Goal: Use online tool/utility: Utilize a website feature to perform a specific function

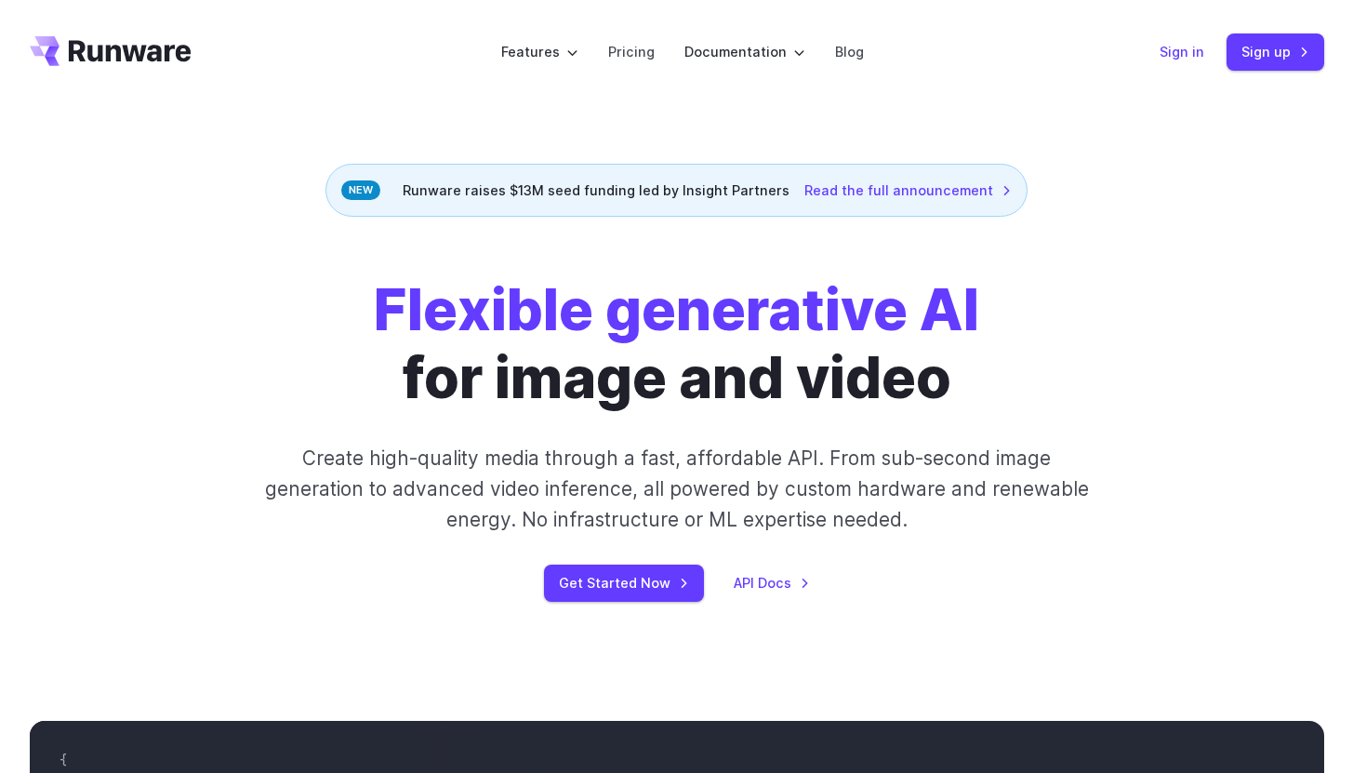
click at [1182, 48] on link "Sign in" at bounding box center [1182, 51] width 45 height 21
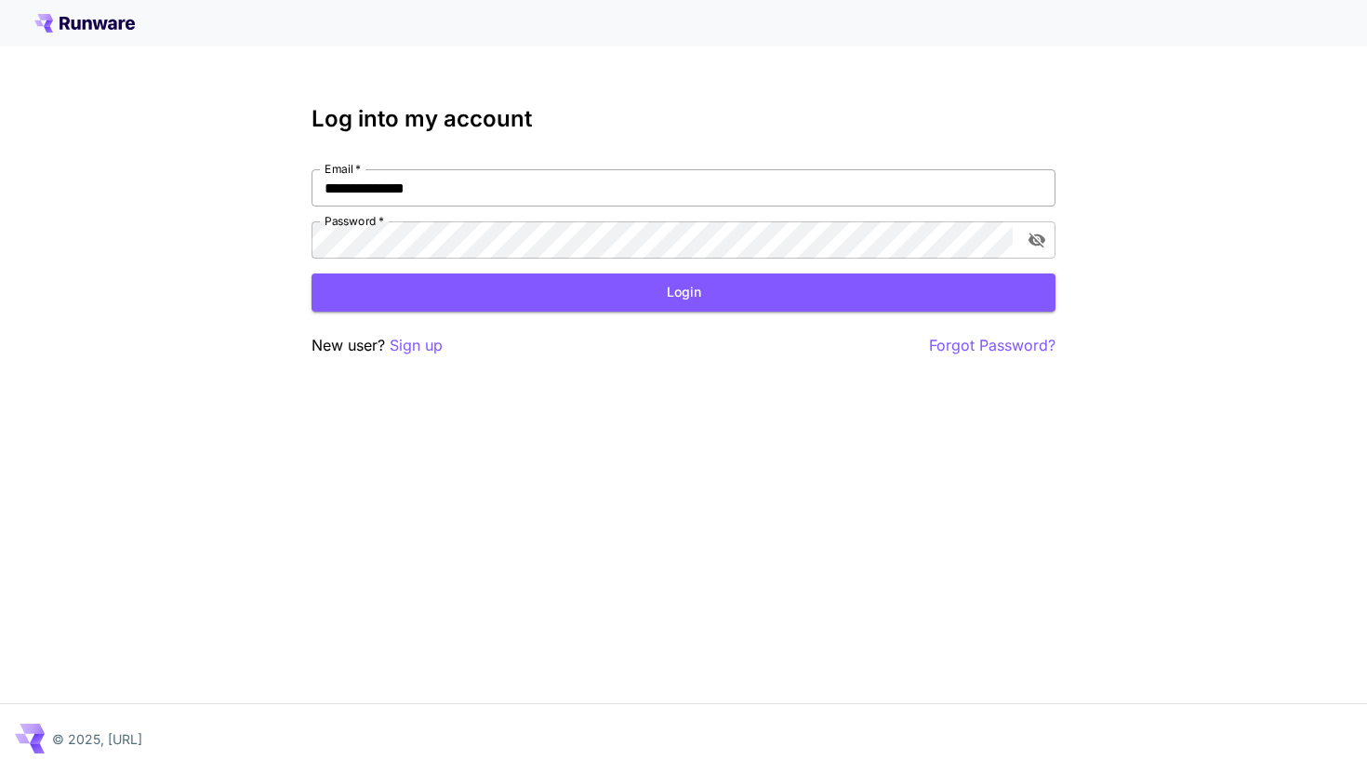
click at [406, 183] on input "**********" at bounding box center [684, 187] width 744 height 37
type input "**********"
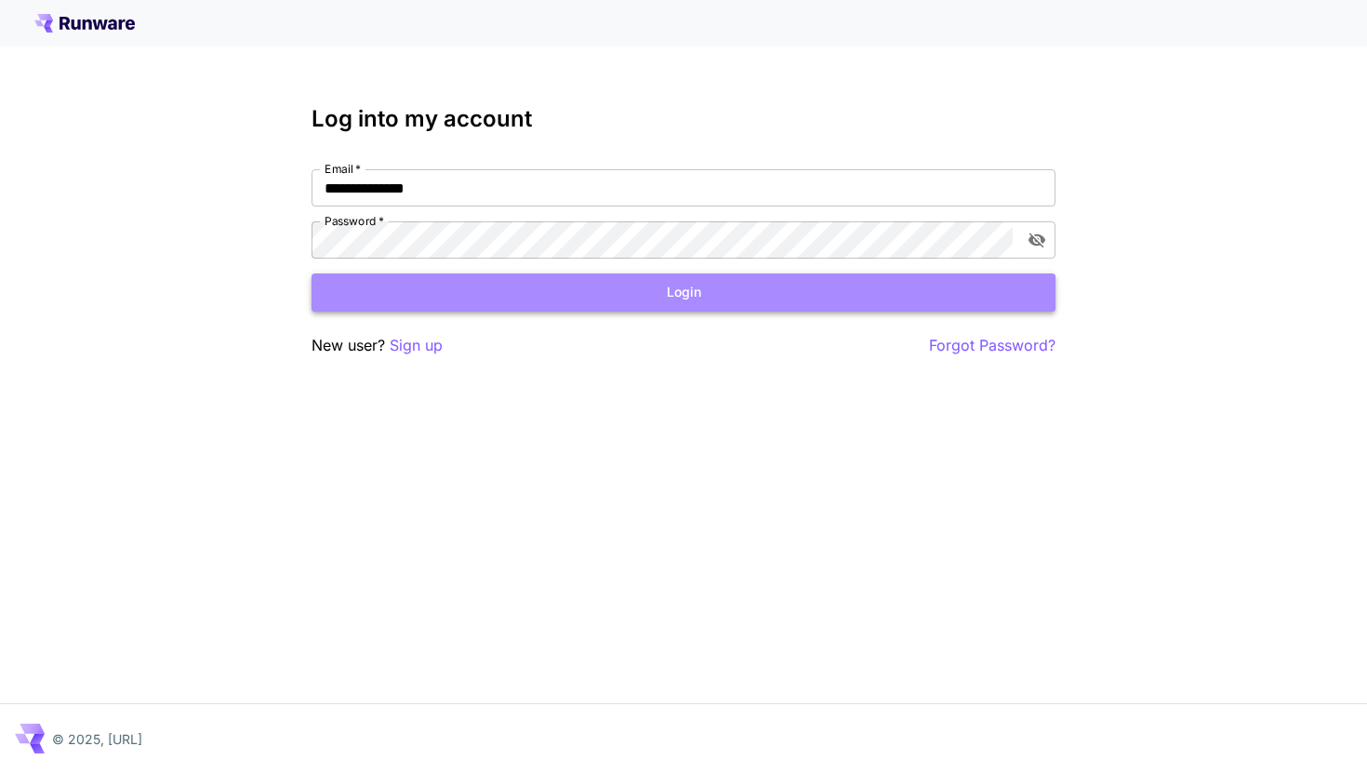
click at [537, 290] on button "Login" at bounding box center [684, 292] width 744 height 38
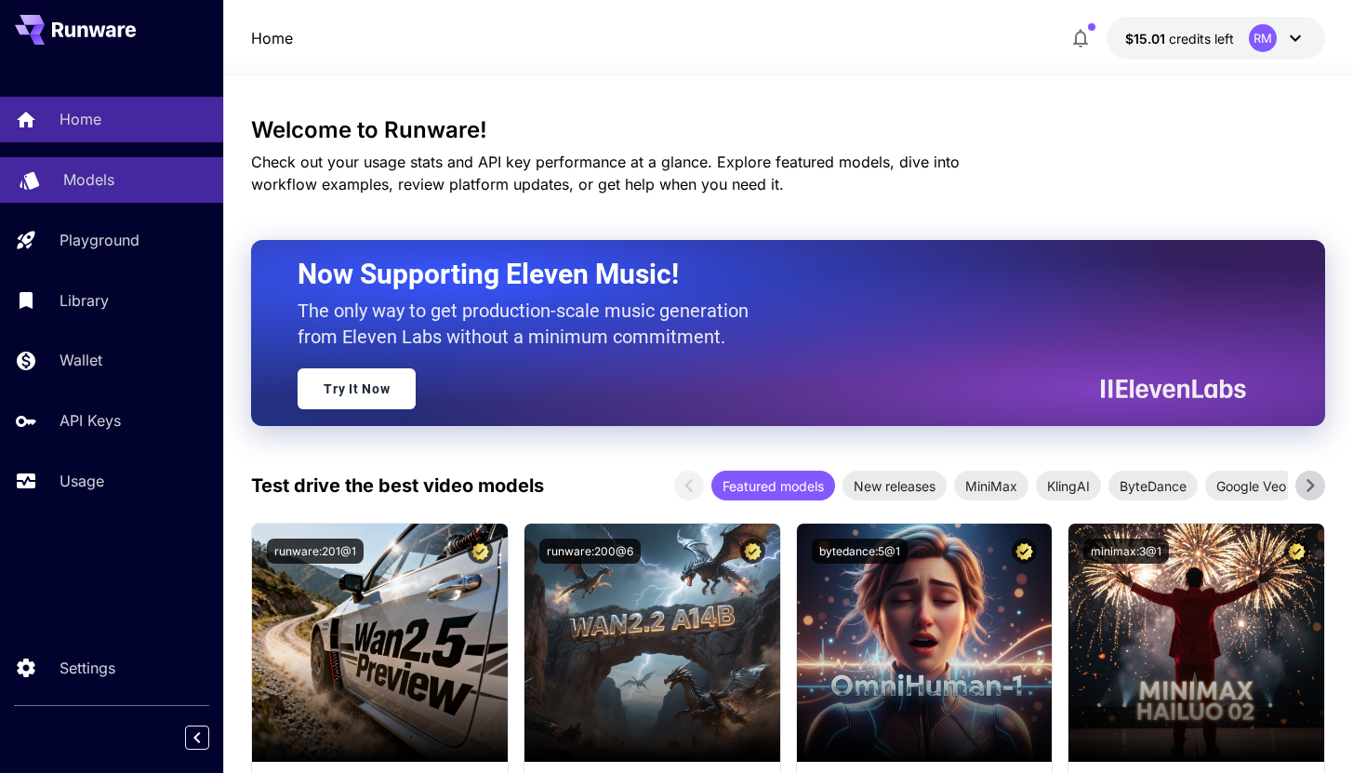
click at [116, 181] on div "Models" at bounding box center [135, 179] width 145 height 22
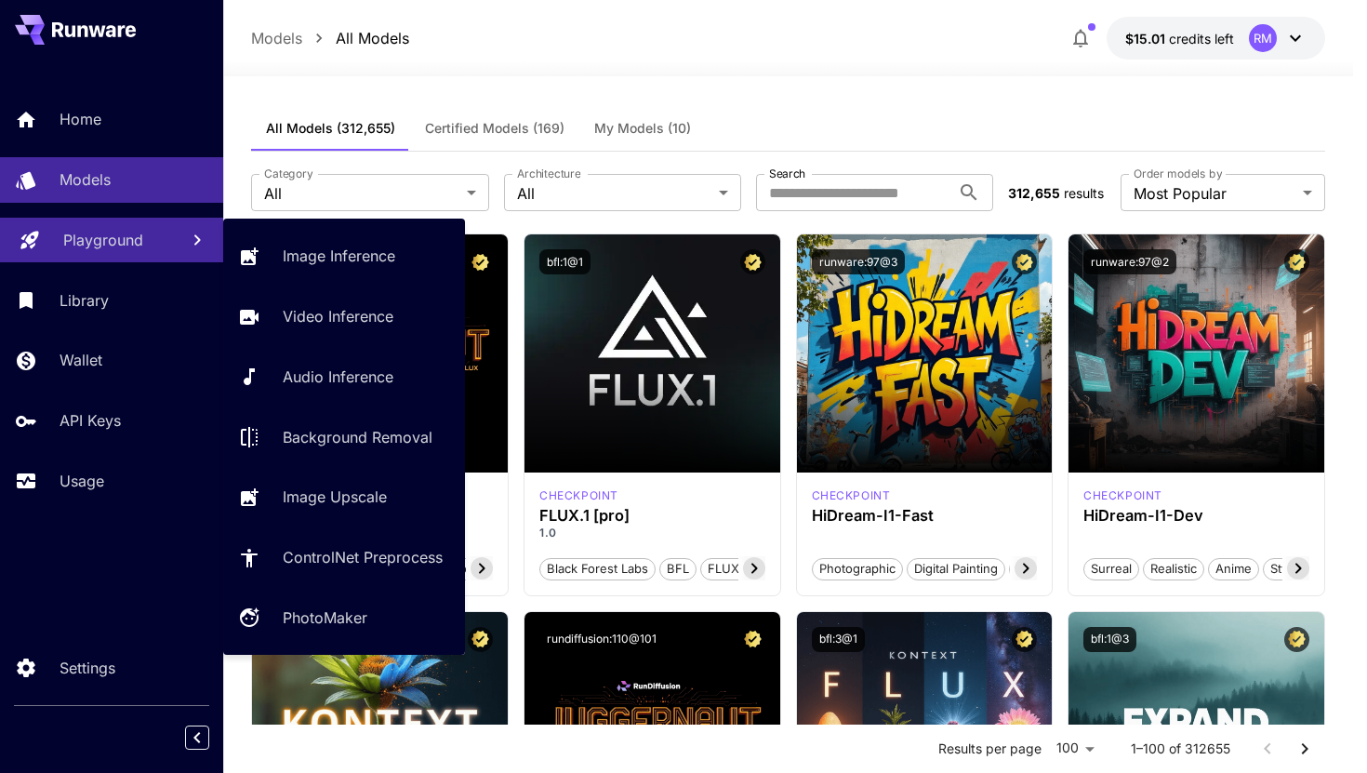
click at [108, 250] on p "Playground" at bounding box center [103, 240] width 80 height 22
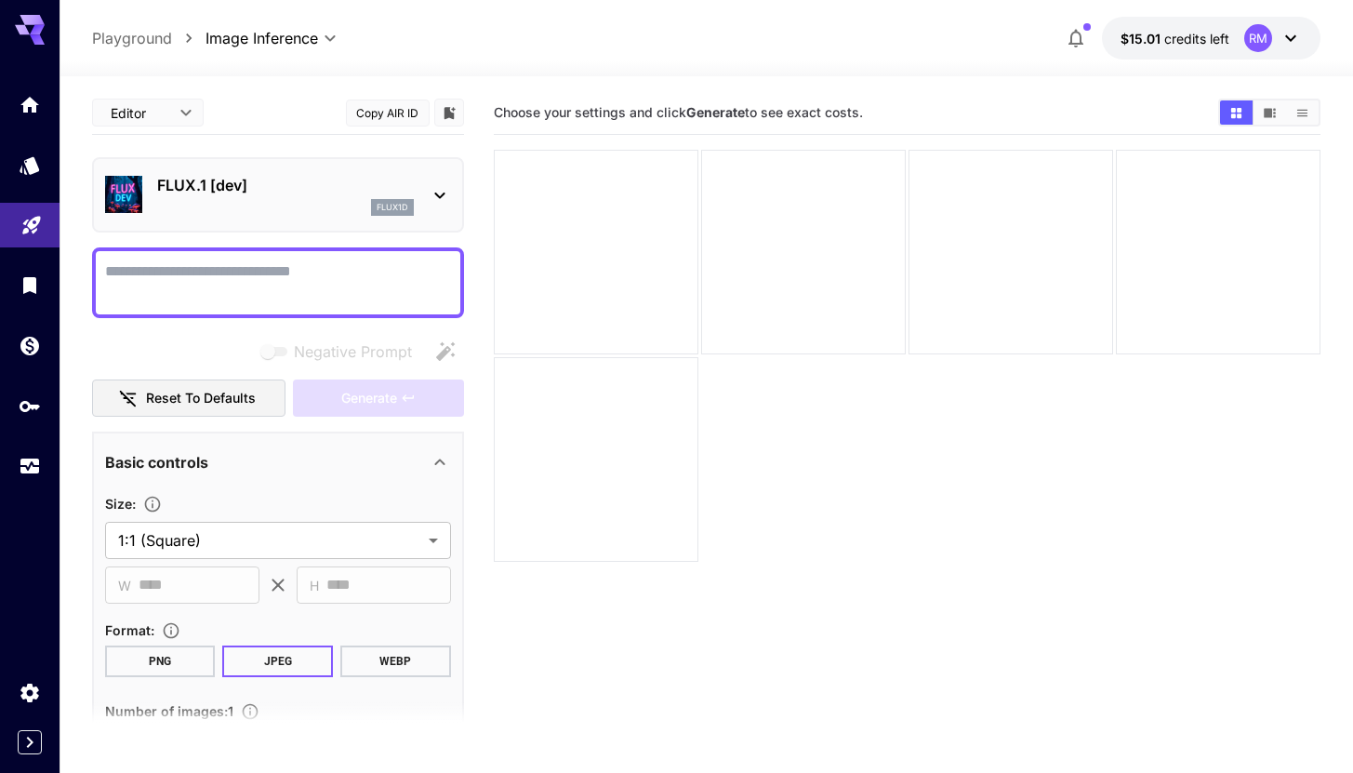
click at [315, 184] on p "FLUX.1 [dev]" at bounding box center [285, 185] width 257 height 22
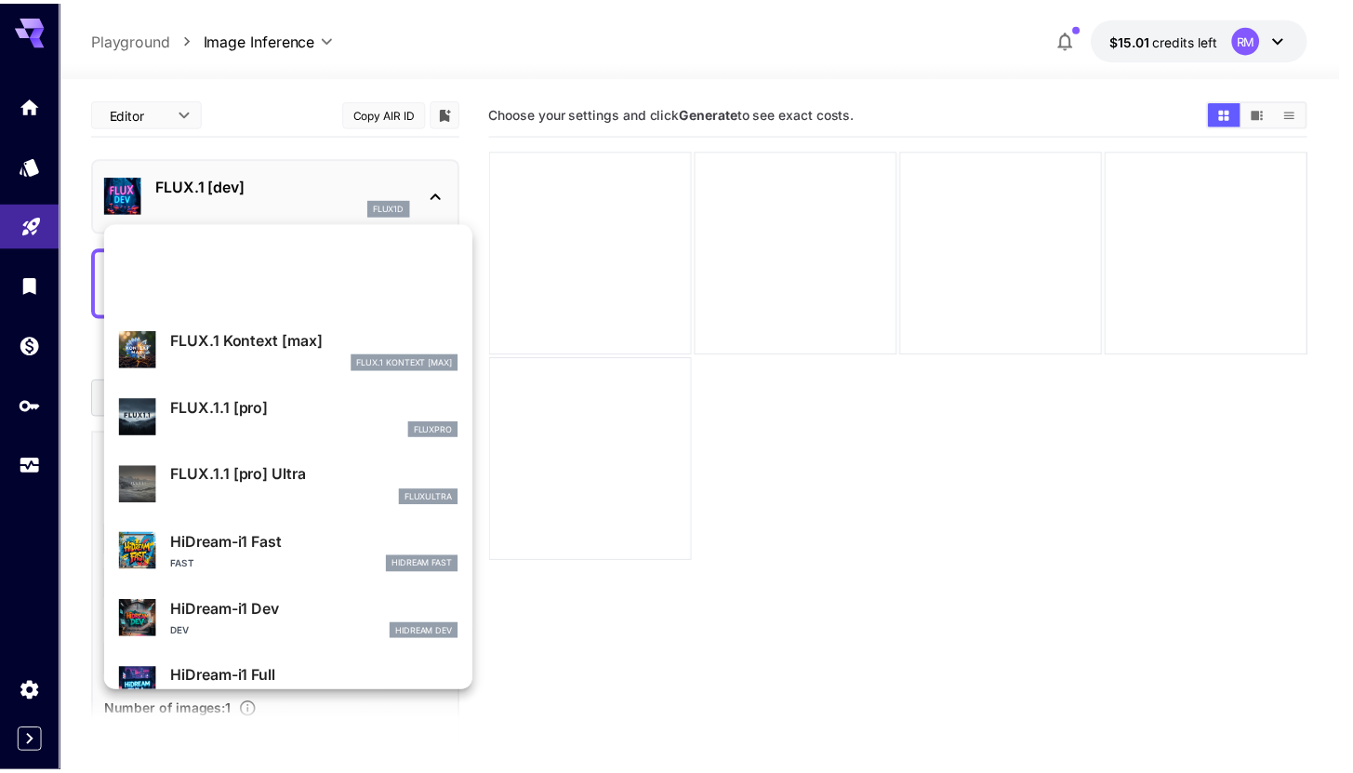
scroll to position [17, 0]
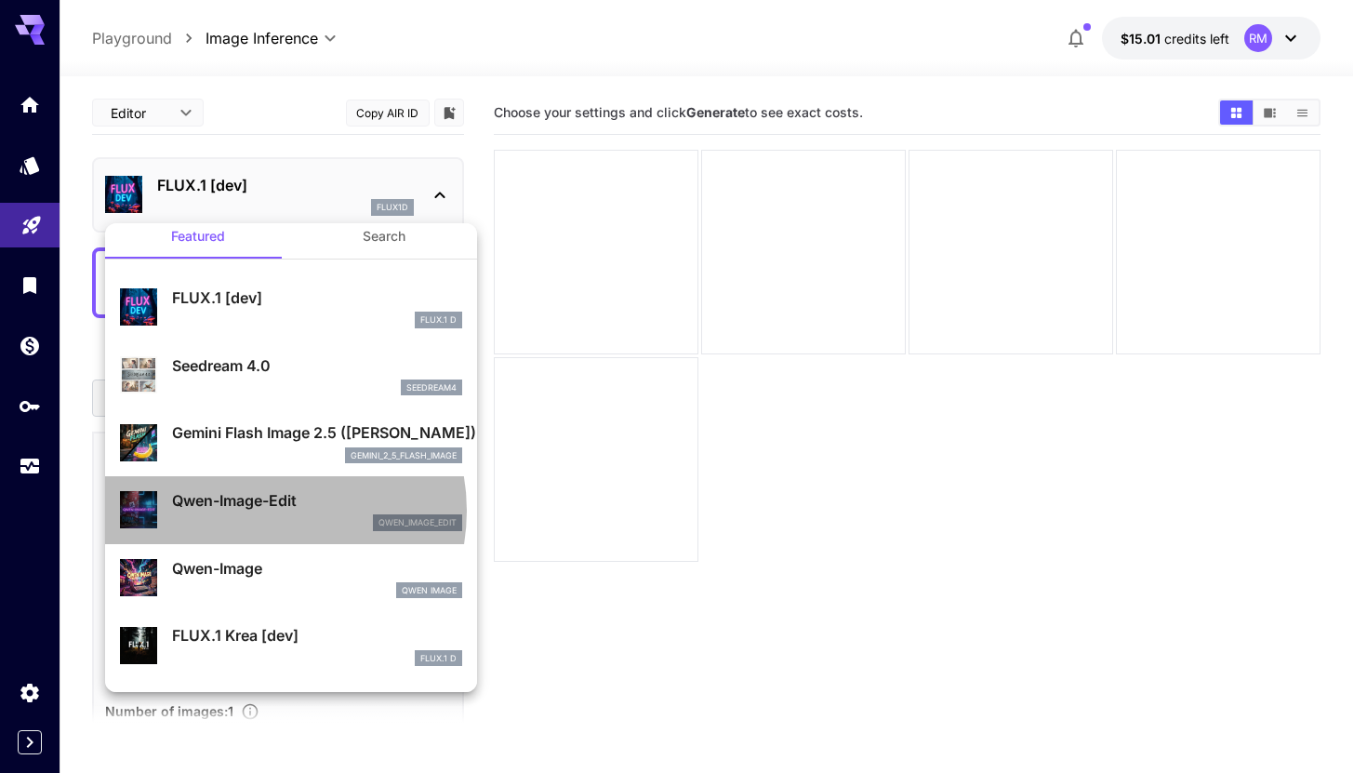
click at [260, 511] on p "Qwen-Image-Edit" at bounding box center [317, 500] width 290 height 22
type input "*"
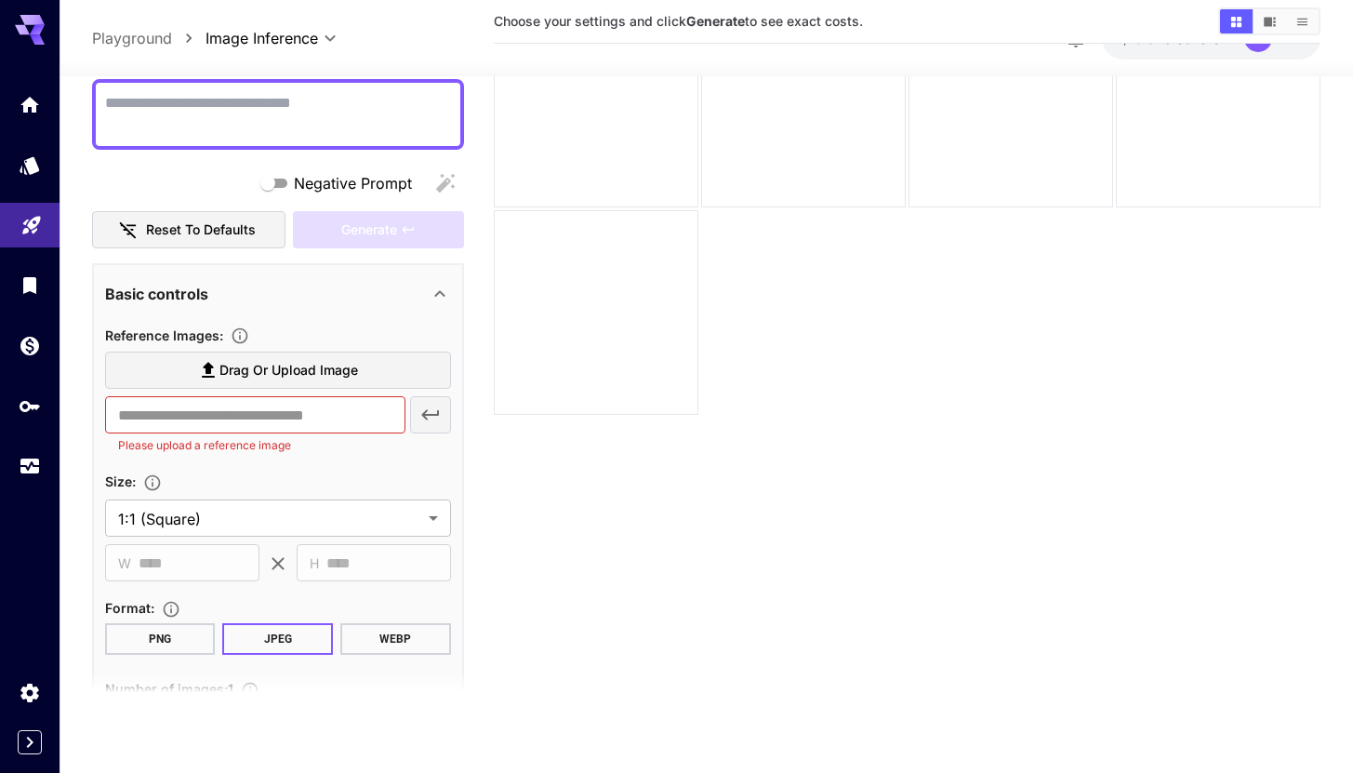
scroll to position [375, 0]
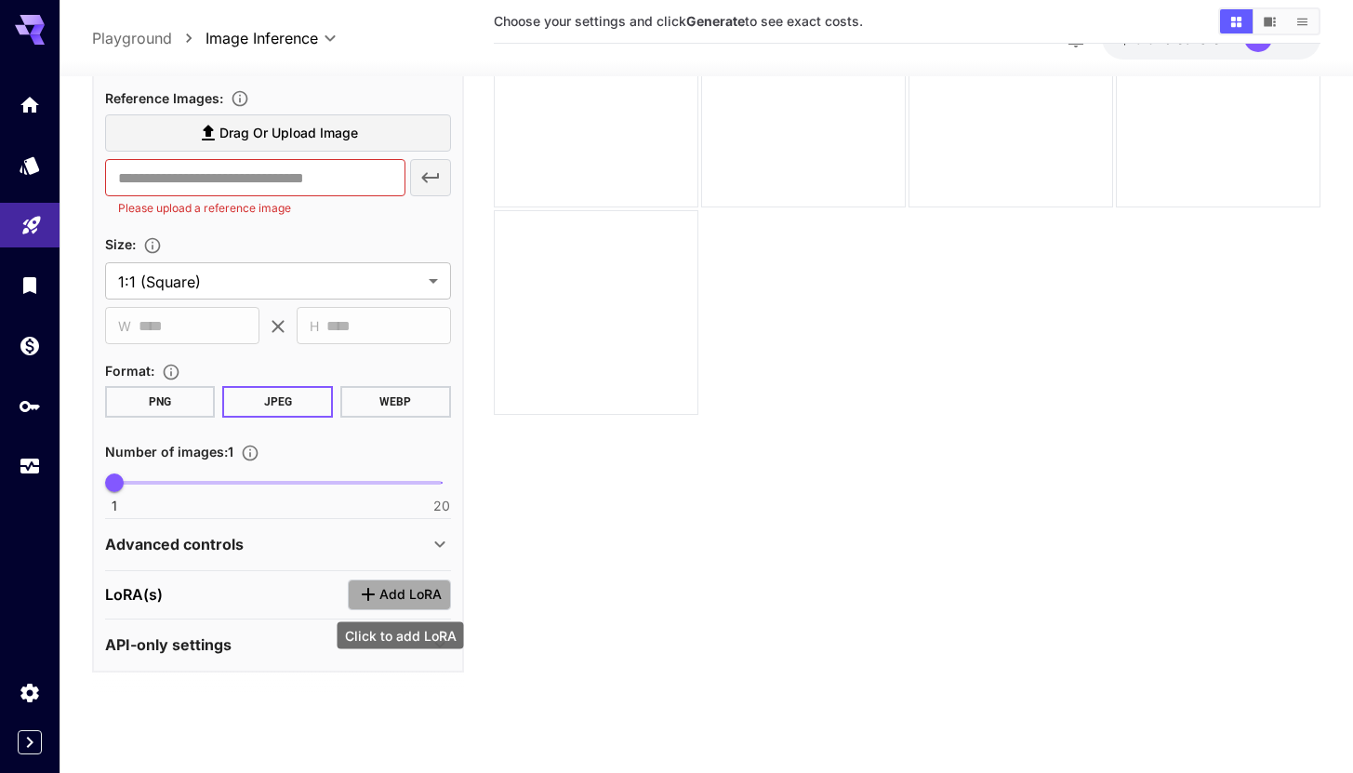
click at [409, 587] on span "Add LoRA" at bounding box center [410, 594] width 62 height 23
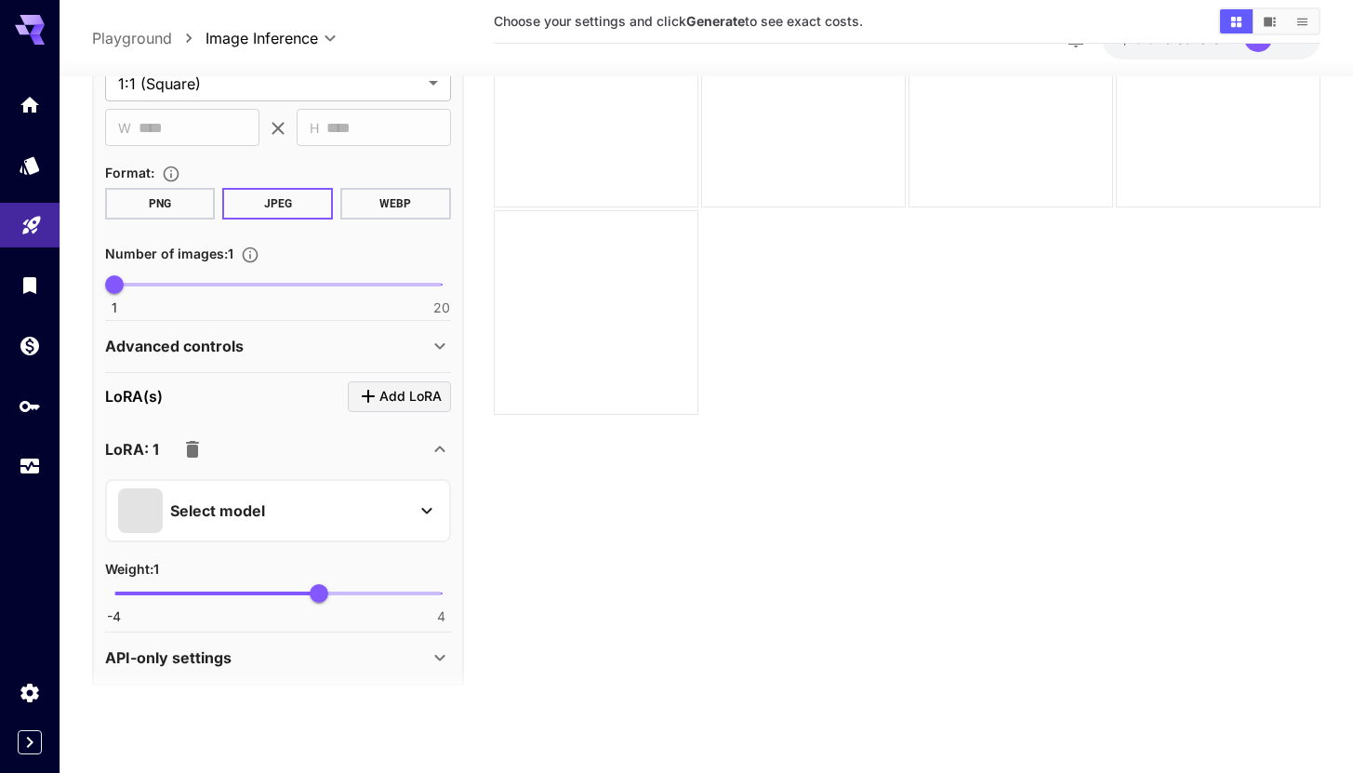
scroll to position [584, 0]
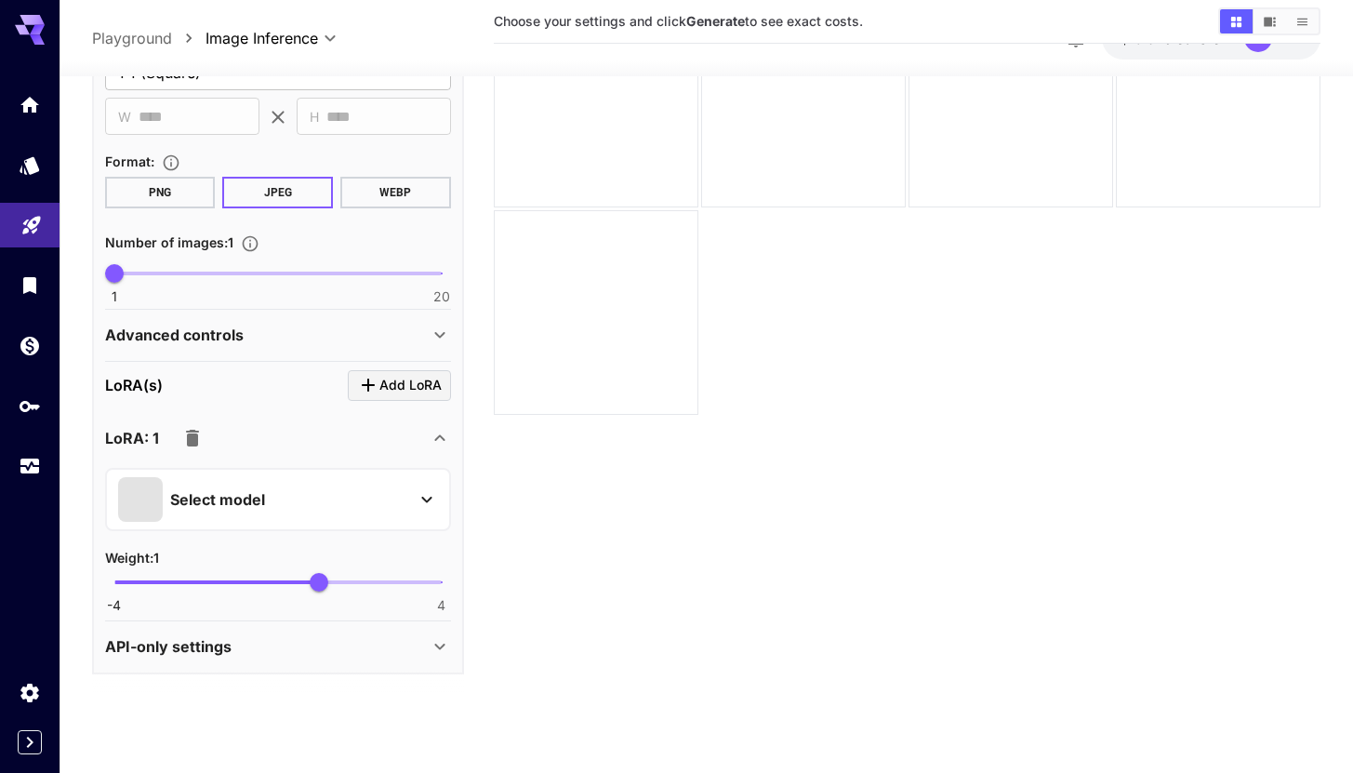
click at [298, 501] on div "Select model" at bounding box center [263, 498] width 290 height 45
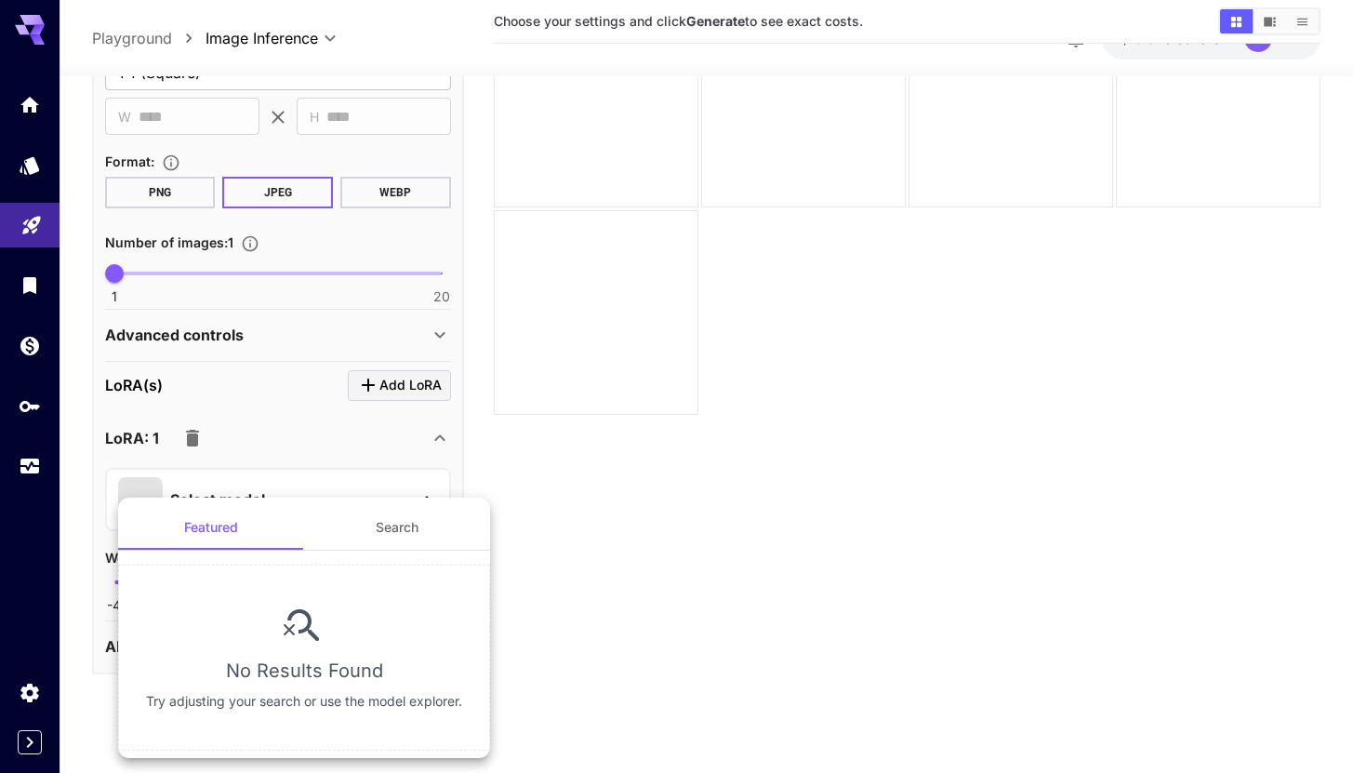
click at [395, 524] on button "Search" at bounding box center [397, 527] width 186 height 45
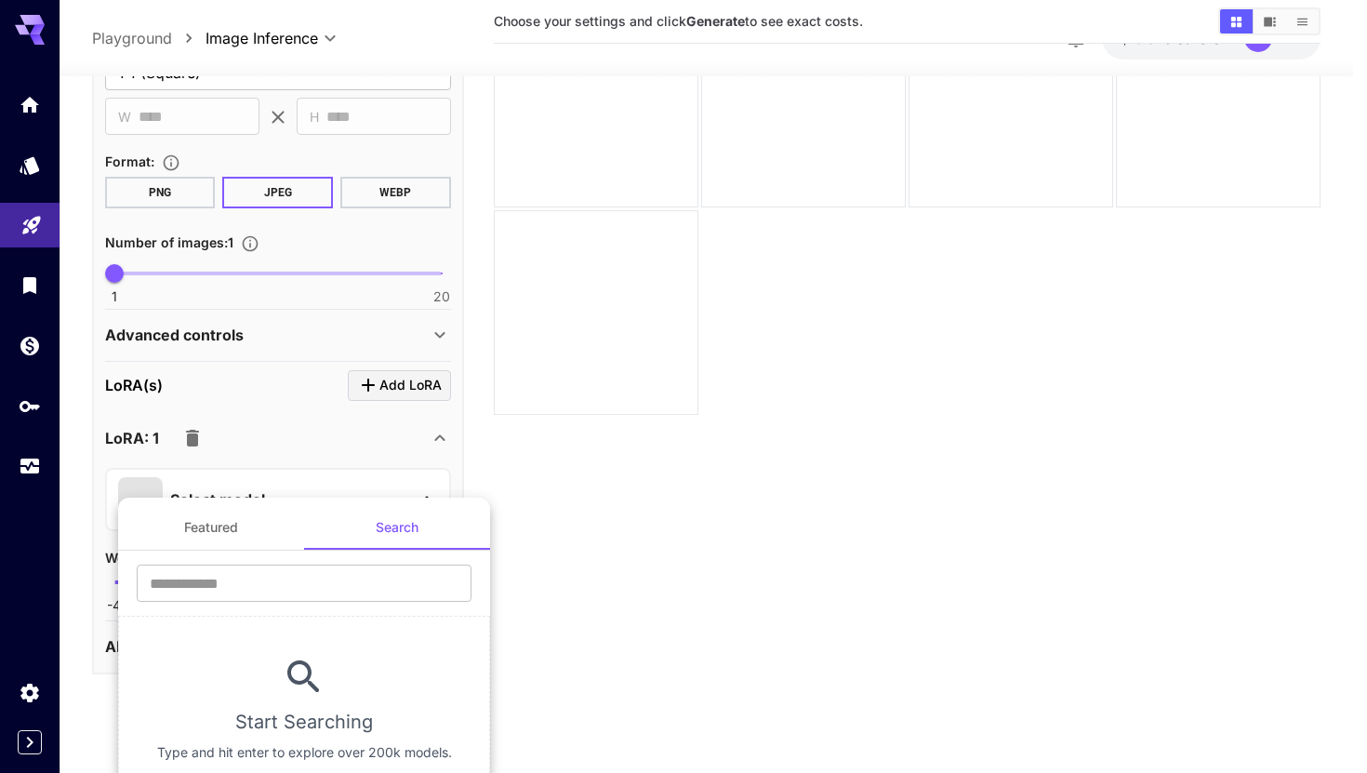
click at [621, 519] on div at bounding box center [683, 386] width 1367 height 773
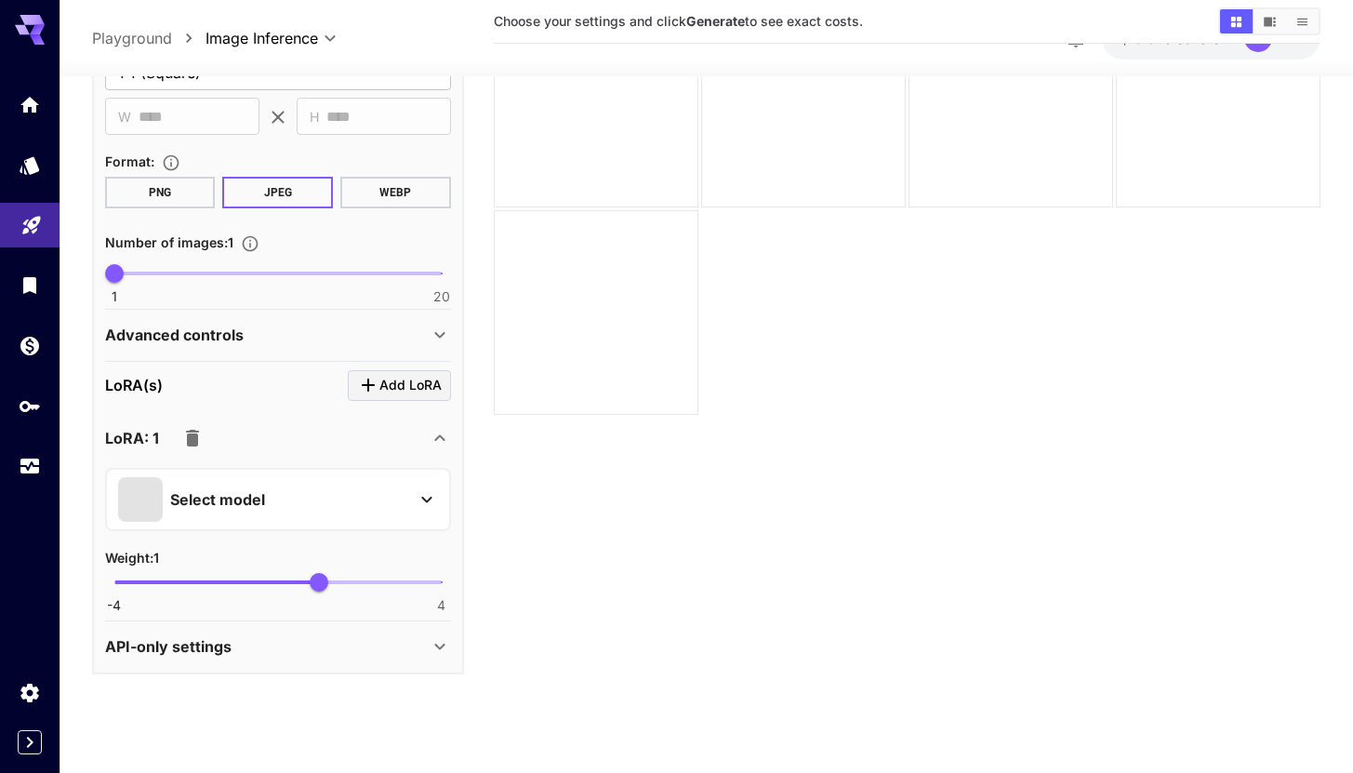
click at [620, 517] on section "Choose your settings and click Generate to see exact costs." at bounding box center [907, 330] width 827 height 773
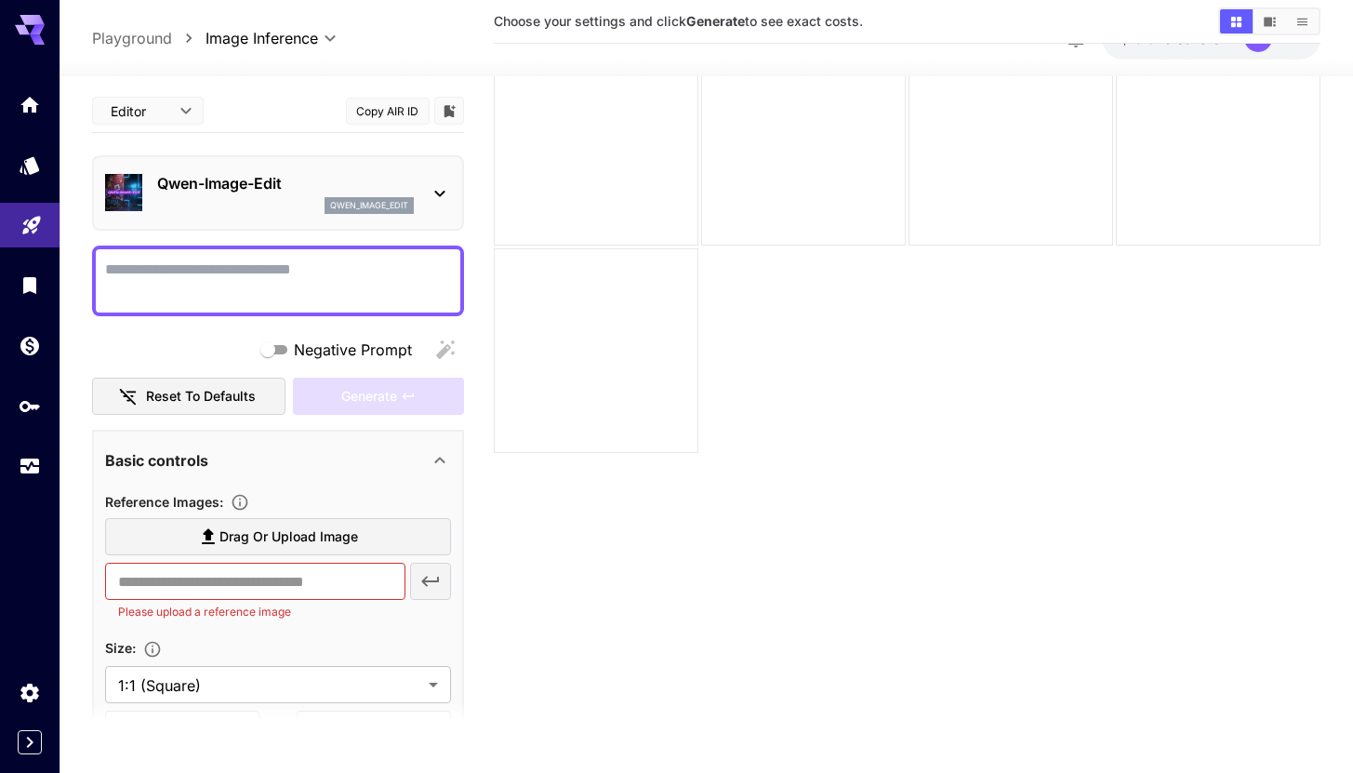
scroll to position [102, 0]
click at [396, 108] on button "Copy AIR ID" at bounding box center [388, 111] width 84 height 27
click at [640, 445] on div at bounding box center [596, 357] width 205 height 205
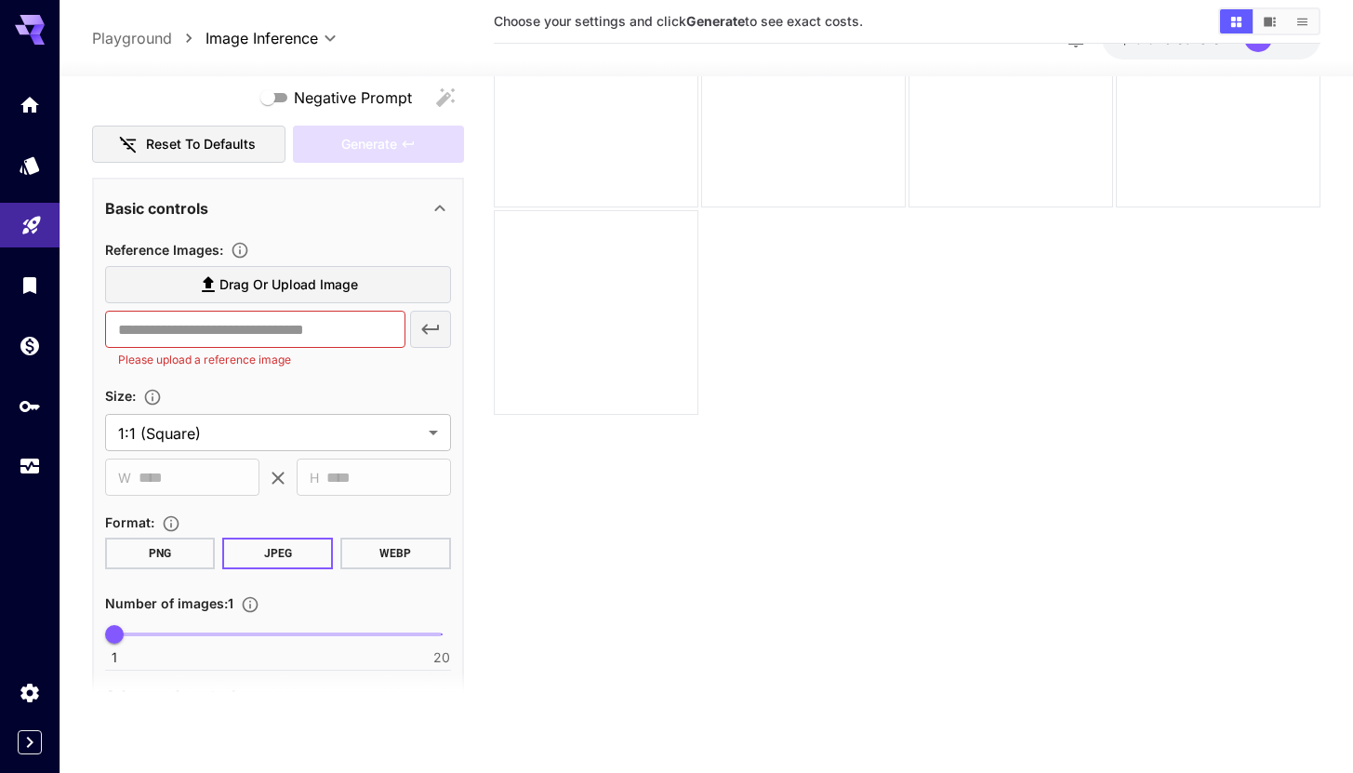
scroll to position [586, 0]
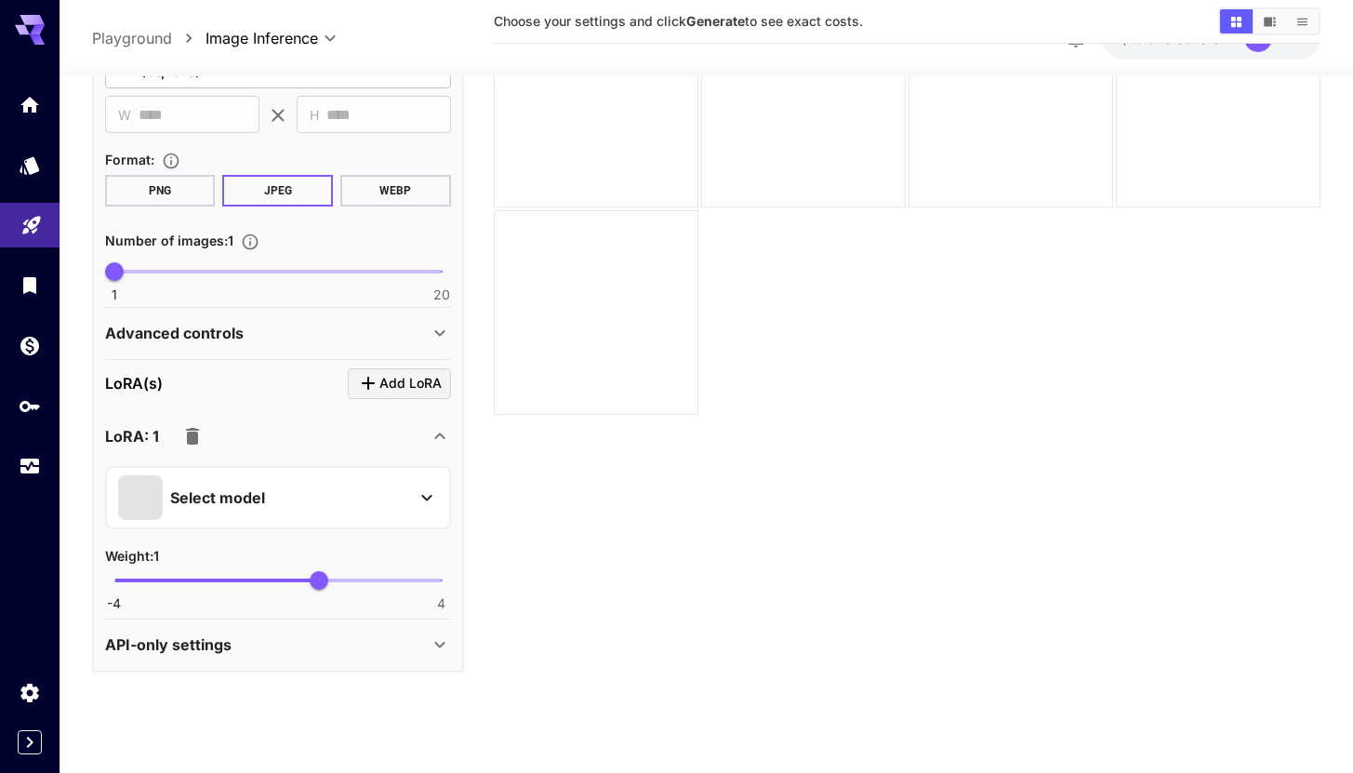
click at [181, 438] on icon "button" at bounding box center [192, 435] width 22 height 22
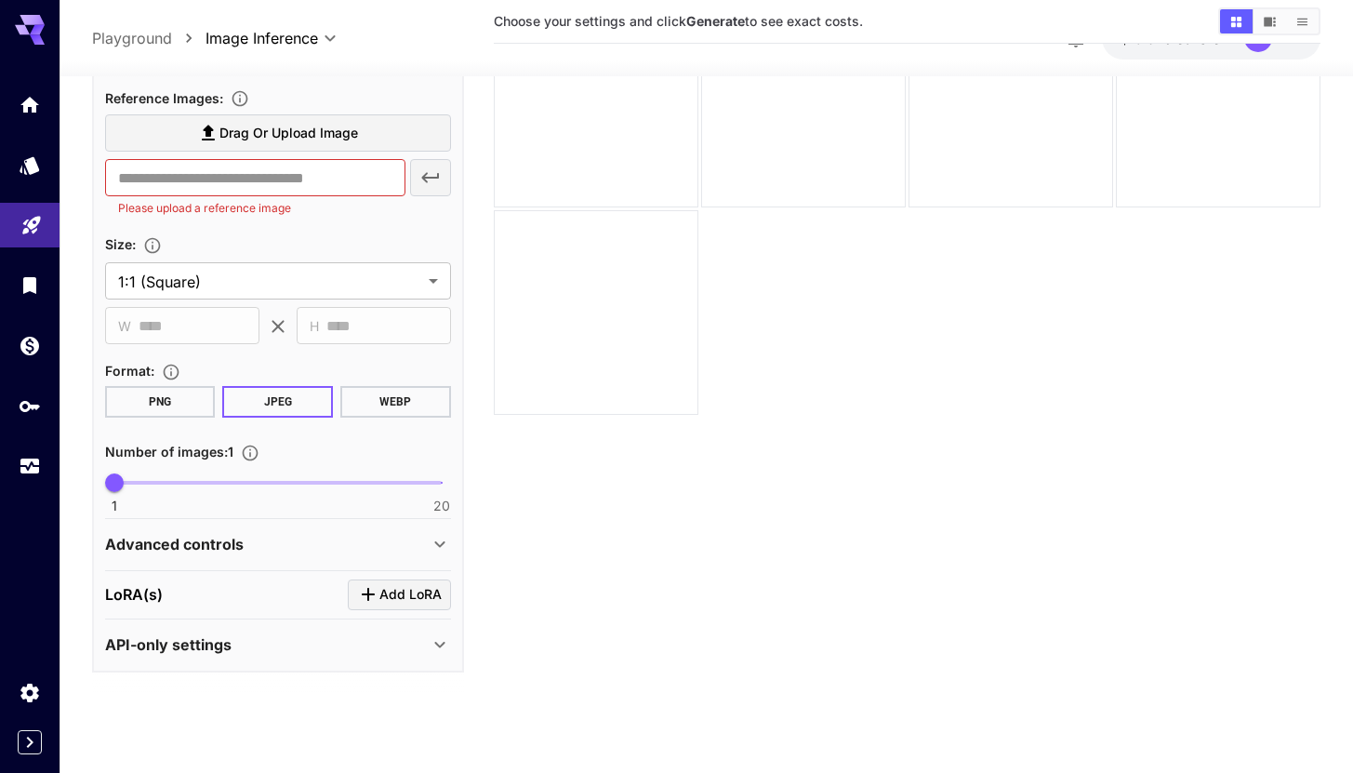
scroll to position [0, 0]
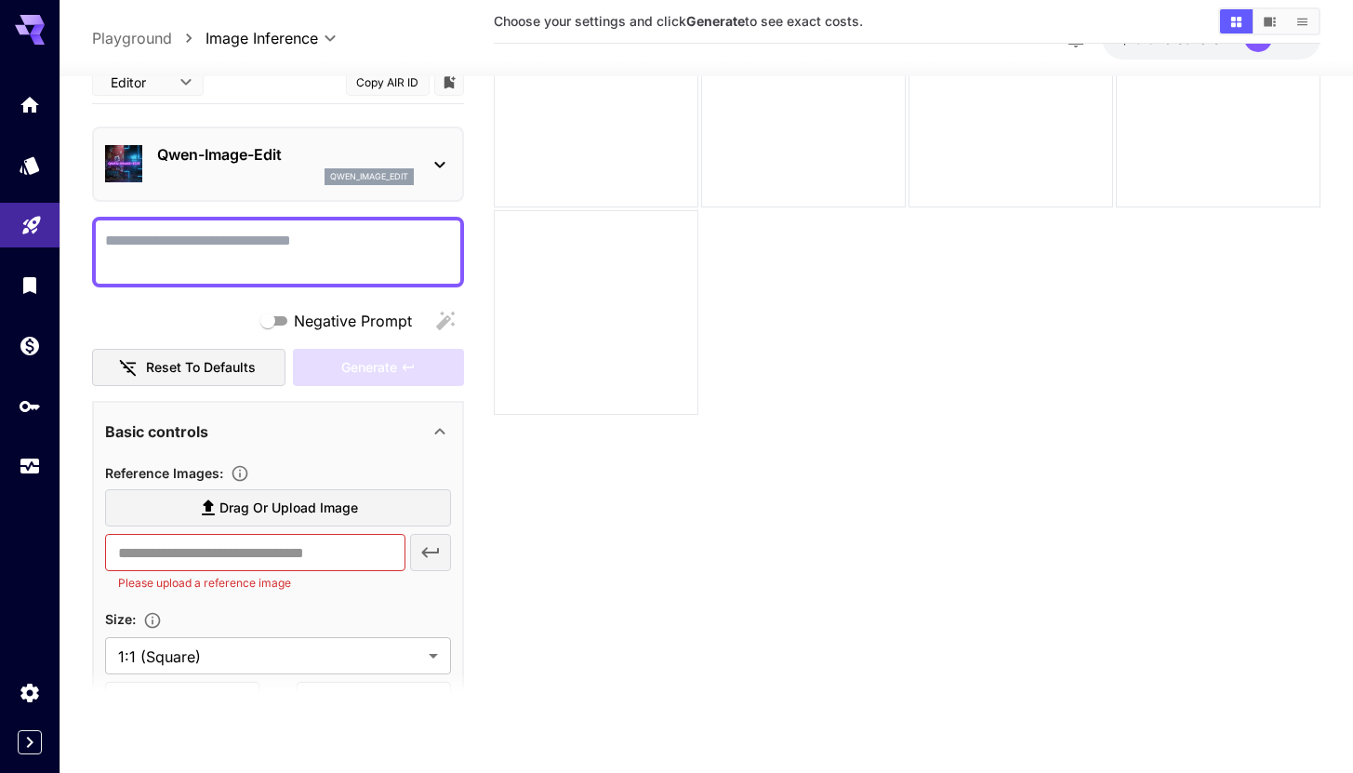
click at [297, 245] on textarea "Negative Prompt" at bounding box center [278, 251] width 346 height 45
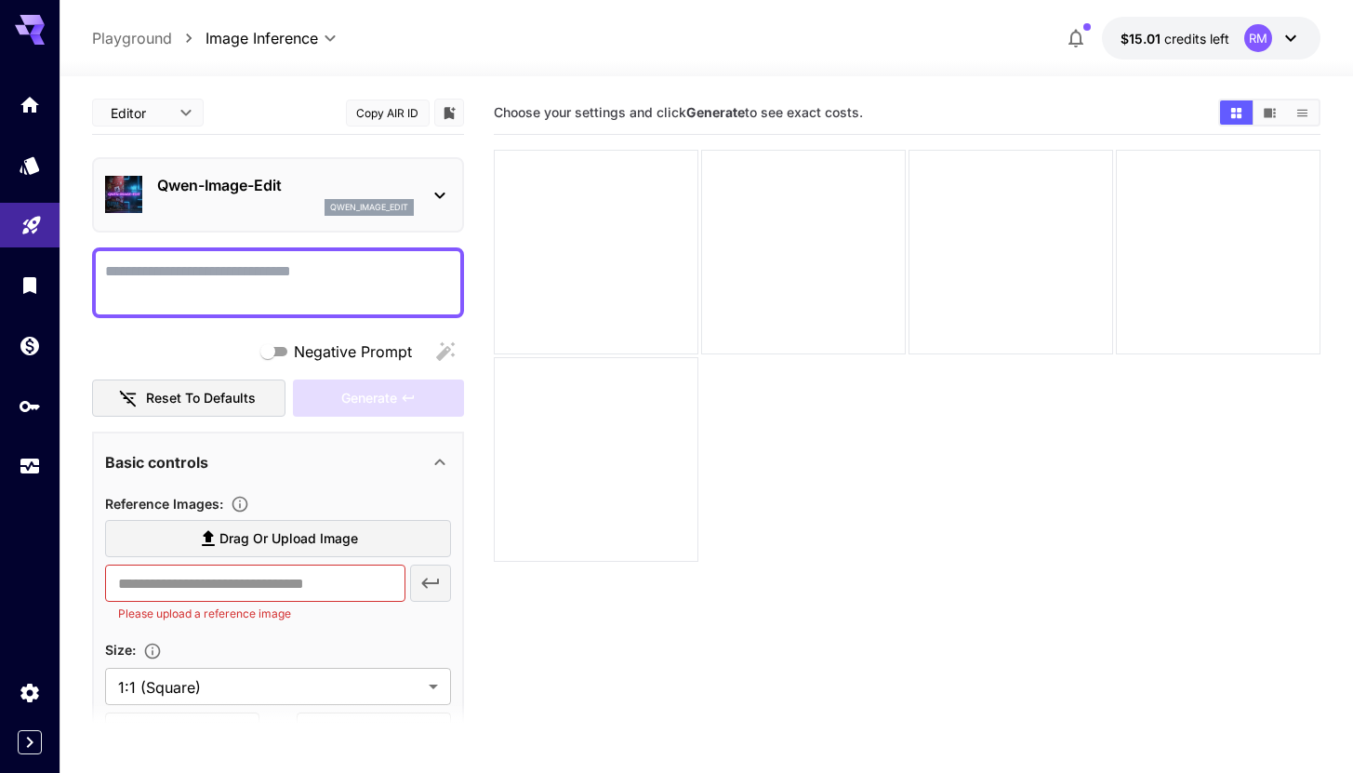
click at [281, 184] on p "Qwen-Image-Edit" at bounding box center [285, 185] width 257 height 22
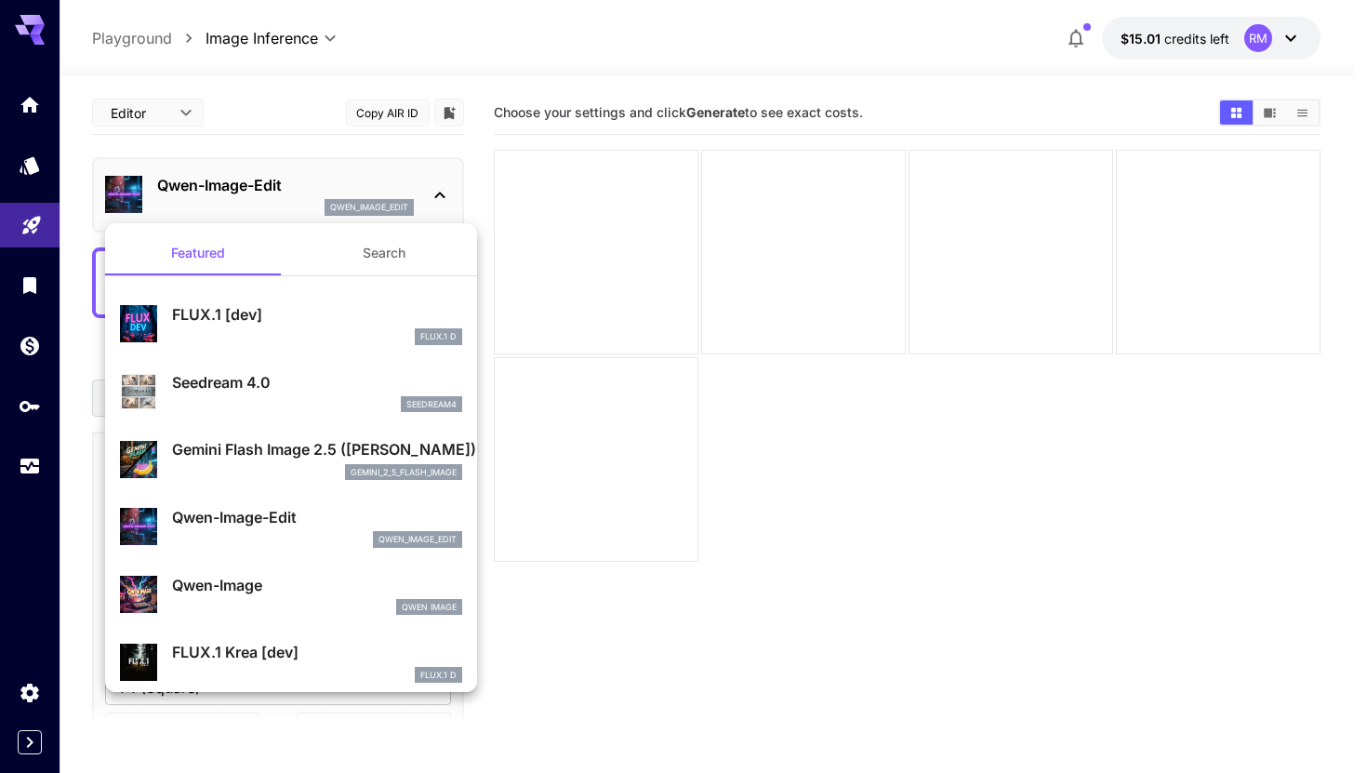
drag, startPoint x: 207, startPoint y: 334, endPoint x: 233, endPoint y: 315, distance: 32.0
click at [208, 334] on div "FLUX.1 D" at bounding box center [317, 336] width 290 height 17
type input "**"
type input "***"
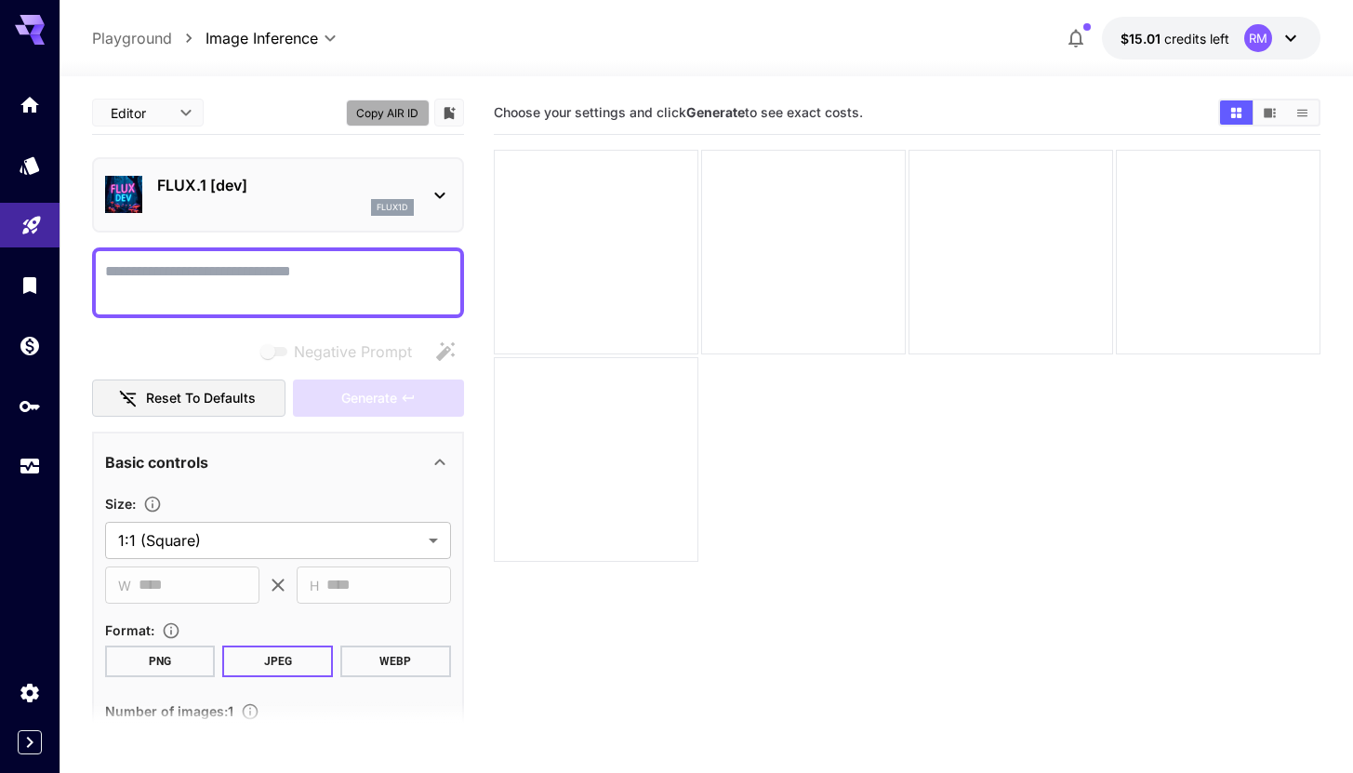
click at [383, 108] on button "Copy AIR ID" at bounding box center [388, 112] width 84 height 27
click at [283, 203] on div "flux1d" at bounding box center [285, 207] width 257 height 17
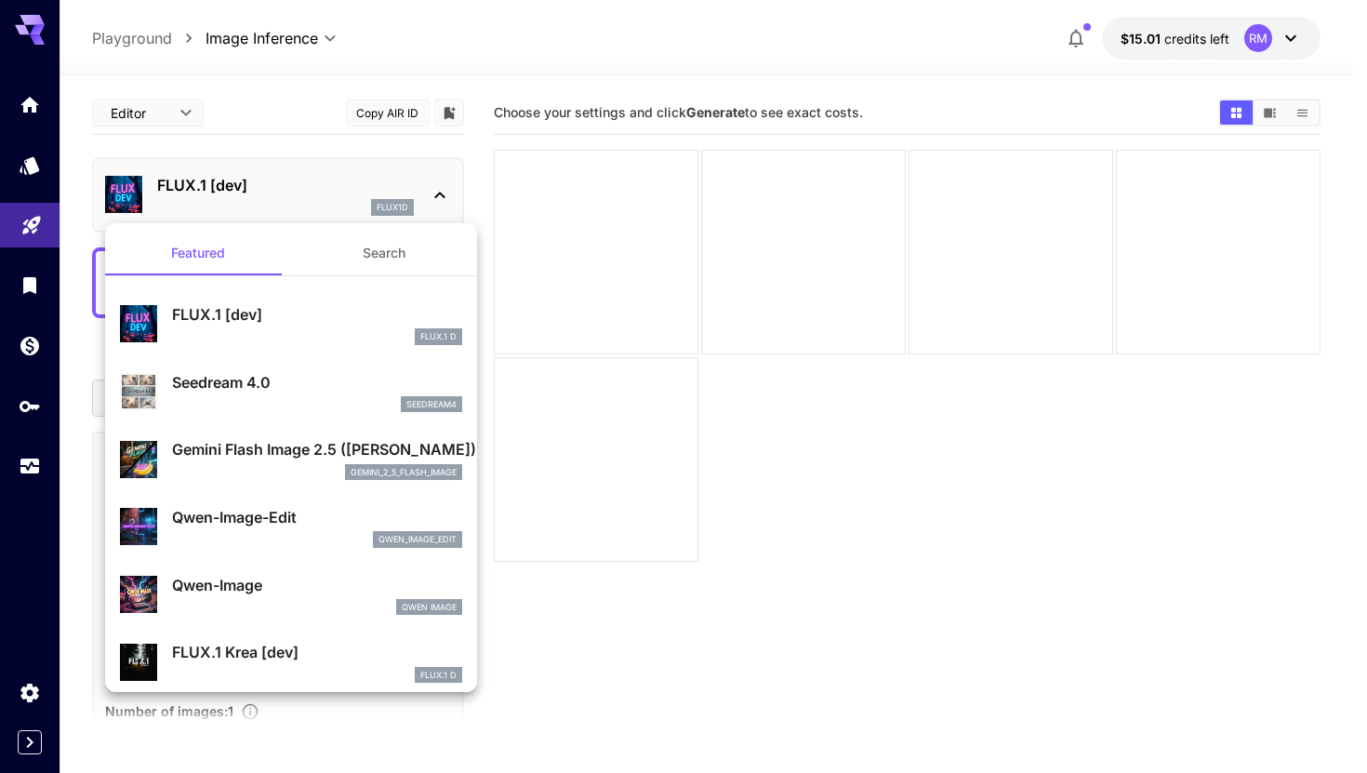
click at [302, 456] on p "Gemini Flash Image 2.5 ([PERSON_NAME])" at bounding box center [317, 449] width 290 height 22
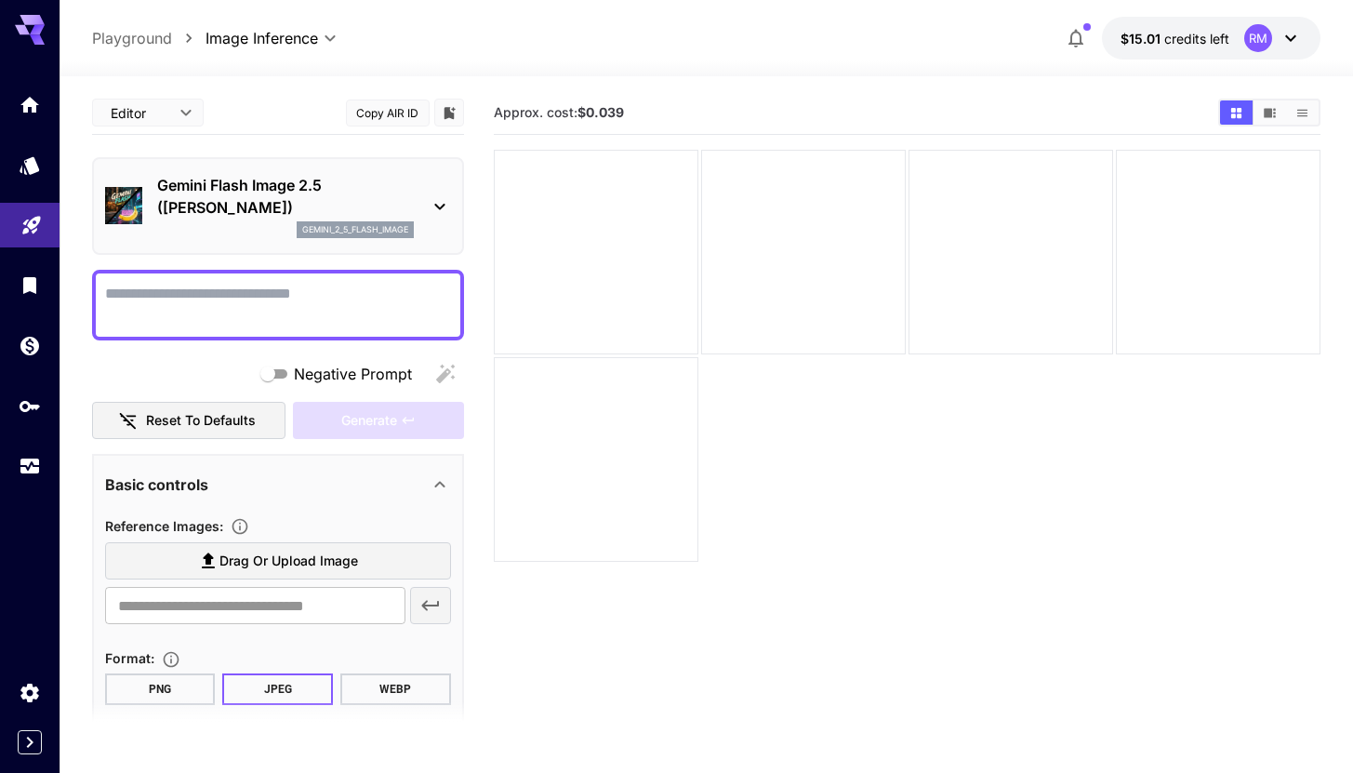
click at [276, 203] on p "Gemini Flash Image 2.5 ([PERSON_NAME])" at bounding box center [285, 196] width 257 height 45
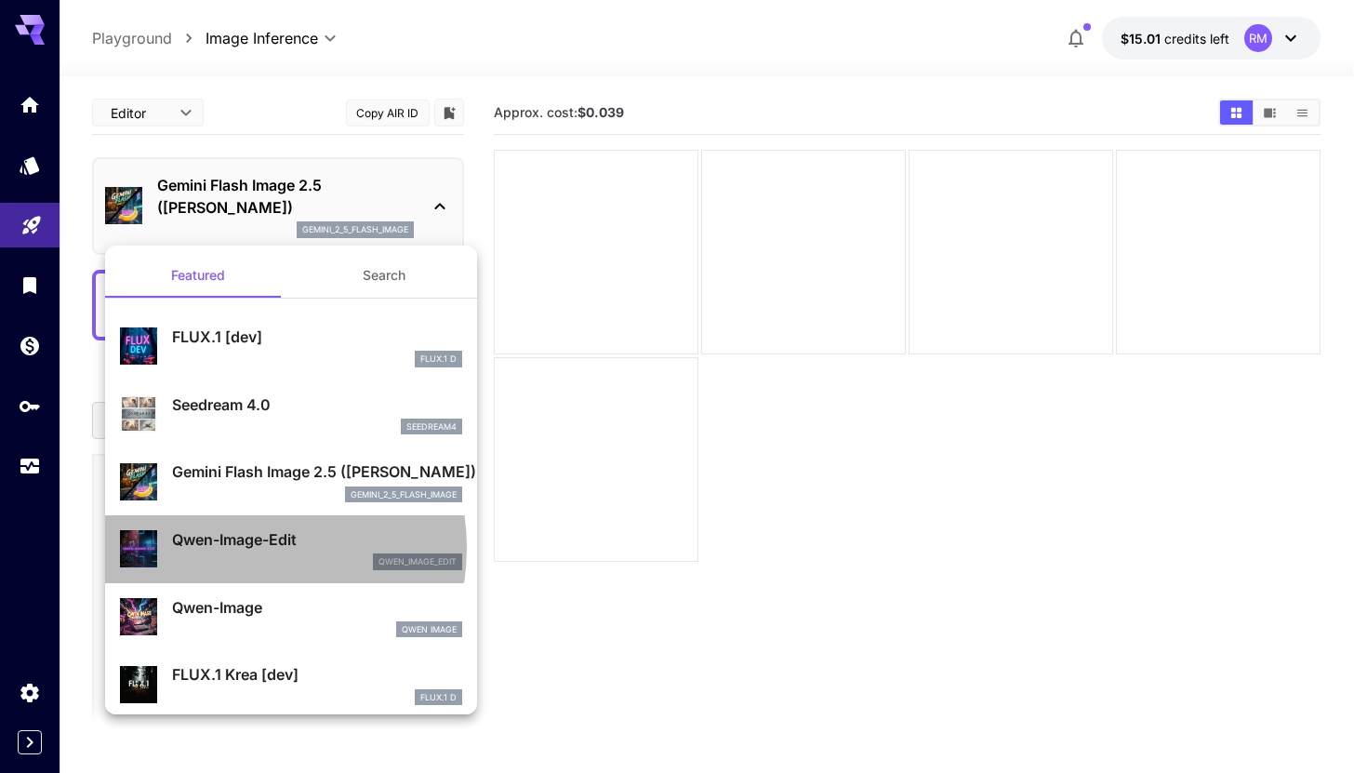
click at [233, 548] on p "Qwen-Image-Edit" at bounding box center [317, 539] width 290 height 22
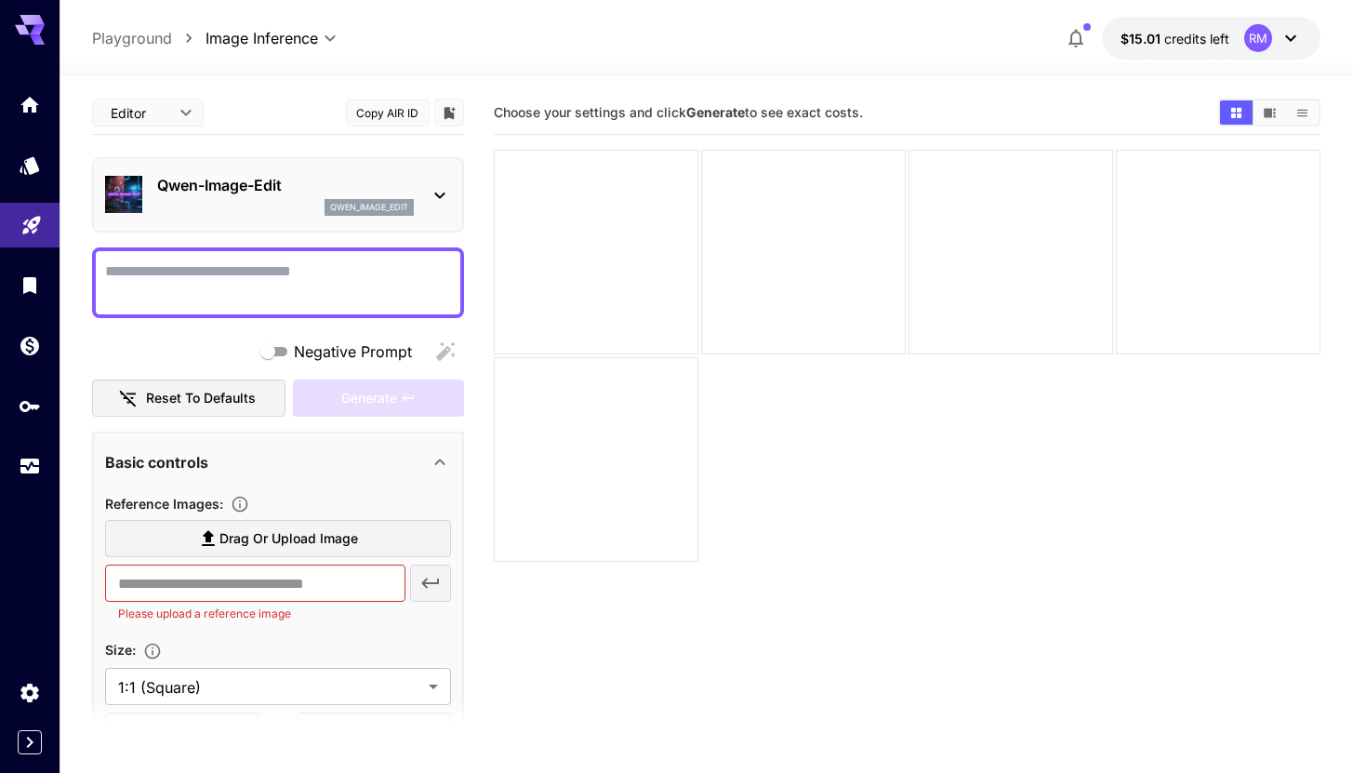
click at [710, 514] on div at bounding box center [907, 356] width 827 height 412
click at [817, 496] on div at bounding box center [907, 356] width 827 height 412
click at [1281, 34] on icon at bounding box center [1291, 38] width 22 height 22
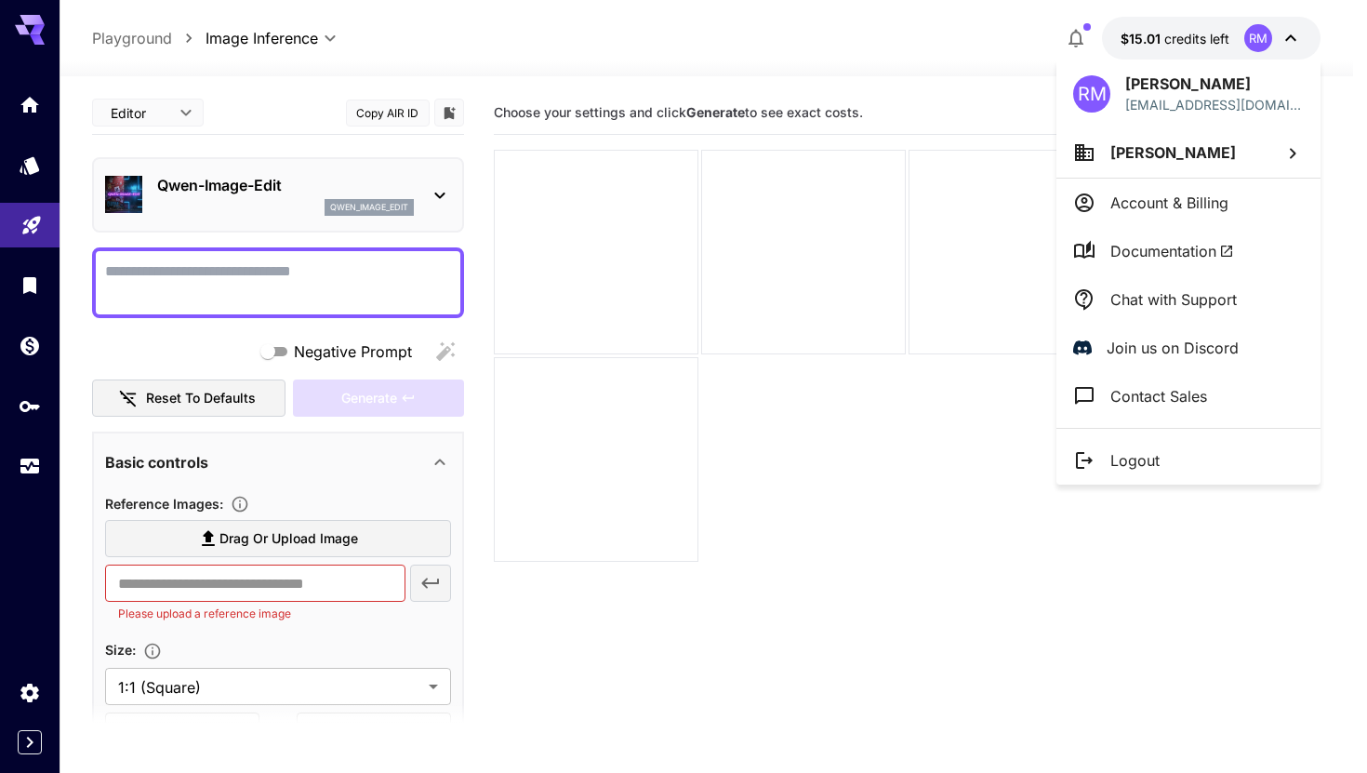
click at [1118, 465] on p "Logout" at bounding box center [1134, 460] width 49 height 22
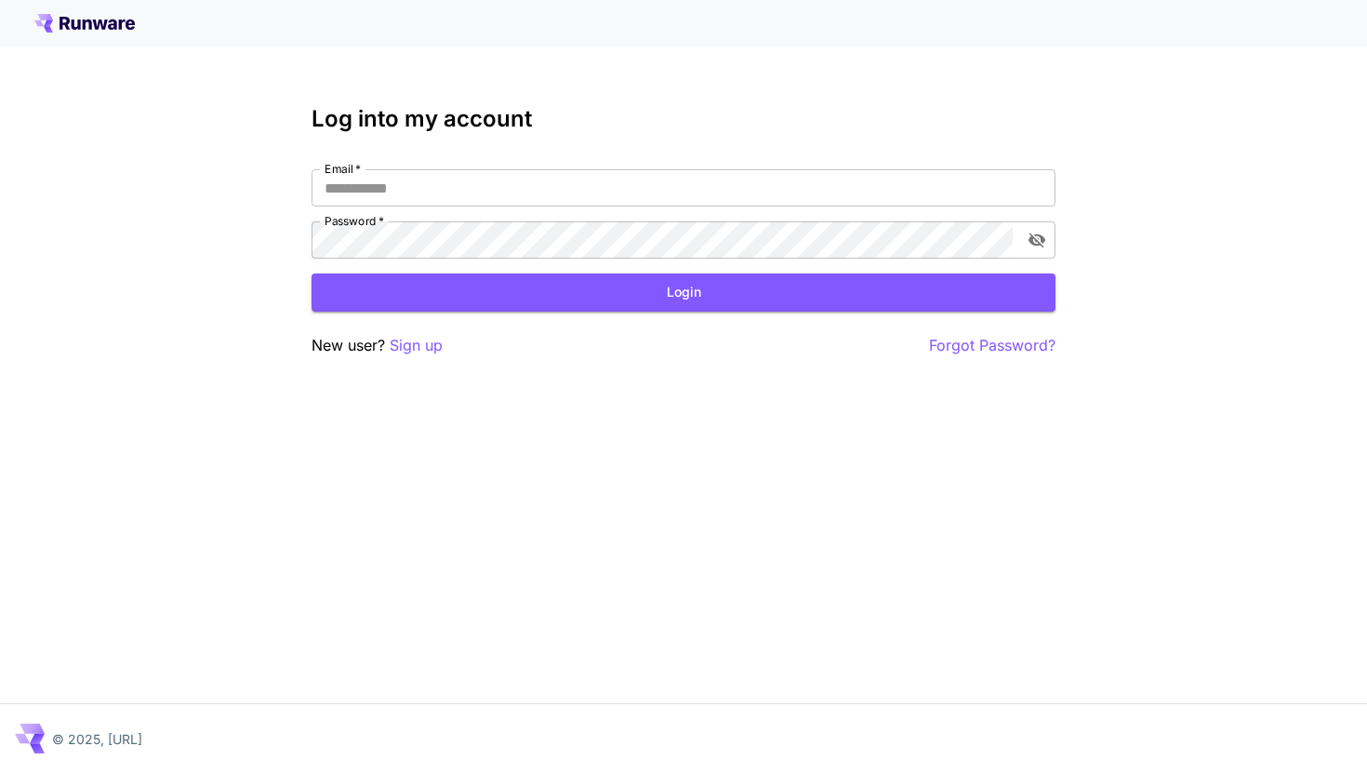
type input "**********"
click at [422, 196] on input "**********" at bounding box center [684, 187] width 744 height 37
click at [980, 106] on h3 "Log into my account" at bounding box center [684, 119] width 744 height 26
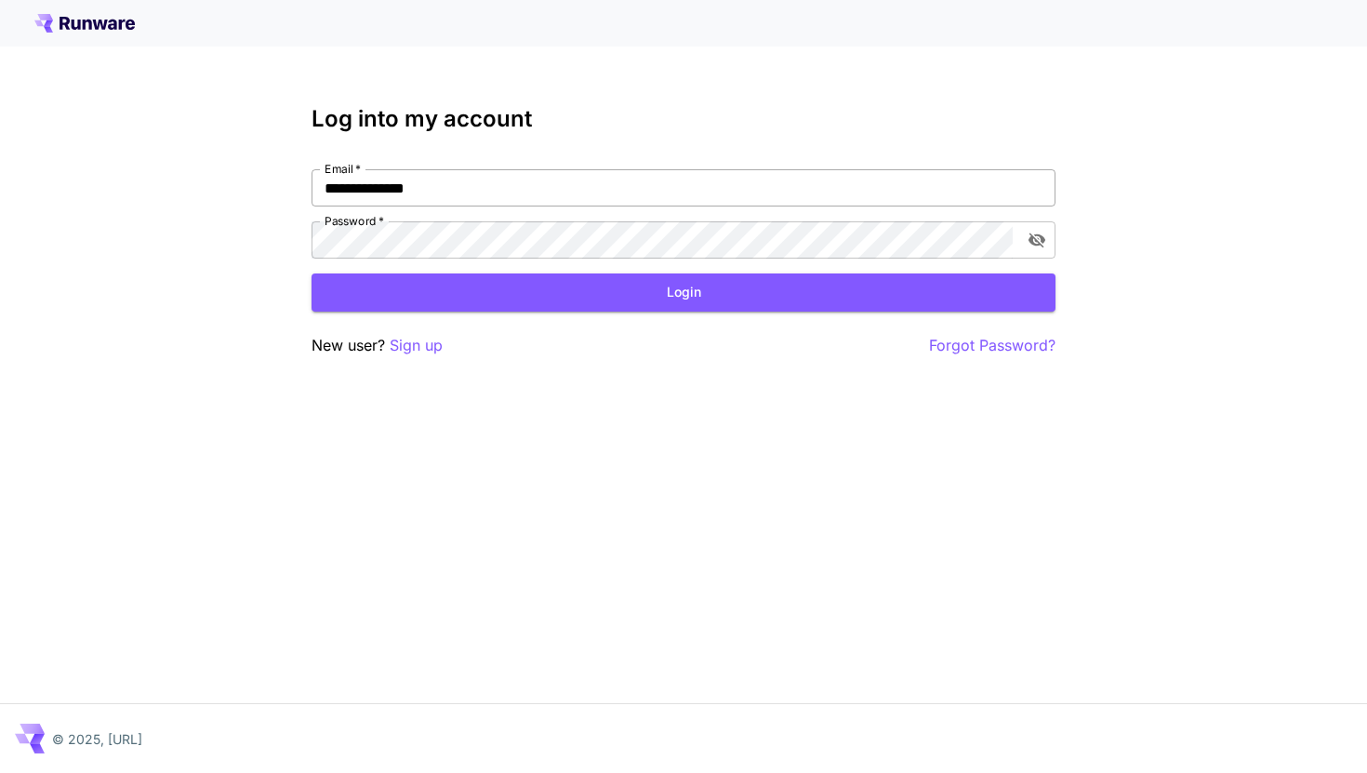
click at [471, 181] on input "**********" at bounding box center [684, 187] width 744 height 37
paste input "*****"
type input "**********"
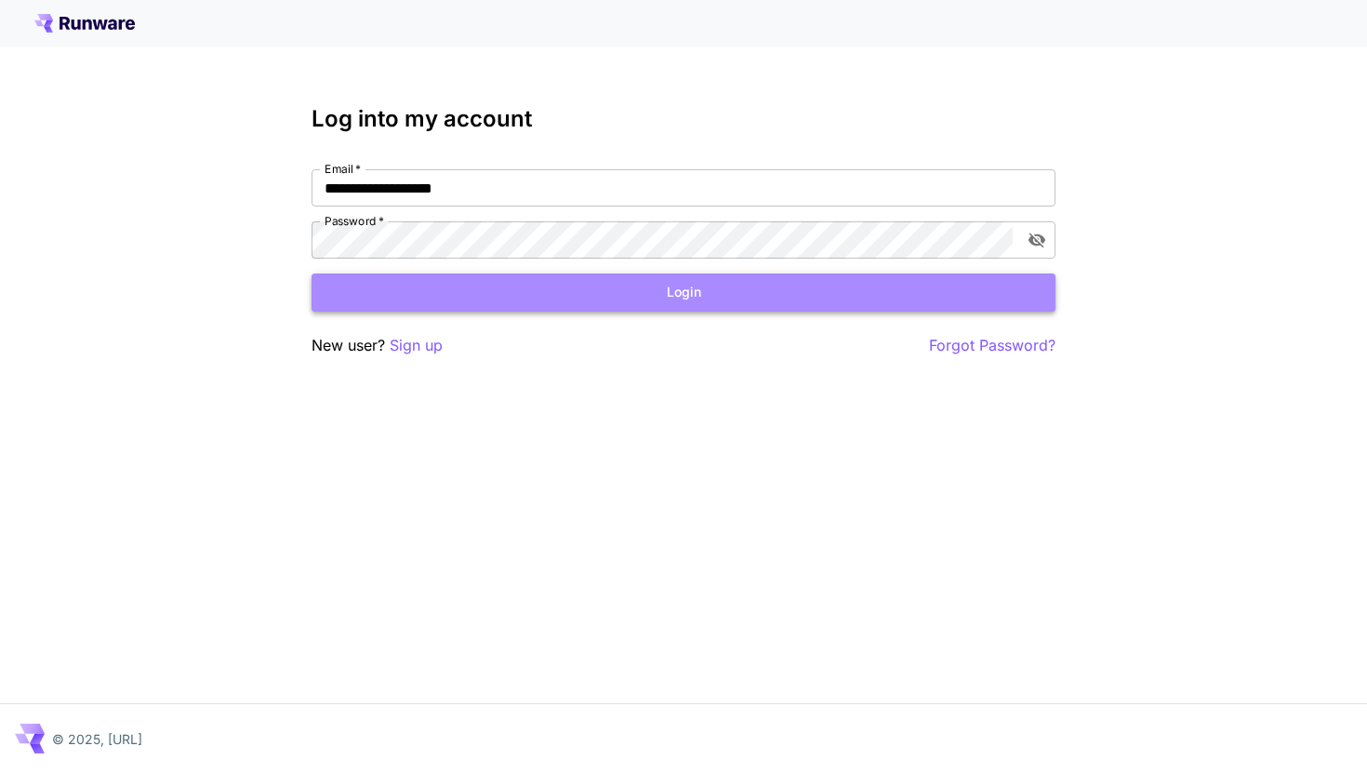
click at [673, 298] on button "Login" at bounding box center [684, 292] width 744 height 38
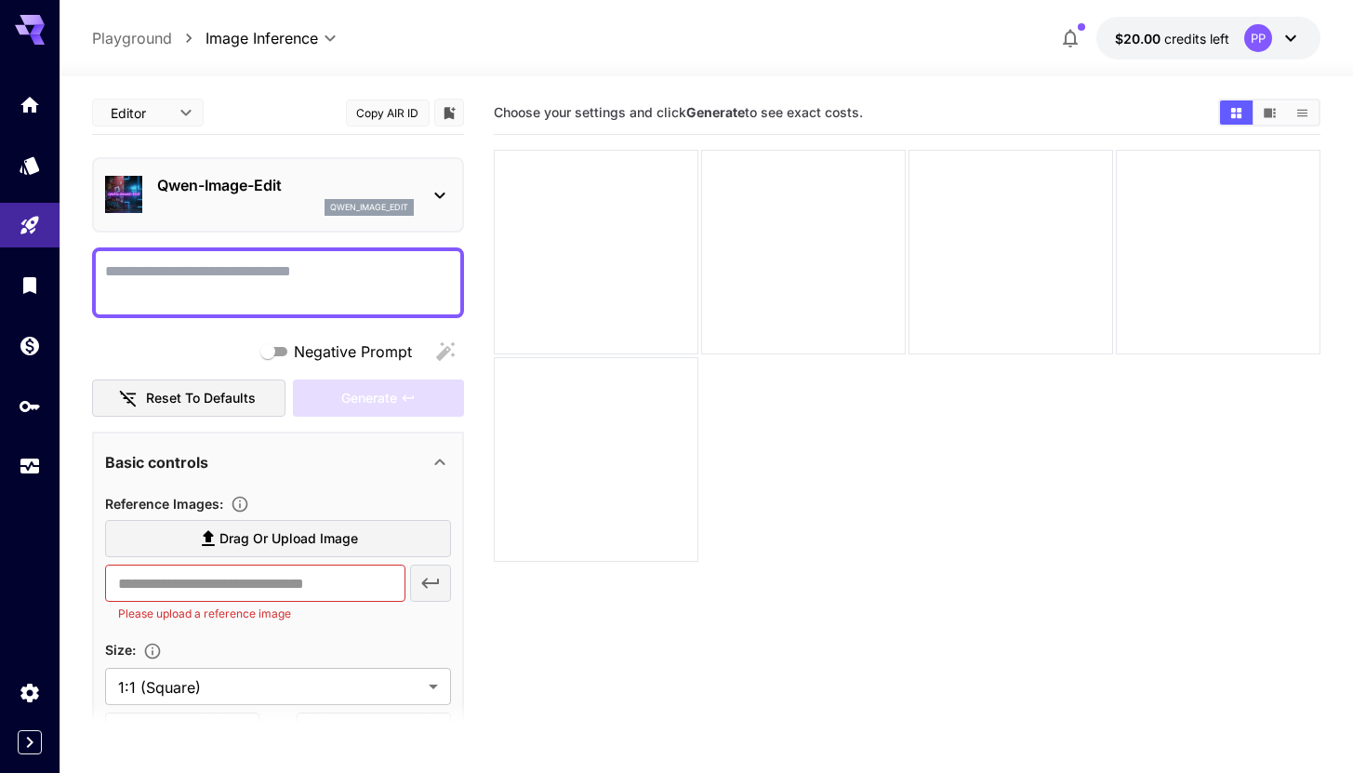
click at [392, 107] on button "Copy AIR ID" at bounding box center [388, 112] width 84 height 27
click at [338, 267] on textarea "Negative Prompt" at bounding box center [278, 282] width 346 height 45
click at [146, 273] on textarea "Negative Prompt" at bounding box center [278, 282] width 346 height 45
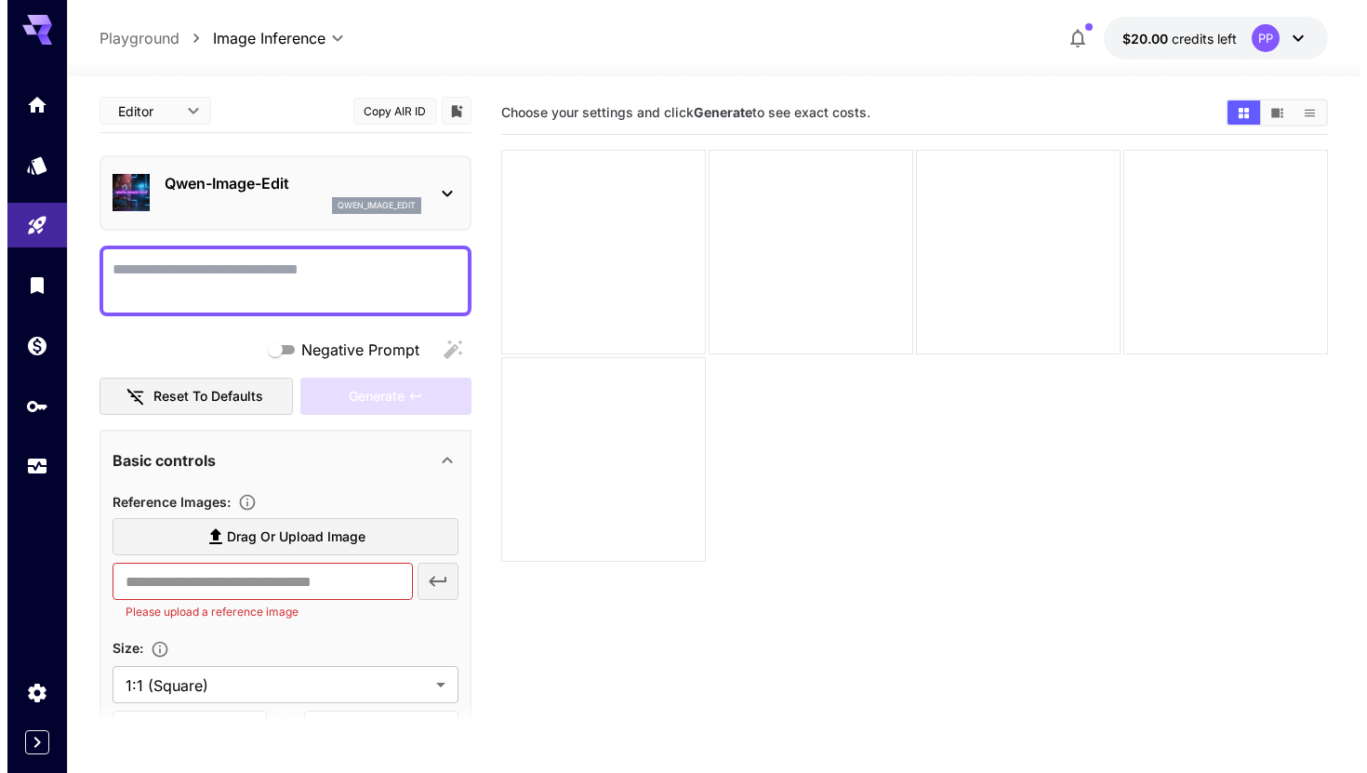
scroll to position [4, 0]
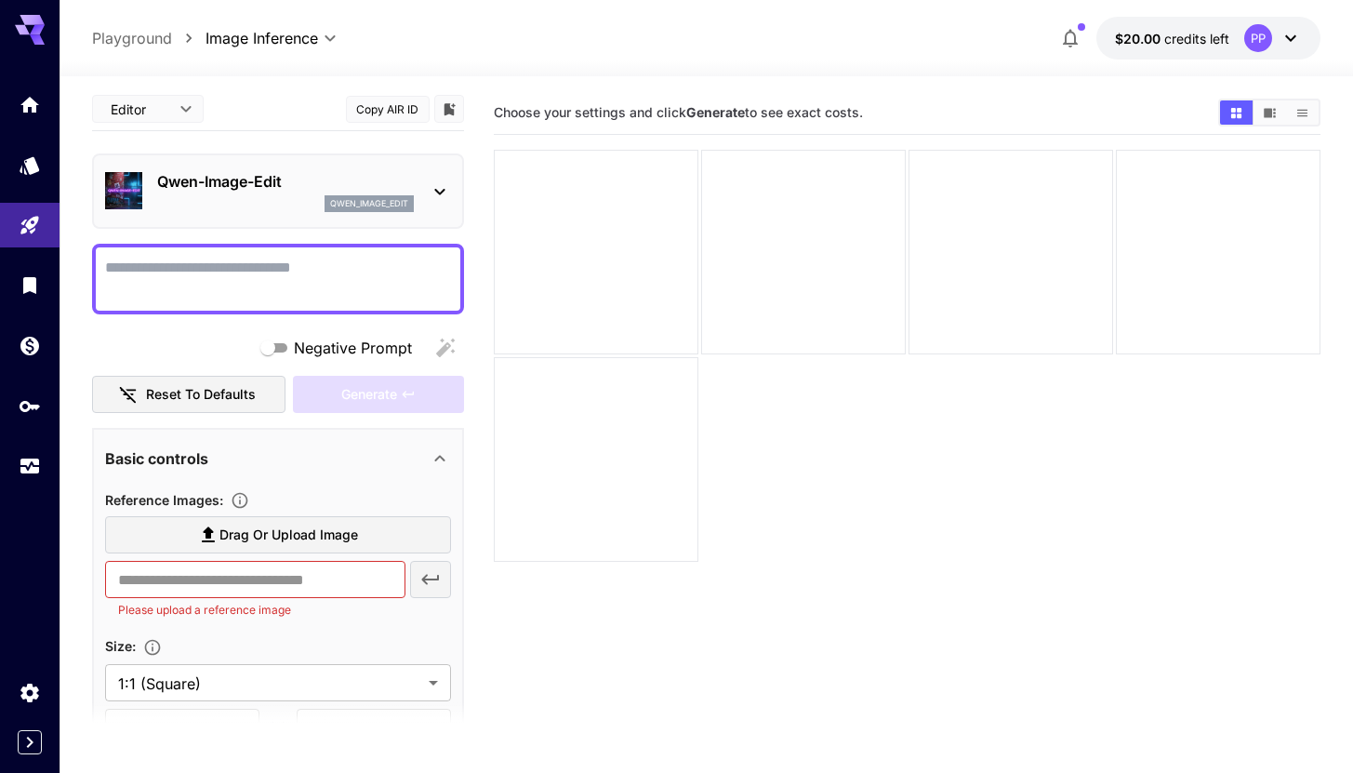
click at [253, 527] on span "Drag or upload image" at bounding box center [288, 535] width 139 height 23
click at [0, 0] on input "Drag or upload image" at bounding box center [0, 0] width 0 height 0
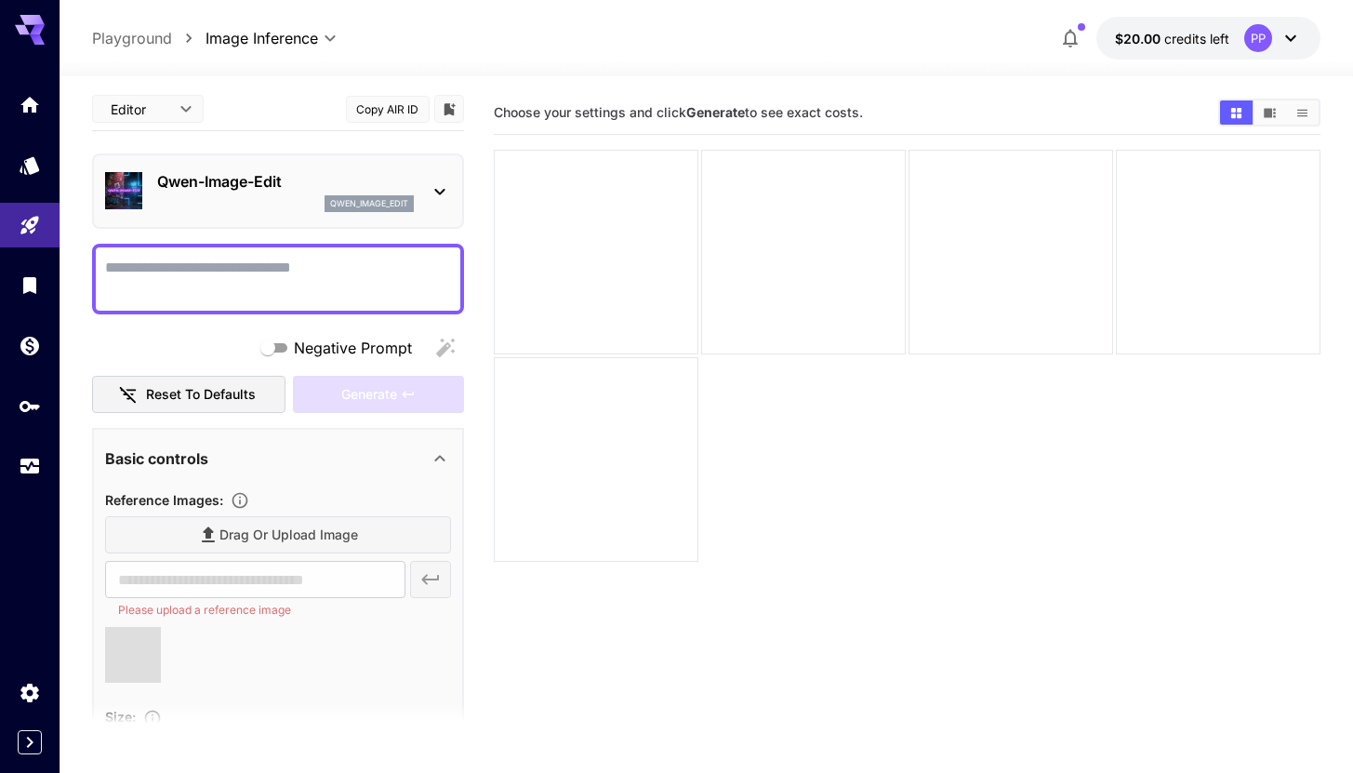
type input "**********"
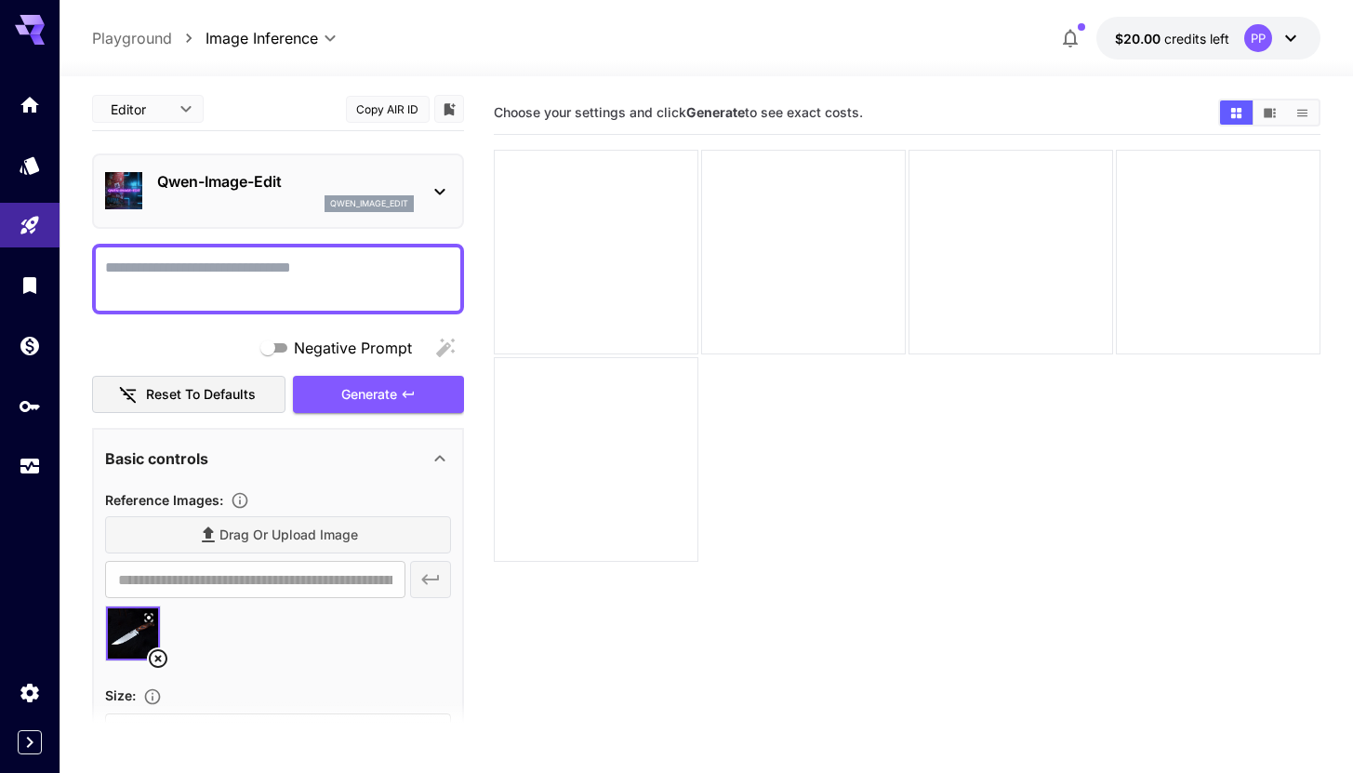
click at [285, 253] on div at bounding box center [278, 279] width 372 height 71
click at [164, 269] on textarea "Negative Prompt" at bounding box center [278, 279] width 346 height 45
paste textarea "**********"
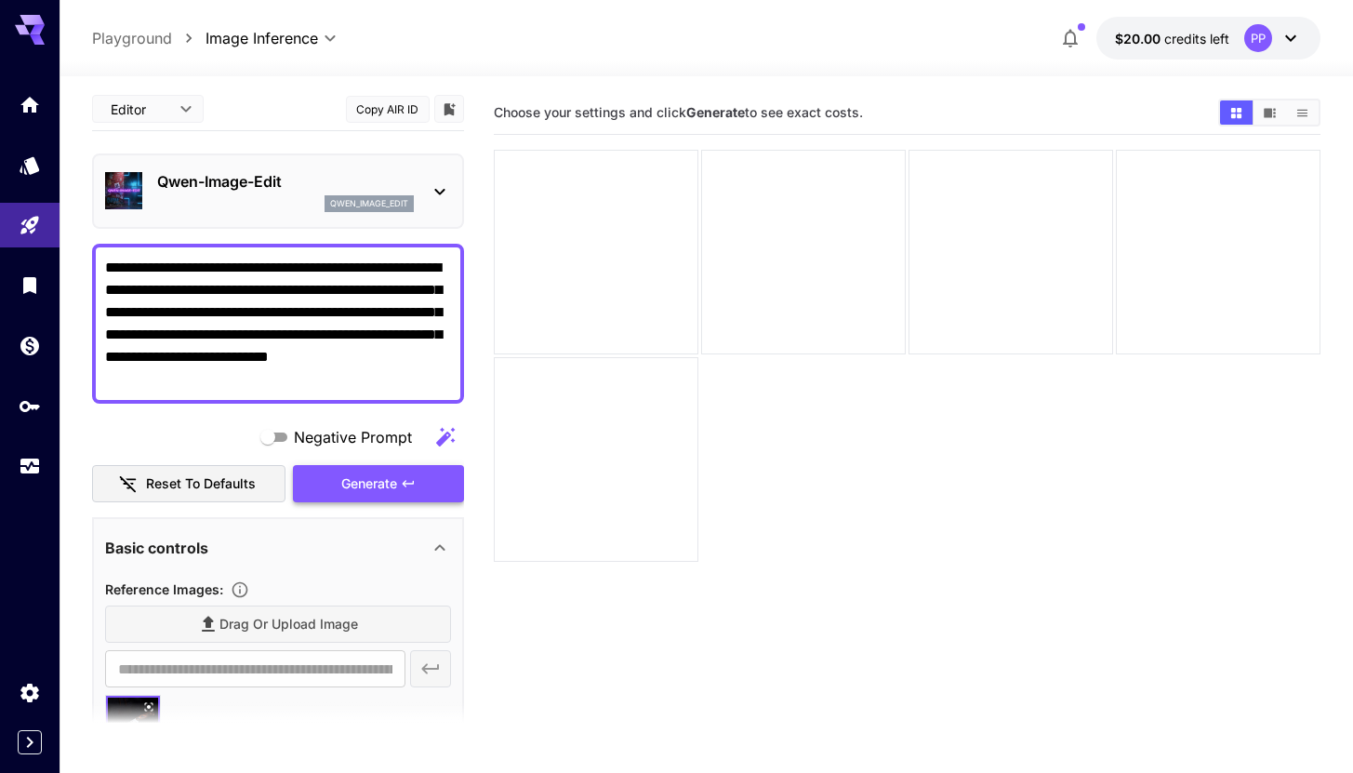
type textarea "**********"
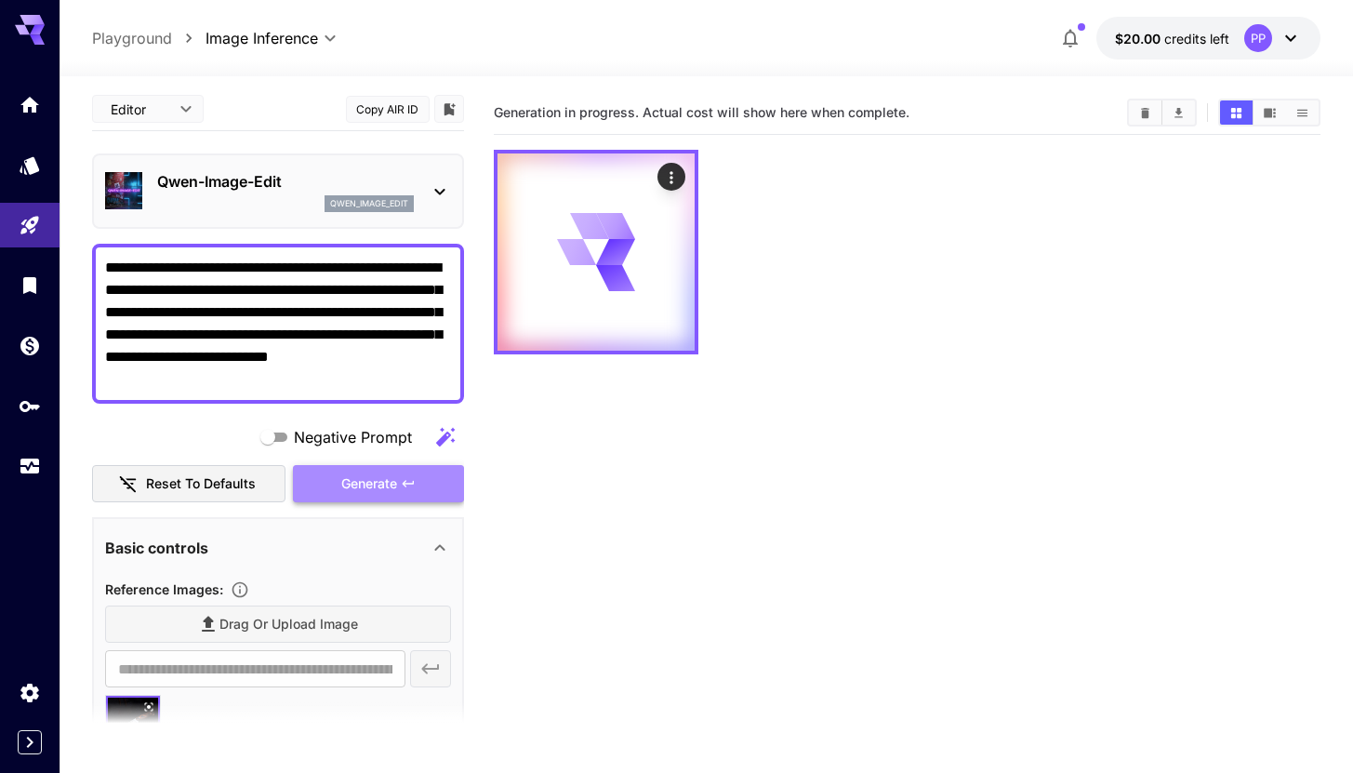
click at [403, 484] on icon "button" at bounding box center [408, 483] width 15 height 15
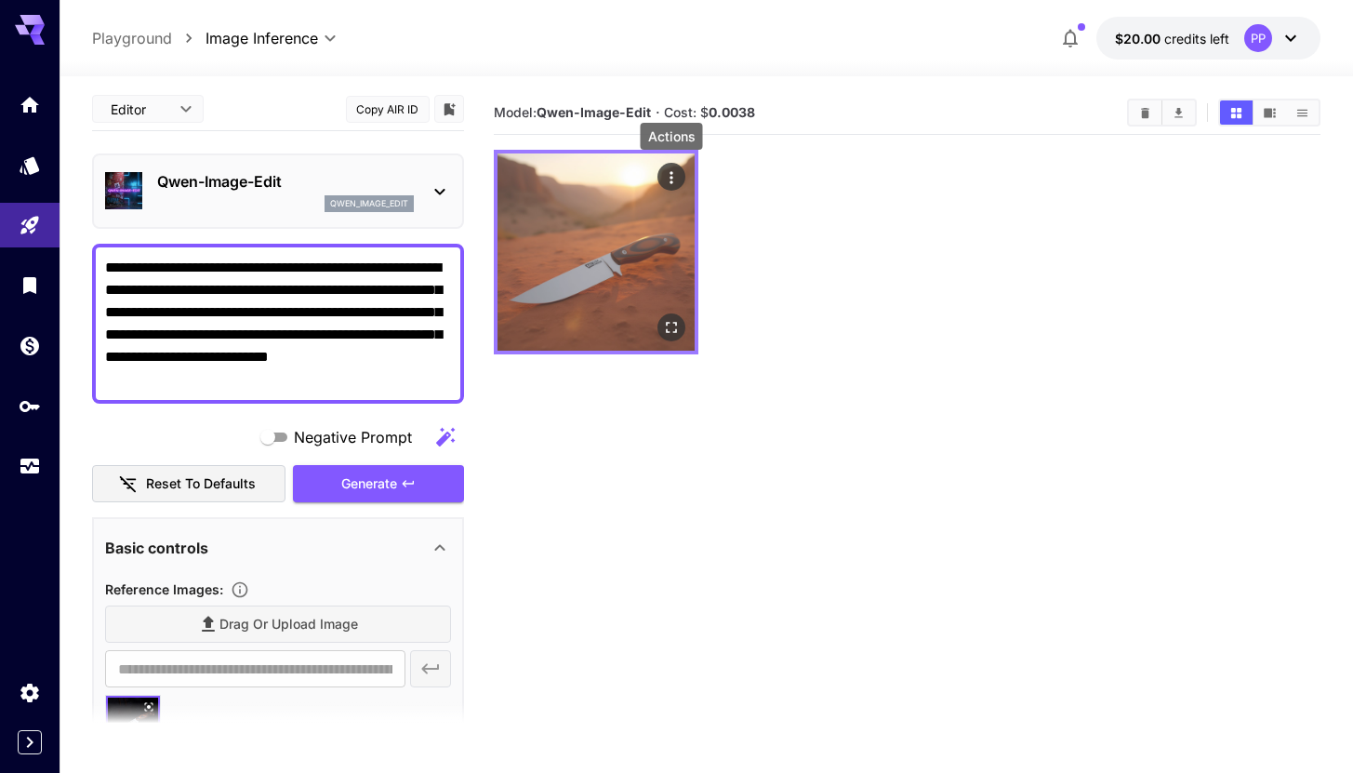
click at [670, 179] on icon "Actions" at bounding box center [671, 177] width 19 height 19
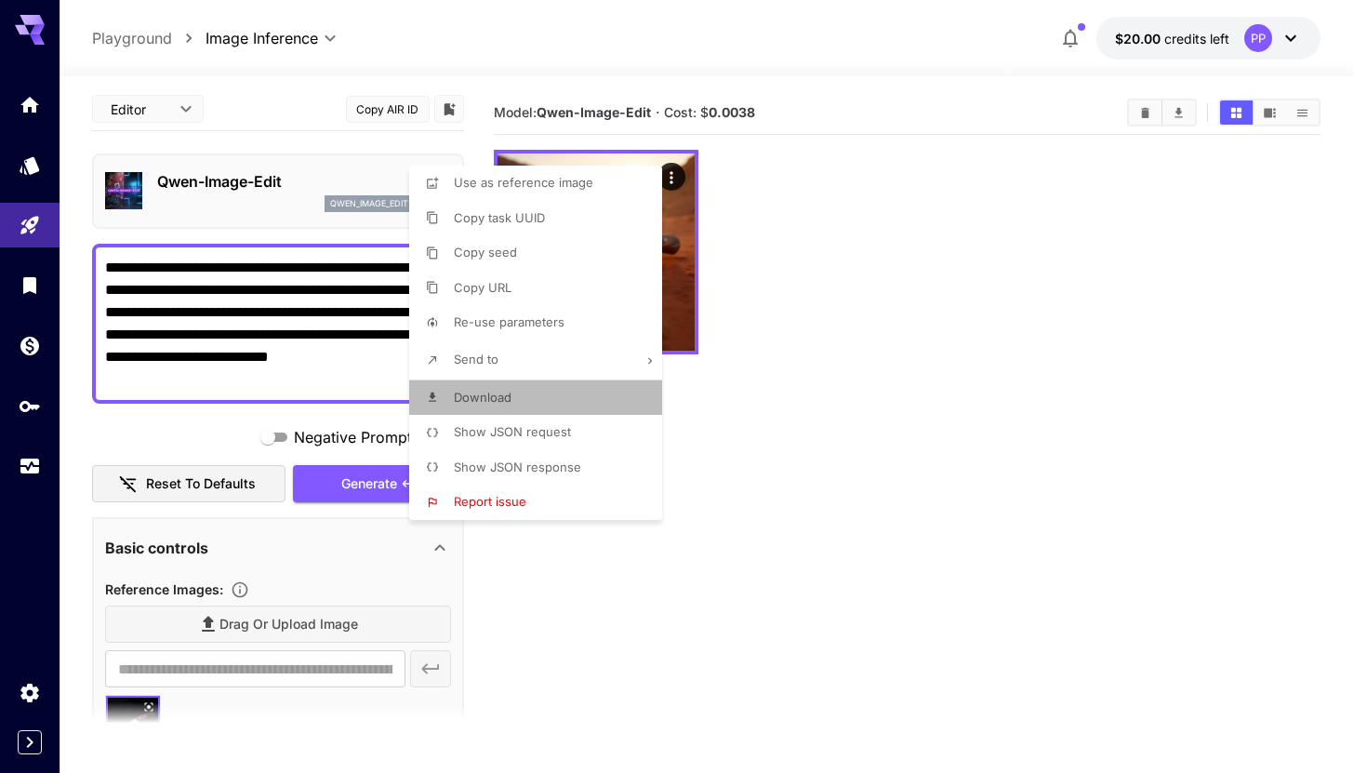
click at [517, 393] on li "Download" at bounding box center [541, 397] width 264 height 35
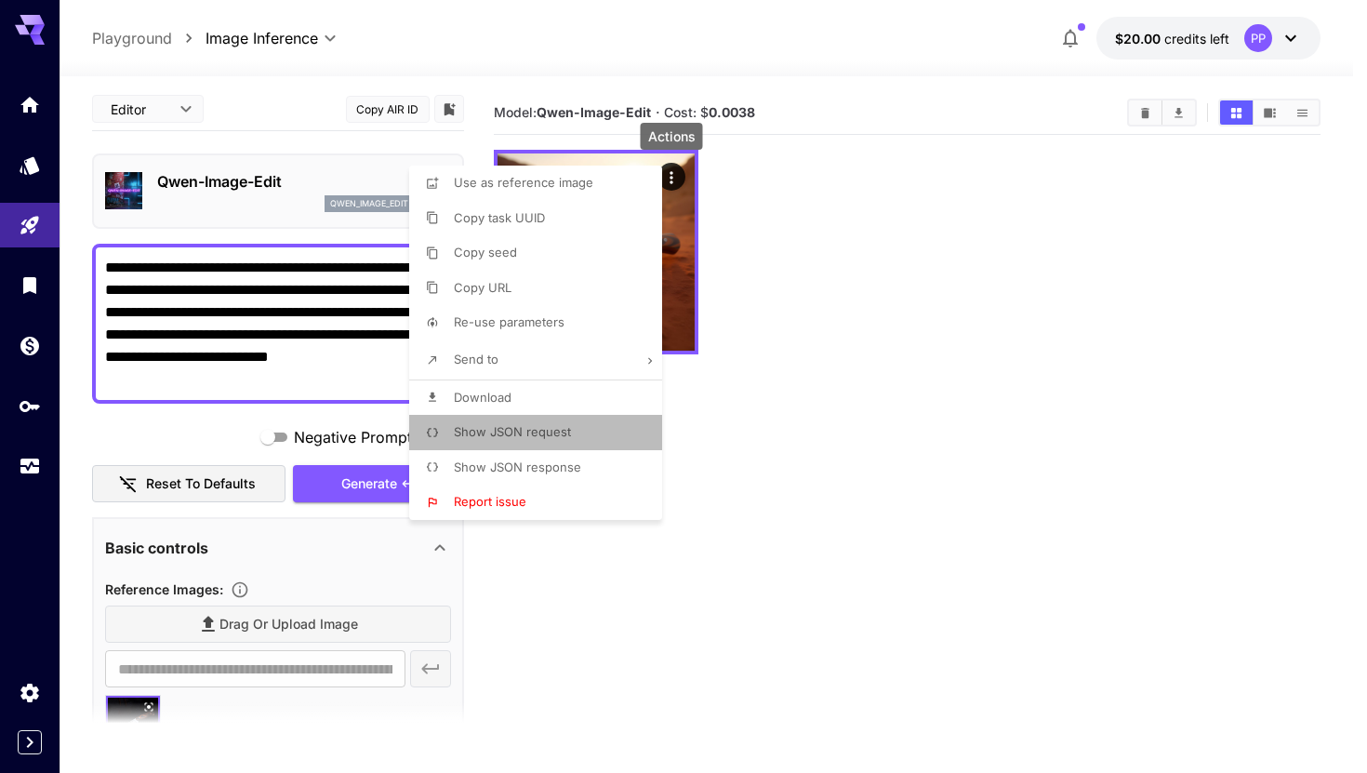
click at [537, 435] on span "Show JSON request" at bounding box center [512, 431] width 117 height 15
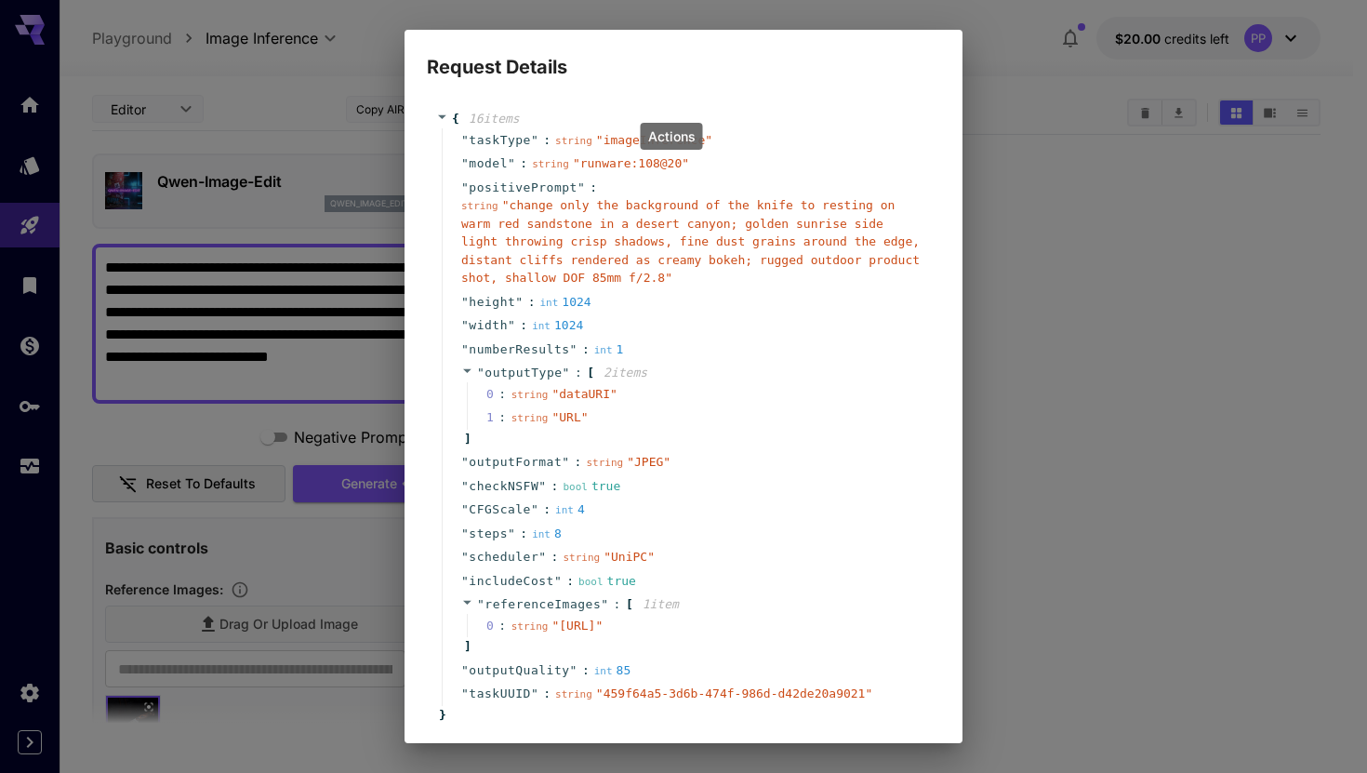
scroll to position [0, 0]
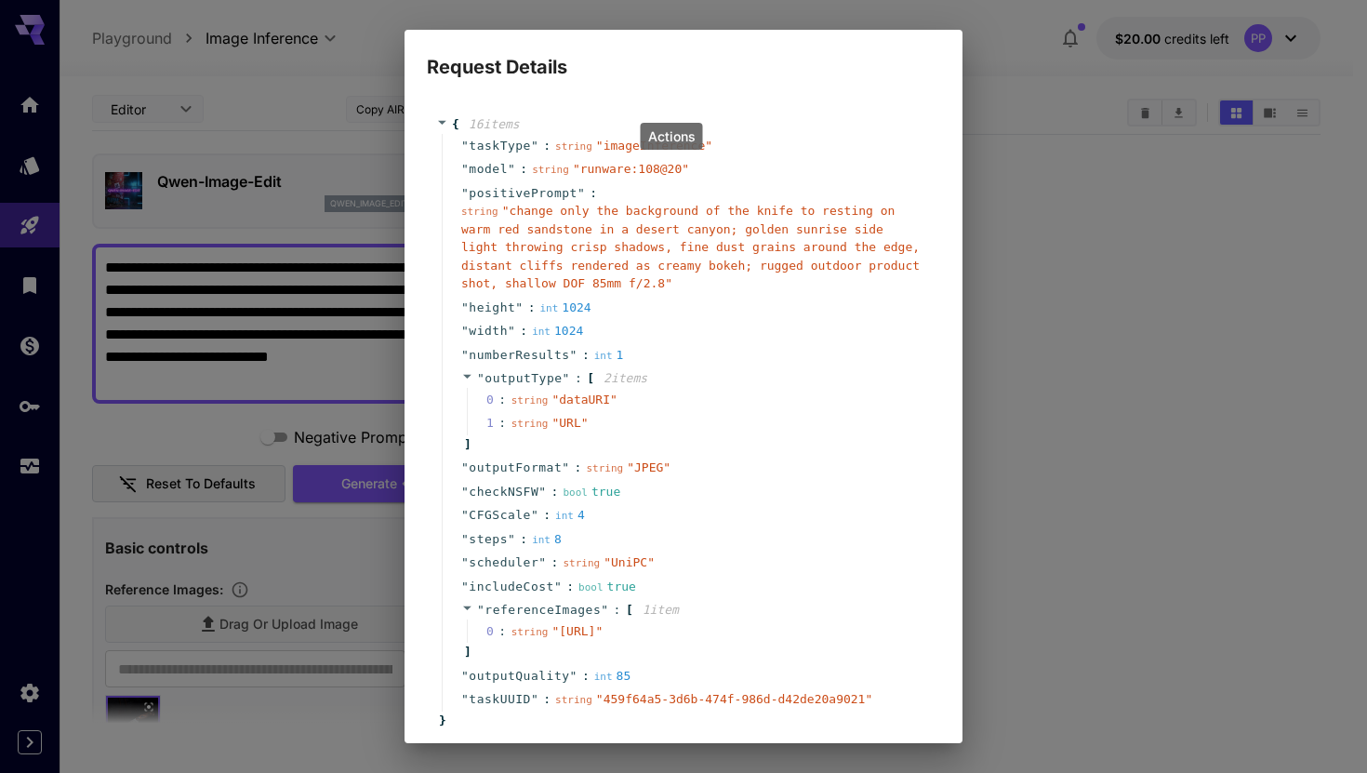
click at [821, 155] on div "" taskType " : string " imageInference "" at bounding box center [686, 146] width 489 height 24
click at [774, 140] on div "" taskType " : string " imageInference "" at bounding box center [686, 146] width 489 height 24
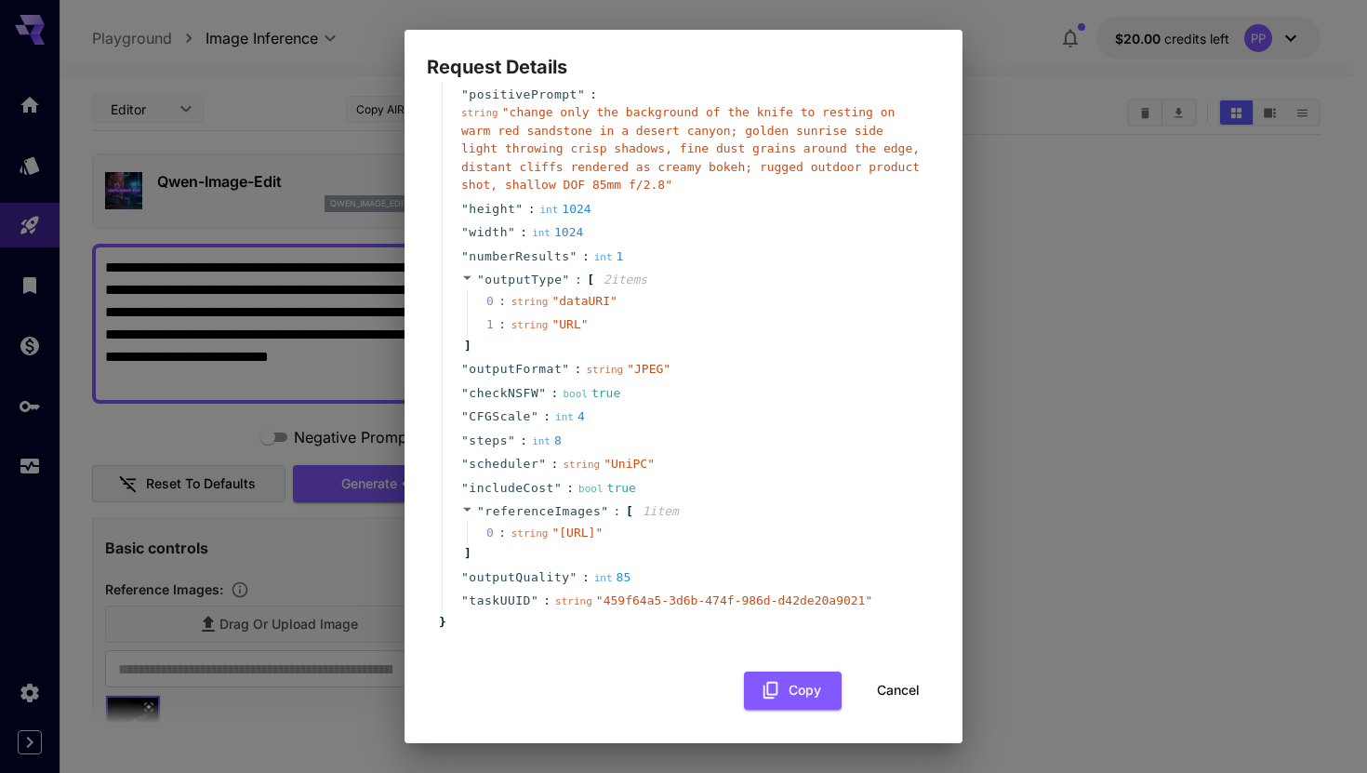
click at [751, 312] on div "1 : string " URL "" at bounding box center [696, 324] width 459 height 24
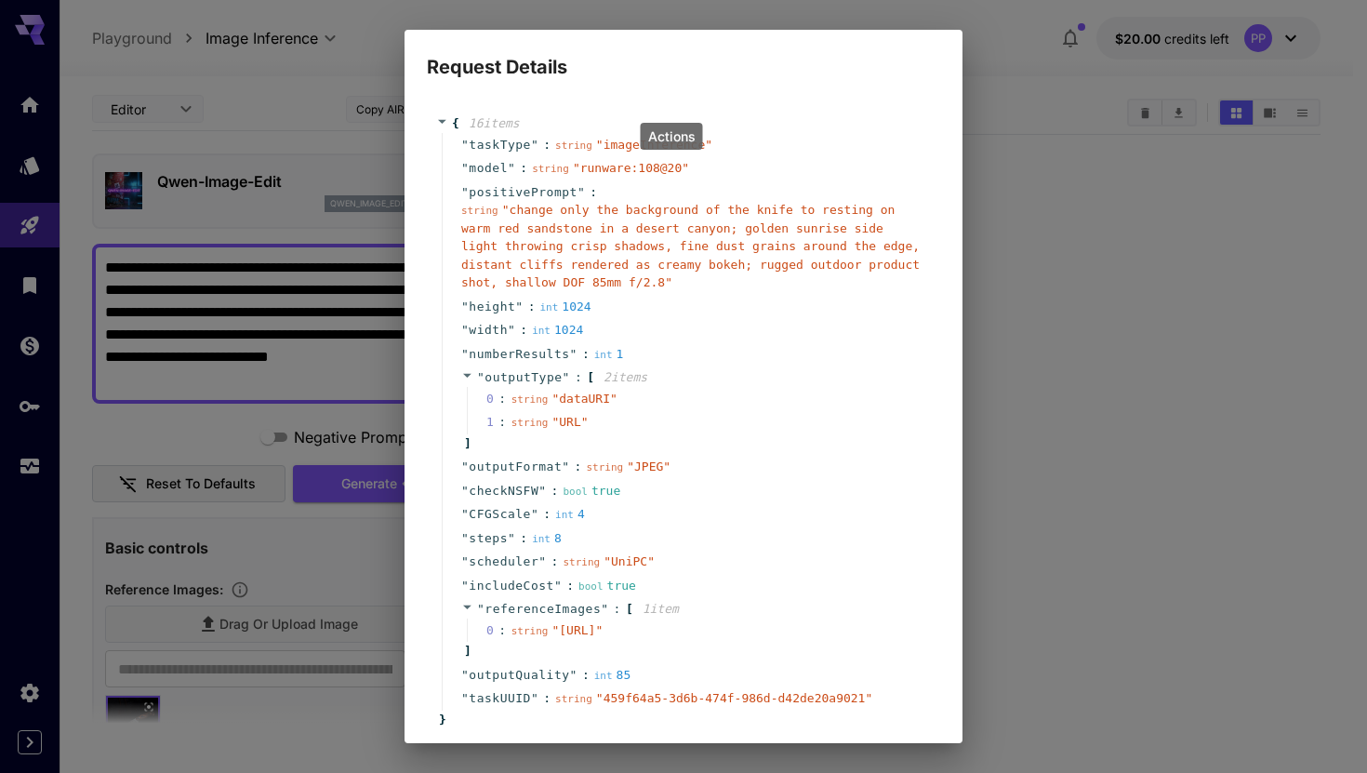
scroll to position [0, 0]
click at [1051, 179] on div "Request Details { 16 item s " taskType " : string " imageInference " " model " …" at bounding box center [683, 386] width 1367 height 773
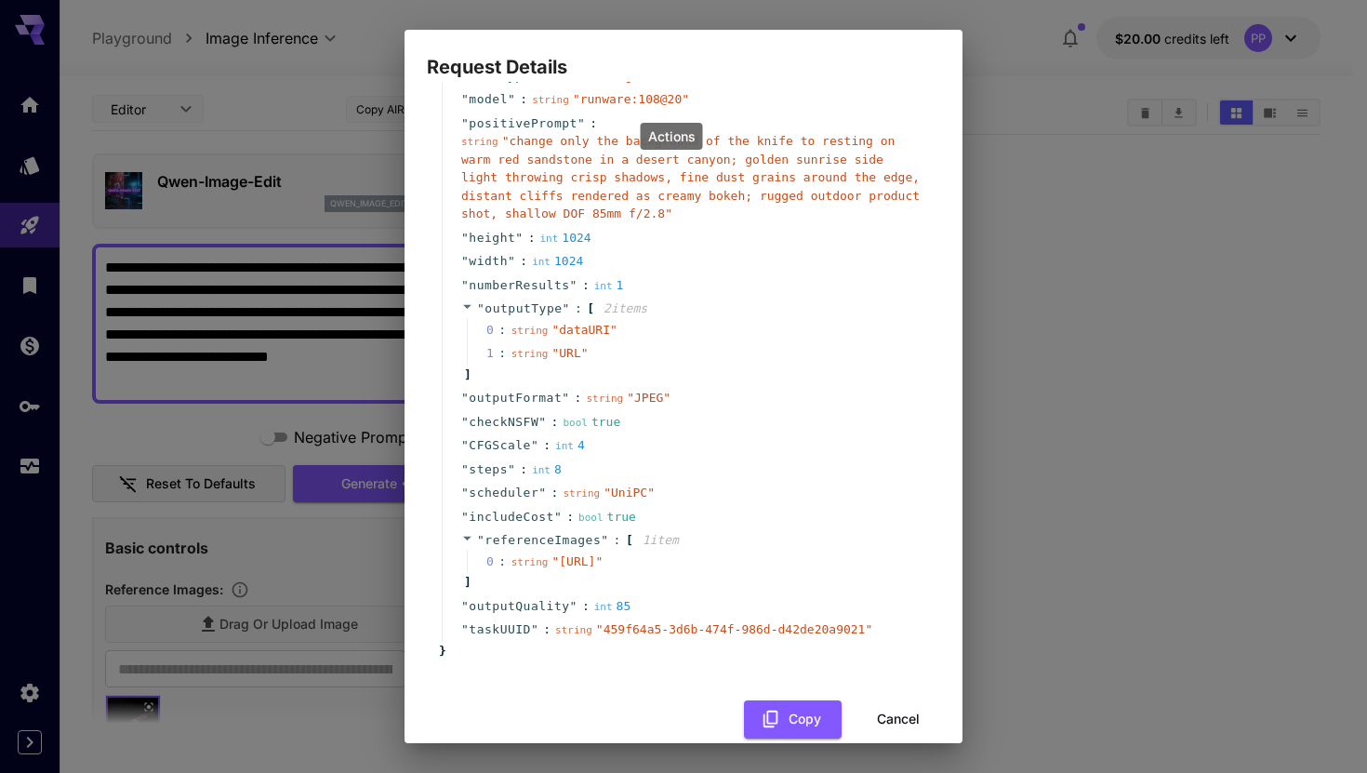
scroll to position [134, 0]
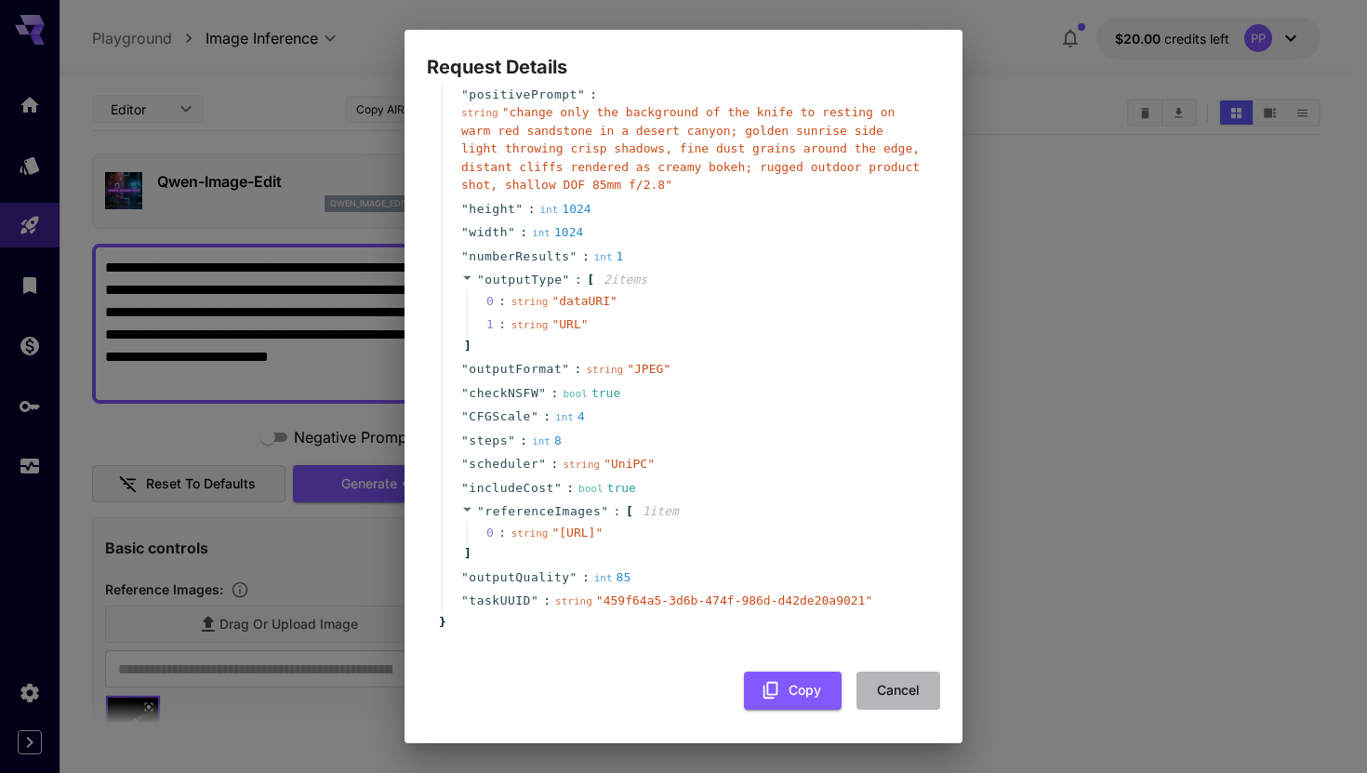
click at [893, 691] on button "Cancel" at bounding box center [898, 690] width 84 height 38
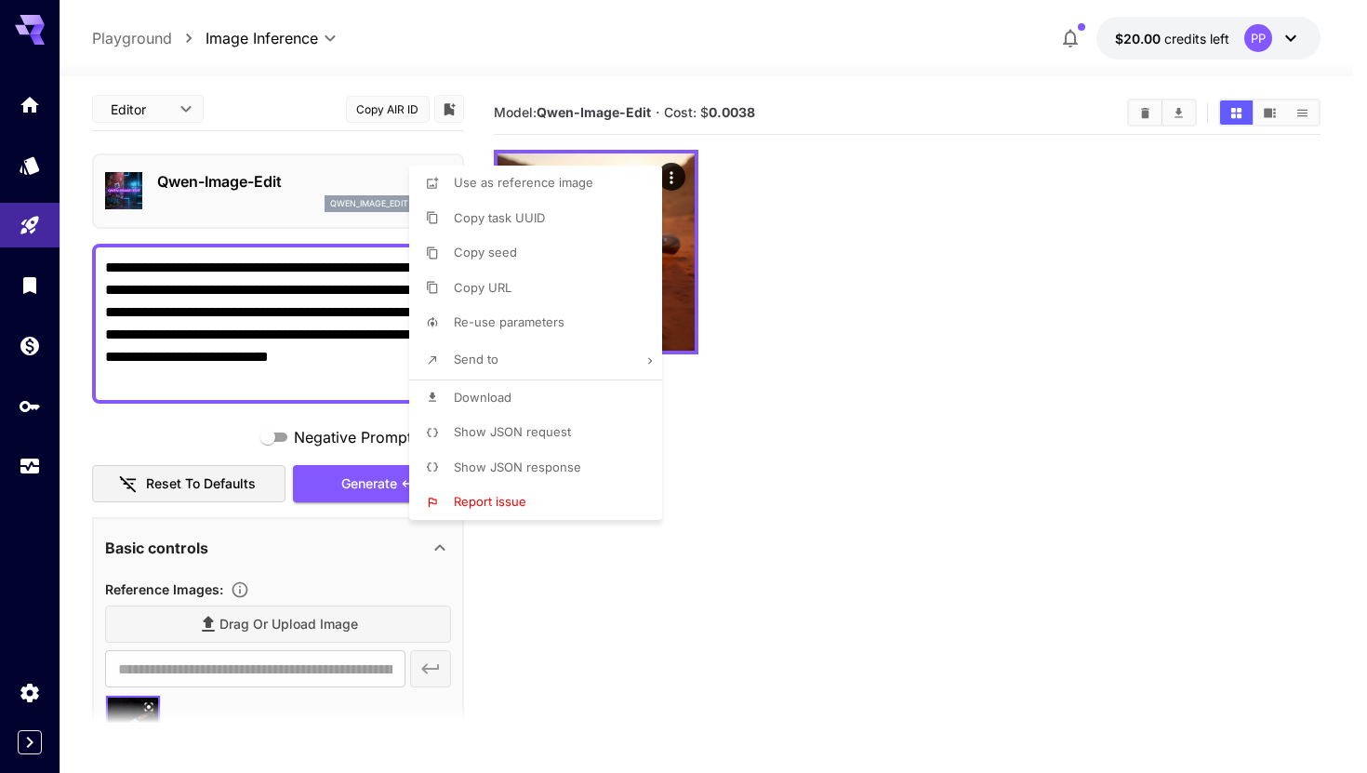
click at [749, 202] on div at bounding box center [683, 386] width 1367 height 773
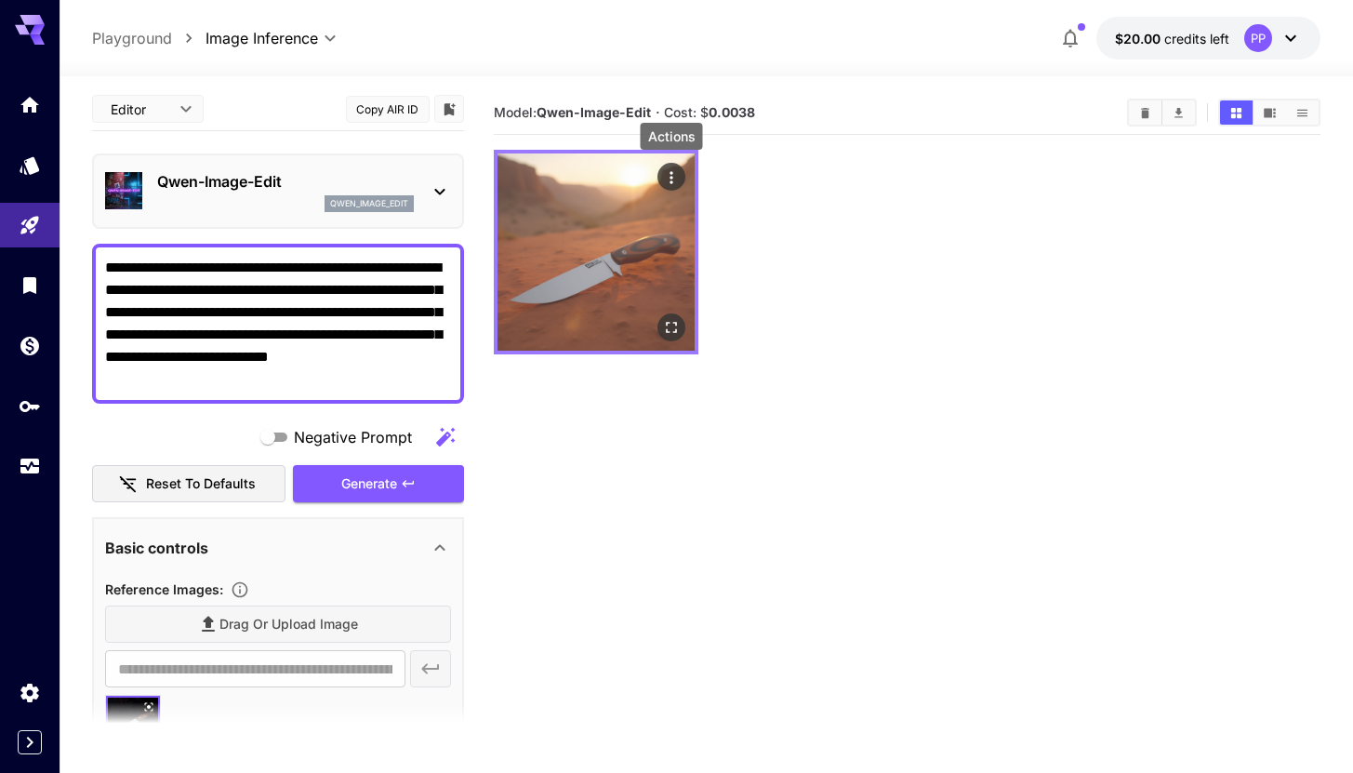
click at [671, 181] on icon "Actions" at bounding box center [671, 177] width 3 height 12
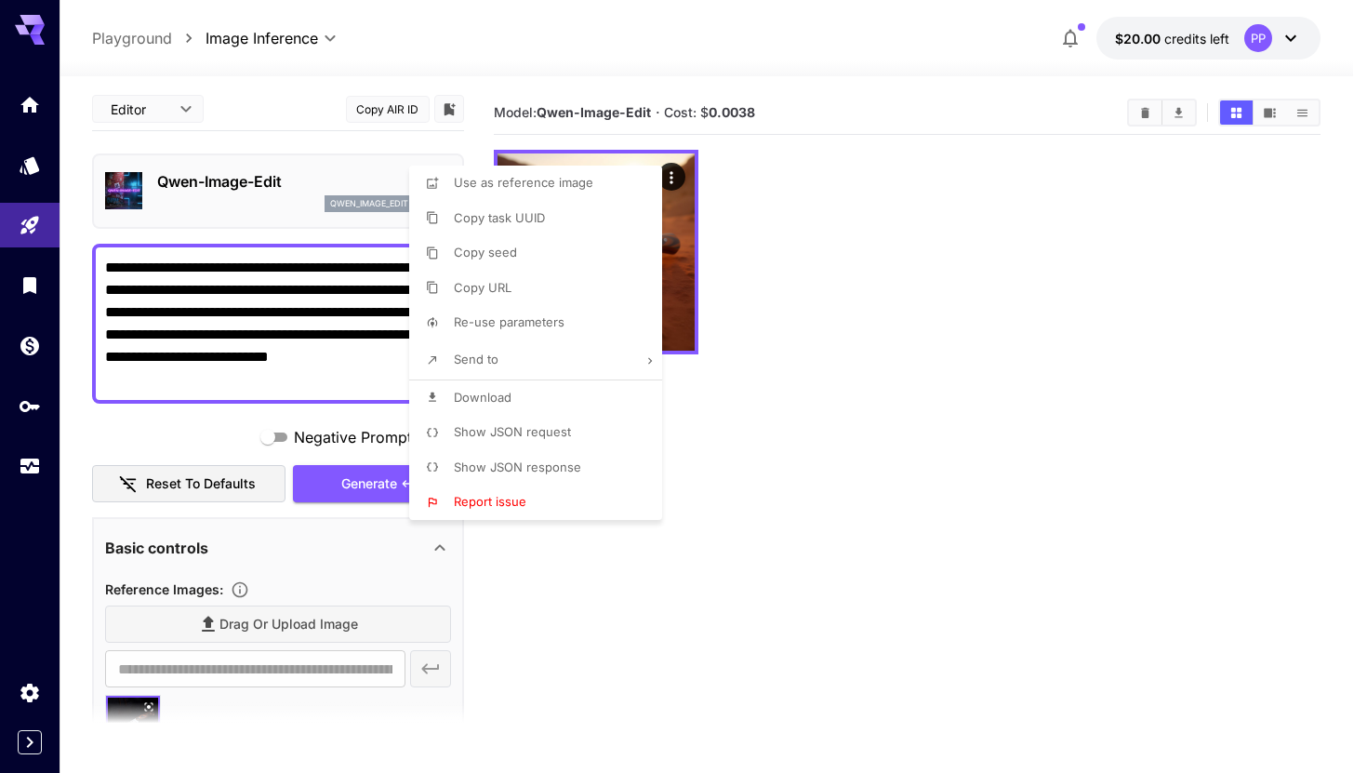
click at [815, 208] on div at bounding box center [683, 386] width 1367 height 773
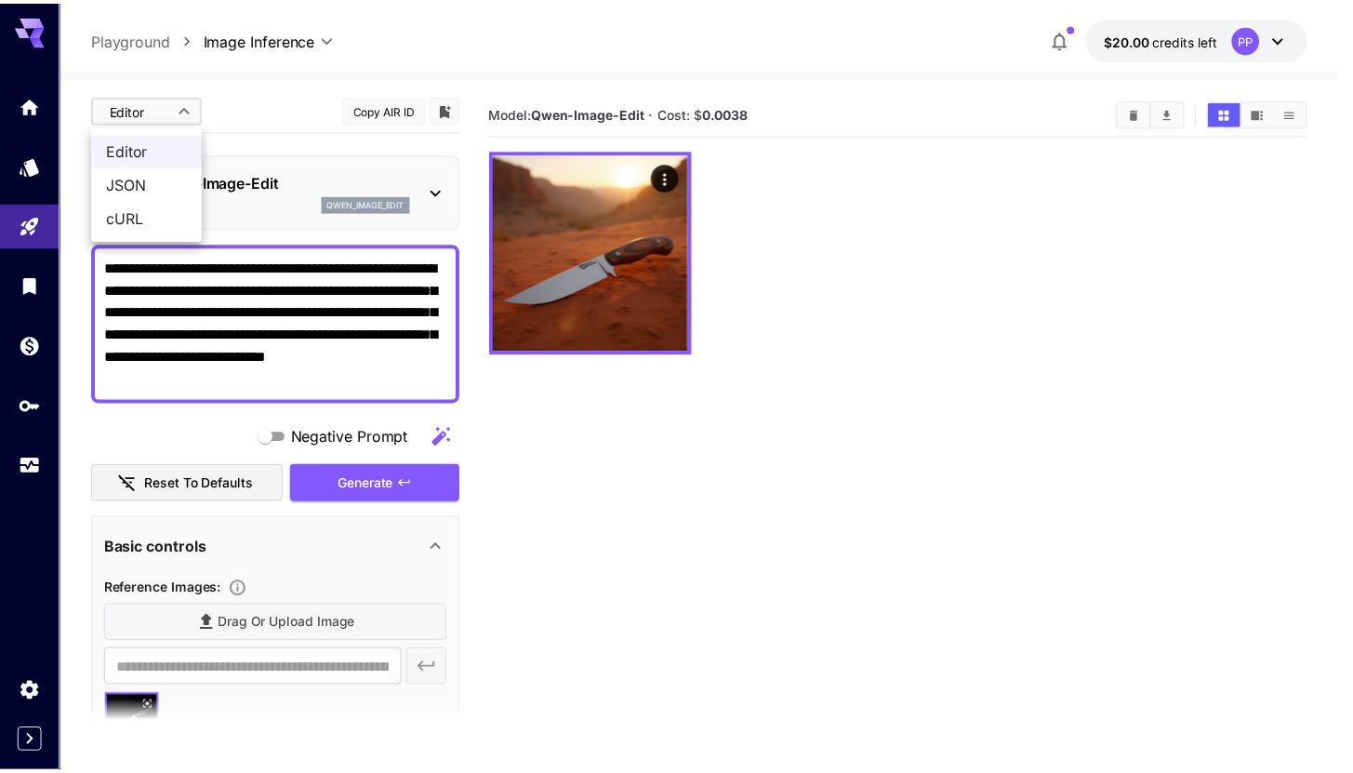
scroll to position [1, 0]
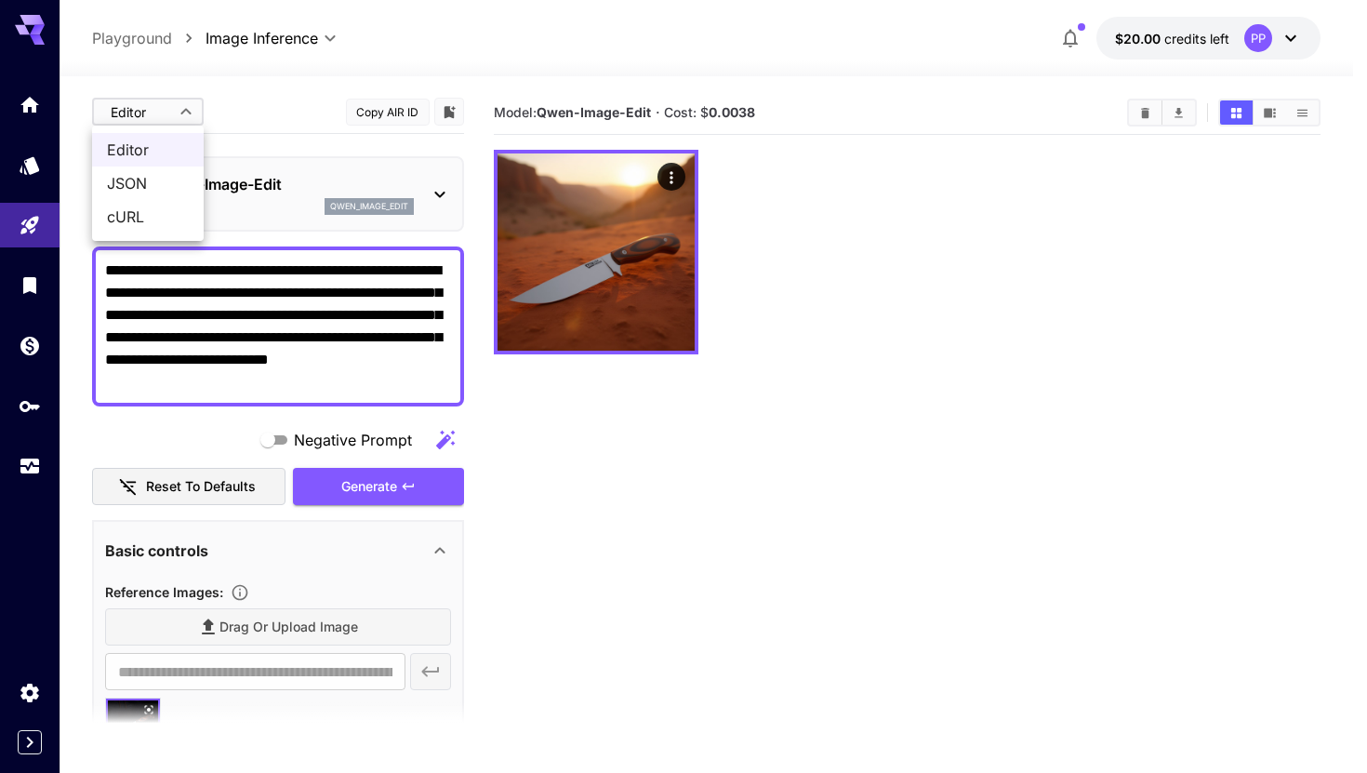
click at [191, 110] on body "**********" at bounding box center [683, 460] width 1367 height 920
click at [167, 174] on span "JSON" at bounding box center [148, 183] width 82 height 22
type input "****"
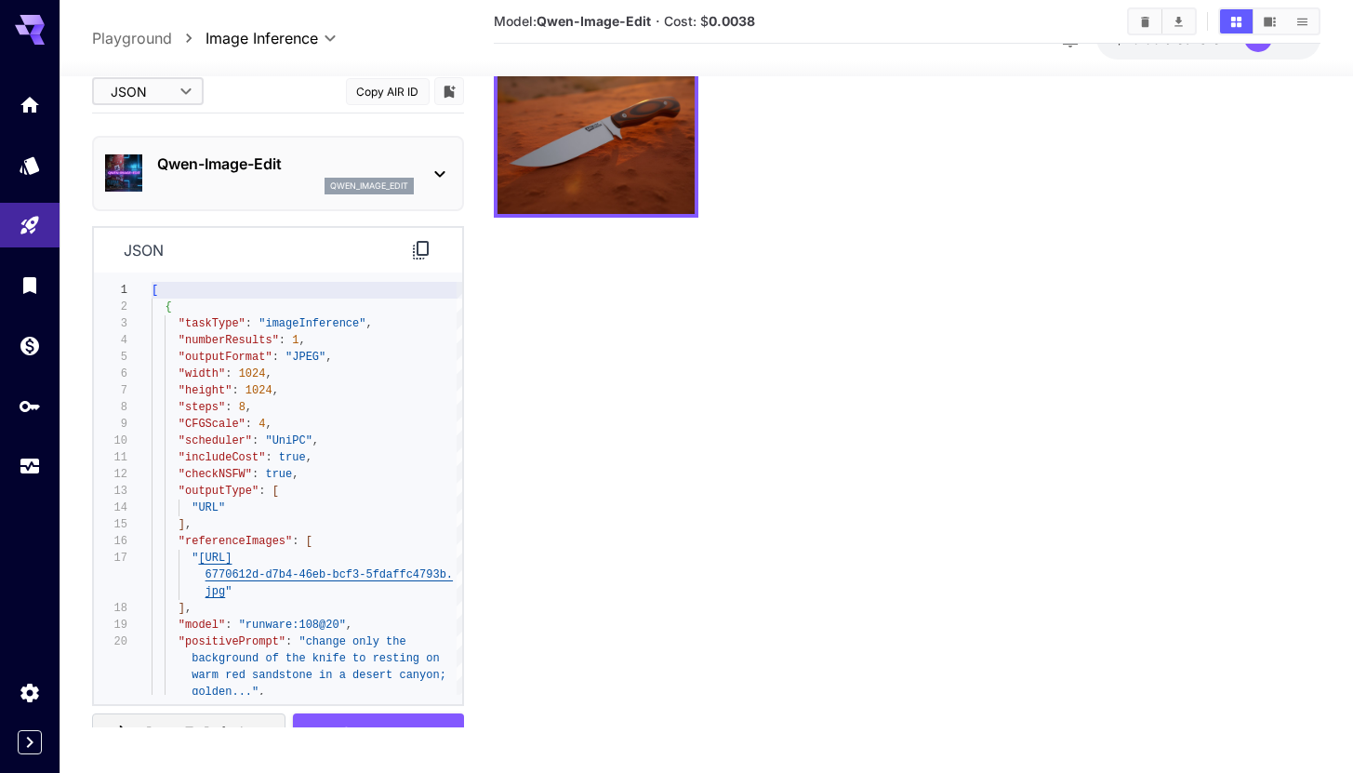
scroll to position [147, 0]
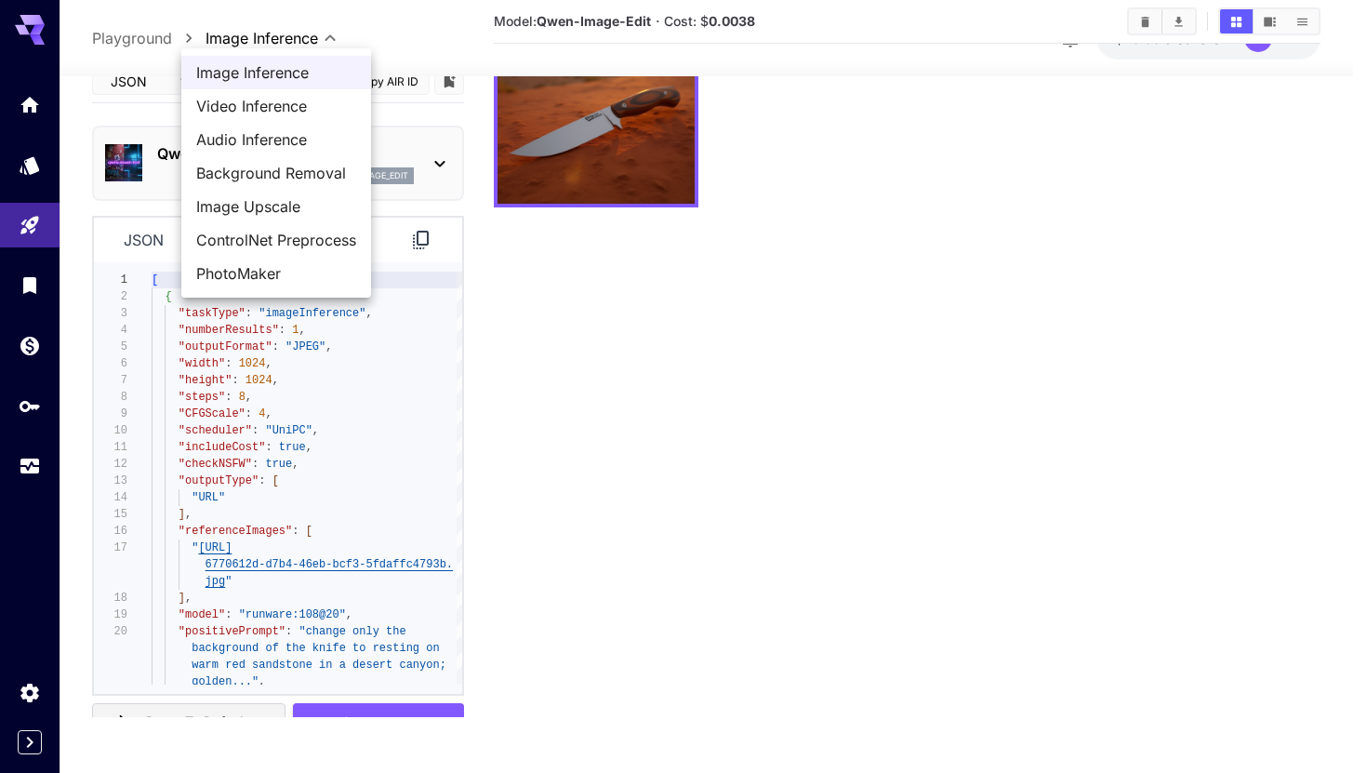
click at [321, 37] on body "**********" at bounding box center [683, 313] width 1367 height 920
click at [604, 367] on div at bounding box center [683, 386] width 1367 height 773
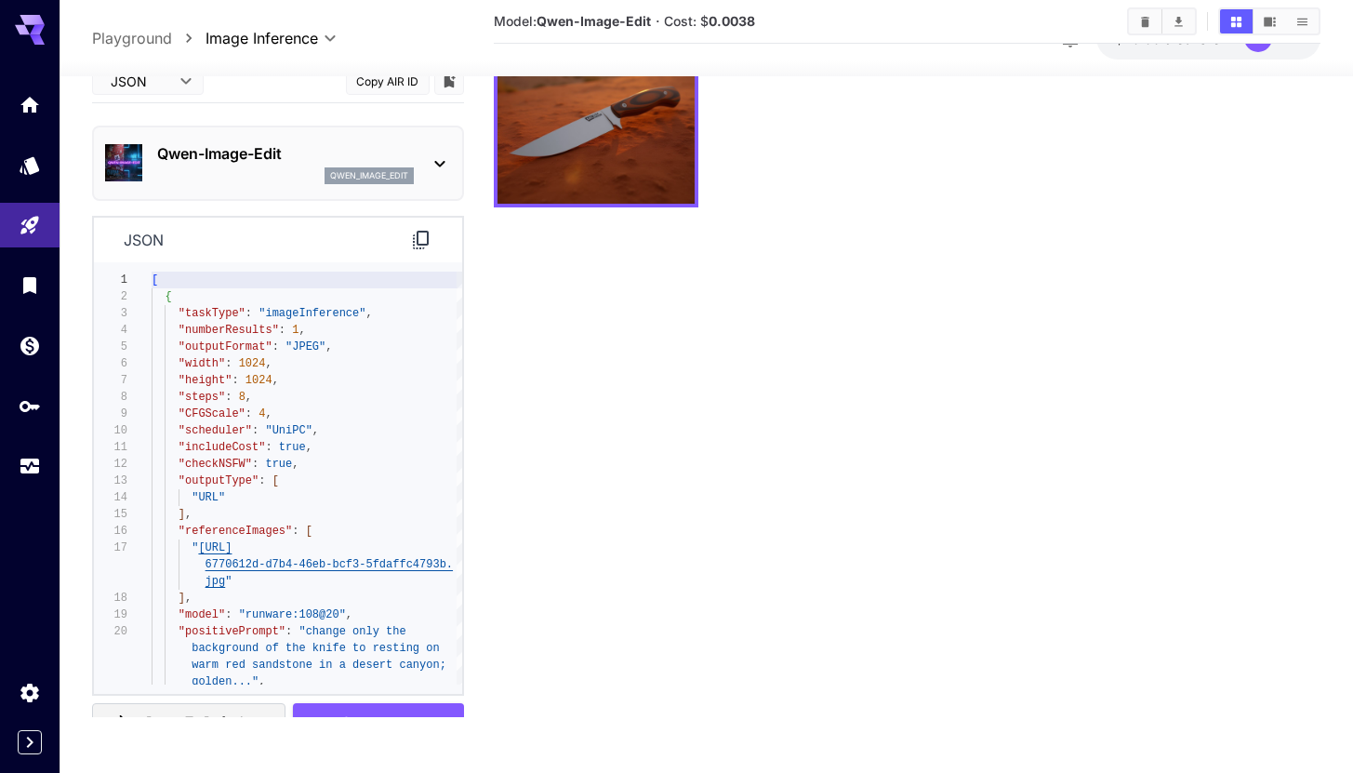
click at [598, 381] on section "Model: Qwen-Image-Edit · Cost: $ 0.0038" at bounding box center [907, 330] width 827 height 773
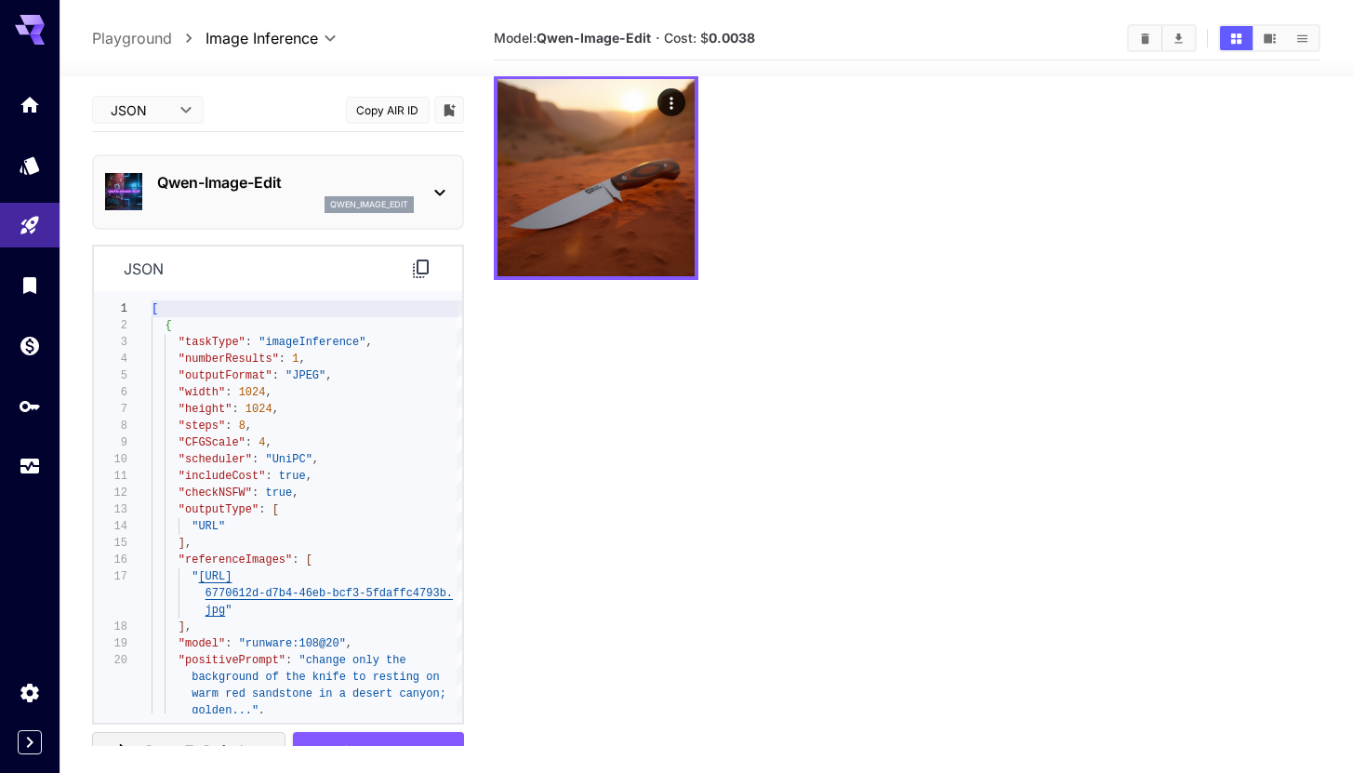
scroll to position [0, 0]
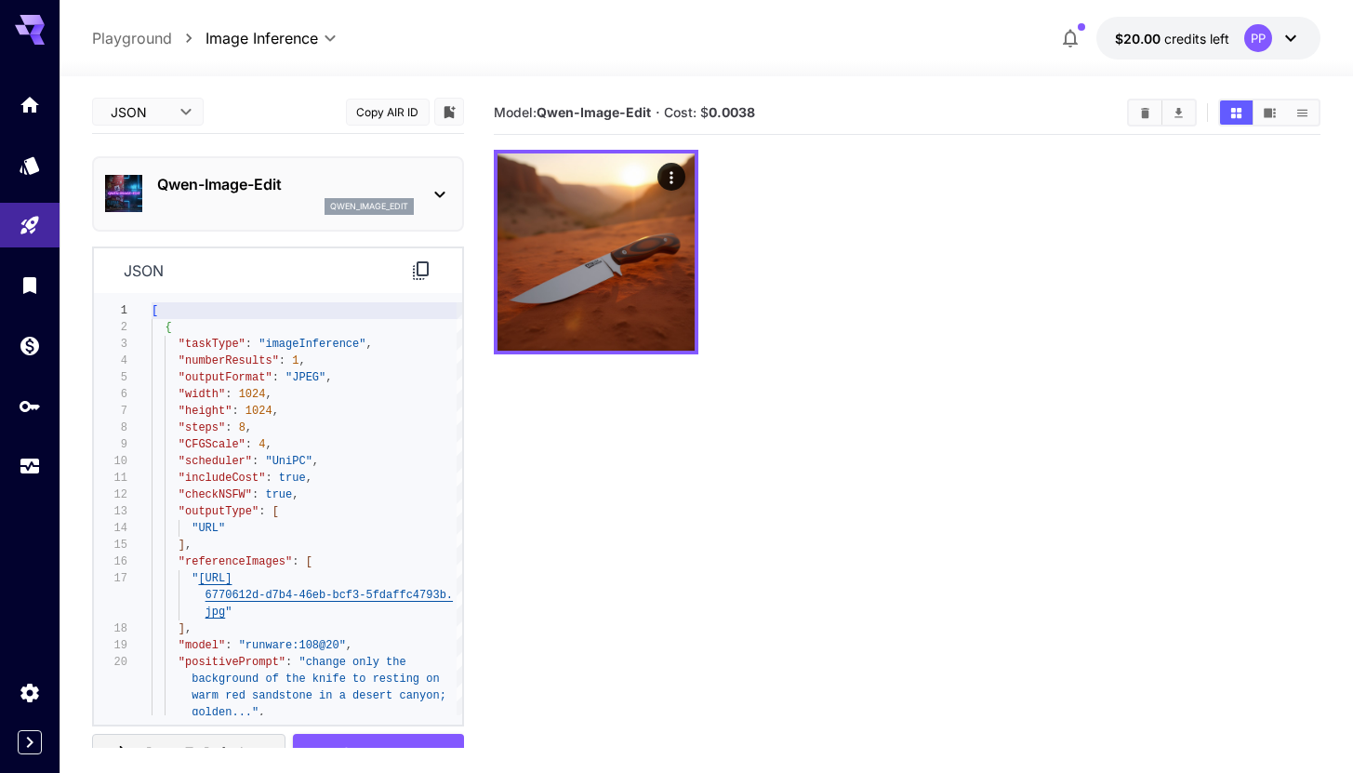
drag, startPoint x: 934, startPoint y: 227, endPoint x: 918, endPoint y: 221, distance: 16.8
click at [934, 228] on div at bounding box center [907, 252] width 827 height 205
click at [1262, 32] on div "PP" at bounding box center [1258, 38] width 28 height 28
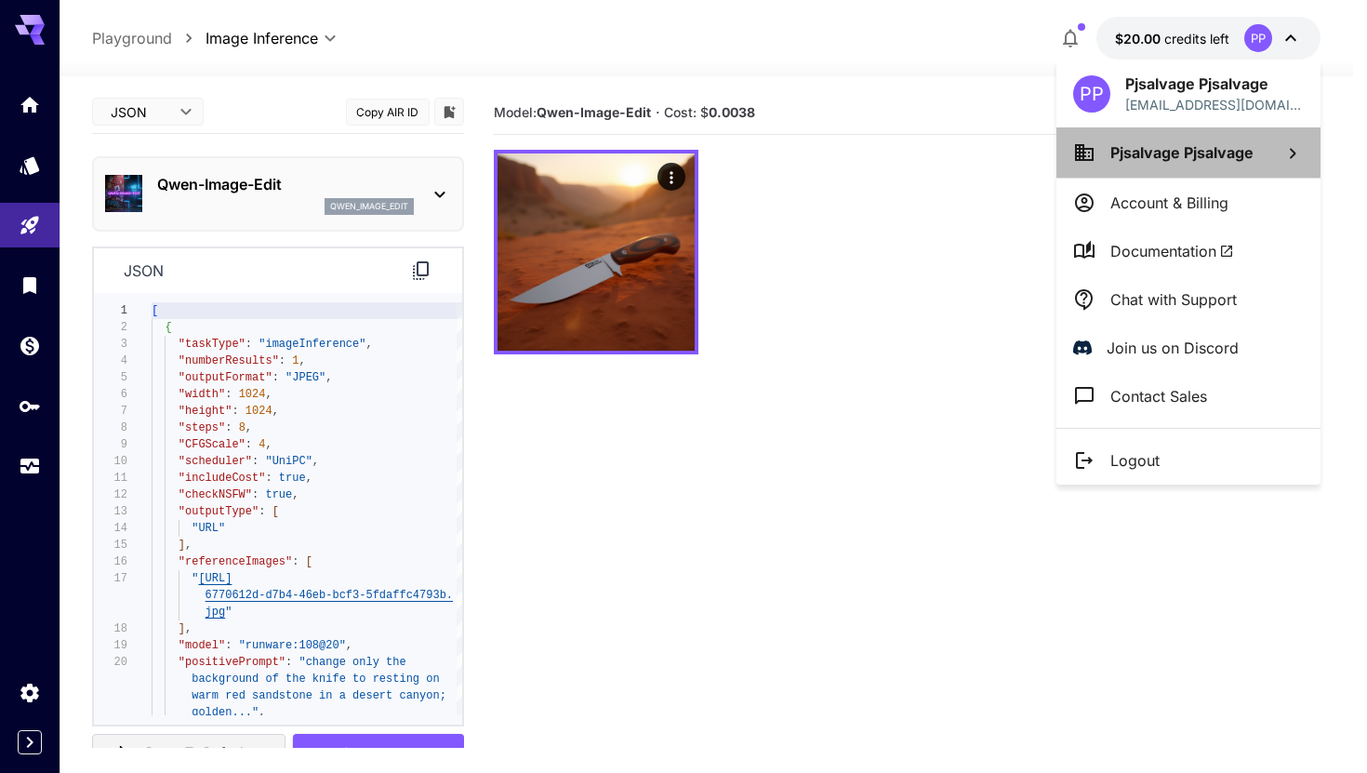
click at [1195, 145] on span "Pjsalvage Pjsalvage" at bounding box center [1181, 152] width 143 height 19
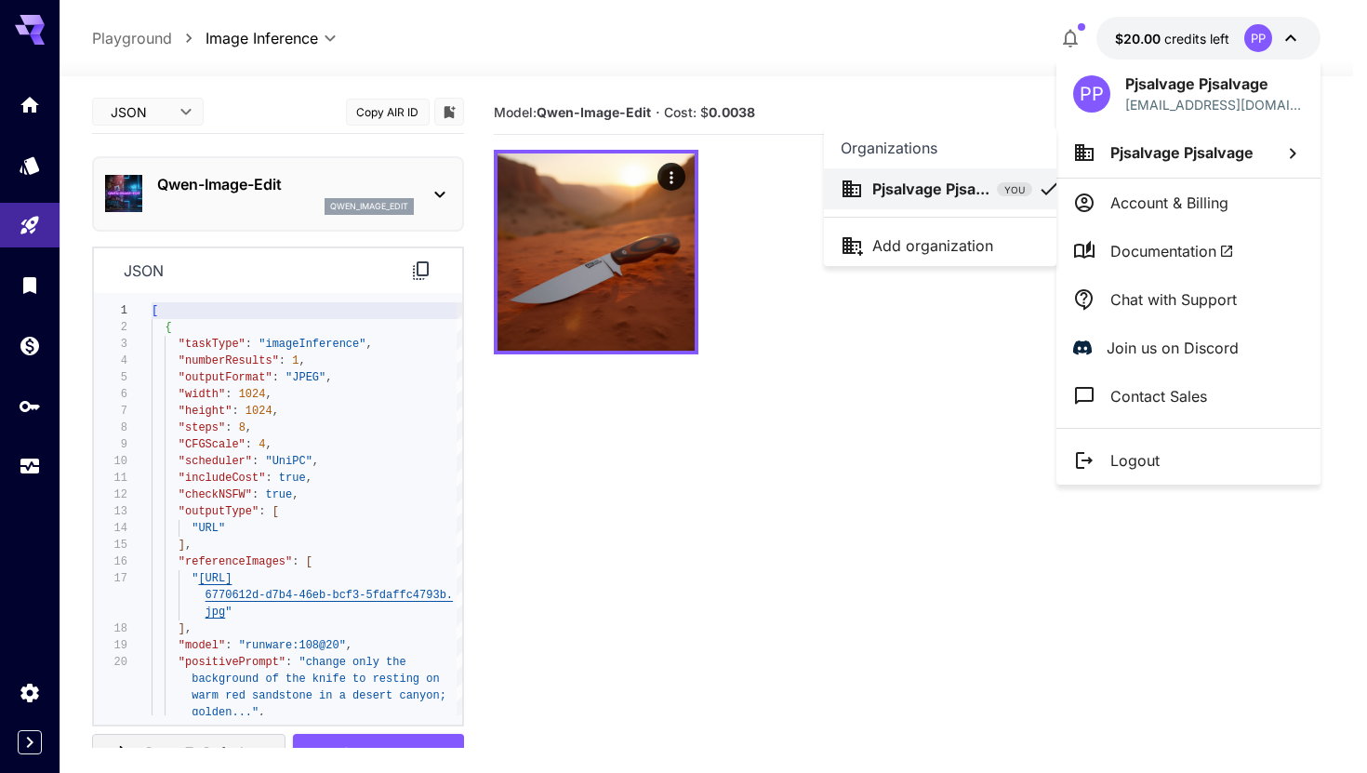
click at [900, 179] on p "Pjsalvage Pjsa..." at bounding box center [930, 189] width 117 height 22
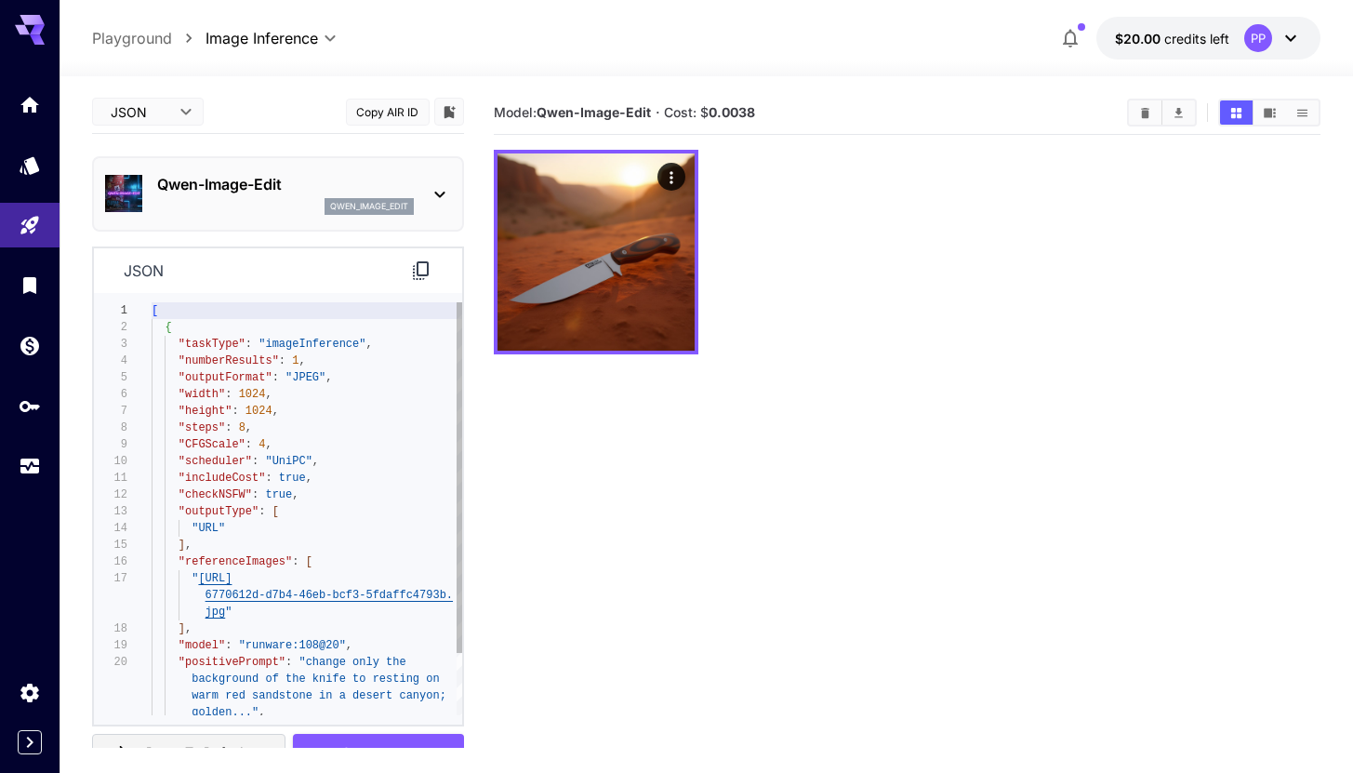
click at [1261, 39] on div "PP" at bounding box center [1258, 38] width 28 height 28
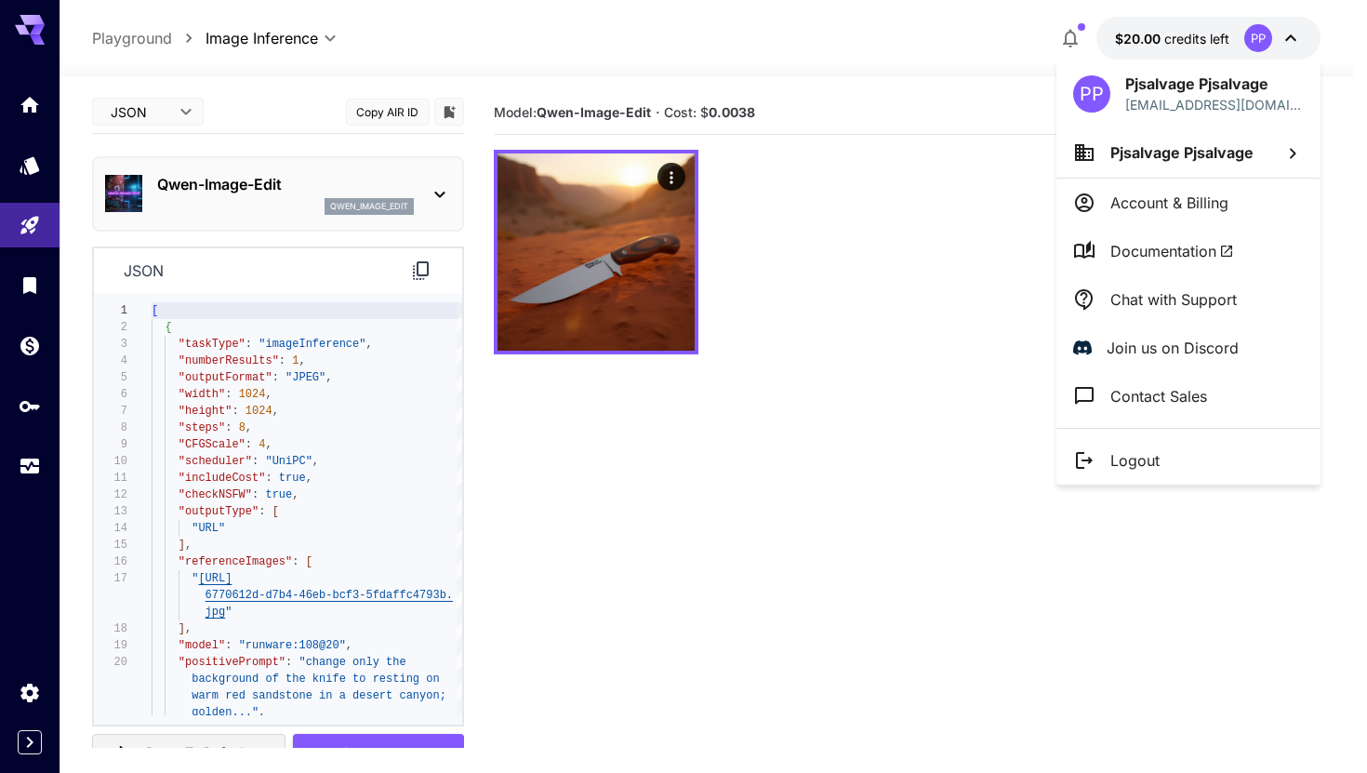
click at [834, 352] on div at bounding box center [683, 386] width 1367 height 773
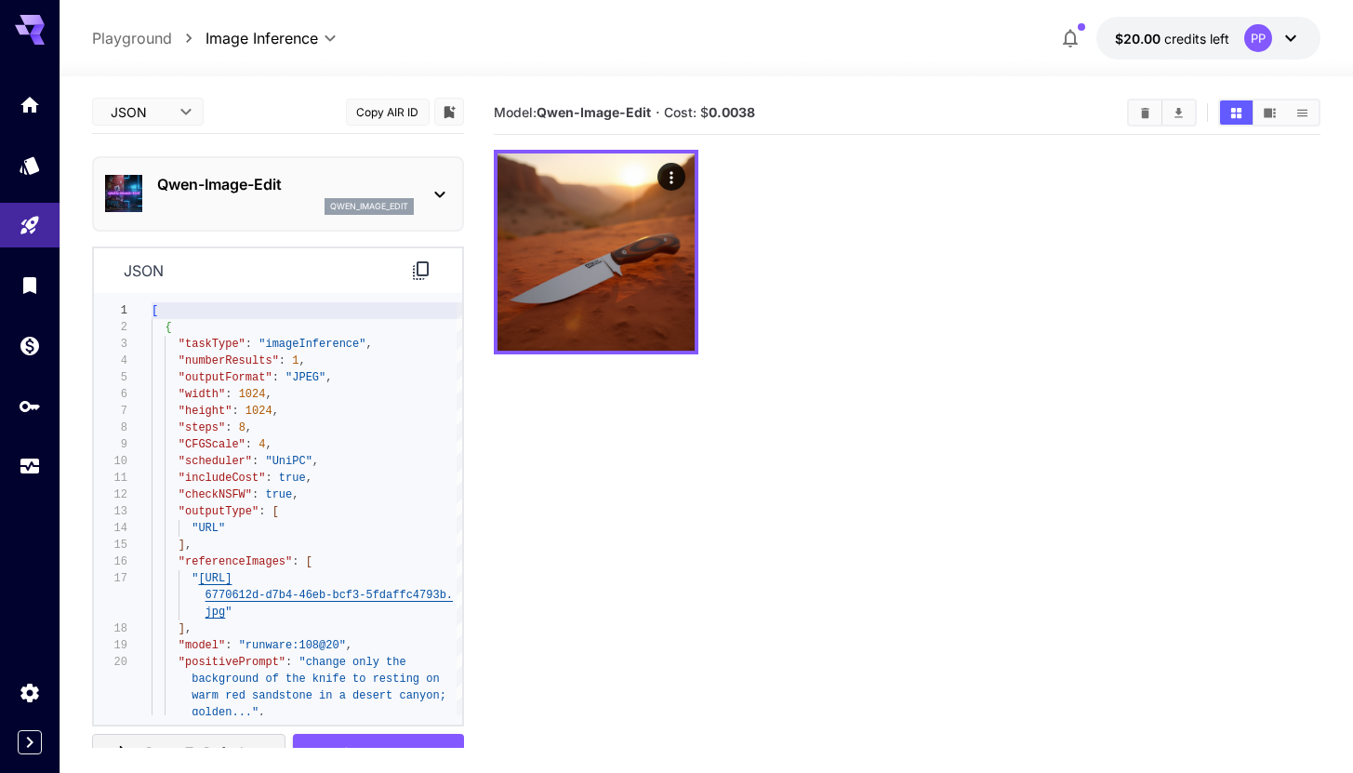
click at [1256, 33] on div "PP" at bounding box center [1258, 38] width 28 height 28
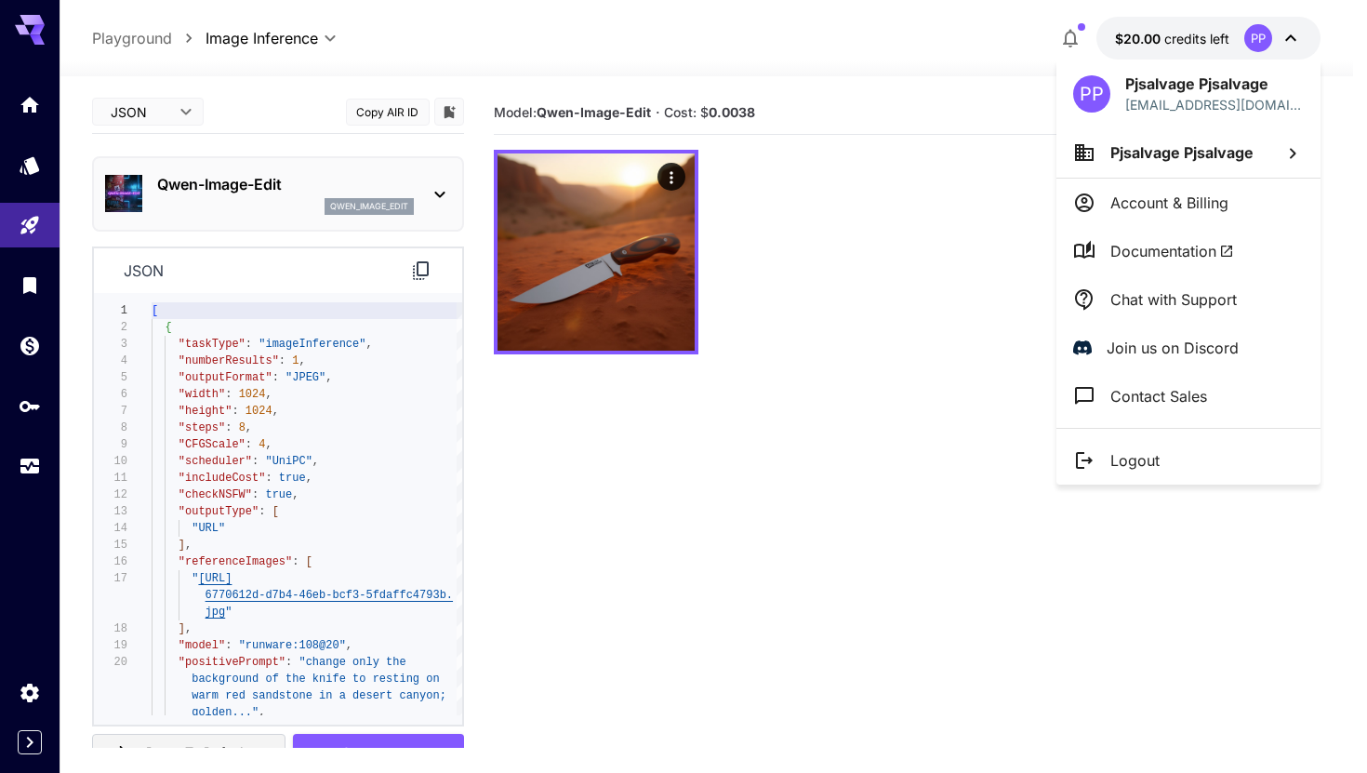
click at [1084, 97] on div "PP" at bounding box center [1091, 93] width 37 height 37
click at [1187, 102] on p "[EMAIL_ADDRESS][DOMAIN_NAME]" at bounding box center [1214, 105] width 179 height 20
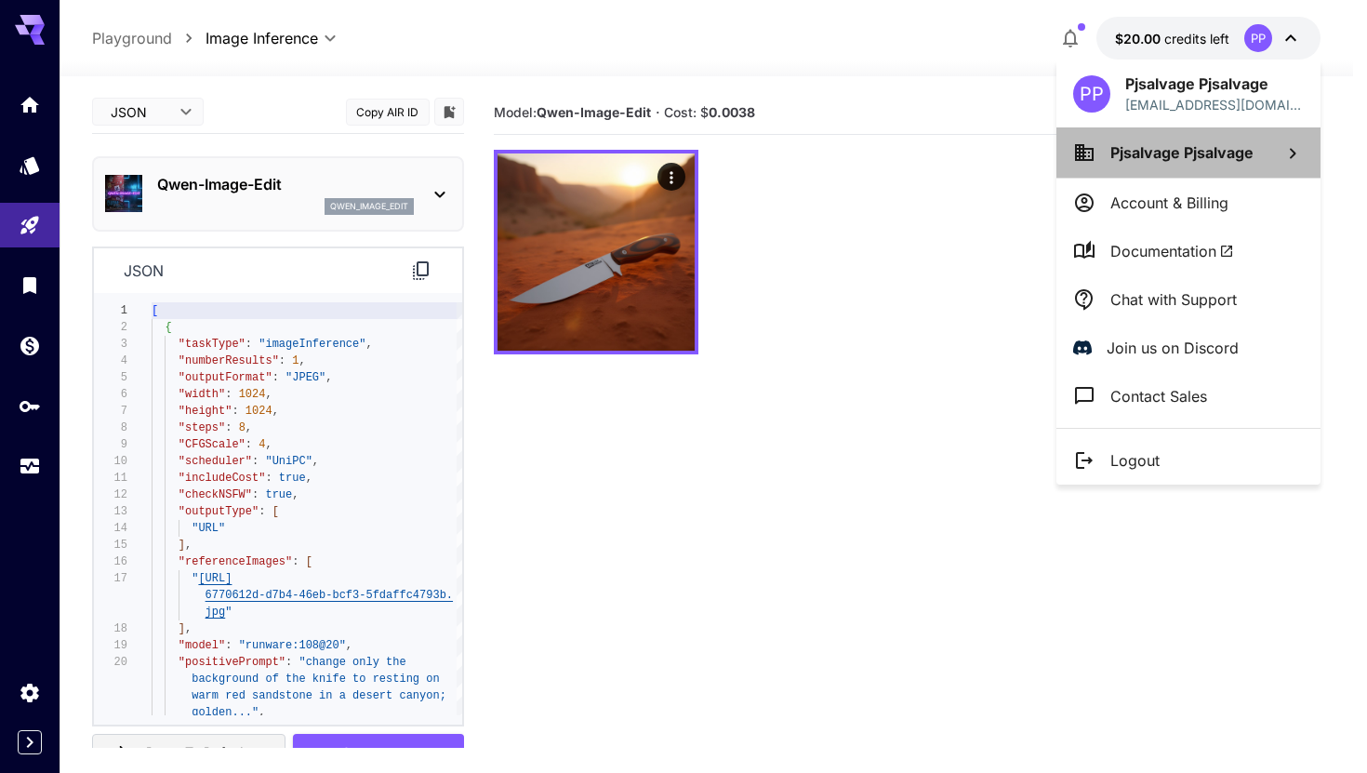
click at [1214, 145] on span "Pjsalvage Pjsalvage" at bounding box center [1181, 152] width 143 height 19
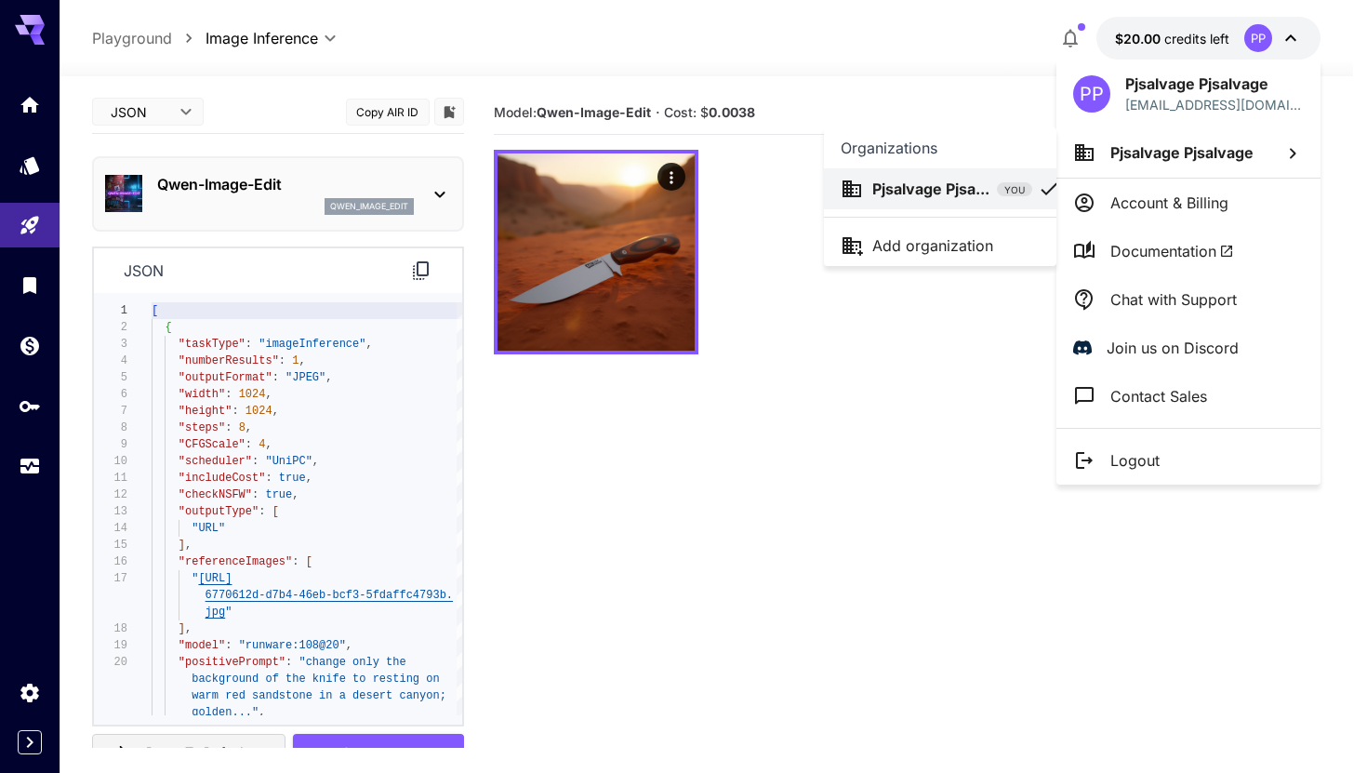
click at [1198, 194] on div at bounding box center [683, 386] width 1367 height 773
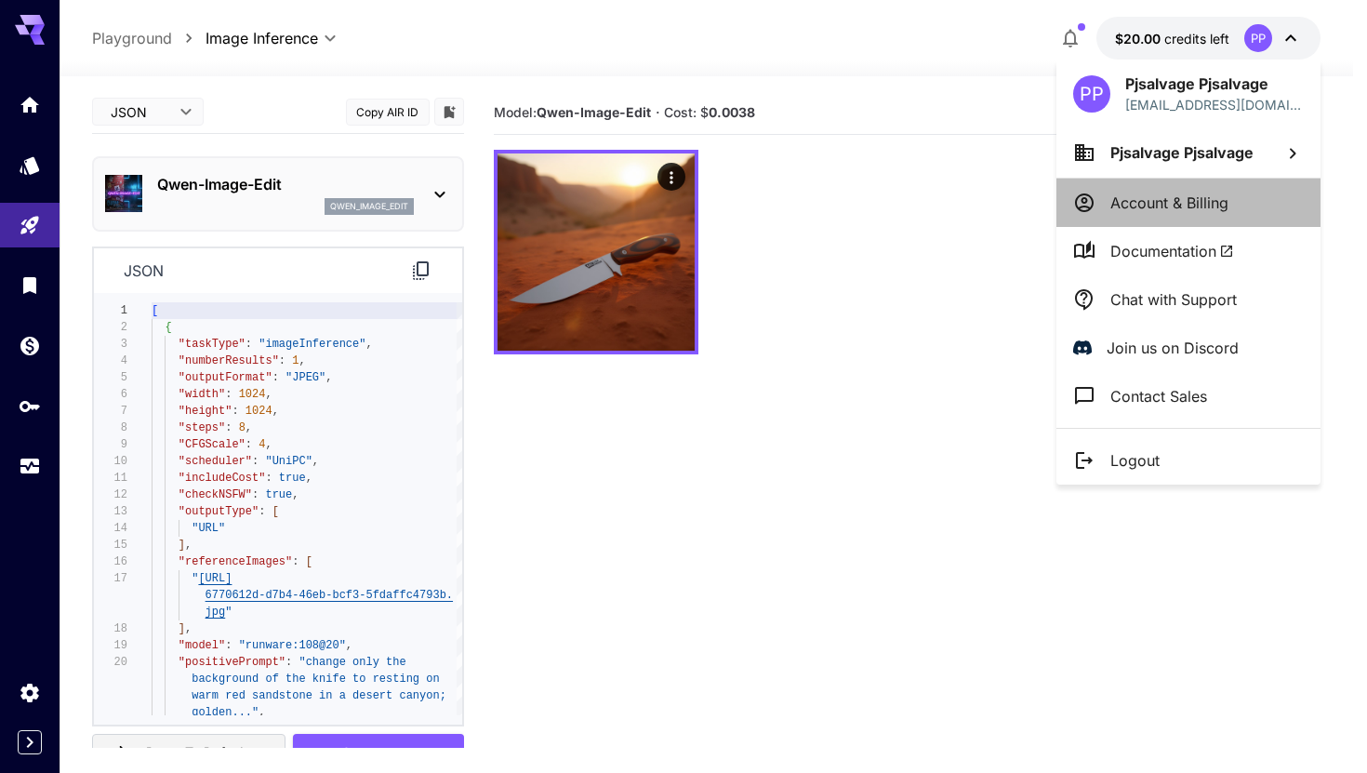
click at [1181, 197] on p "Account & Billing" at bounding box center [1169, 203] width 118 height 22
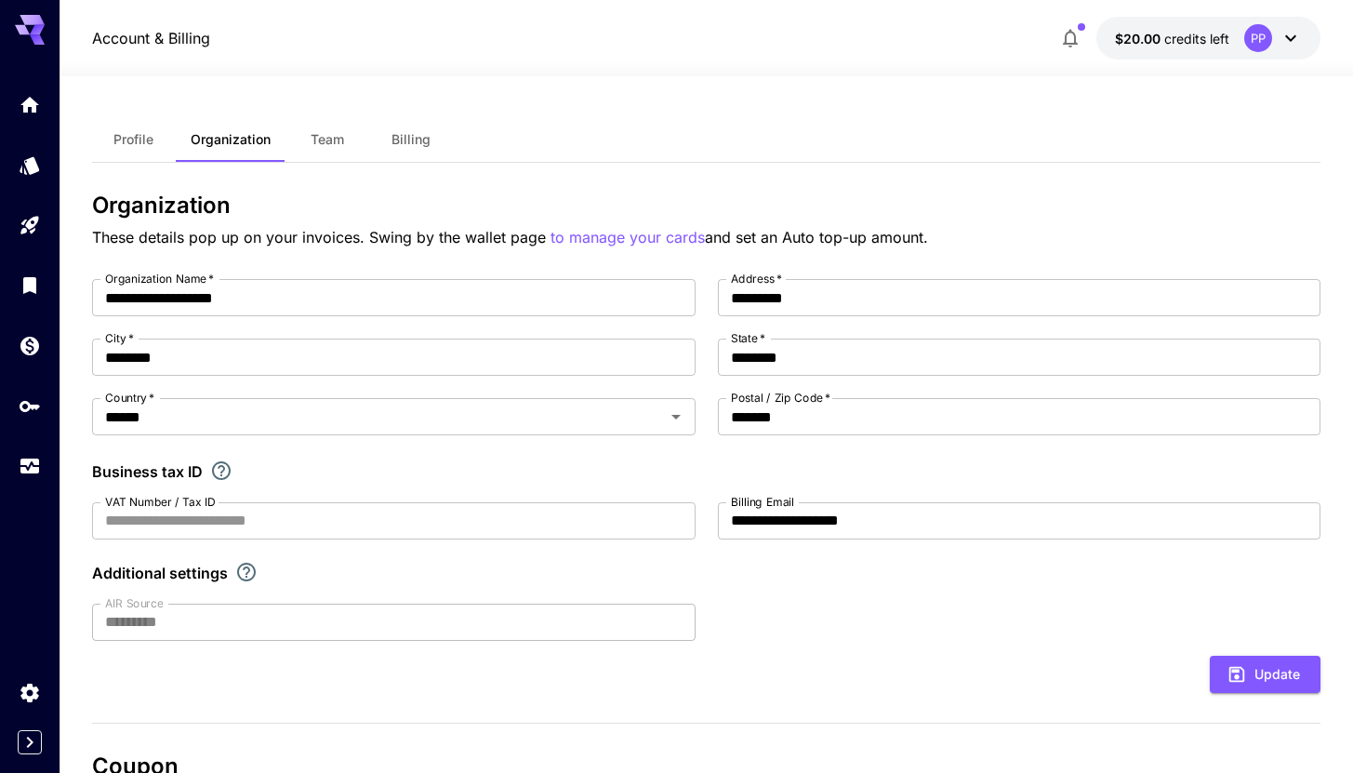
click at [248, 570] on icon "Explore additional customization settings" at bounding box center [246, 572] width 19 height 19
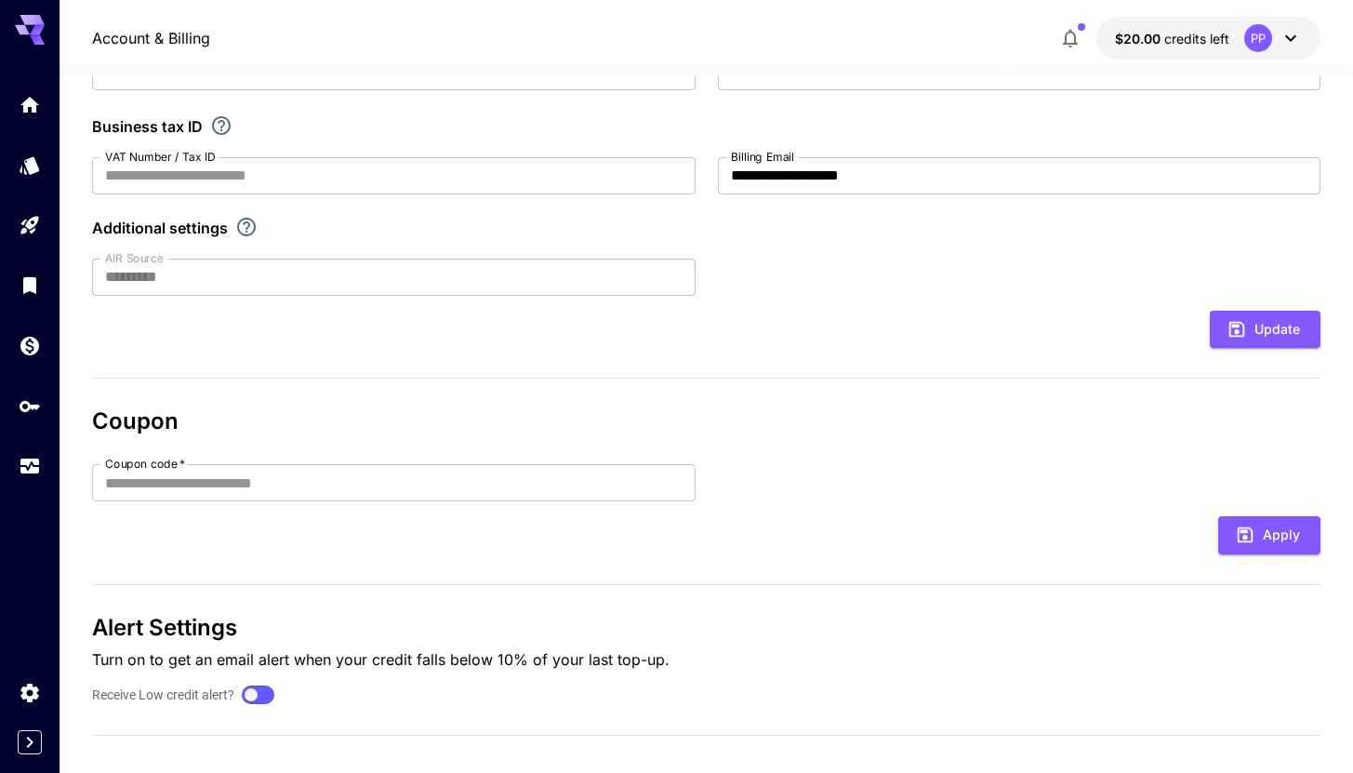
scroll to position [338, 0]
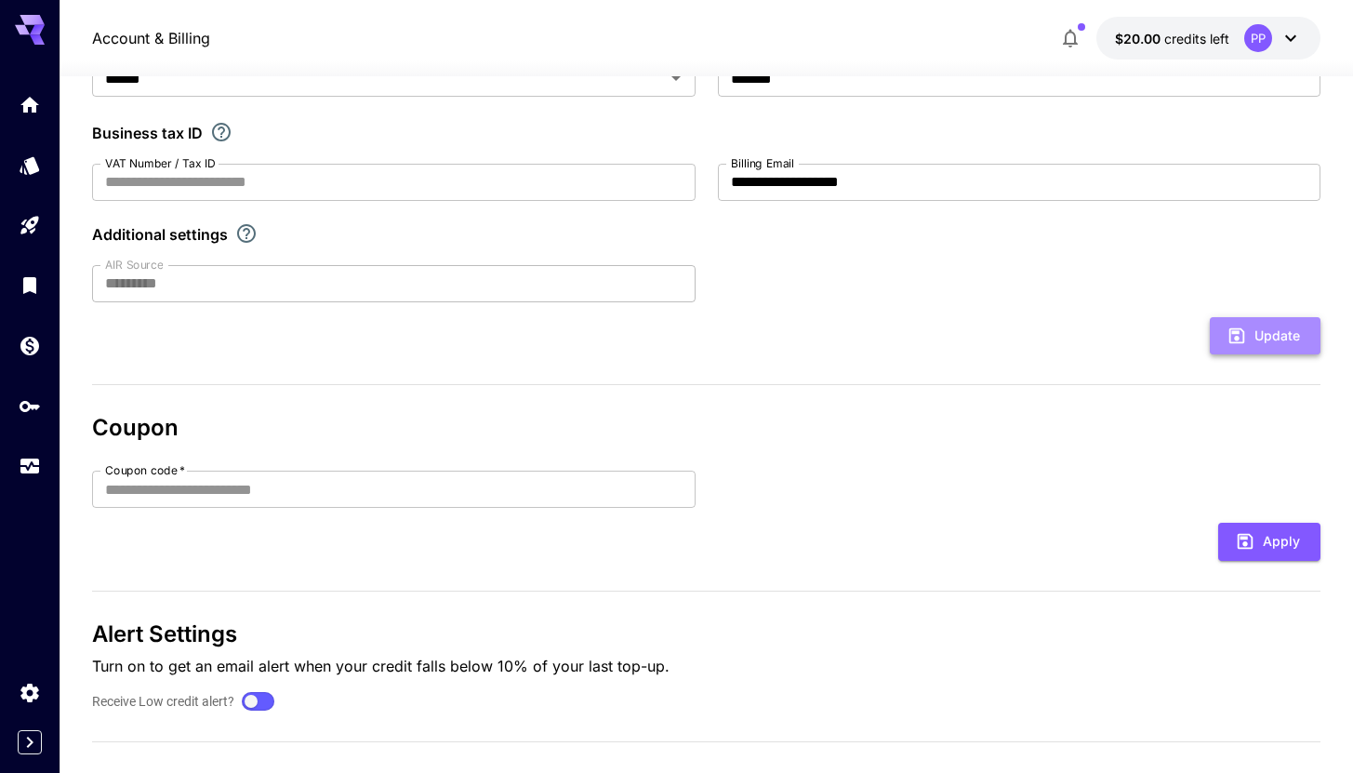
click at [1275, 338] on button "Update" at bounding box center [1265, 336] width 111 height 38
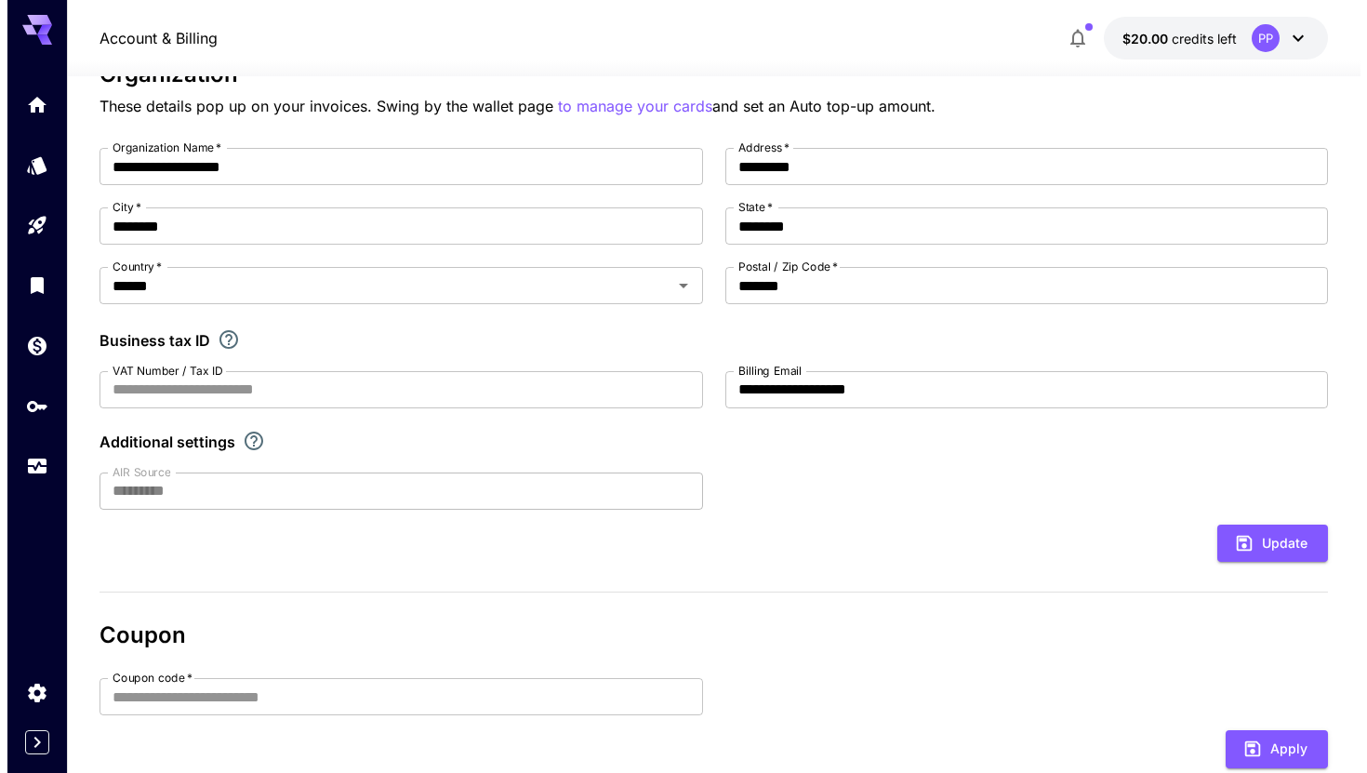
scroll to position [0, 0]
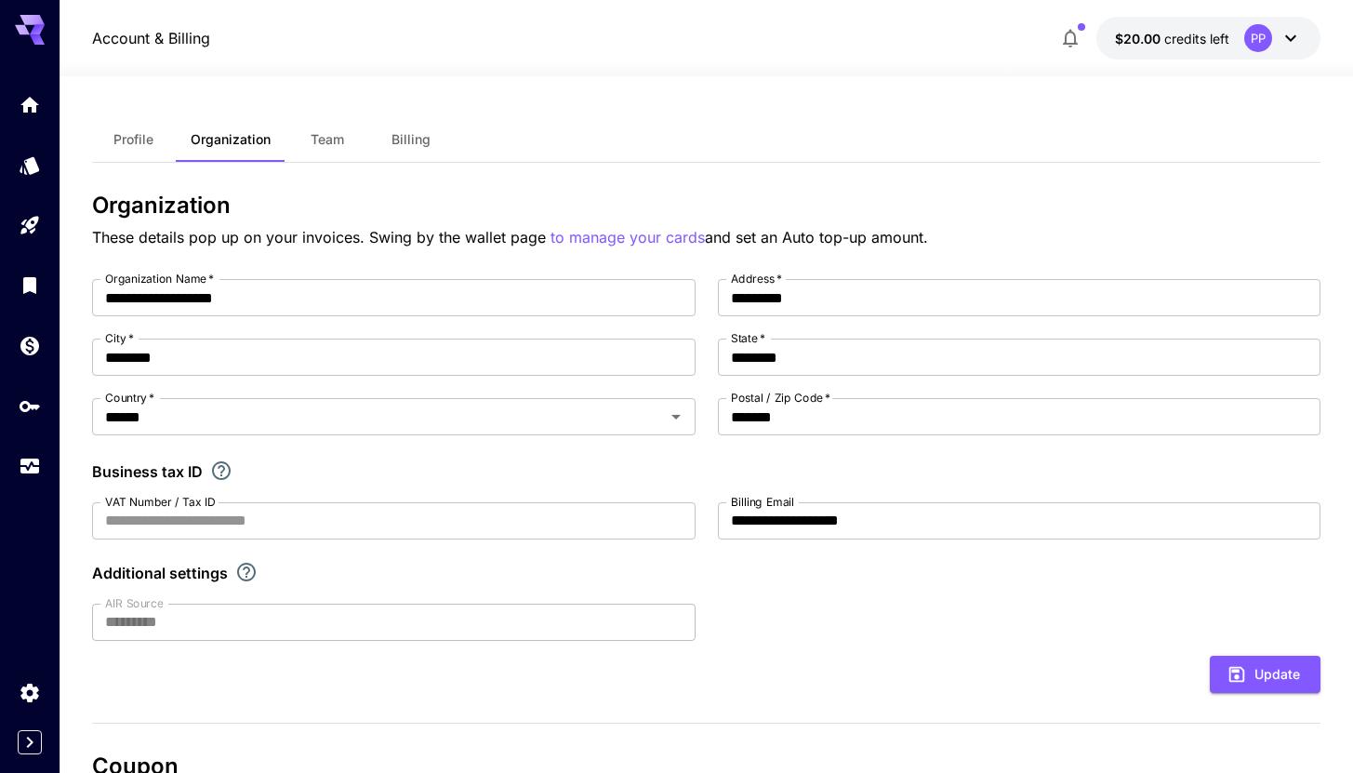
click at [126, 136] on span "Profile" at bounding box center [133, 139] width 40 height 17
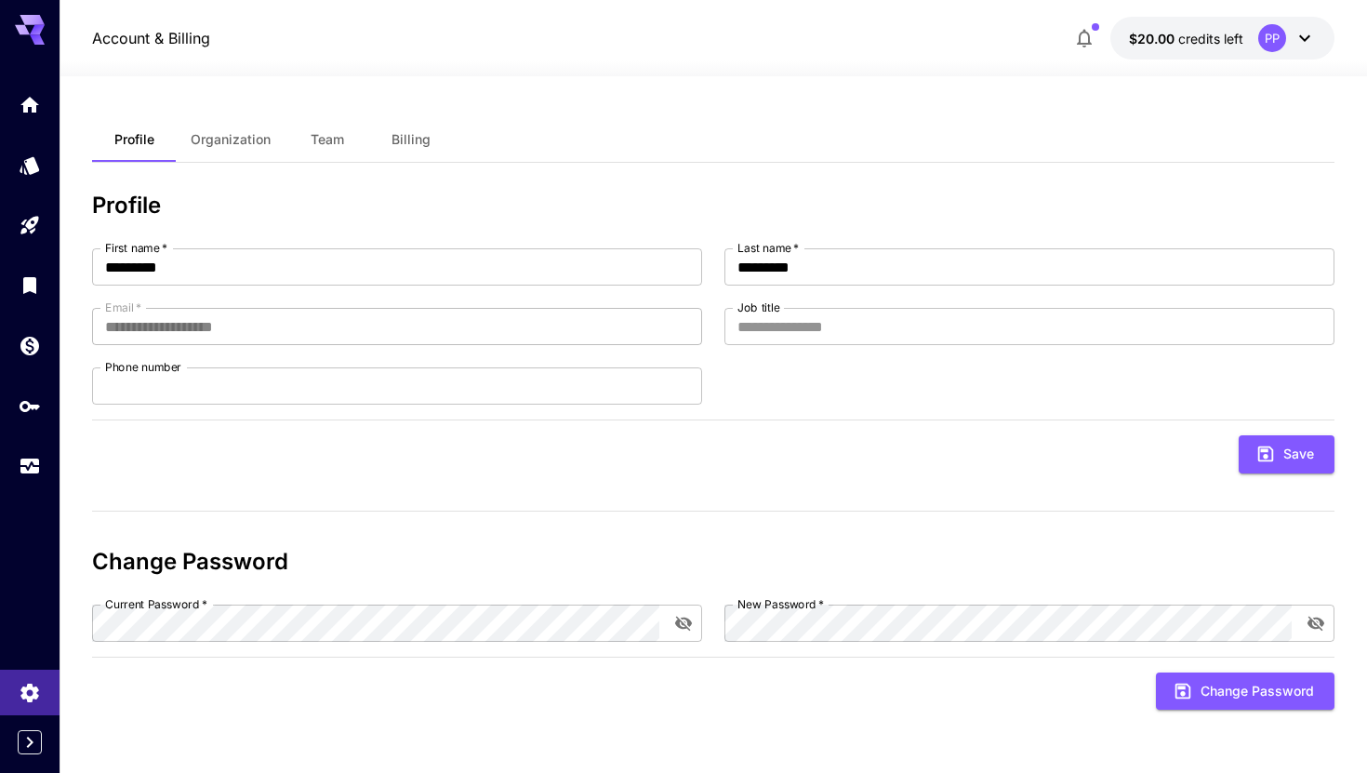
click at [736, 82] on div "**********" at bounding box center [713, 424] width 1242 height 696
click at [776, 95] on div "**********" at bounding box center [713, 424] width 1242 height 696
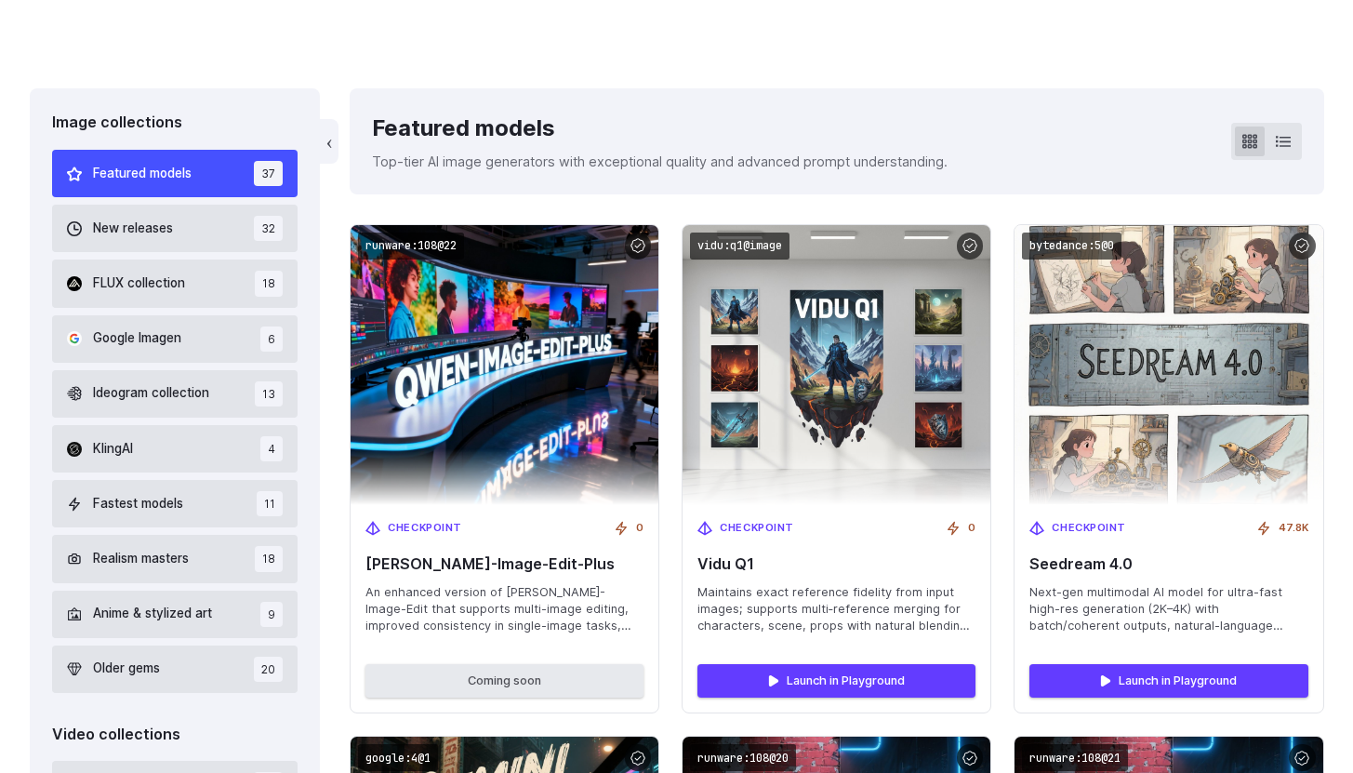
scroll to position [476, 0]
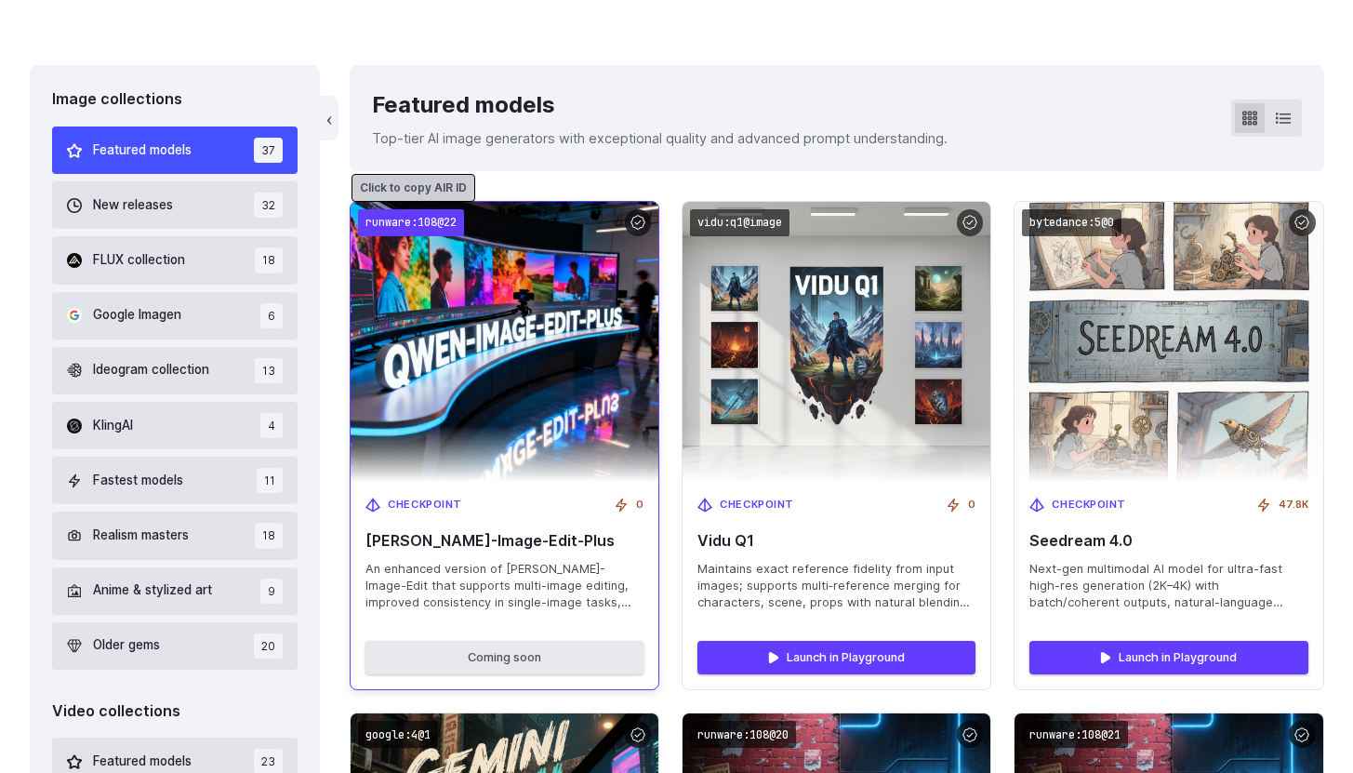
click at [446, 221] on code "runware:108@22" at bounding box center [411, 222] width 106 height 27
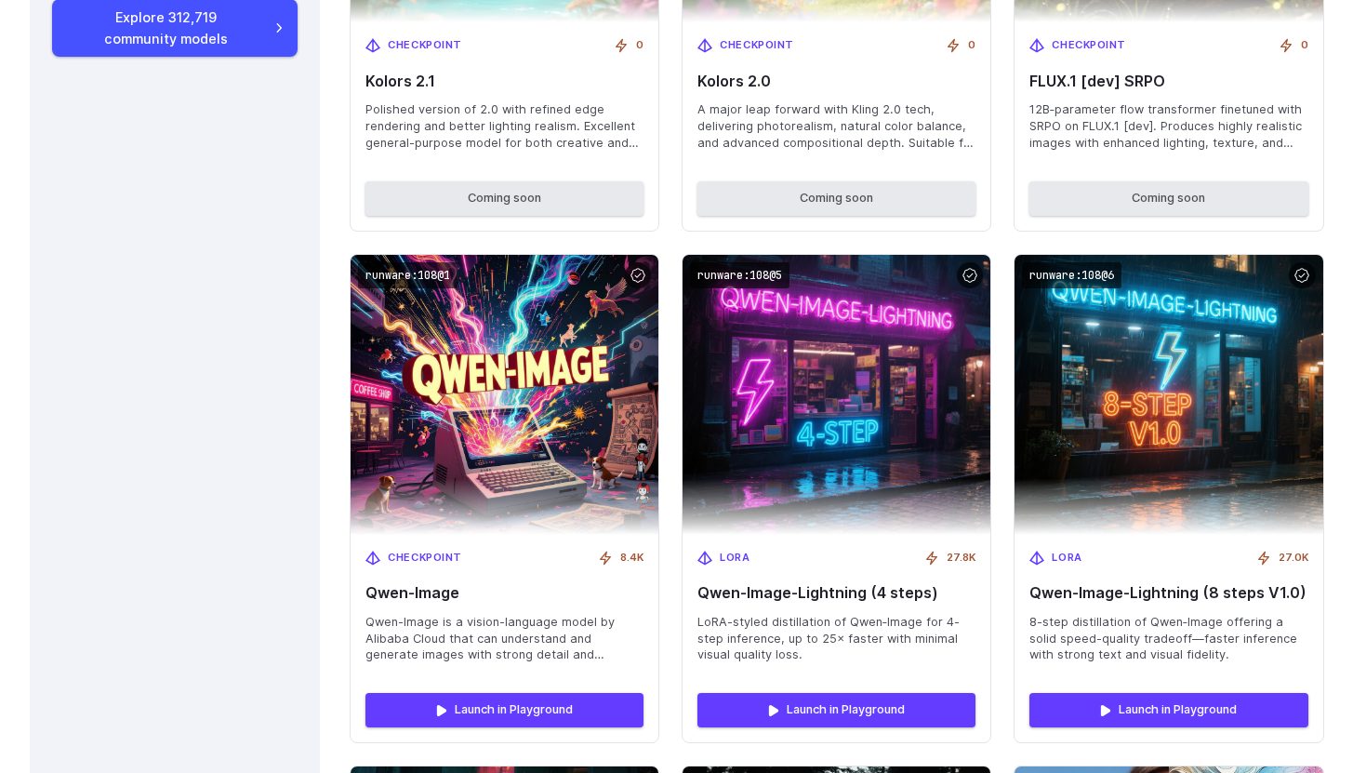
scroll to position [1983, 0]
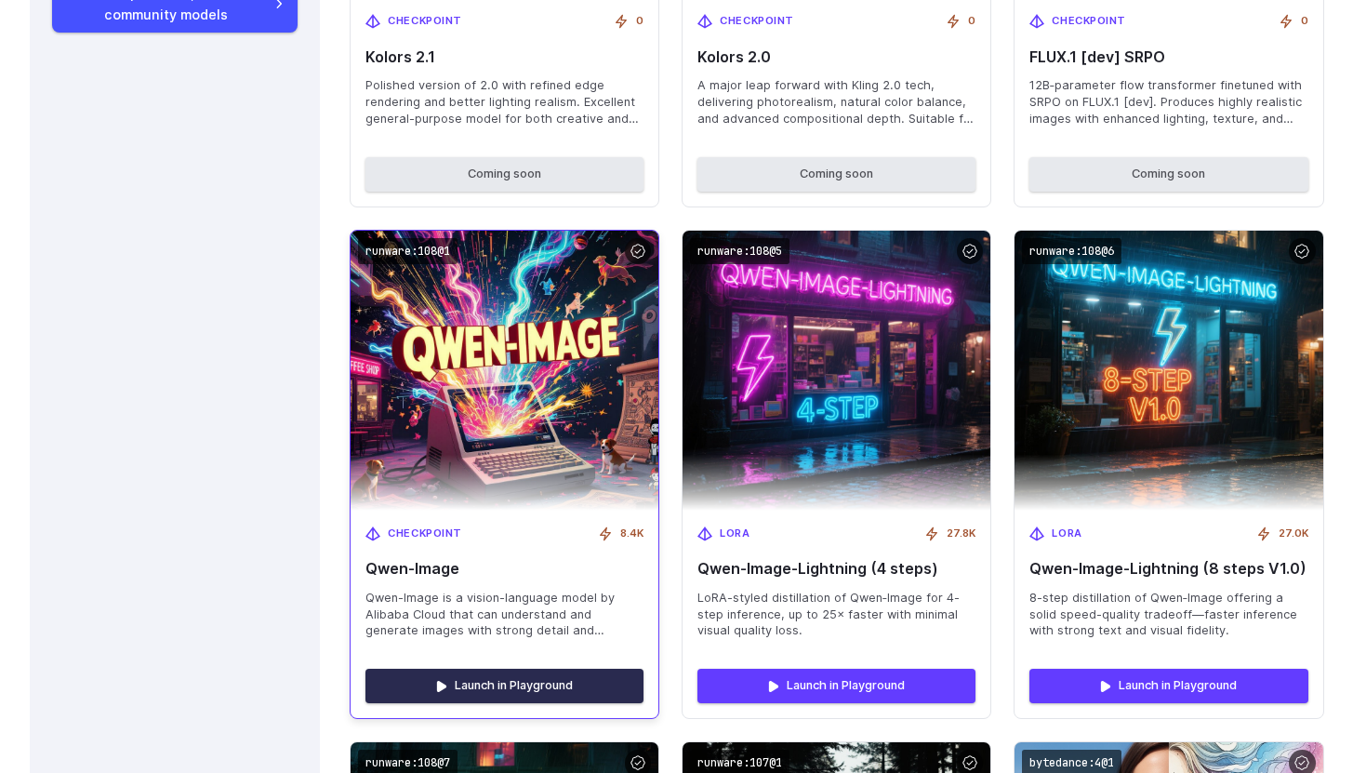
click at [484, 684] on link "Launch in Playground" at bounding box center [504, 685] width 278 height 33
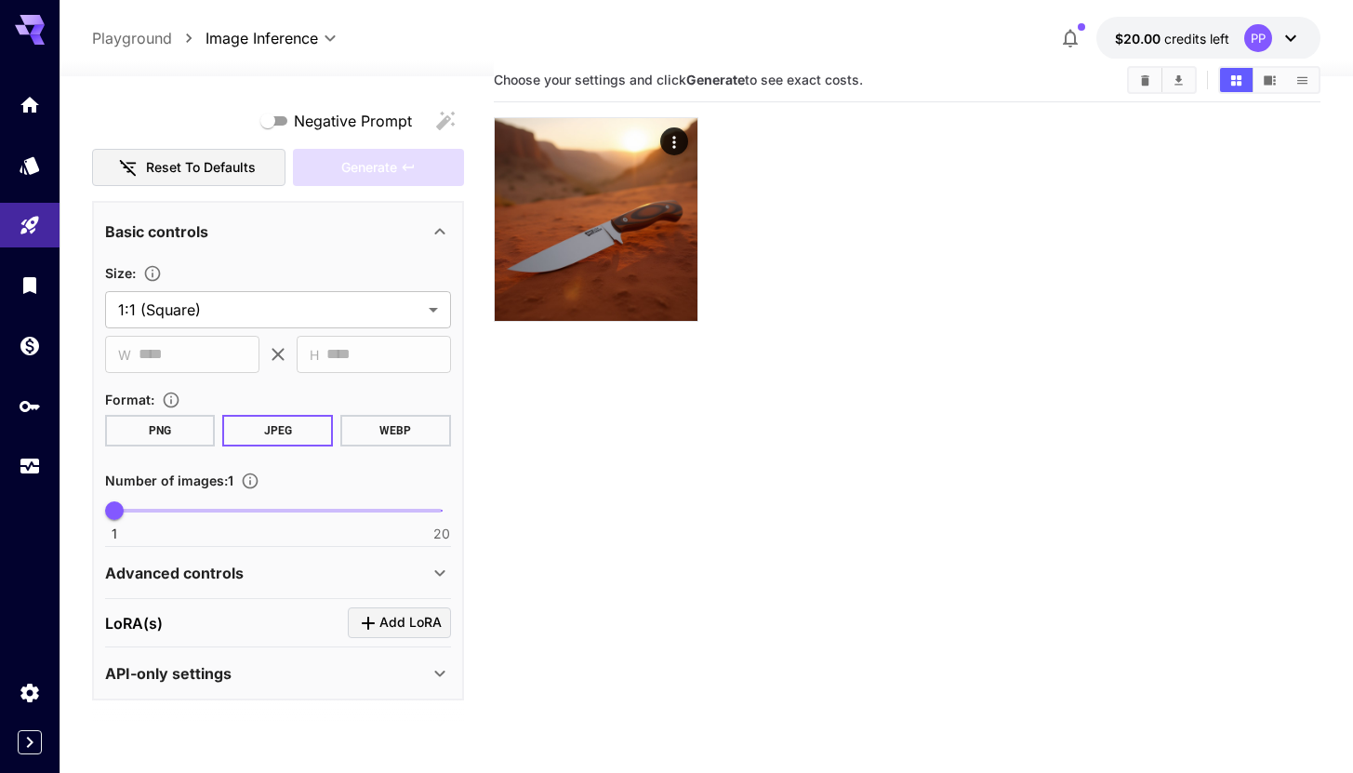
scroll to position [36, 0]
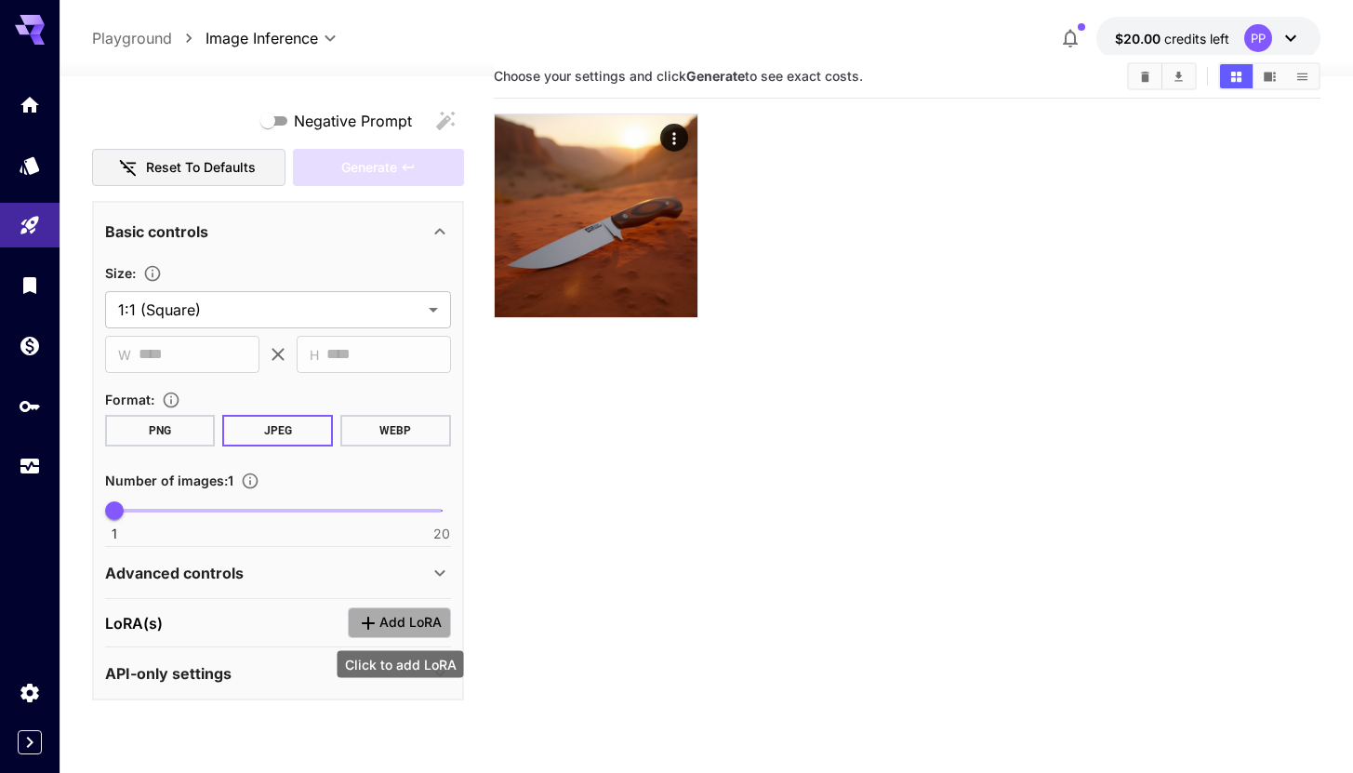
click at [397, 626] on span "Add LoRA" at bounding box center [410, 622] width 62 height 23
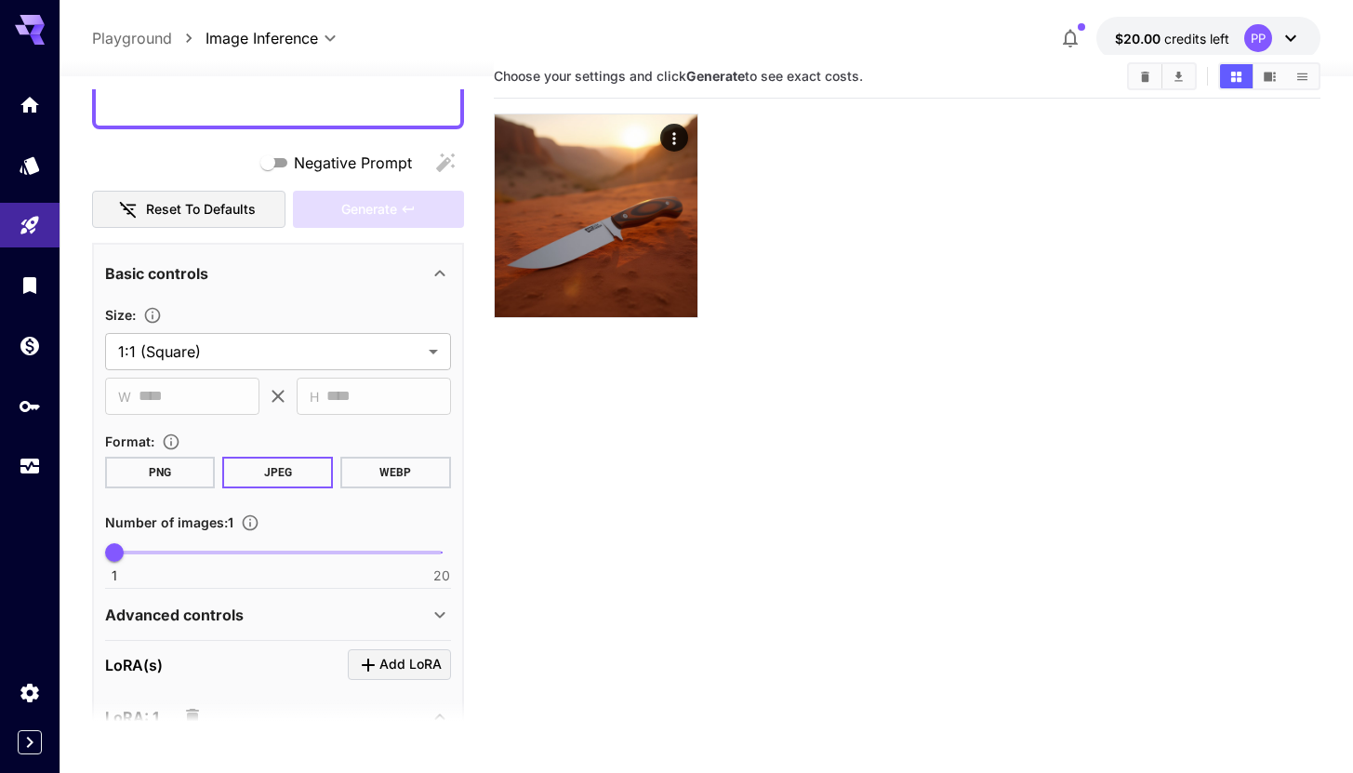
scroll to position [439, 0]
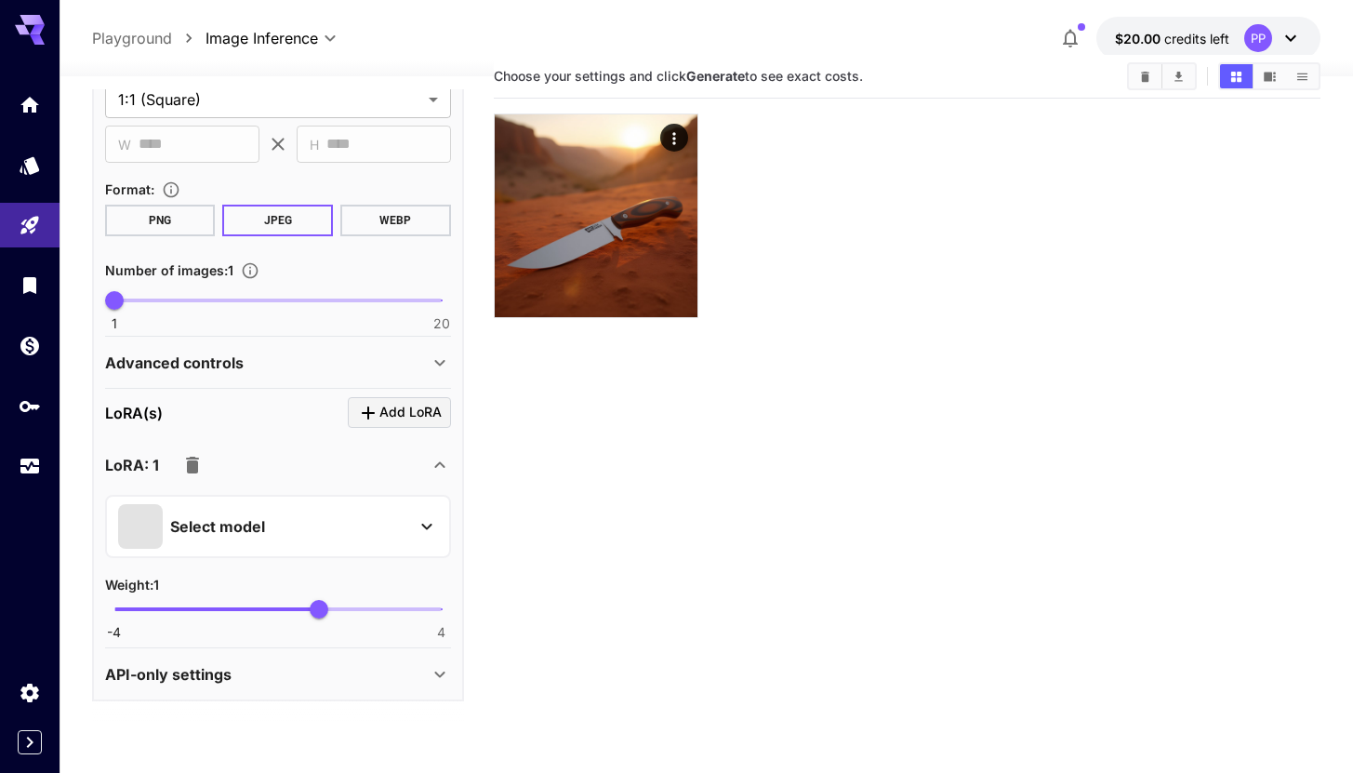
click at [295, 523] on div "Select model" at bounding box center [263, 526] width 290 height 45
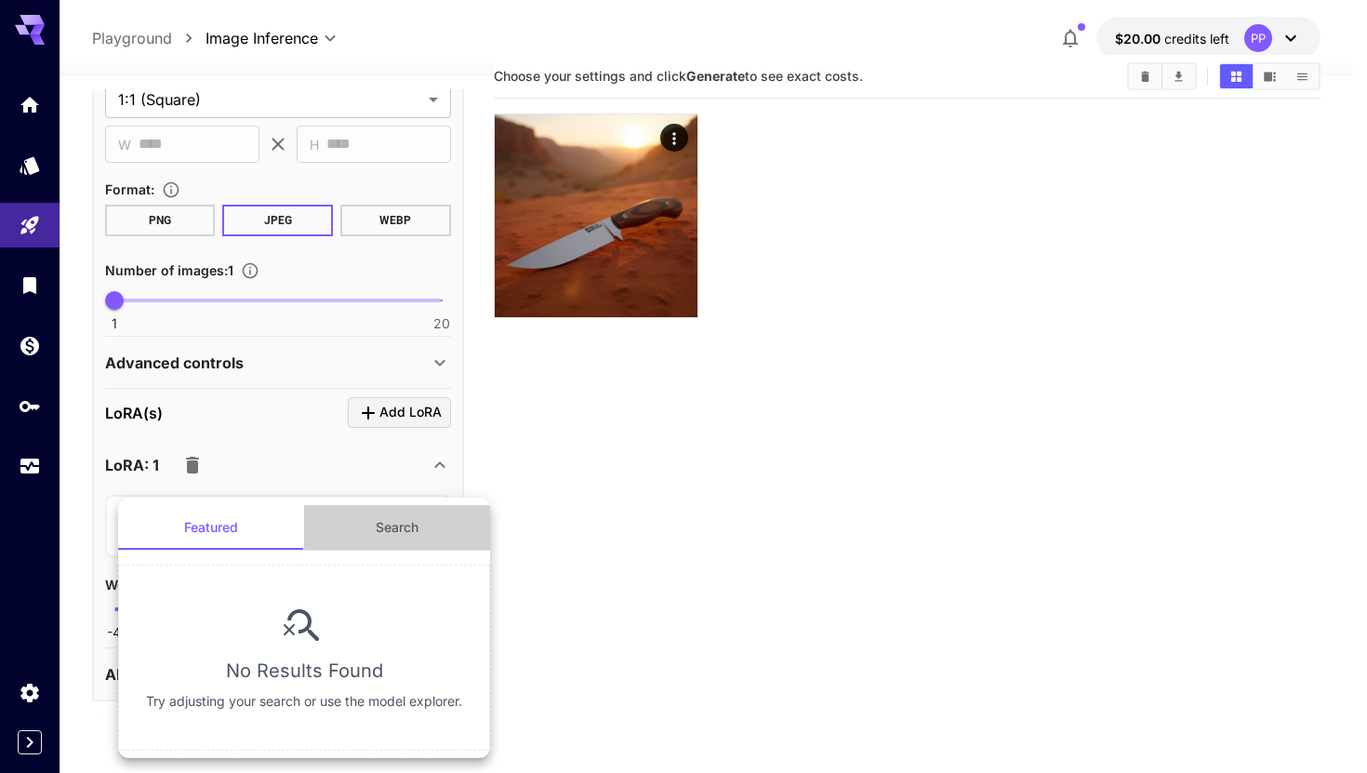
click at [400, 520] on button "Search" at bounding box center [397, 527] width 186 height 45
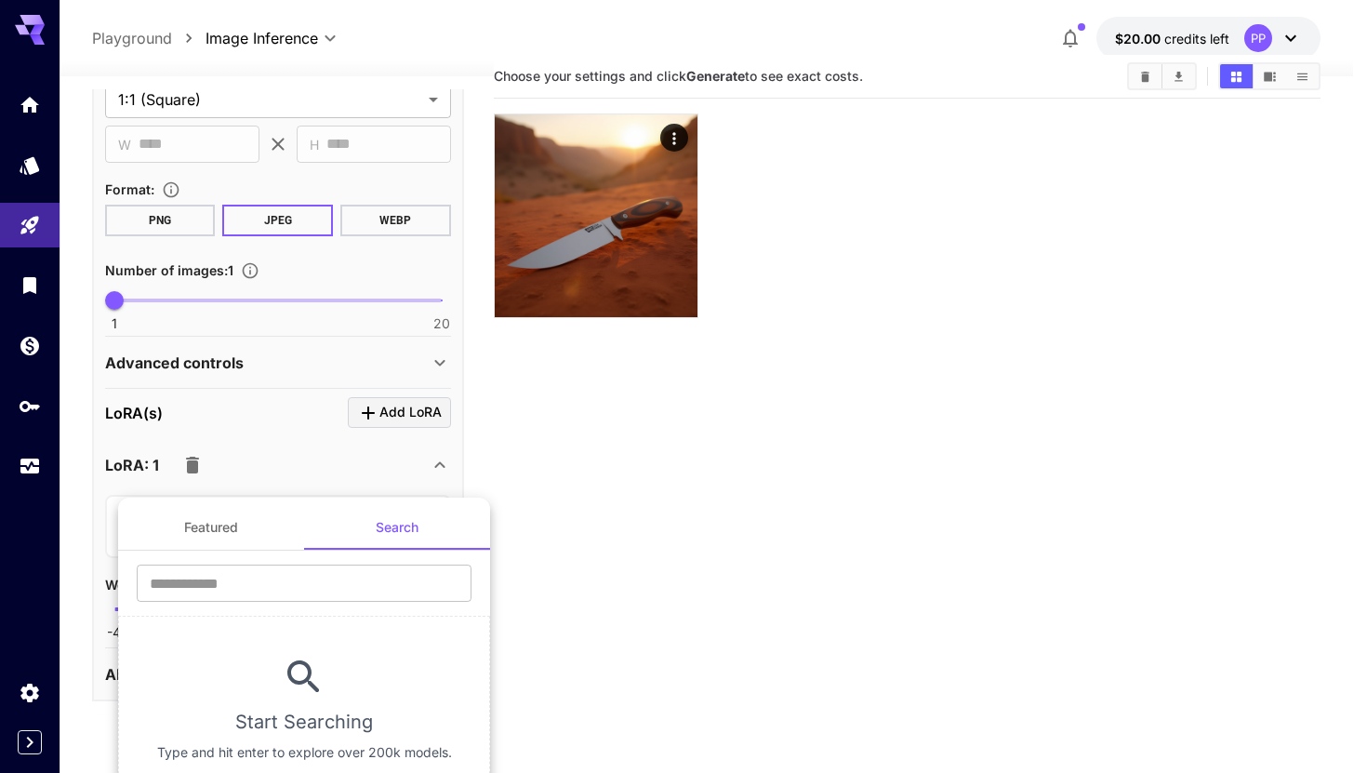
click at [573, 476] on div at bounding box center [683, 386] width 1367 height 773
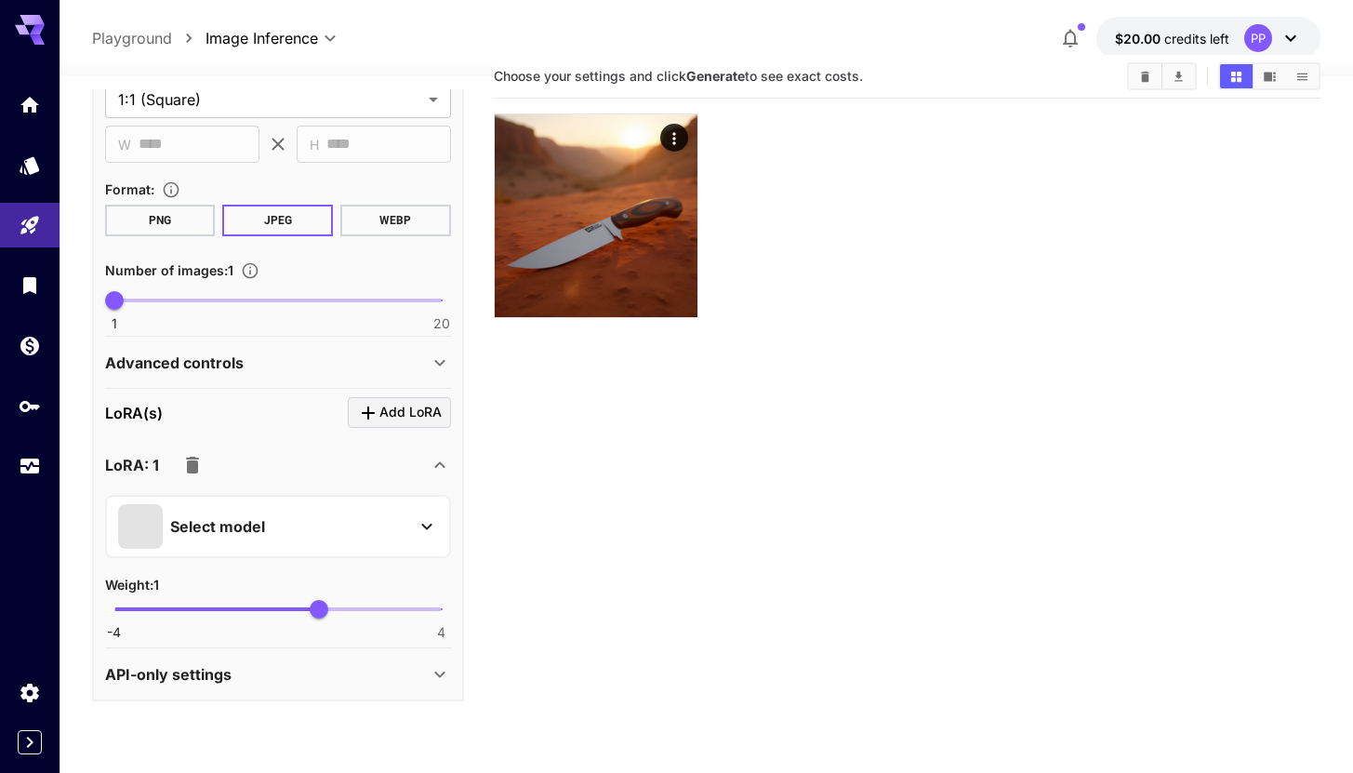
click at [432, 455] on icon at bounding box center [440, 465] width 22 height 22
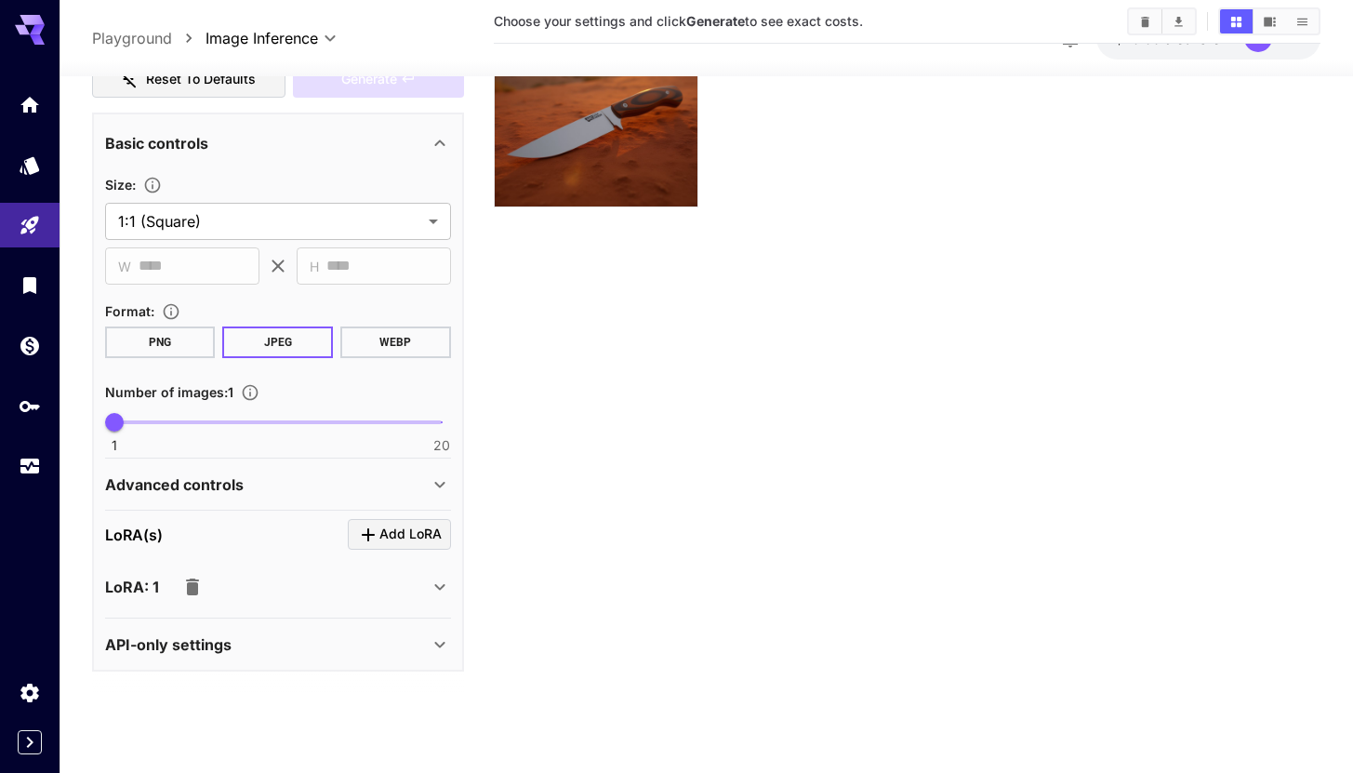
scroll to position [0, 0]
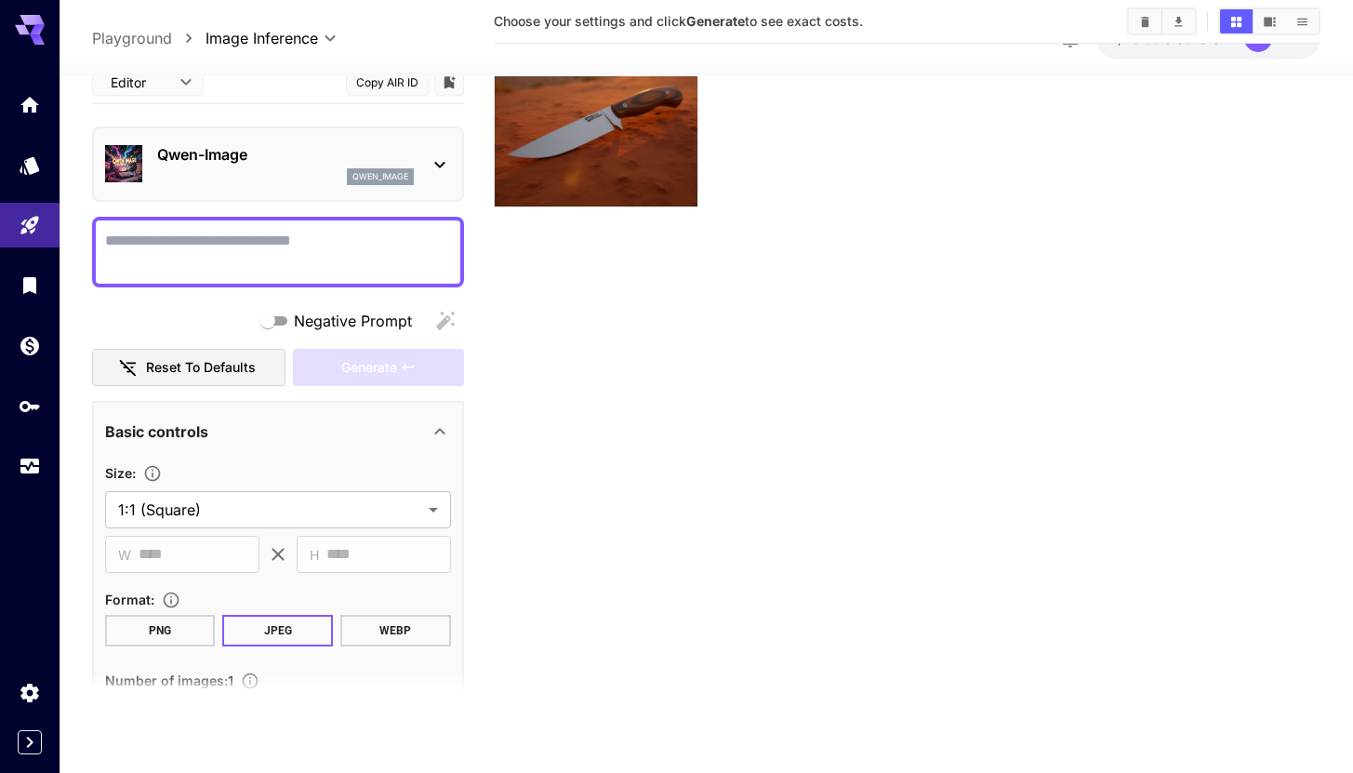
click at [365, 167] on div "Qwen-Image qwen_image" at bounding box center [285, 164] width 257 height 42
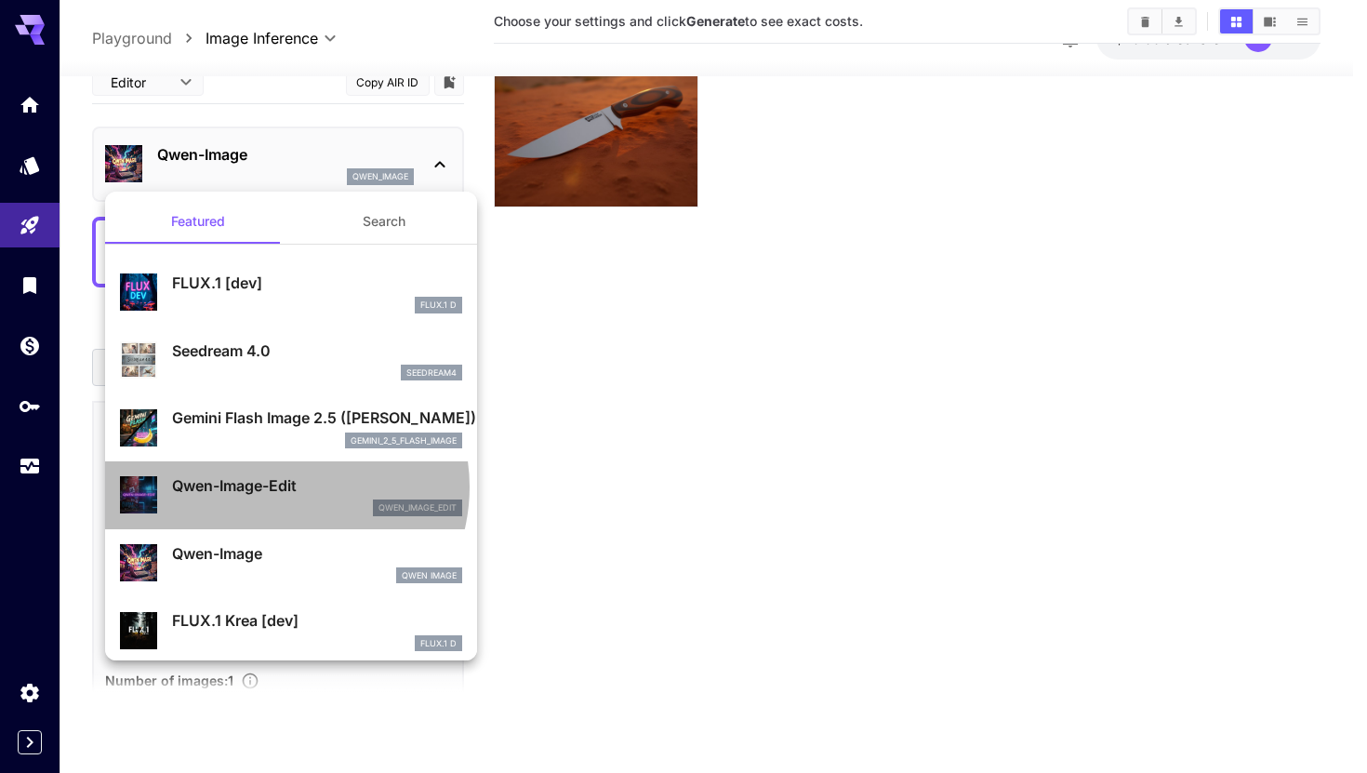
click at [282, 486] on p "Qwen-Image-Edit" at bounding box center [317, 485] width 290 height 22
type input "*"
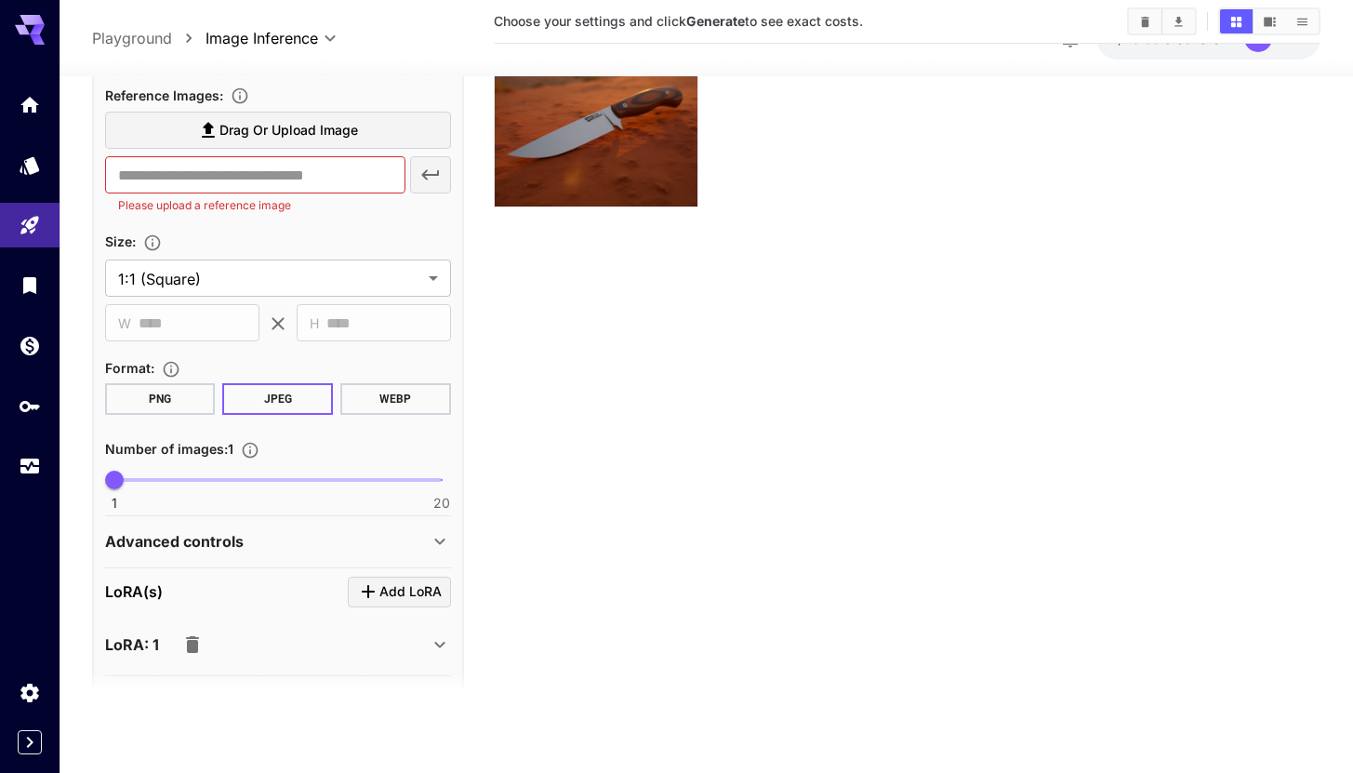
scroll to position [434, 0]
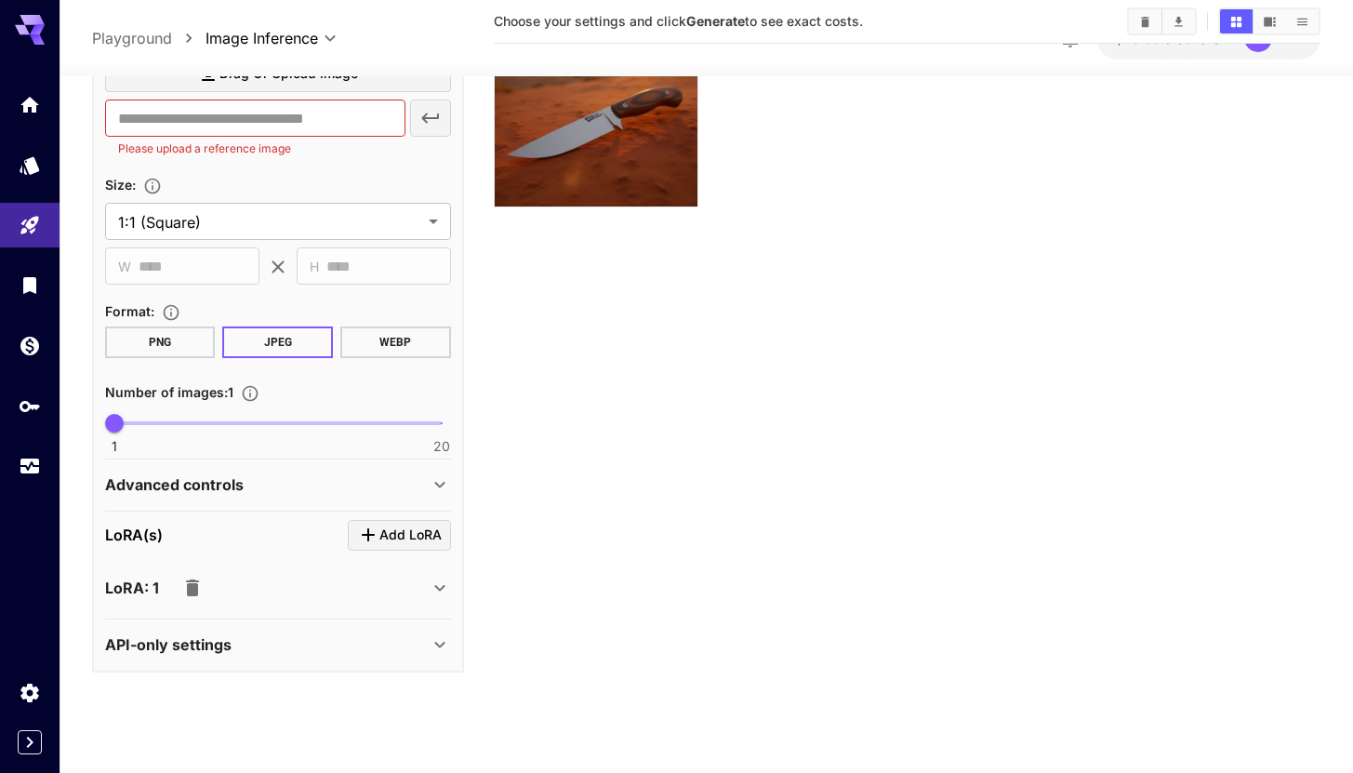
click at [446, 593] on icon at bounding box center [440, 587] width 22 height 22
click at [447, 592] on icon at bounding box center [440, 587] width 22 height 22
click at [410, 528] on span "Add LoRA" at bounding box center [410, 535] width 62 height 23
click at [188, 642] on icon "button" at bounding box center [195, 646] width 22 height 22
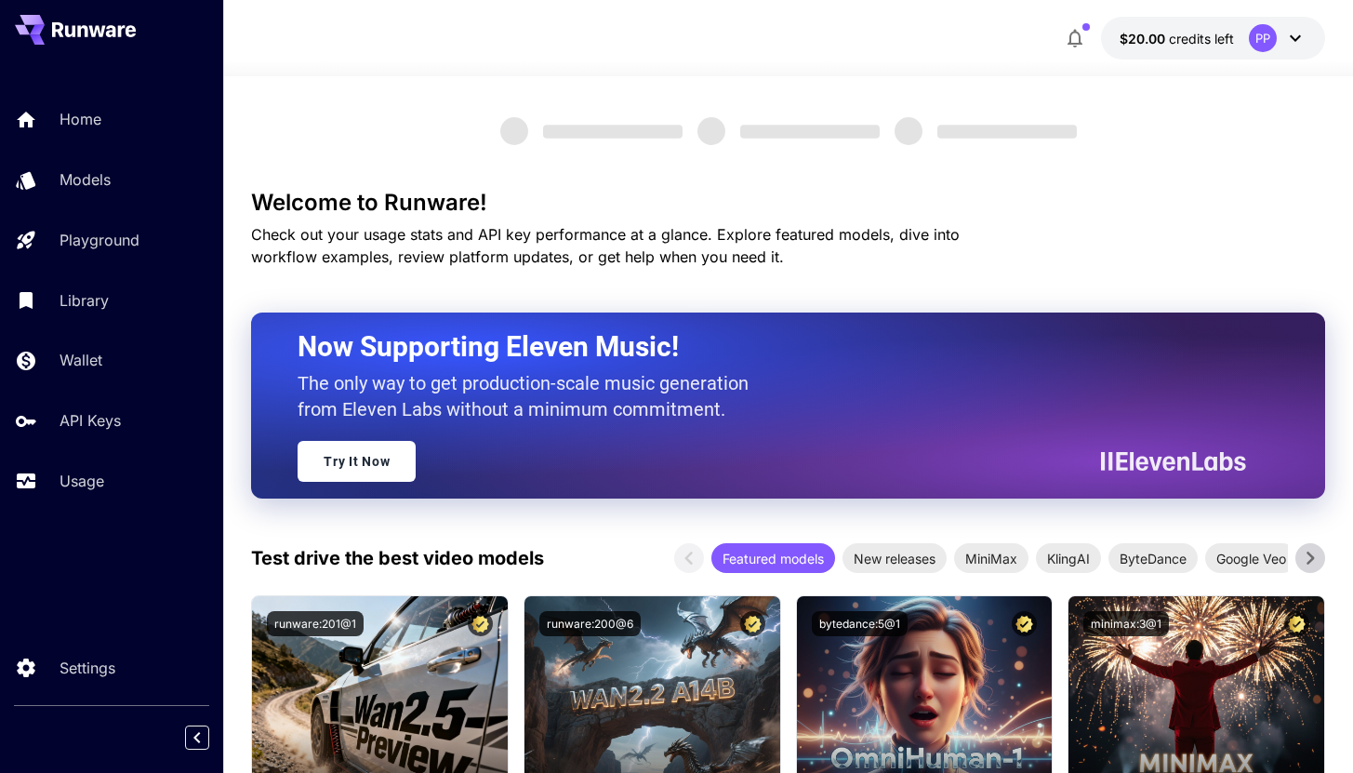
click at [1289, 36] on icon at bounding box center [1295, 38] width 22 height 22
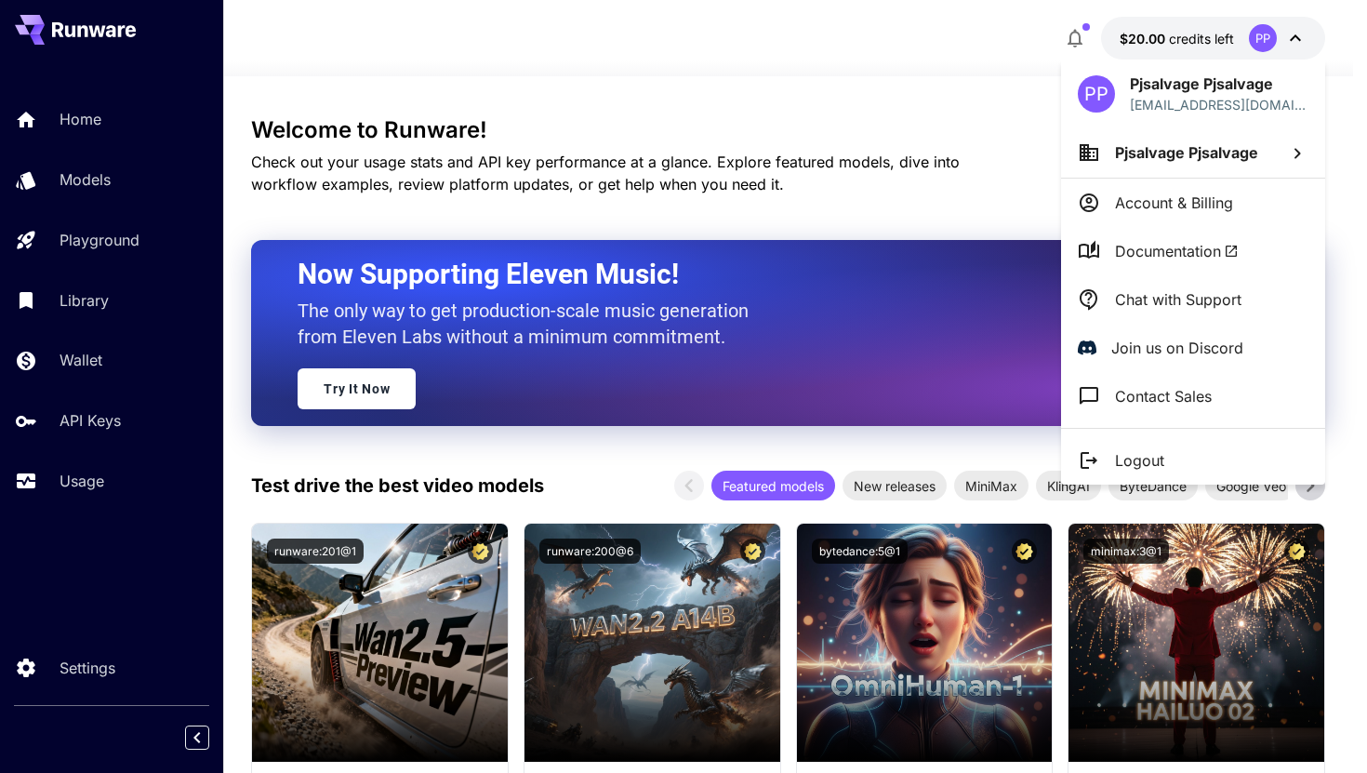
click at [1181, 198] on p "Account & Billing" at bounding box center [1174, 203] width 118 height 22
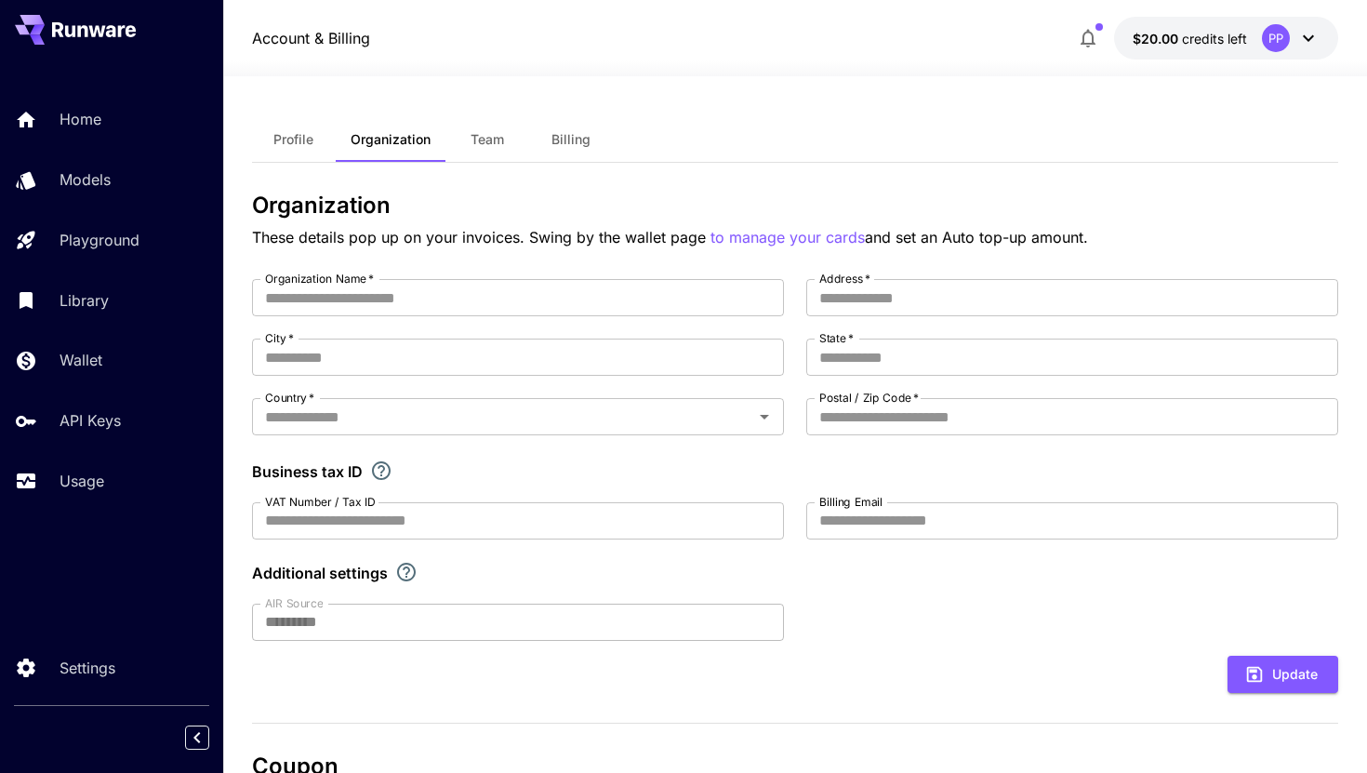
type input "**********"
type input "*********"
type input "********"
type input "*******"
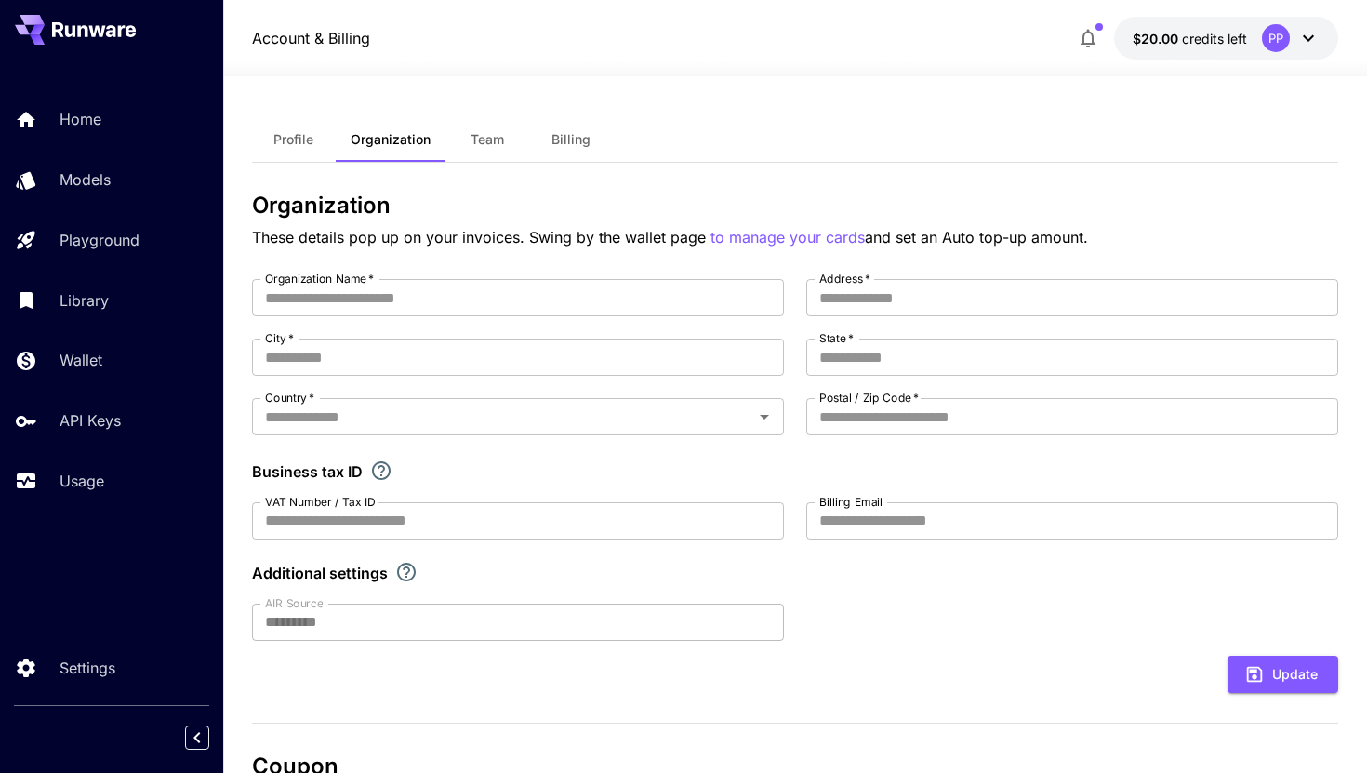
type input "**********"
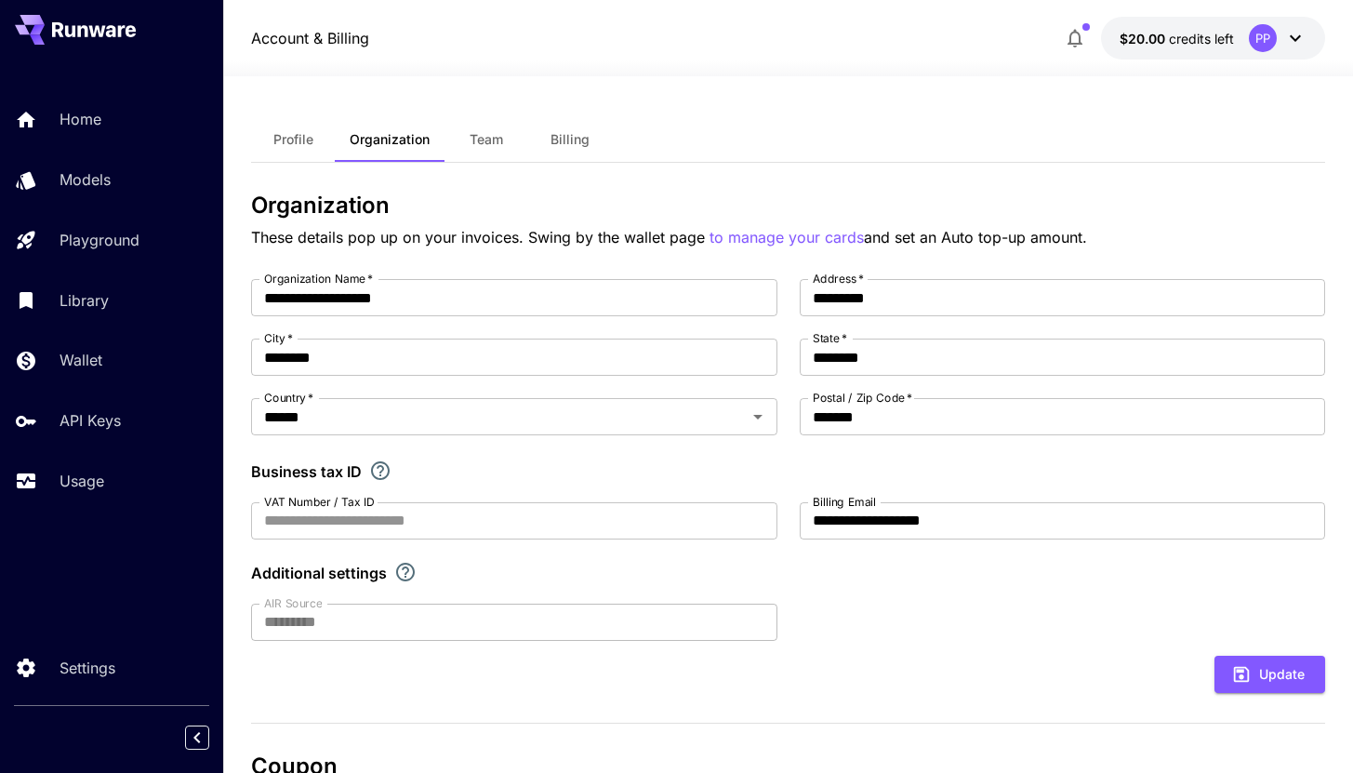
click at [305, 139] on span "Profile" at bounding box center [293, 139] width 40 height 17
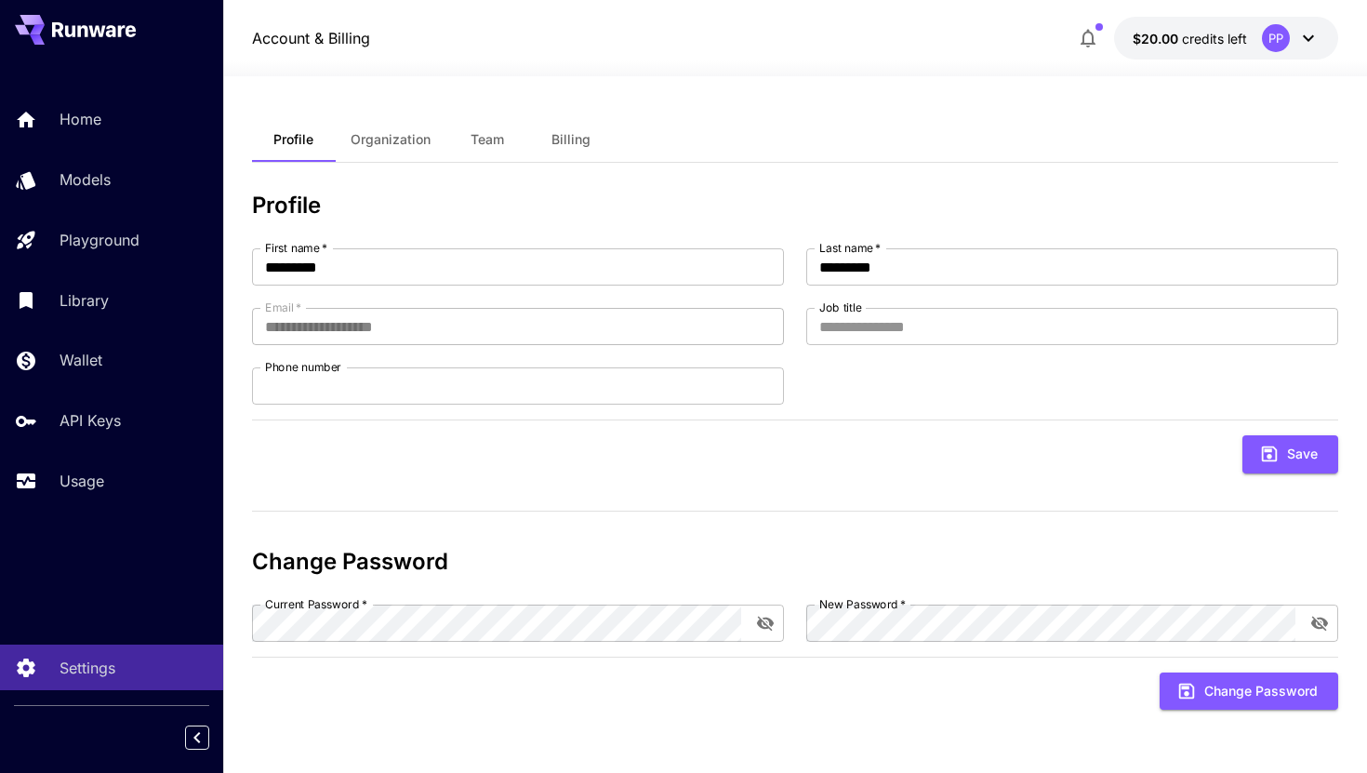
click at [404, 139] on span "Organization" at bounding box center [391, 139] width 80 height 17
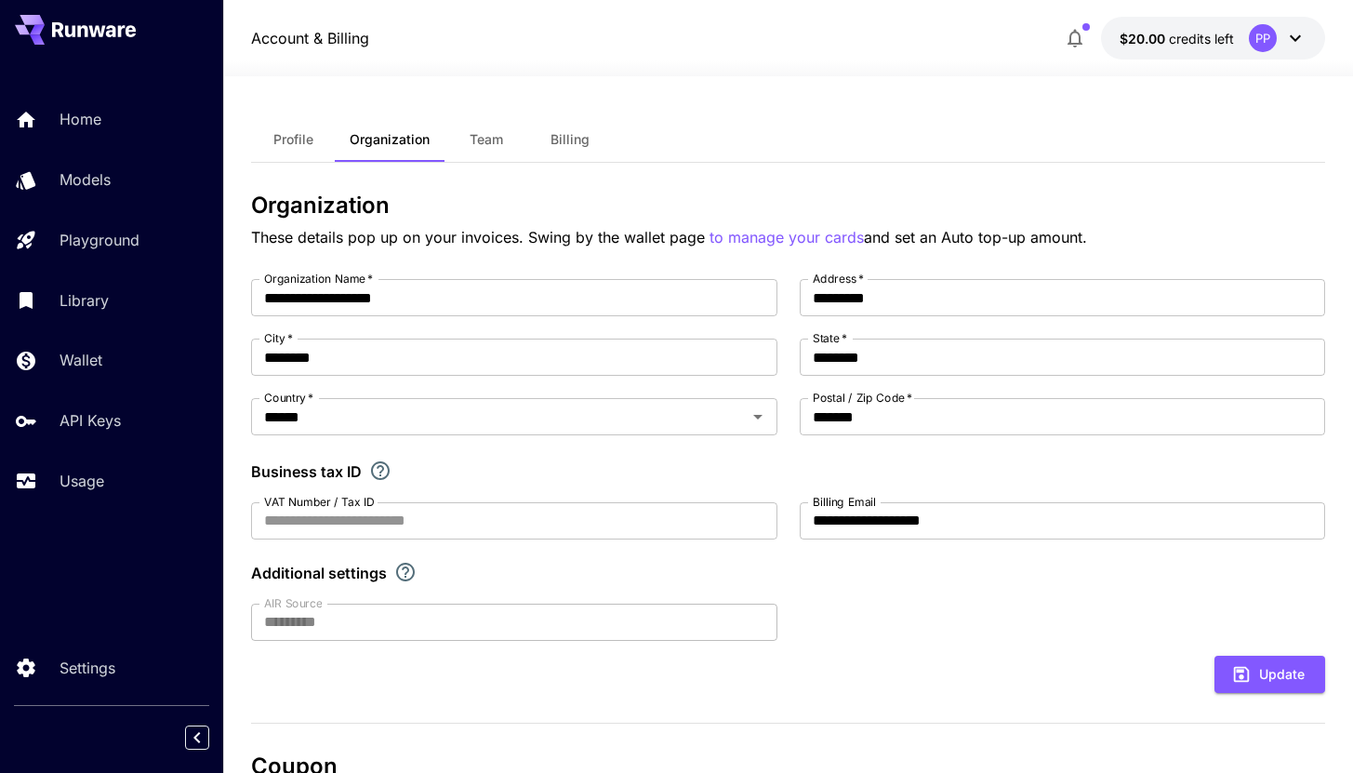
click at [485, 122] on button "Team" at bounding box center [486, 139] width 84 height 45
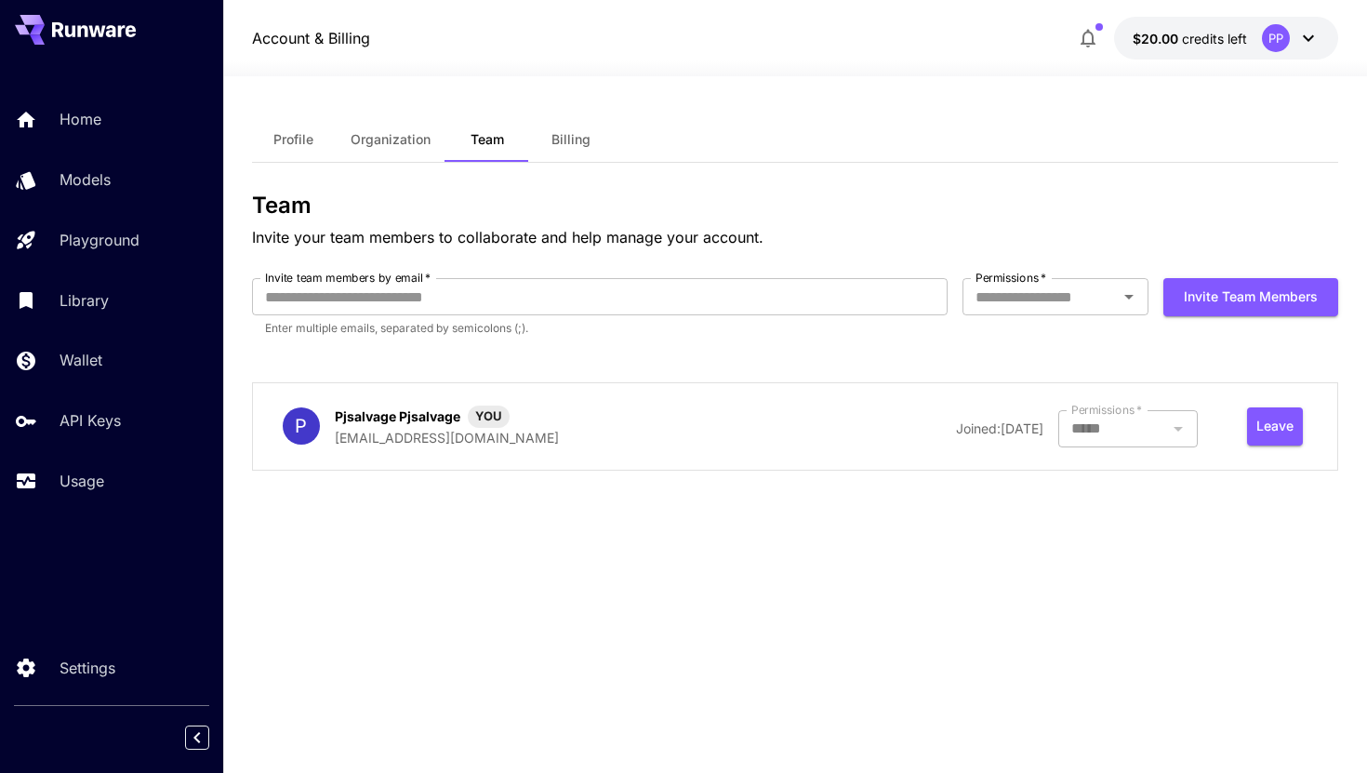
click at [565, 142] on span "Billing" at bounding box center [570, 139] width 39 height 17
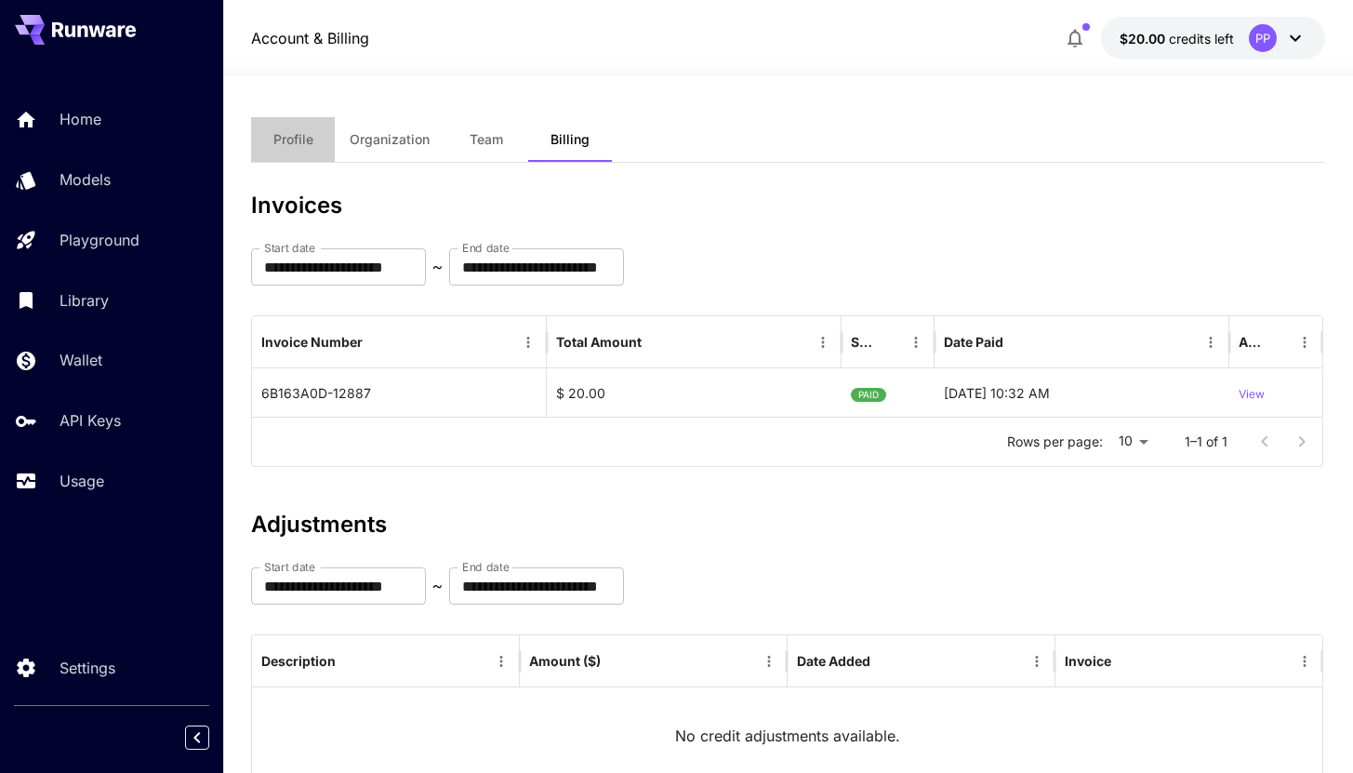
click at [291, 146] on span "Profile" at bounding box center [293, 139] width 40 height 17
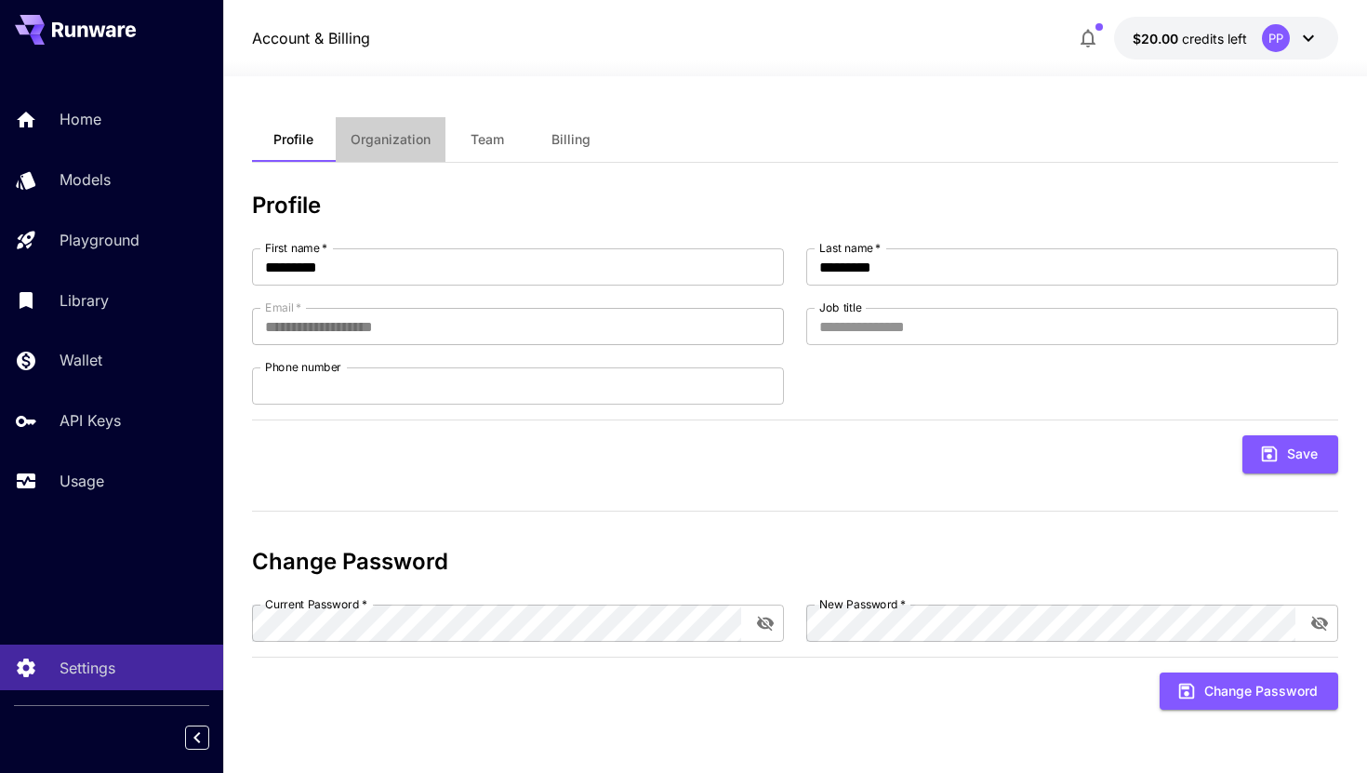
click at [411, 135] on span "Organization" at bounding box center [391, 139] width 80 height 17
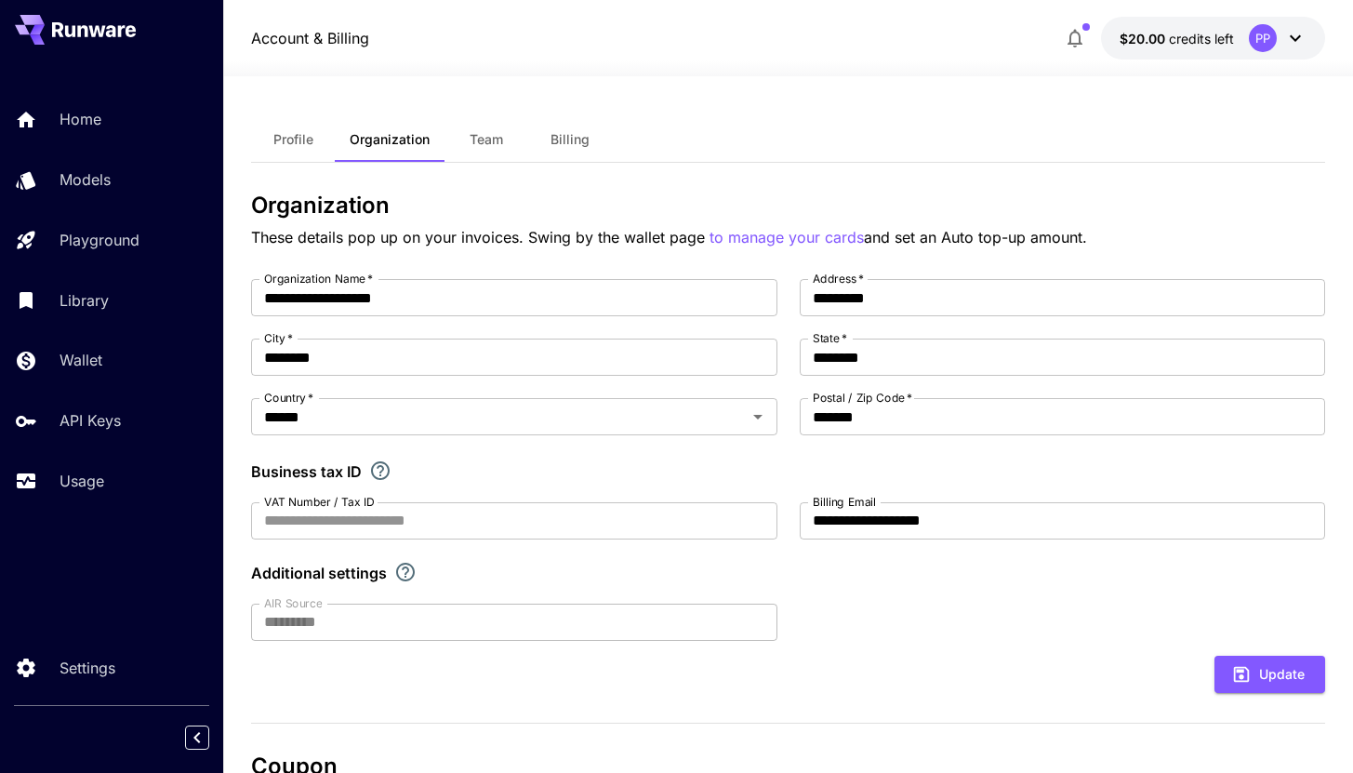
click at [487, 152] on button "Team" at bounding box center [486, 139] width 84 height 45
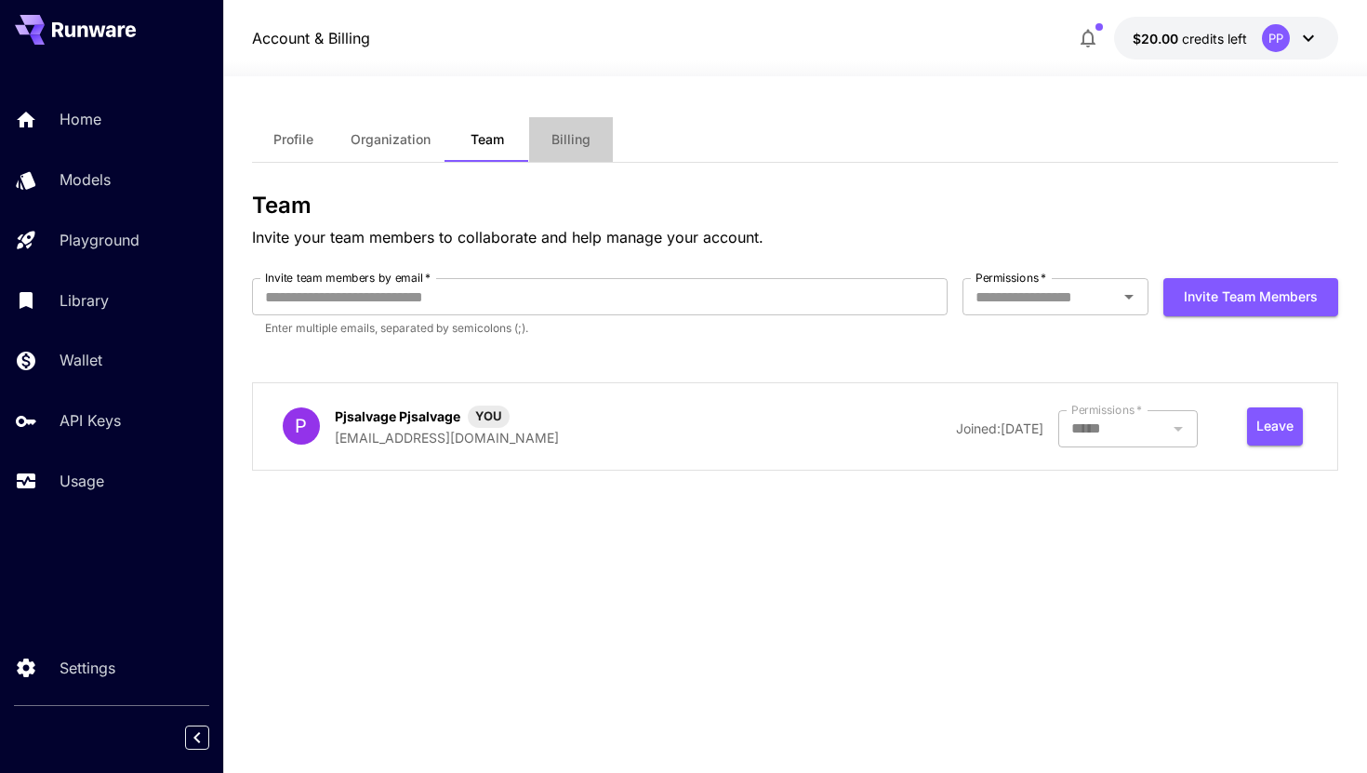
click at [576, 141] on span "Billing" at bounding box center [570, 139] width 39 height 17
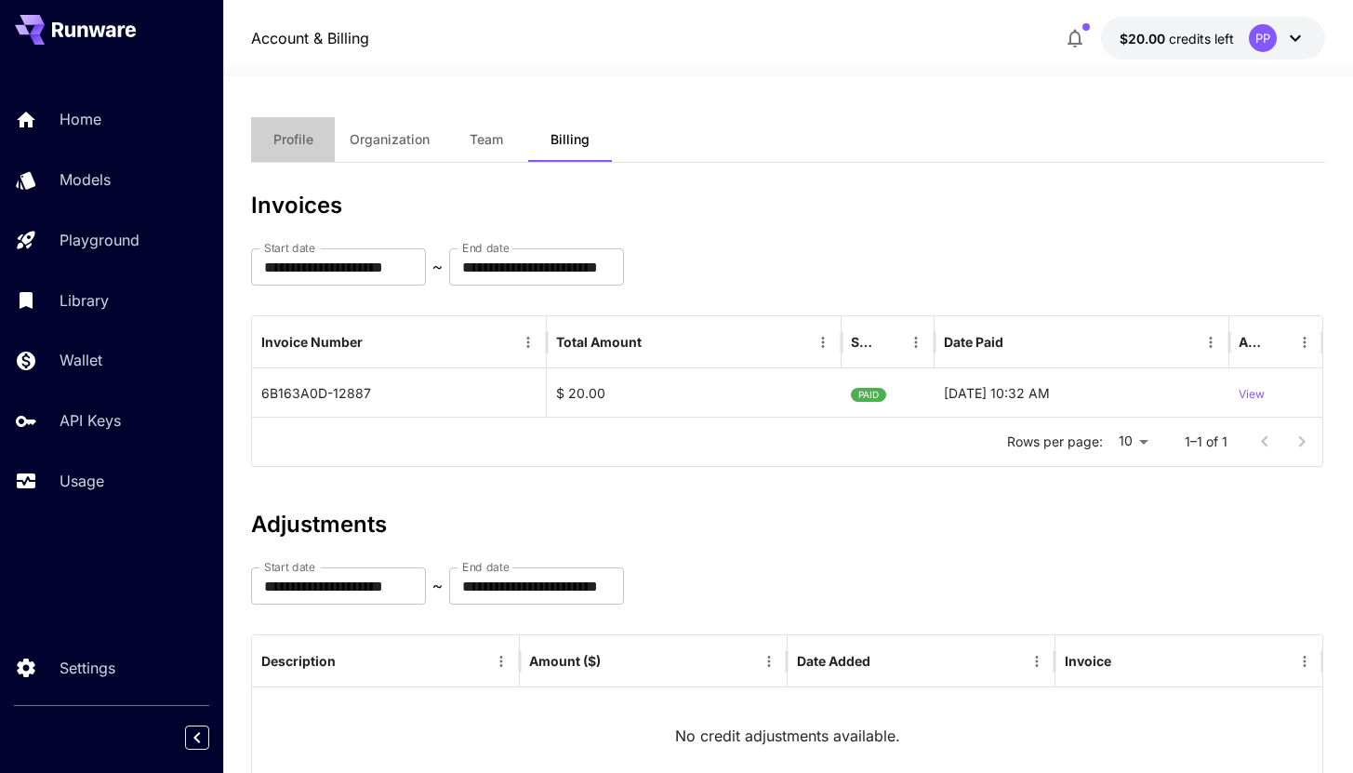
click at [295, 143] on span "Profile" at bounding box center [293, 139] width 40 height 17
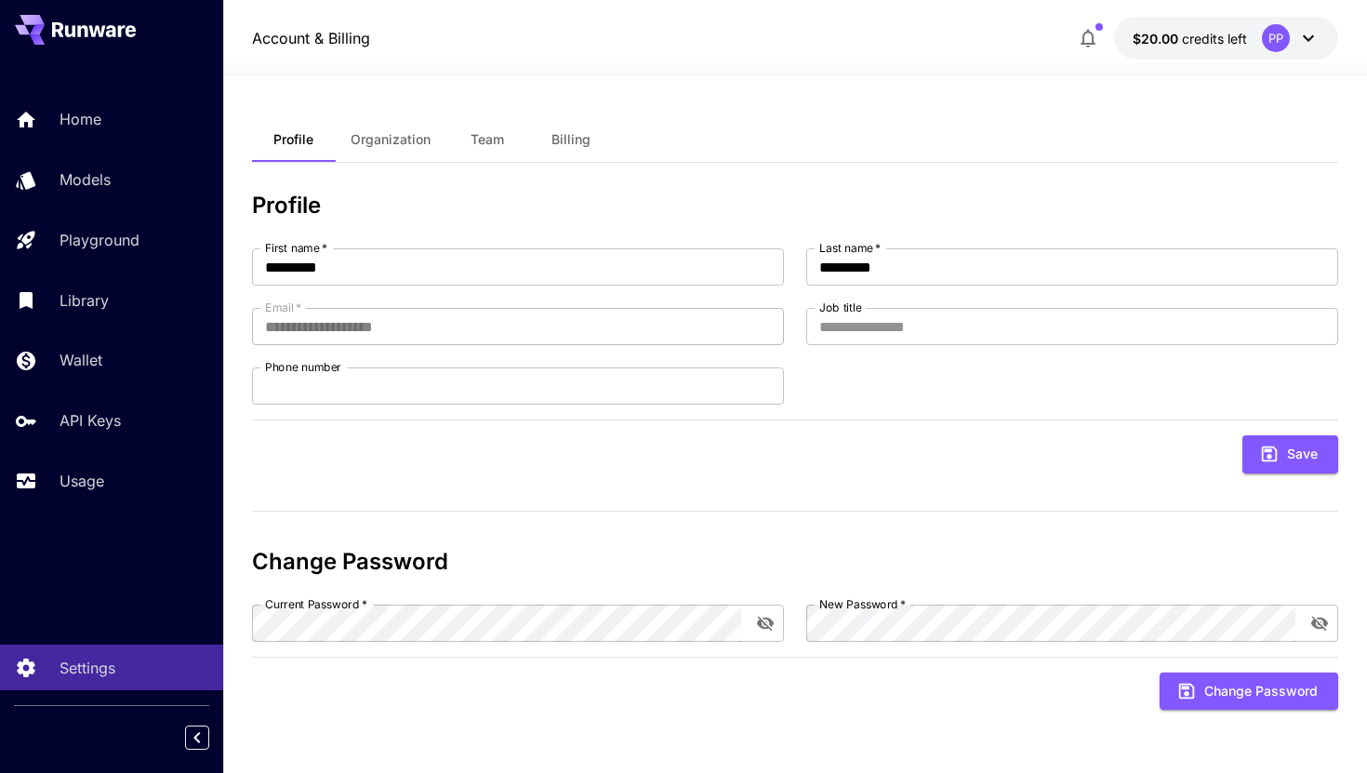
click at [384, 134] on span "Organization" at bounding box center [391, 139] width 80 height 17
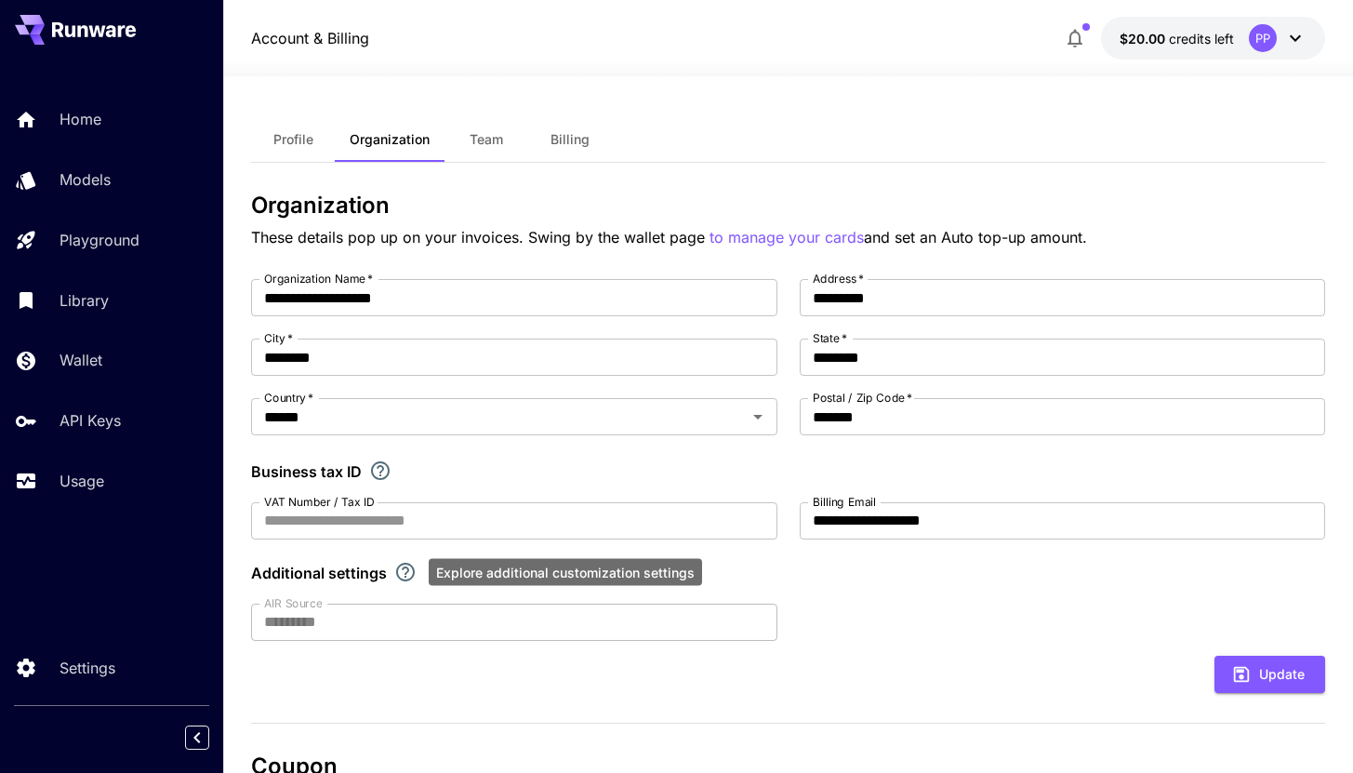
click at [403, 568] on icon "Explore additional customization settings" at bounding box center [405, 572] width 19 height 19
drag, startPoint x: 403, startPoint y: 568, endPoint x: -27, endPoint y: 604, distance: 431.1
click at [0, 604] on html "**********" at bounding box center [676, 568] width 1353 height 1136
drag, startPoint x: 470, startPoint y: 530, endPoint x: 156, endPoint y: 522, distance: 313.5
click at [156, 522] on div "**********" at bounding box center [676, 568] width 1353 height 1136
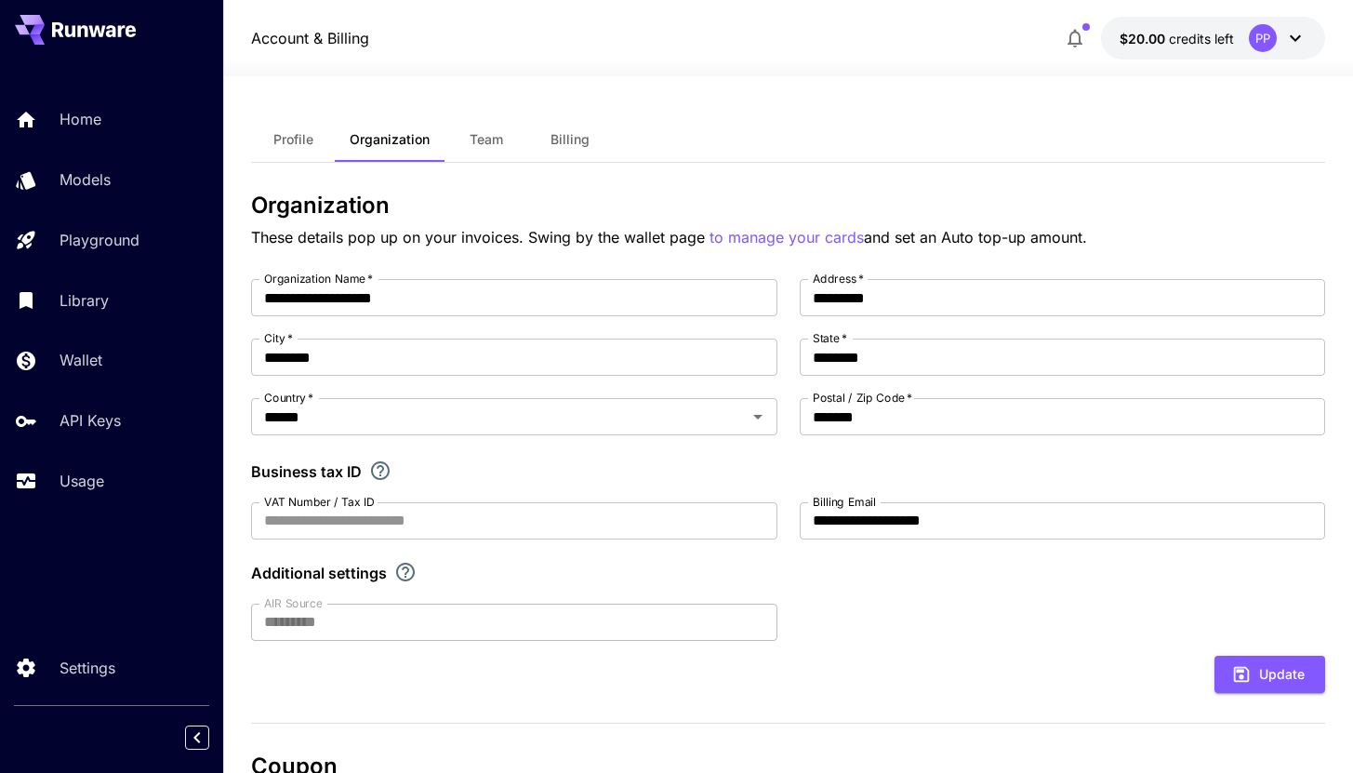
click at [152, 604] on div "**********" at bounding box center [676, 568] width 1353 height 1136
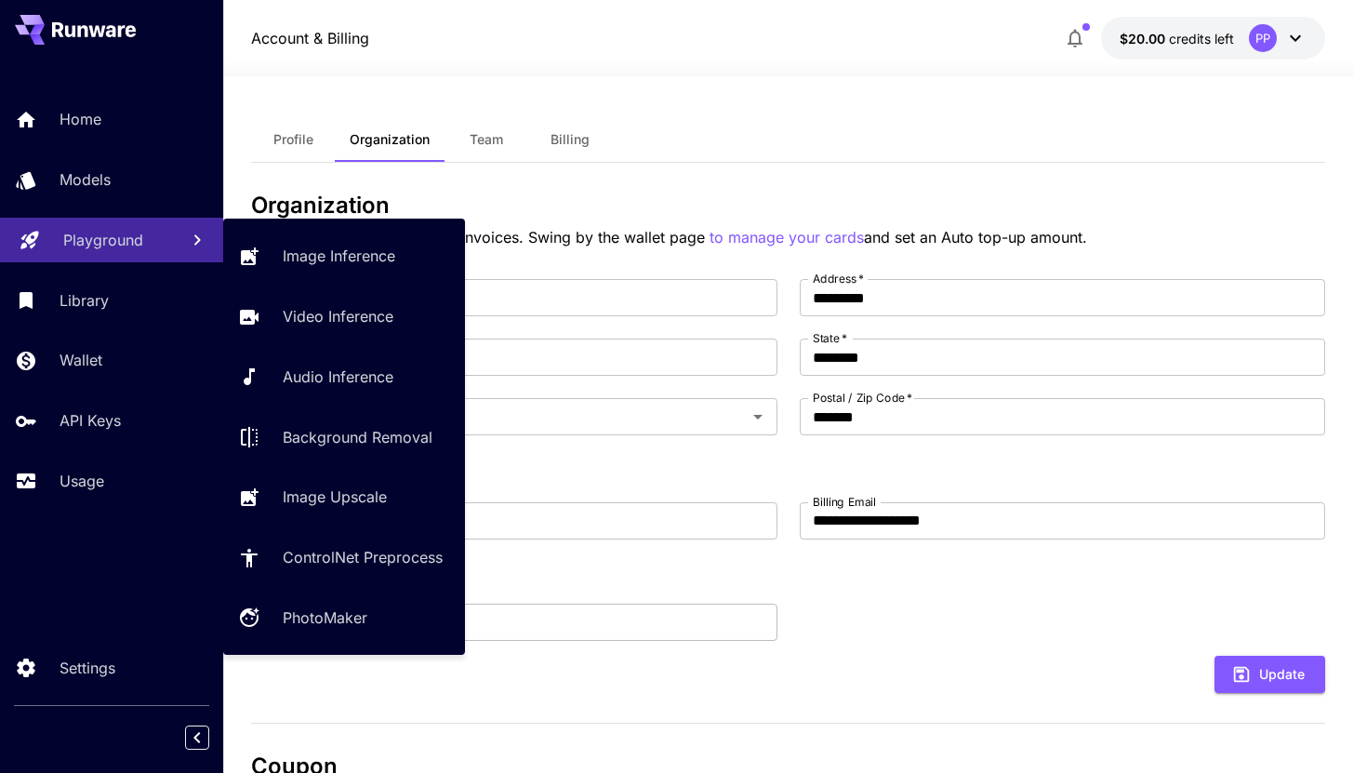
click at [106, 237] on p "Playground" at bounding box center [103, 240] width 80 height 22
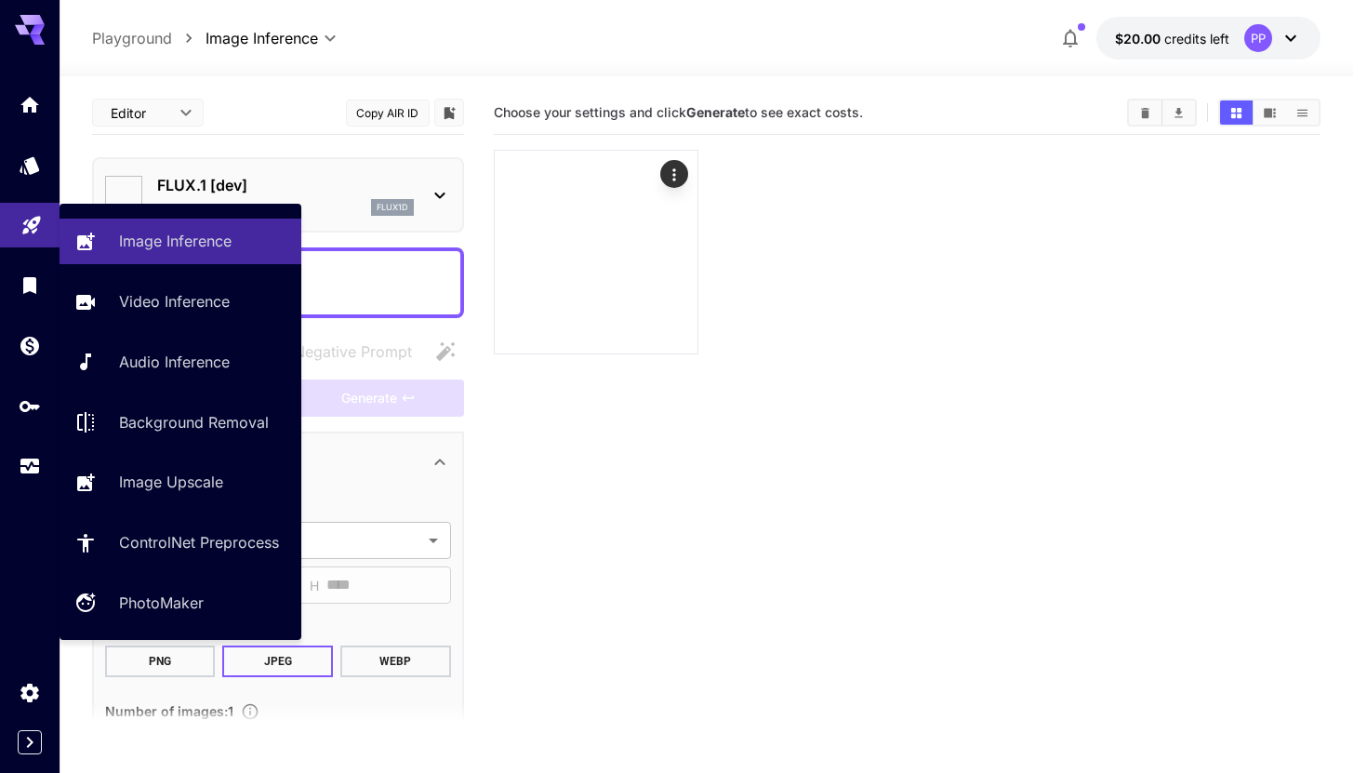
type input "**********"
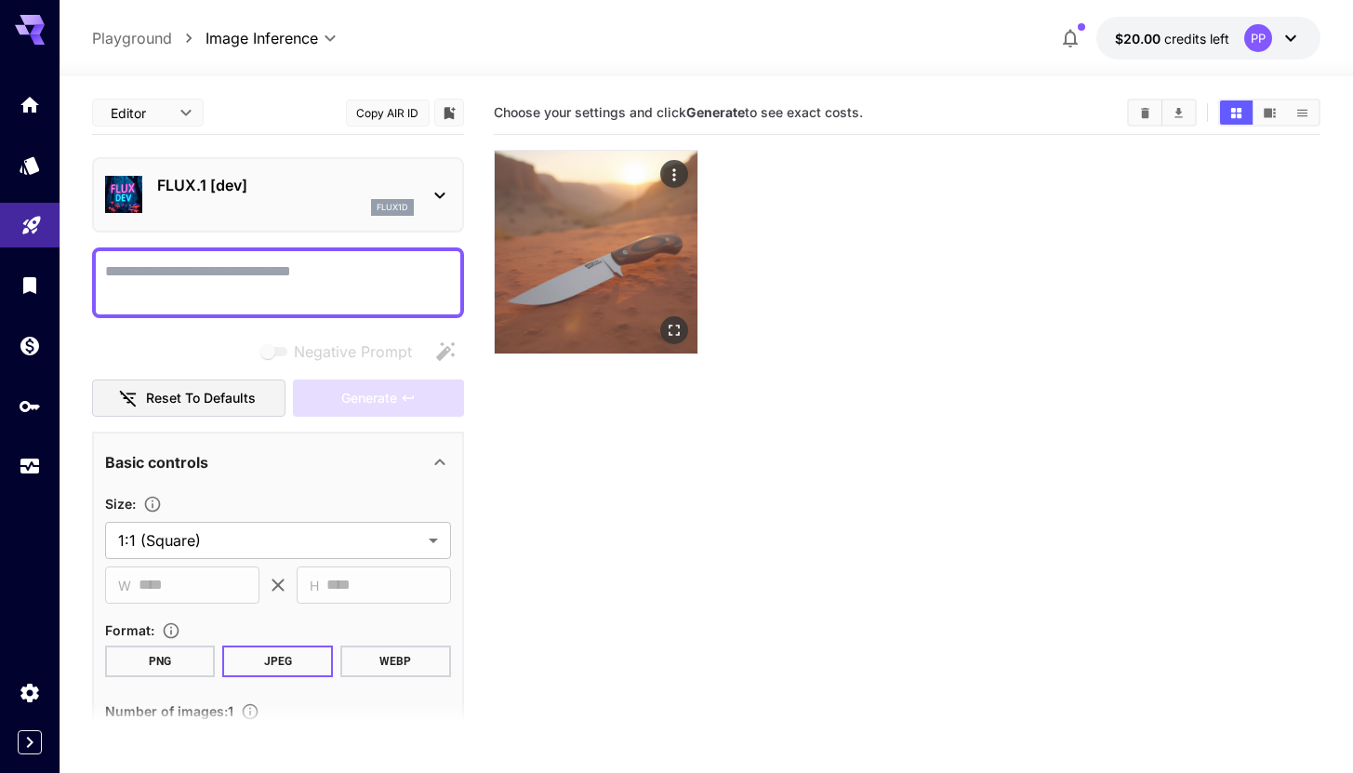
drag, startPoint x: 653, startPoint y: 507, endPoint x: 506, endPoint y: 338, distance: 224.1
click at [655, 505] on section "Choose your settings and click Generate to see exact costs." at bounding box center [907, 477] width 827 height 773
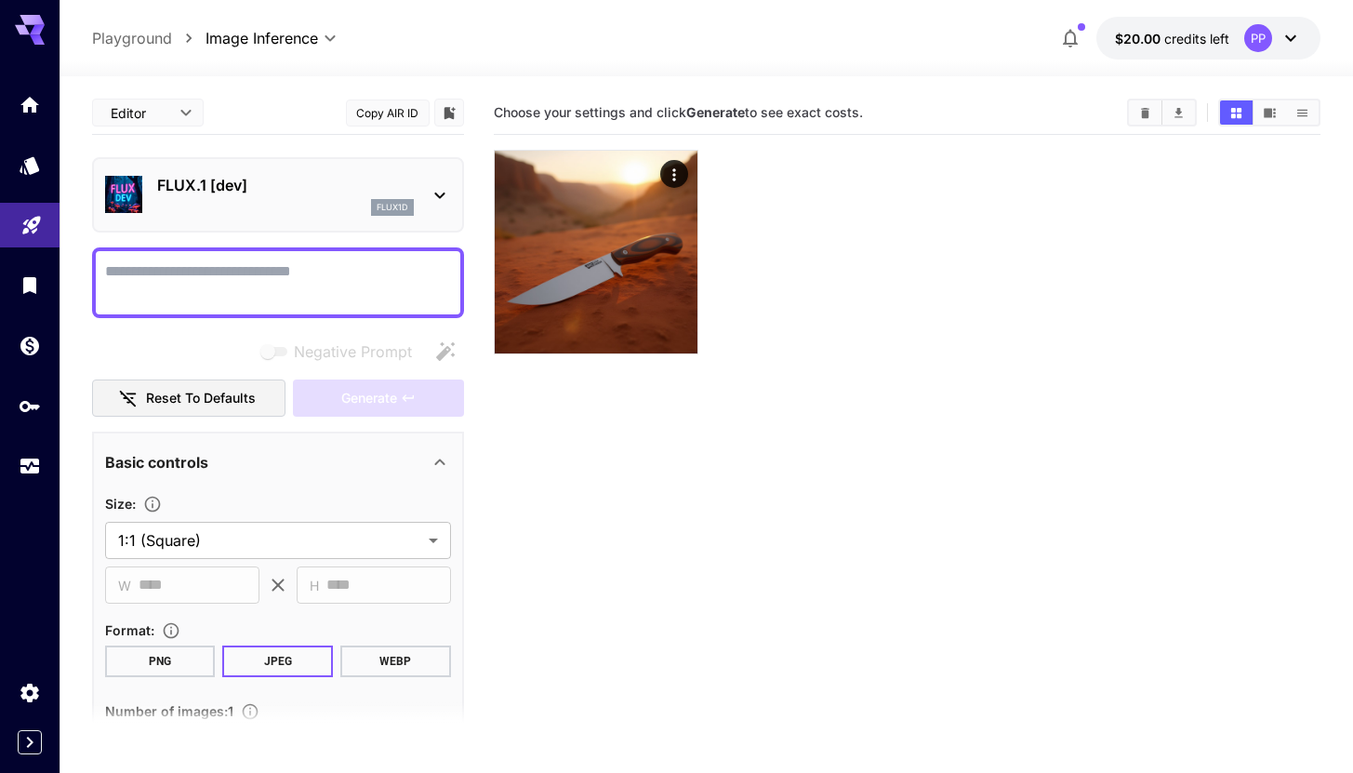
click at [330, 179] on p "FLUX.1 [dev]" at bounding box center [285, 185] width 257 height 22
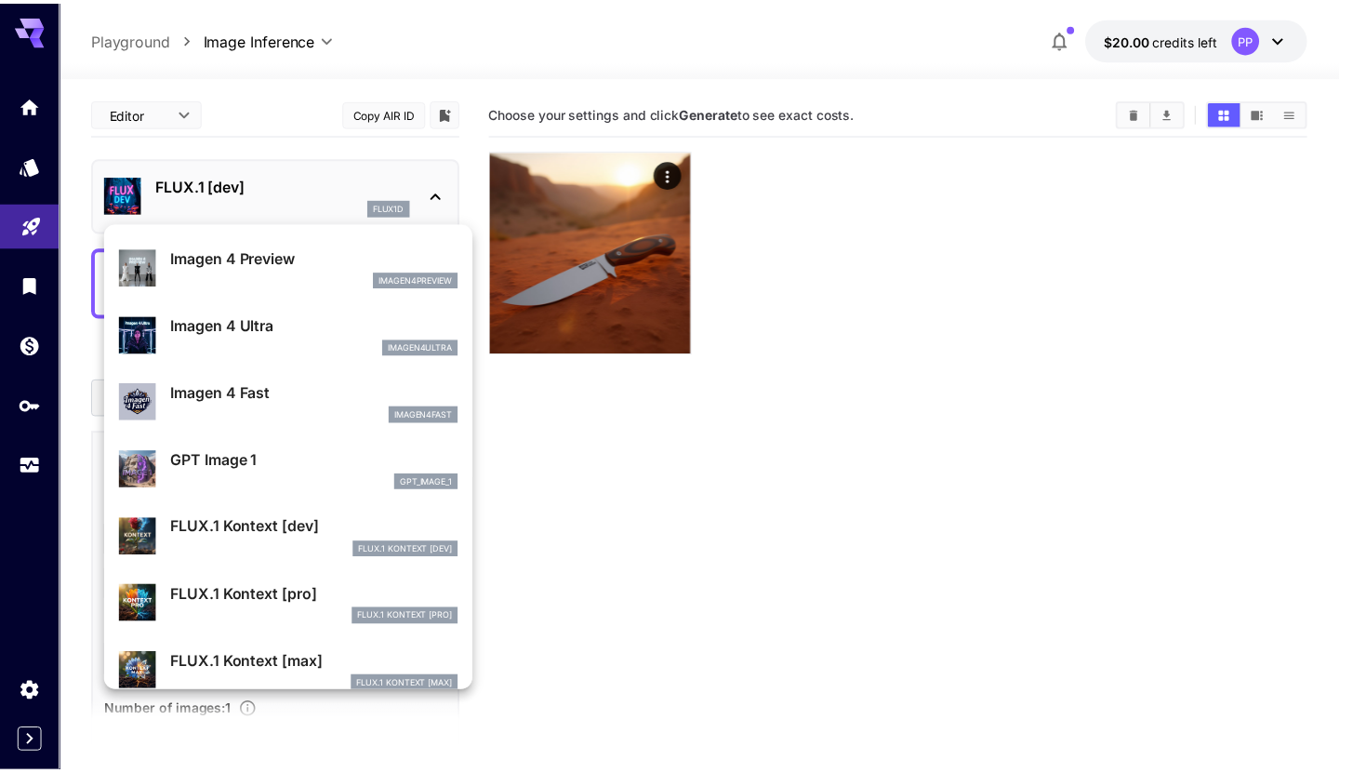
scroll to position [943, 0]
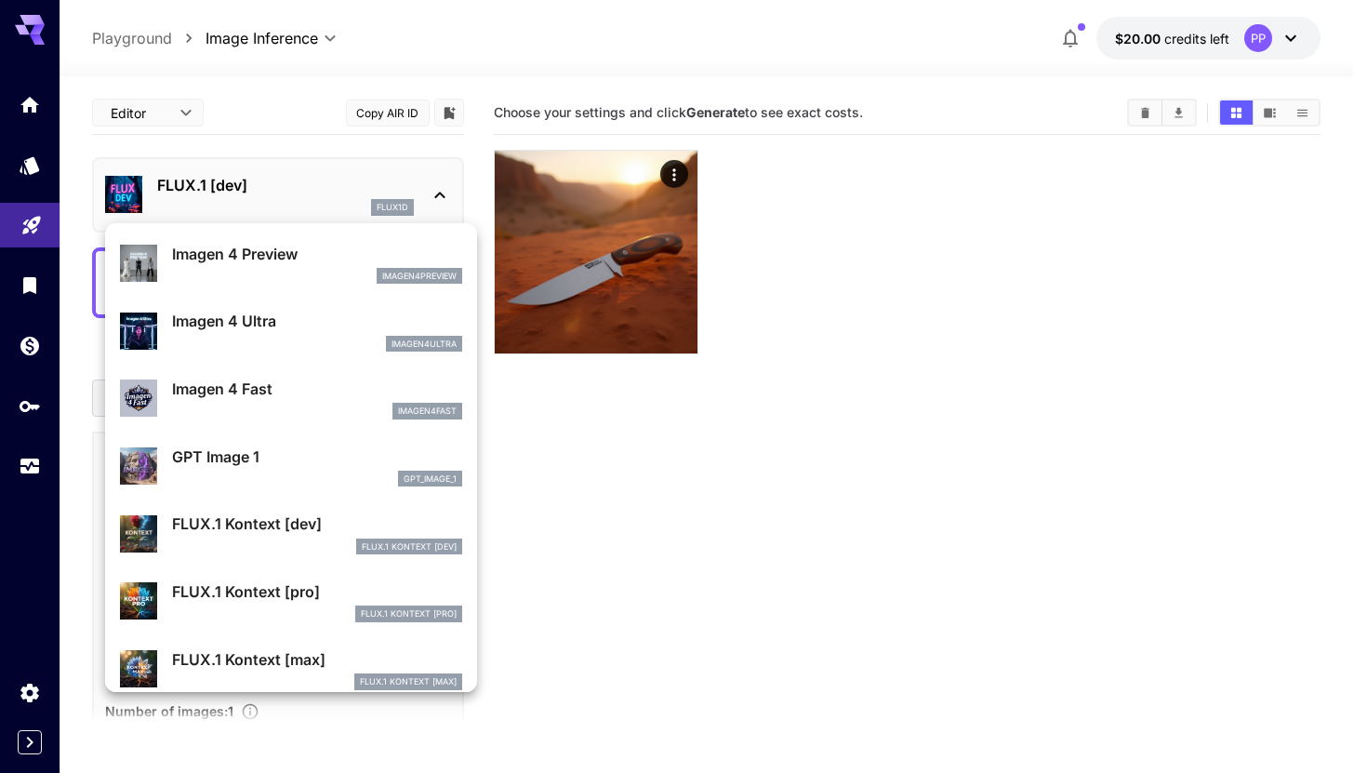
click at [271, 532] on p "FLUX.1 Kontext [dev]" at bounding box center [317, 523] width 290 height 22
type input "****"
type input "***"
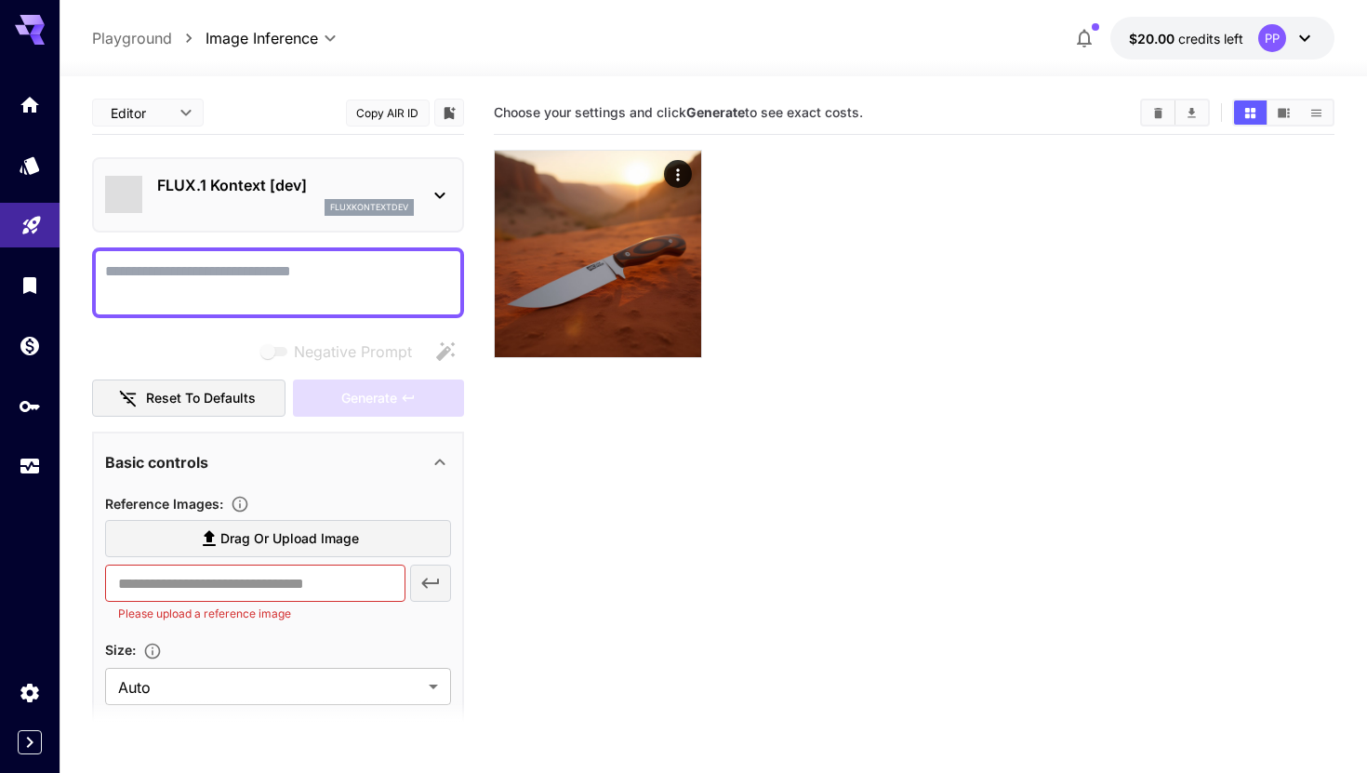
type input "*******"
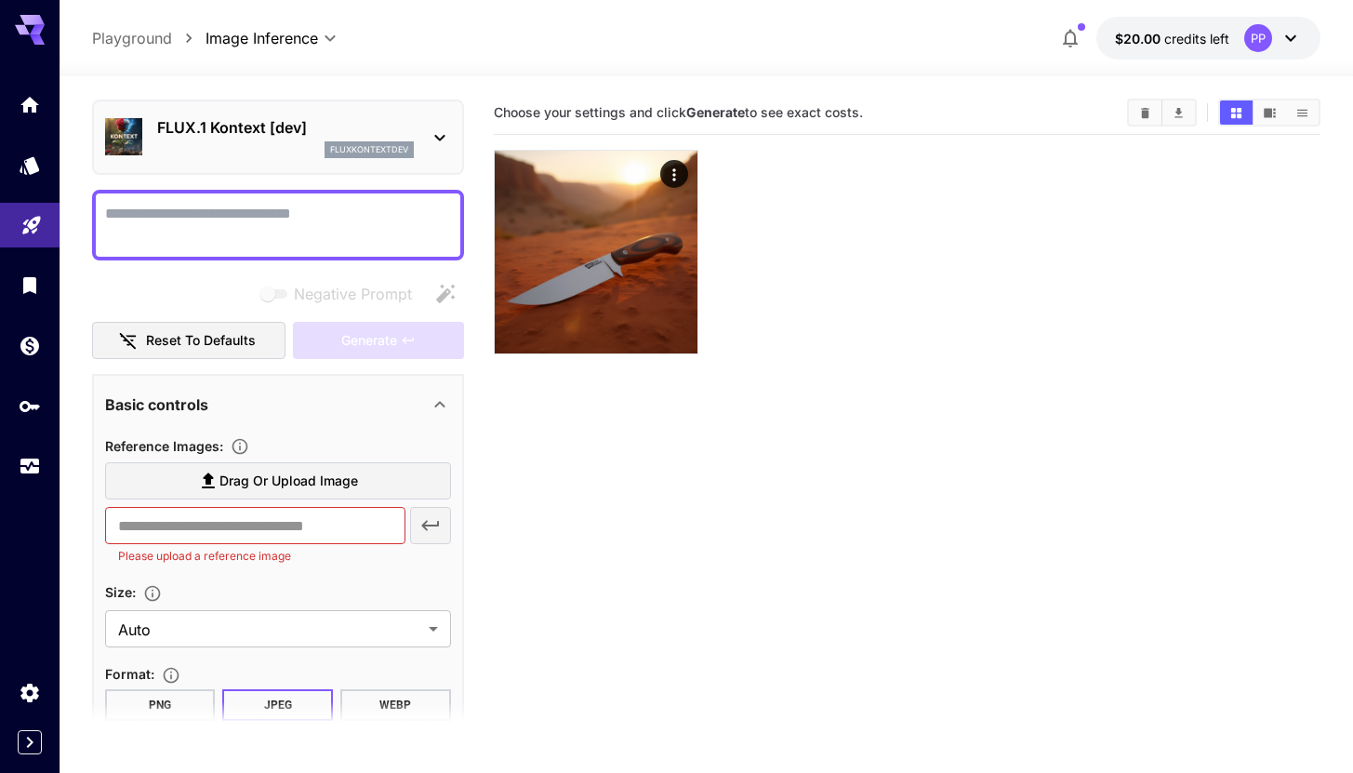
scroll to position [86, 0]
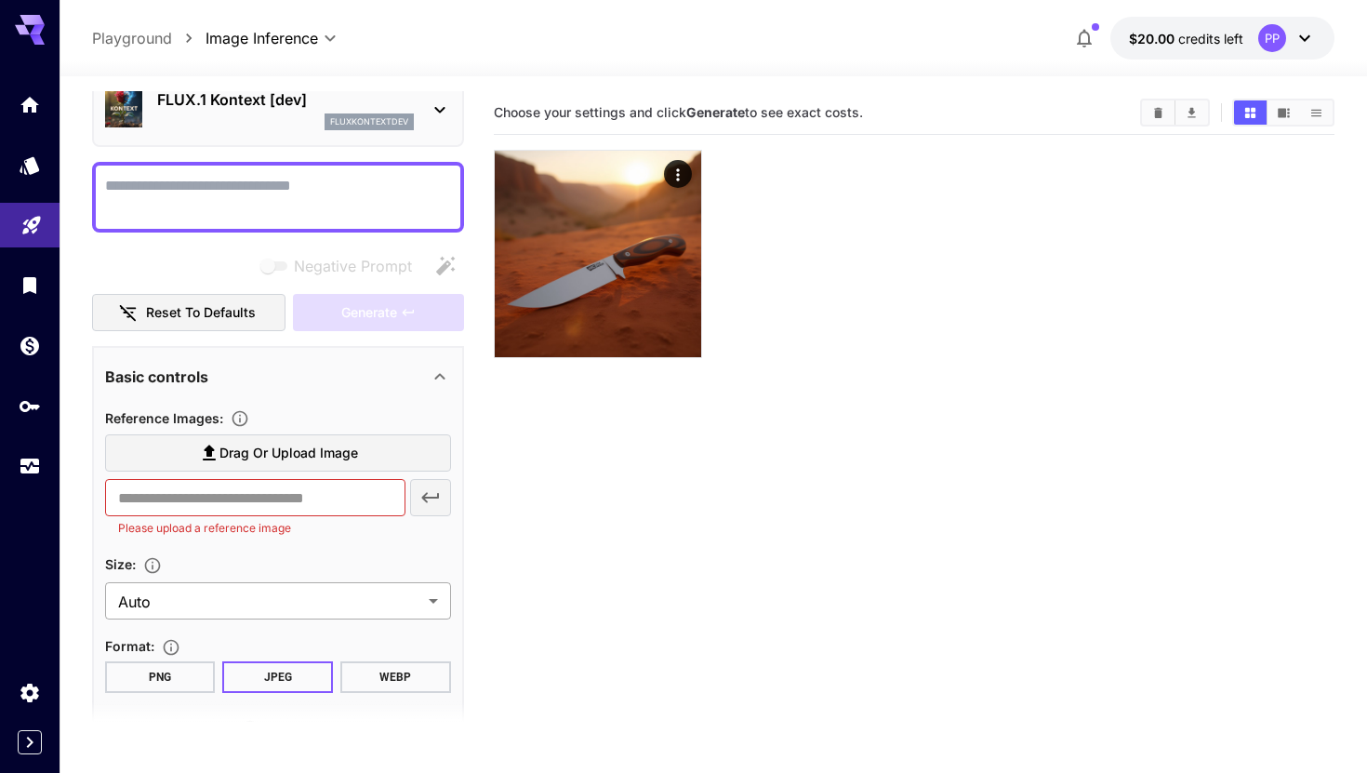
click at [183, 589] on body "**********" at bounding box center [683, 460] width 1367 height 920
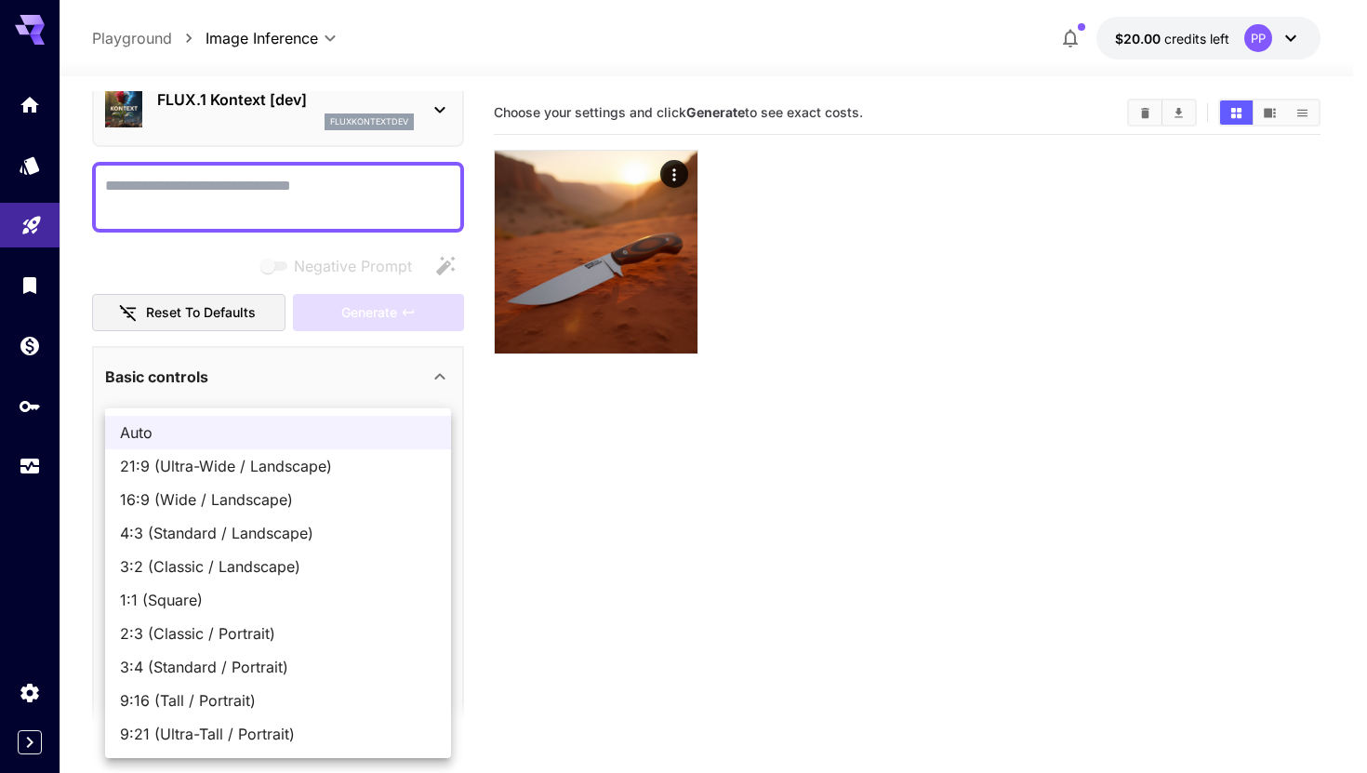
click at [597, 527] on div at bounding box center [683, 386] width 1367 height 773
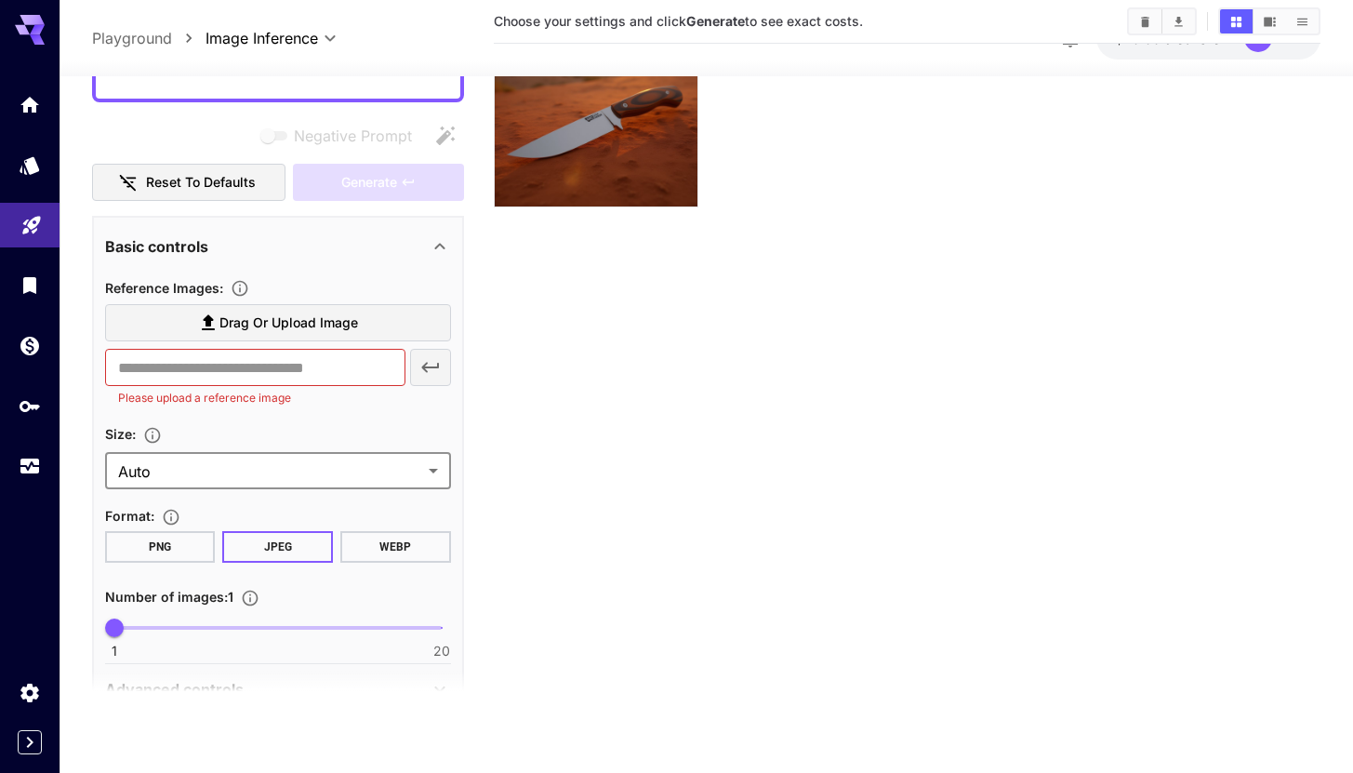
scroll to position [382, 0]
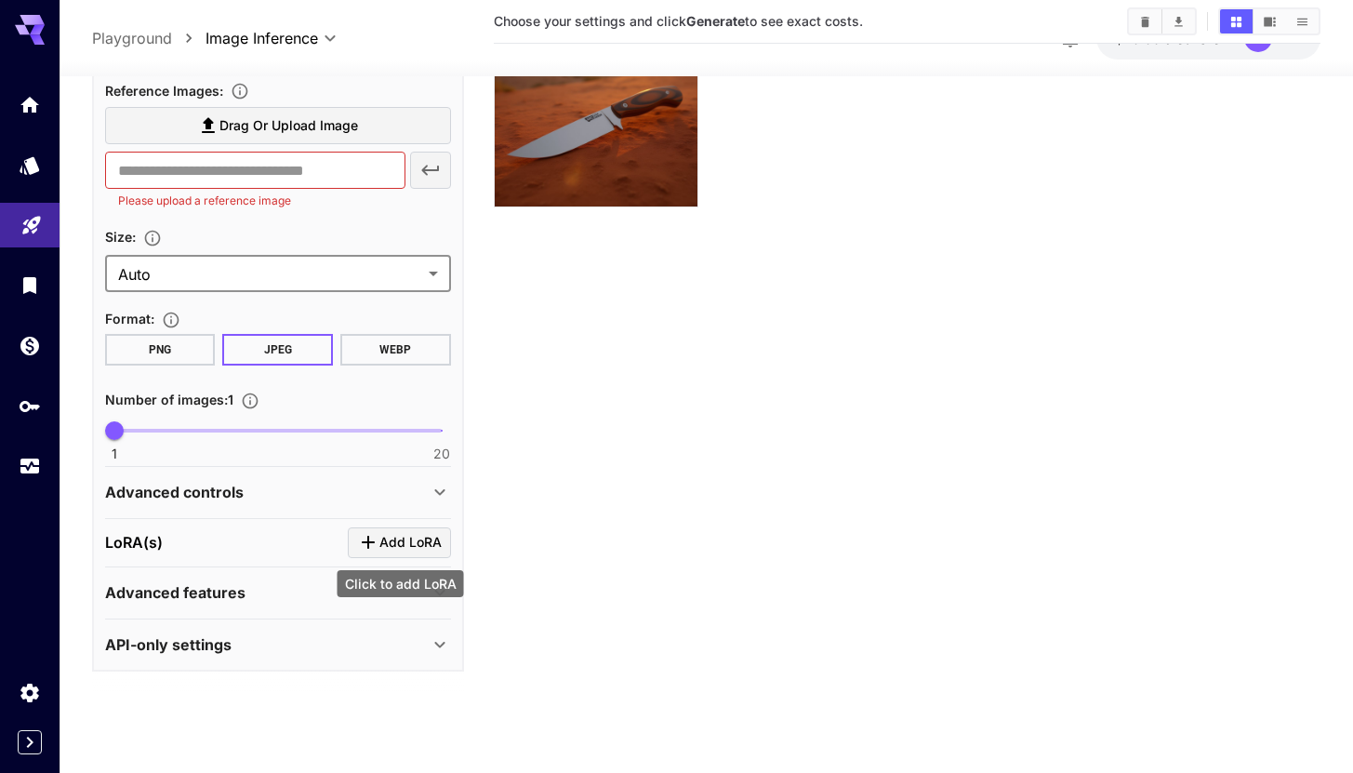
click at [426, 538] on span "Add LoRA" at bounding box center [410, 542] width 62 height 23
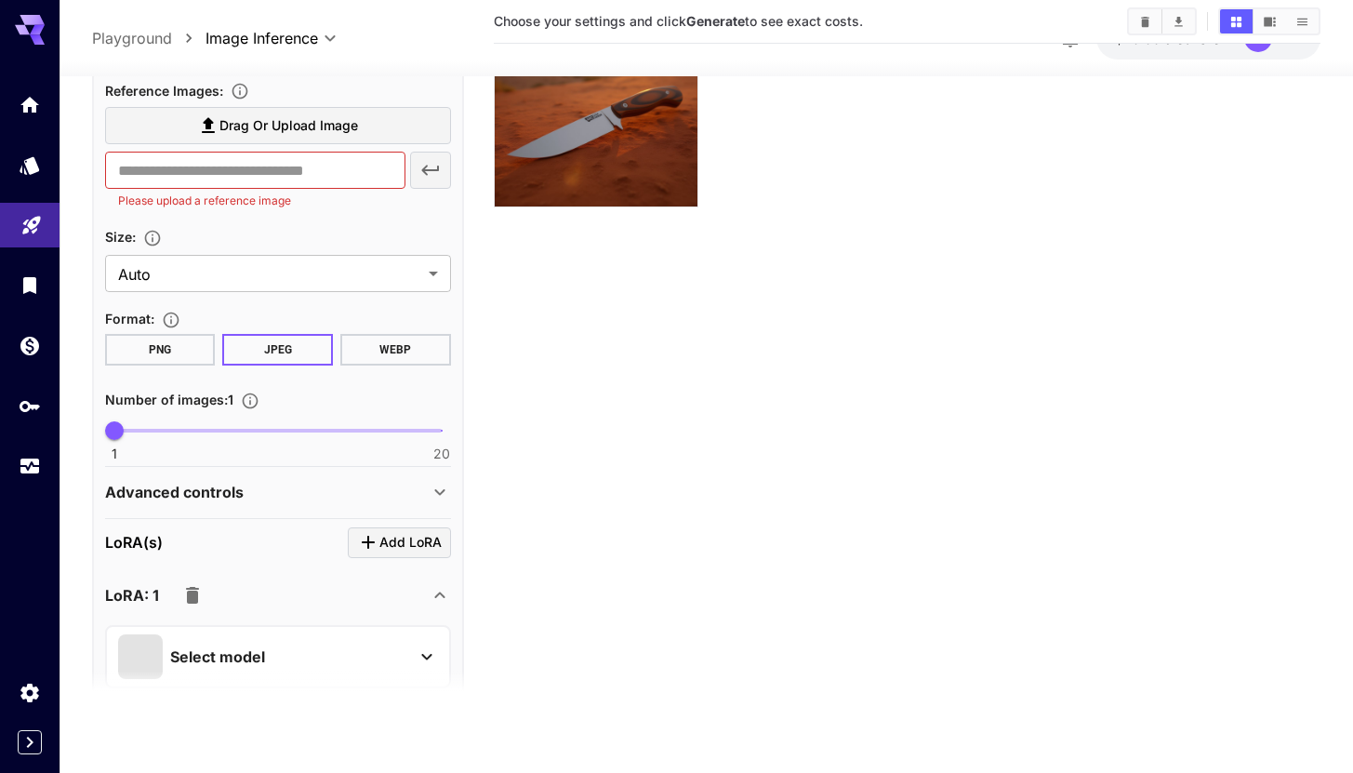
click at [283, 648] on div "Select model" at bounding box center [263, 655] width 290 height 45
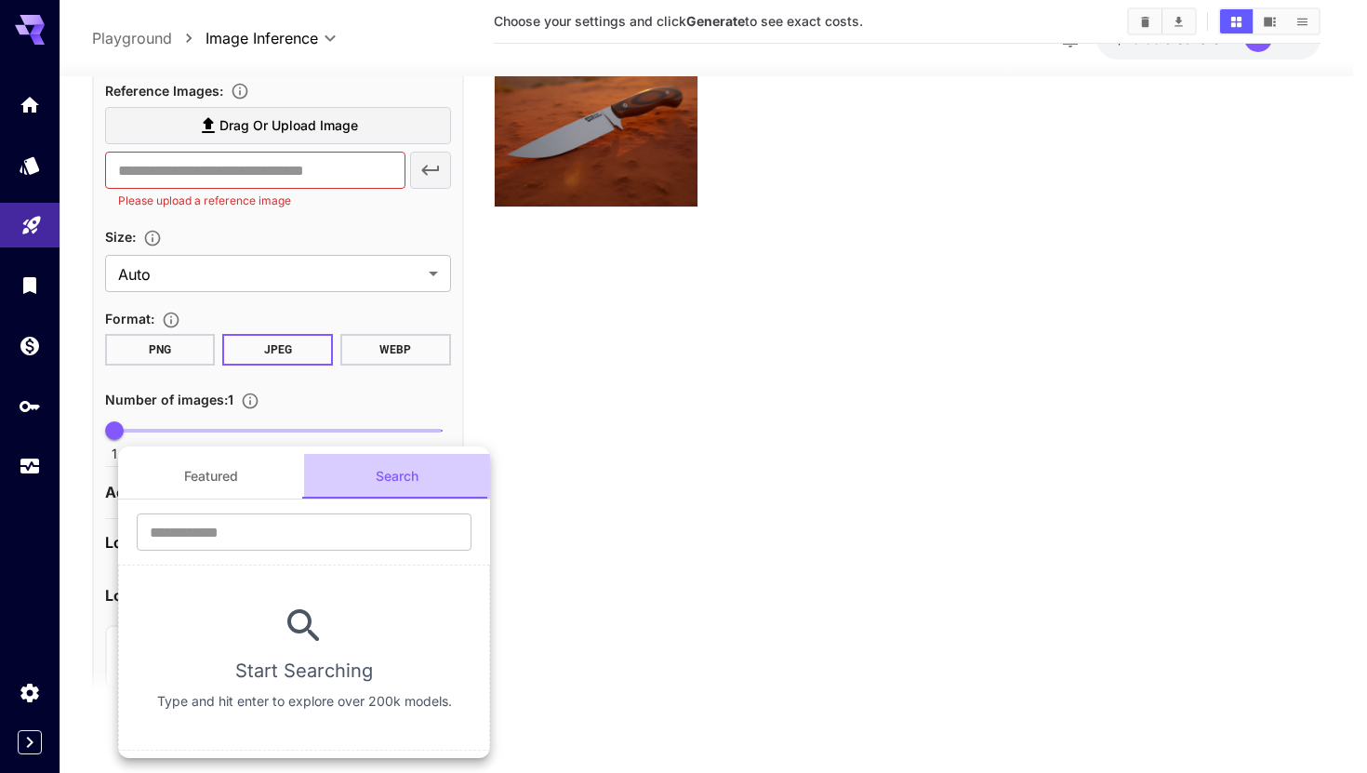
click at [393, 463] on button "Search" at bounding box center [397, 476] width 186 height 45
click at [322, 536] on input "text" at bounding box center [304, 531] width 335 height 37
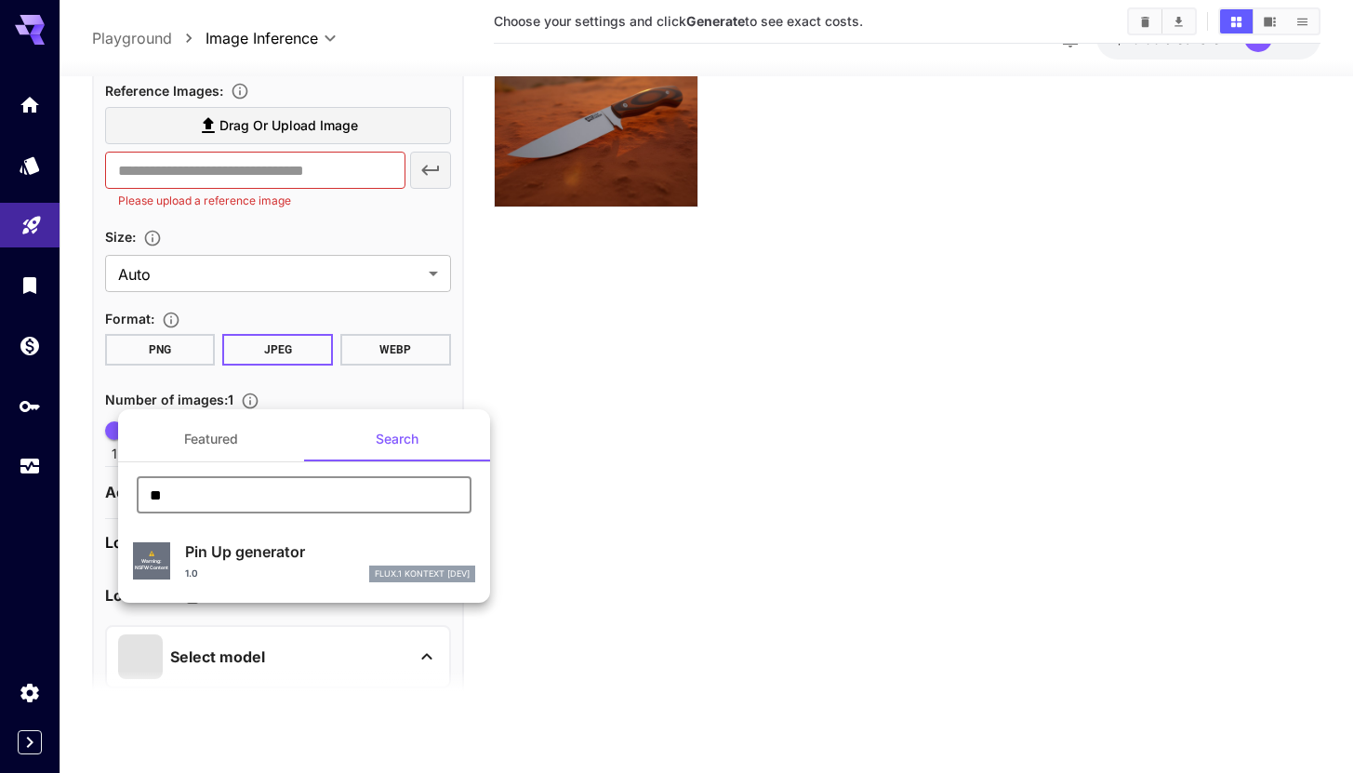
type input "**"
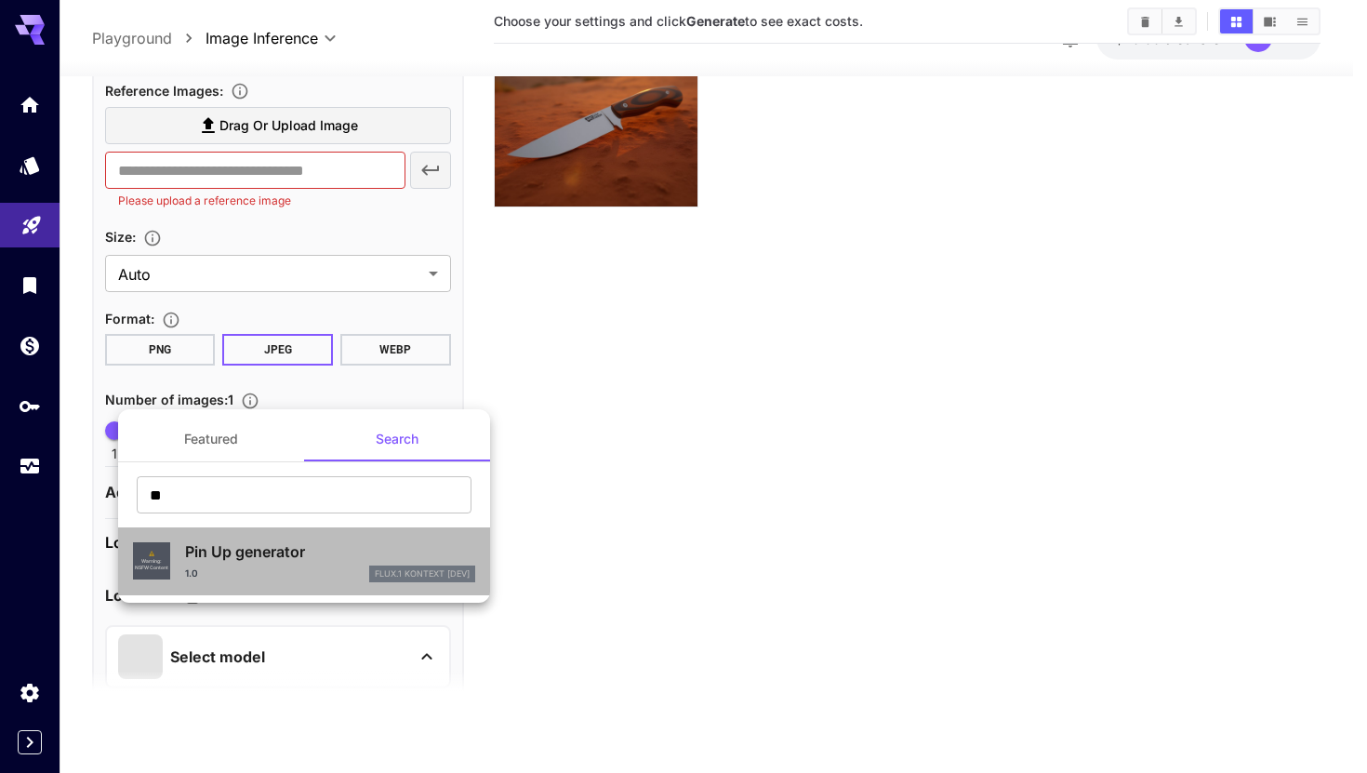
click at [303, 558] on p "Pin Up generator" at bounding box center [330, 551] width 290 height 22
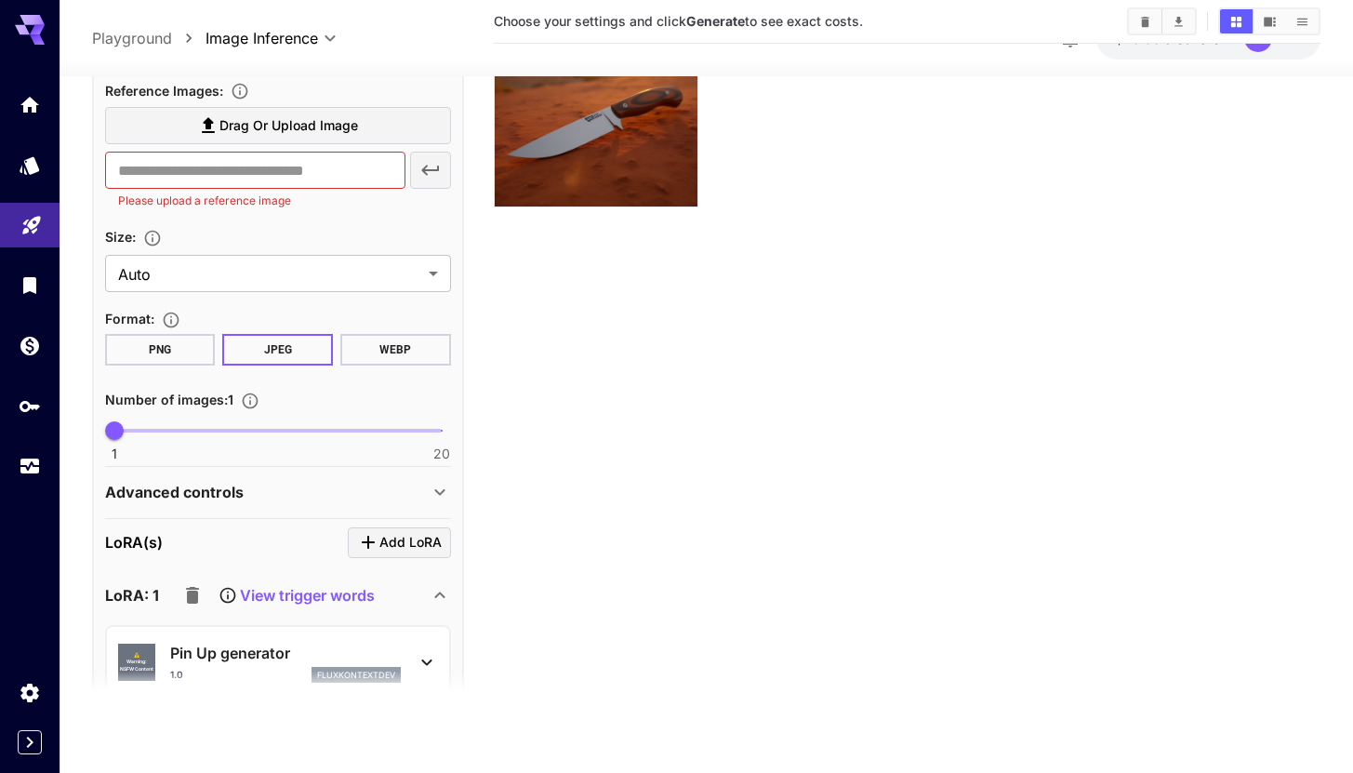
click at [588, 479] on section "Choose your settings and click Generate to see exact costs." at bounding box center [907, 330] width 827 height 773
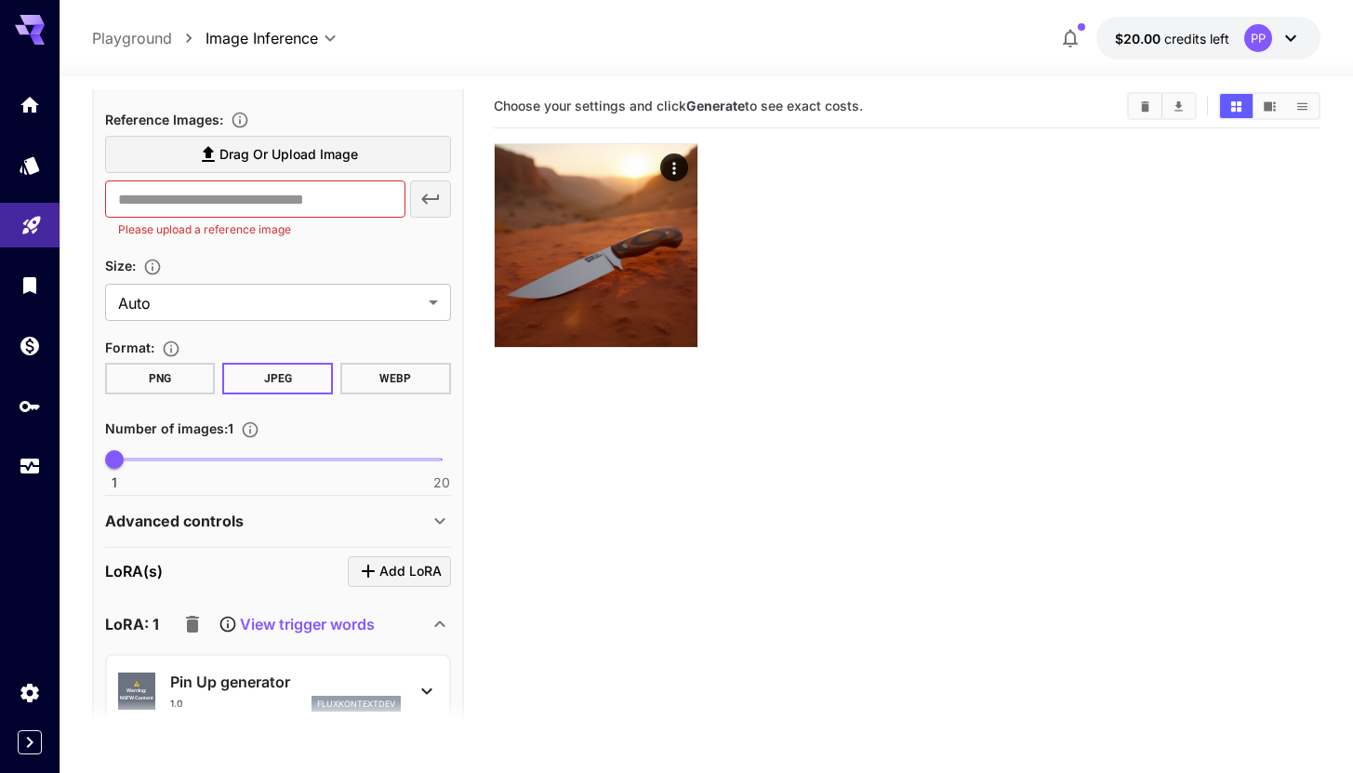
scroll to position [0, 0]
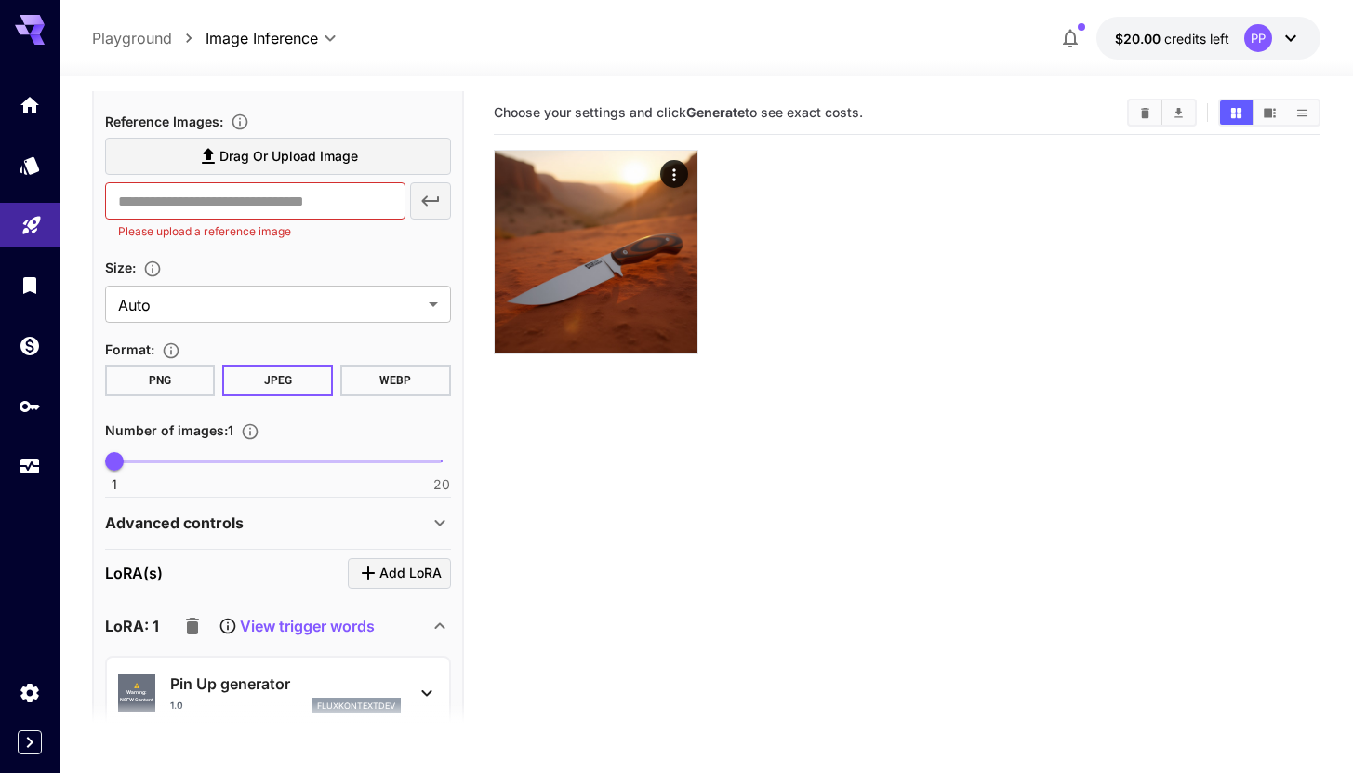
click at [272, 154] on span "Drag or upload image" at bounding box center [288, 156] width 139 height 23
click at [0, 0] on input "Drag or upload image" at bounding box center [0, 0] width 0 height 0
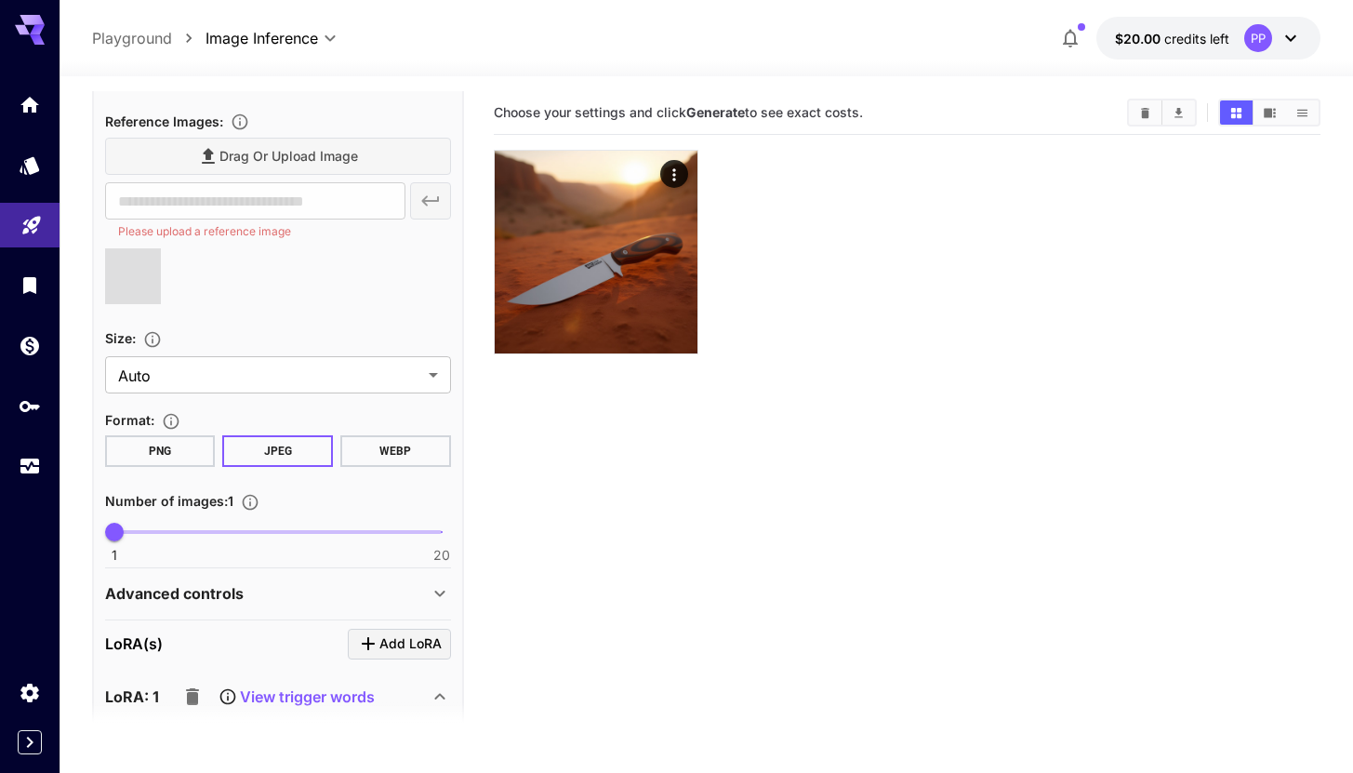
type input "**********"
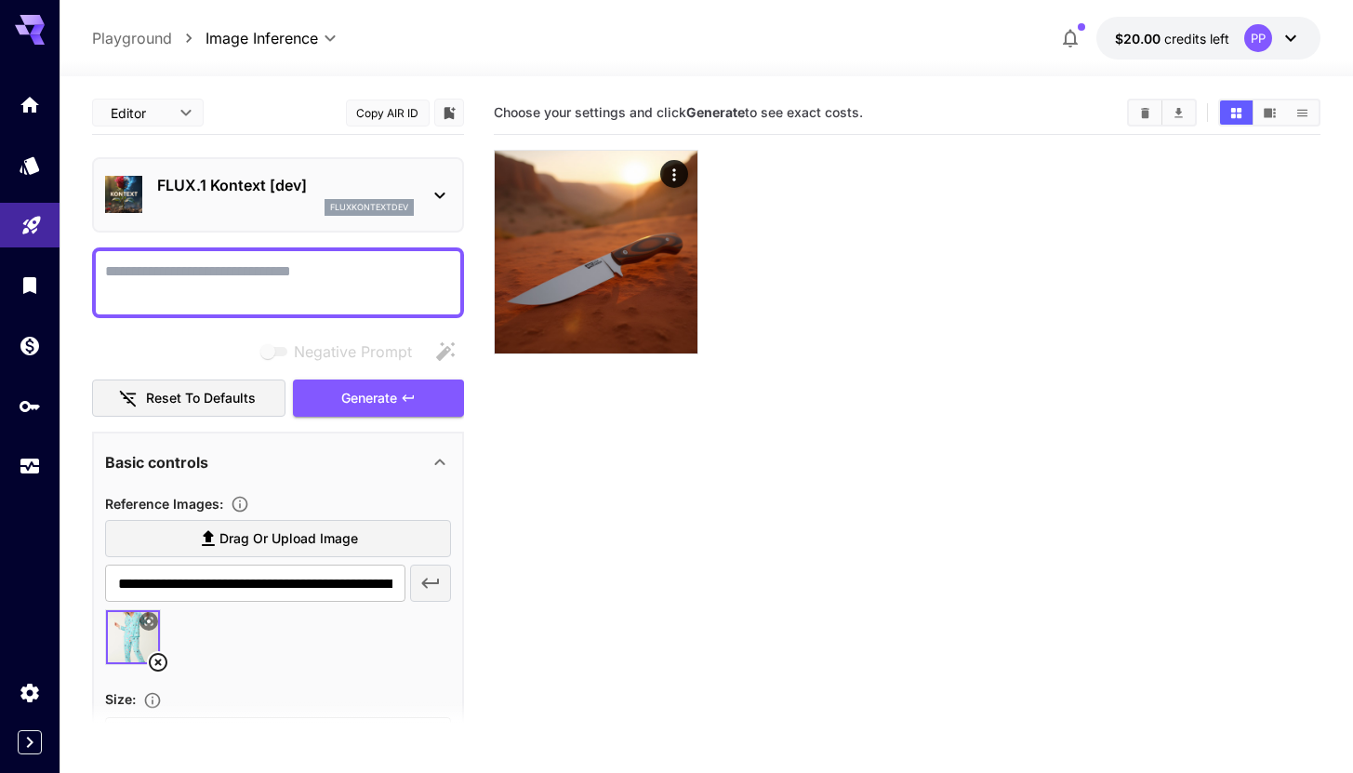
click at [239, 293] on textarea "Negative Prompt" at bounding box center [278, 282] width 346 height 45
paste textarea "**********"
type textarea "**********"
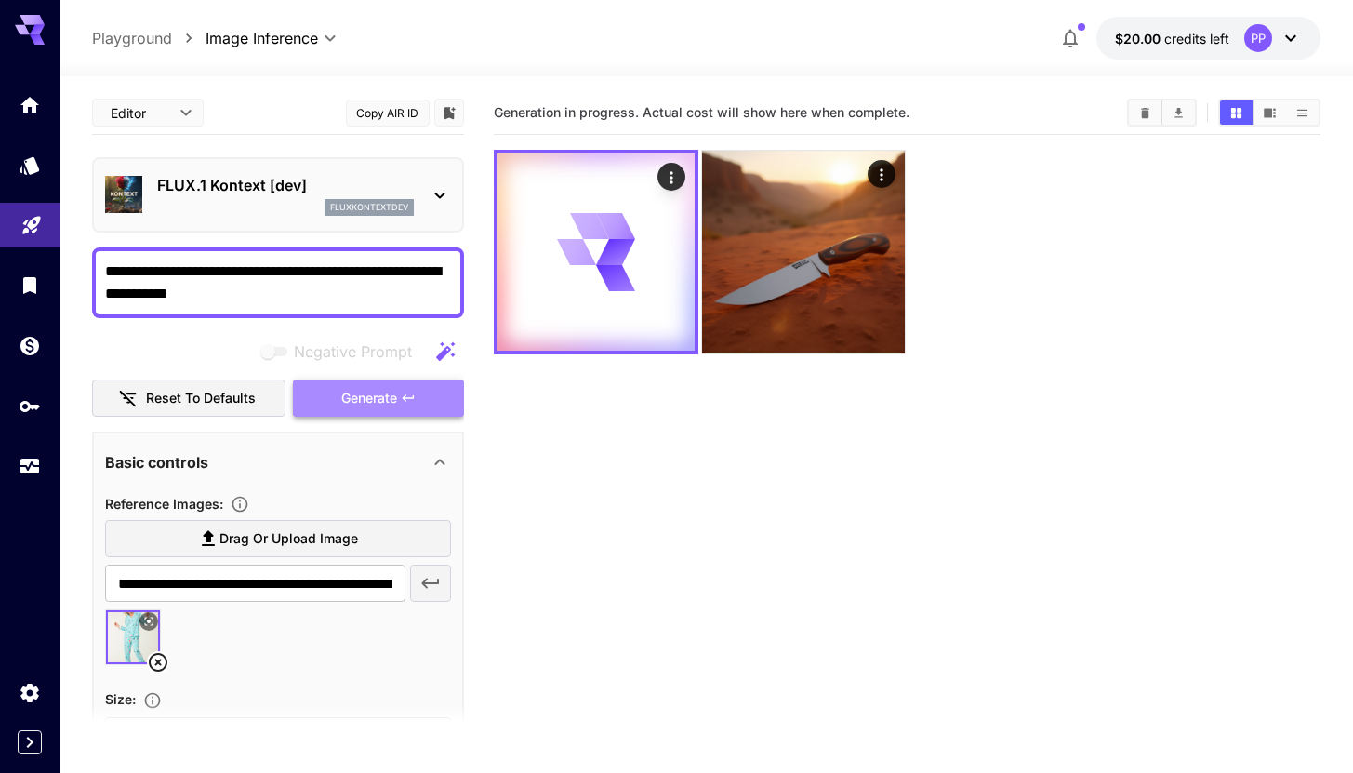
click at [373, 400] on span "Generate" at bounding box center [369, 398] width 56 height 23
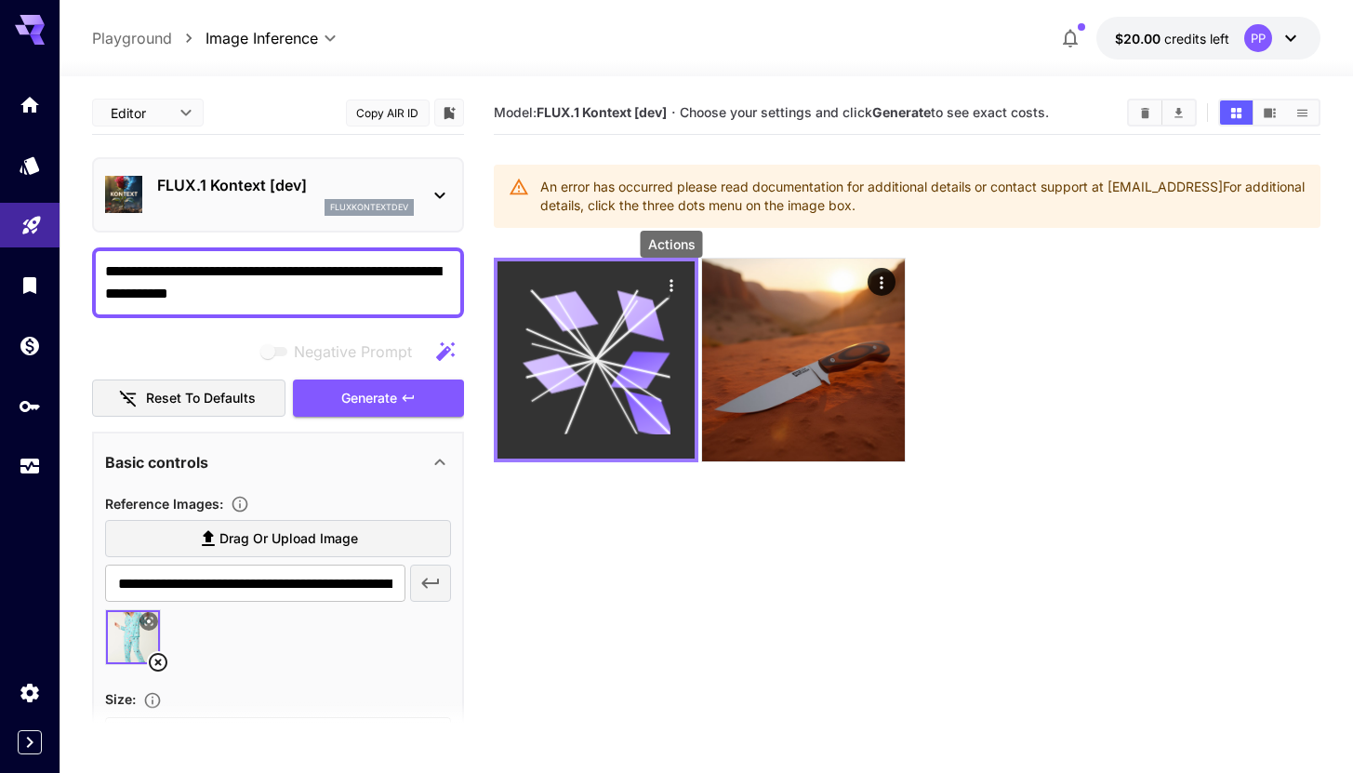
click at [671, 280] on icon "Actions" at bounding box center [671, 285] width 3 height 12
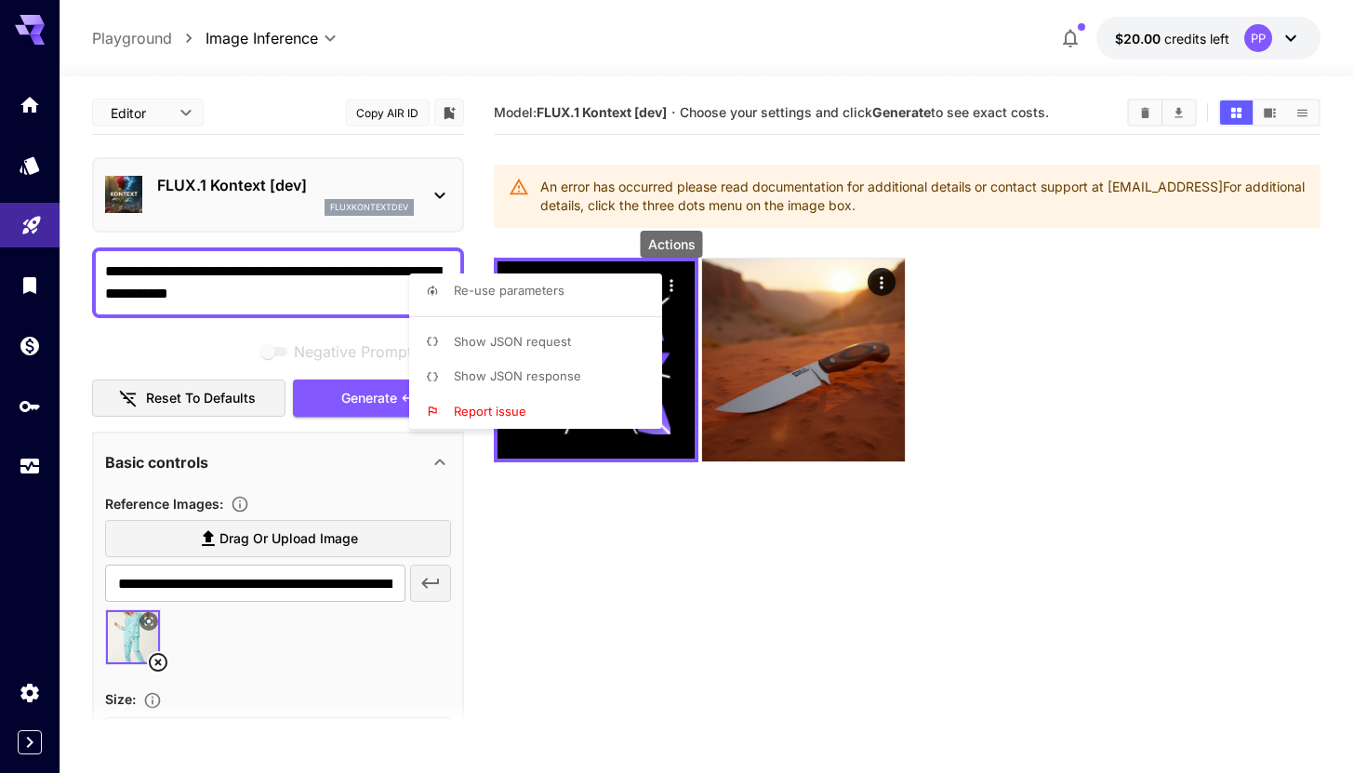
click at [501, 561] on div at bounding box center [683, 386] width 1367 height 773
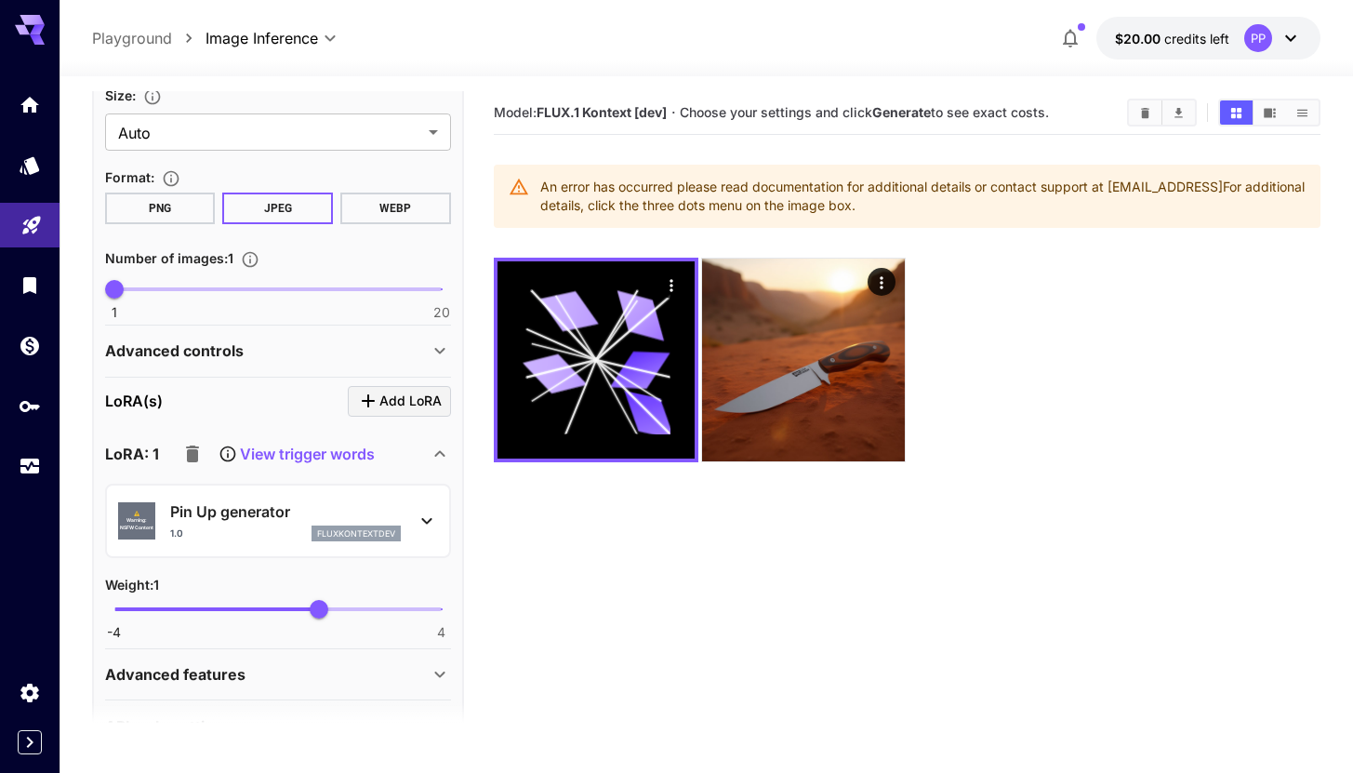
scroll to position [632, 0]
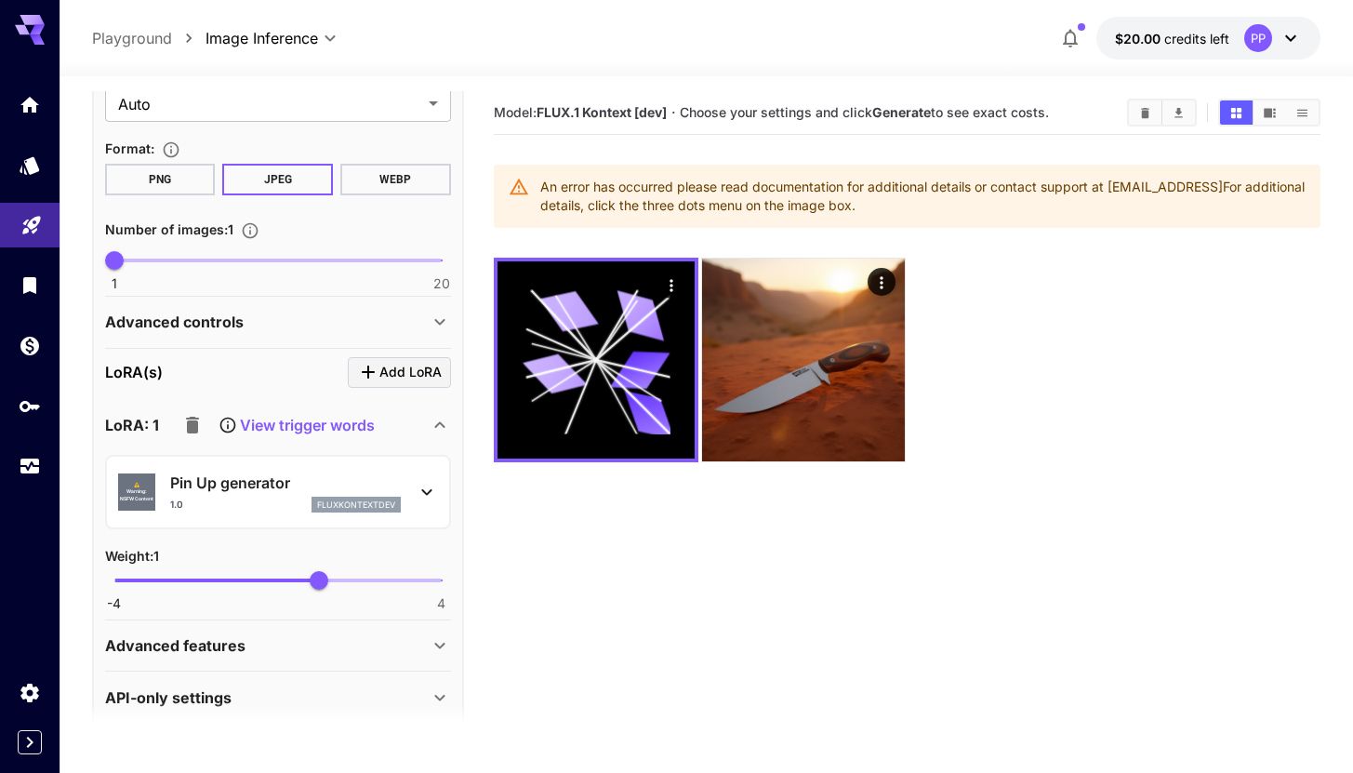
click at [417, 486] on icon at bounding box center [427, 492] width 22 height 22
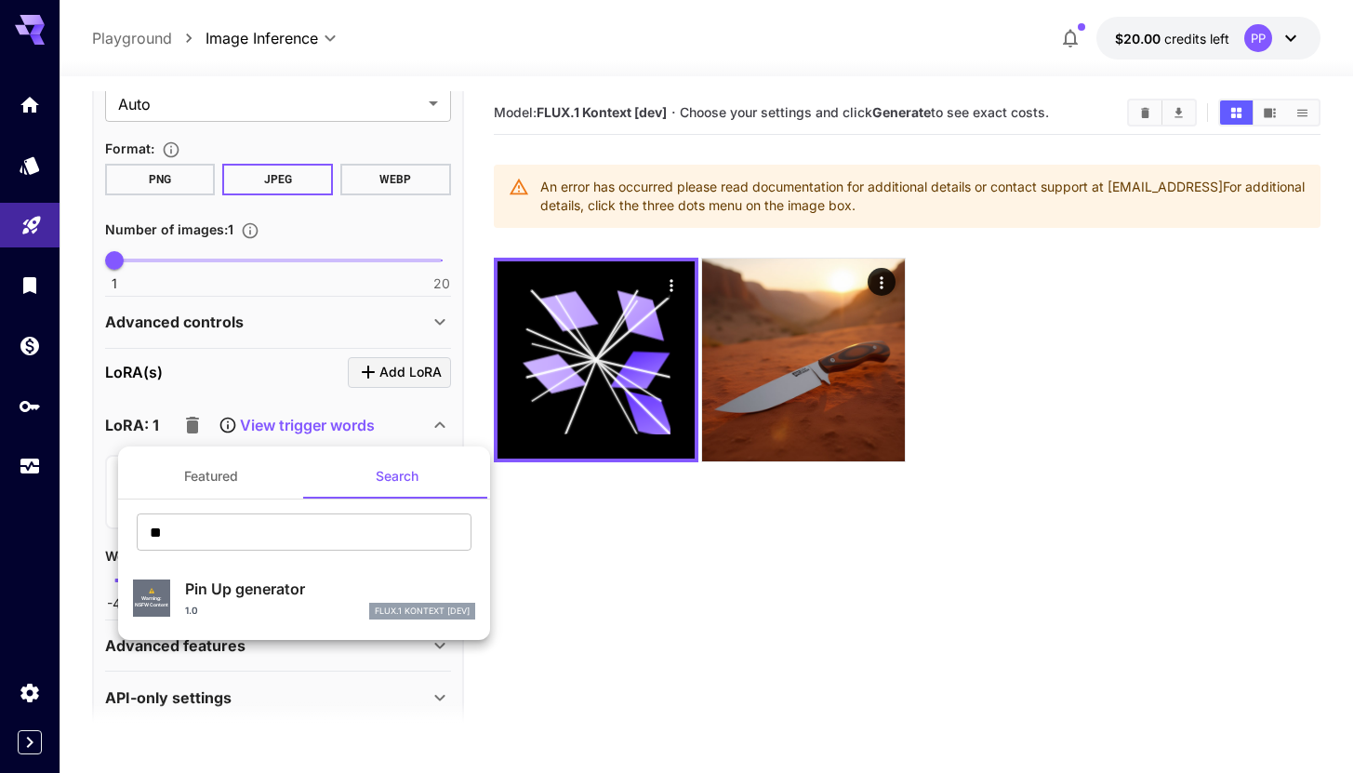
click at [268, 590] on p "Pin Up generator" at bounding box center [330, 588] width 290 height 22
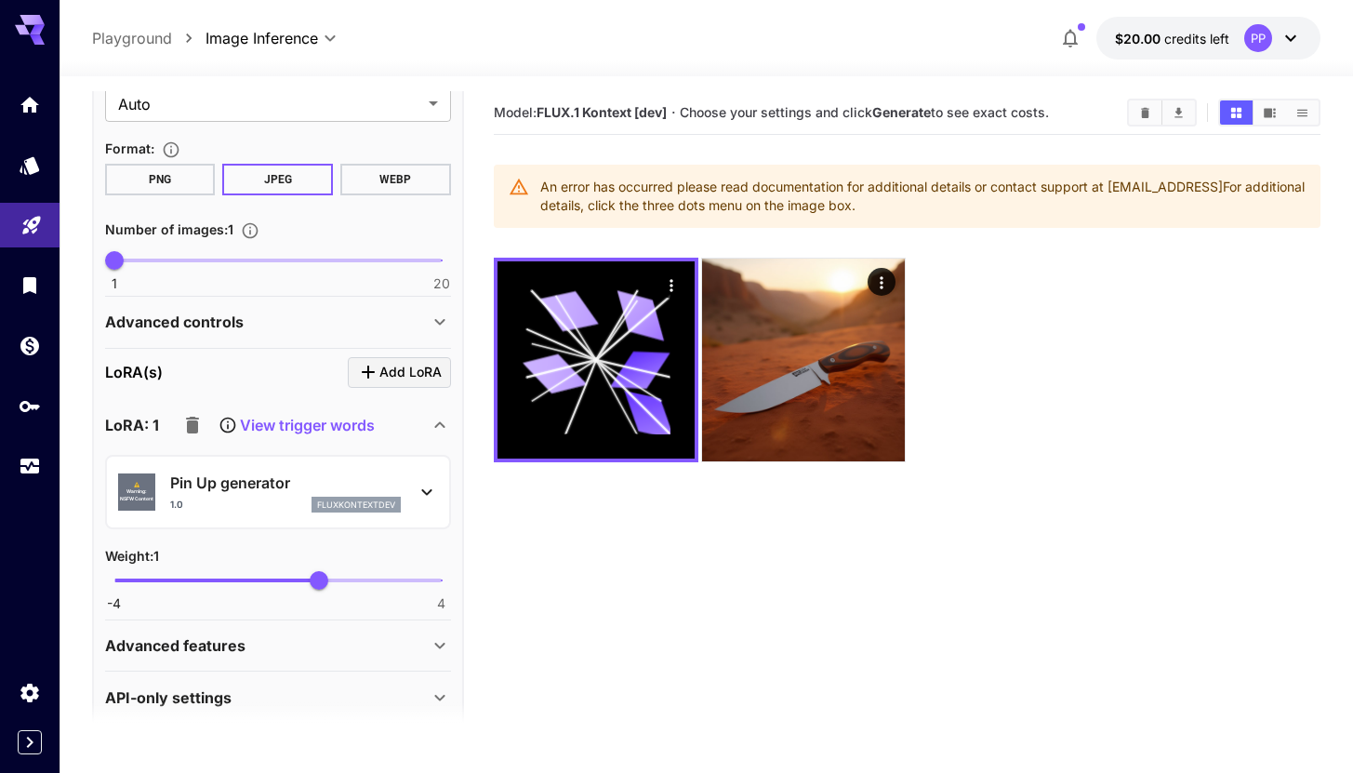
click at [557, 555] on section "Model: FLUX.1 Kontext [dev] · Choose your settings and click Generate to see ex…" at bounding box center [907, 477] width 827 height 773
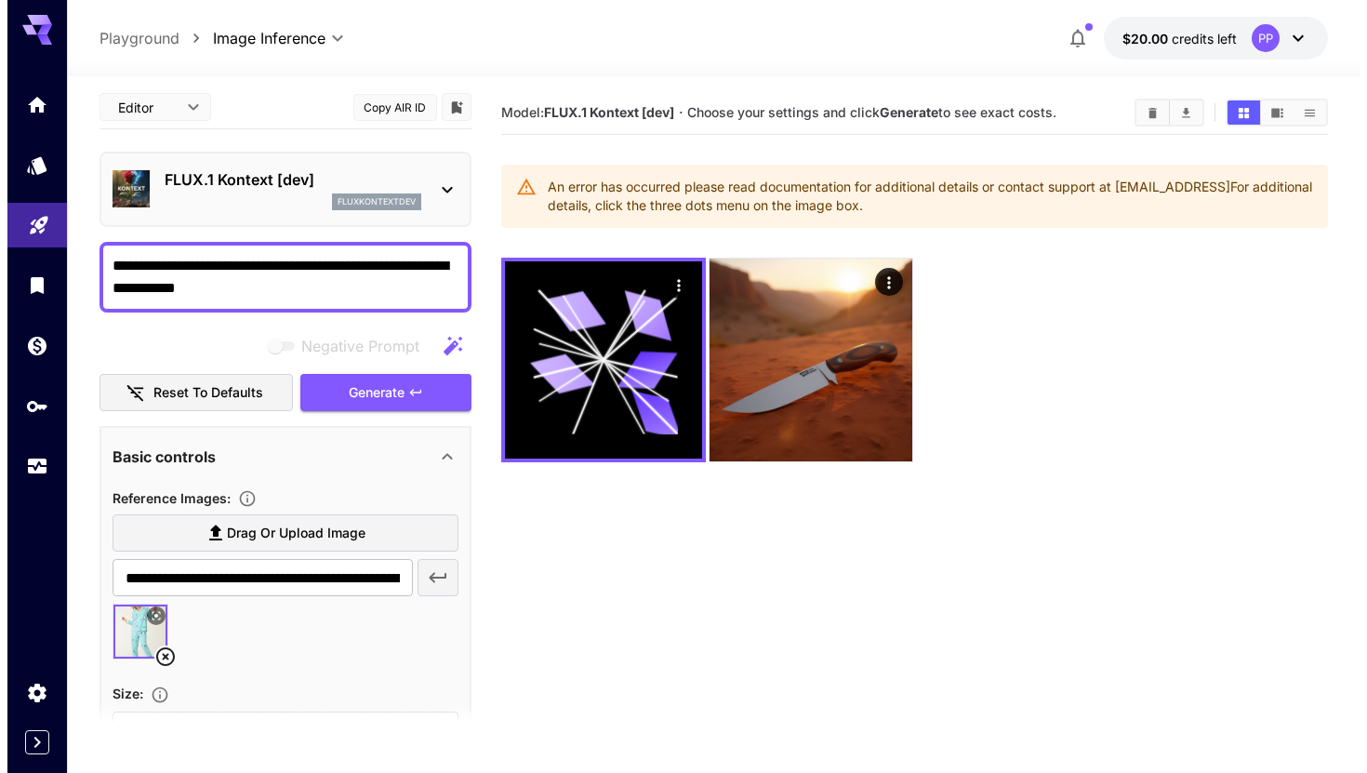
scroll to position [0, 0]
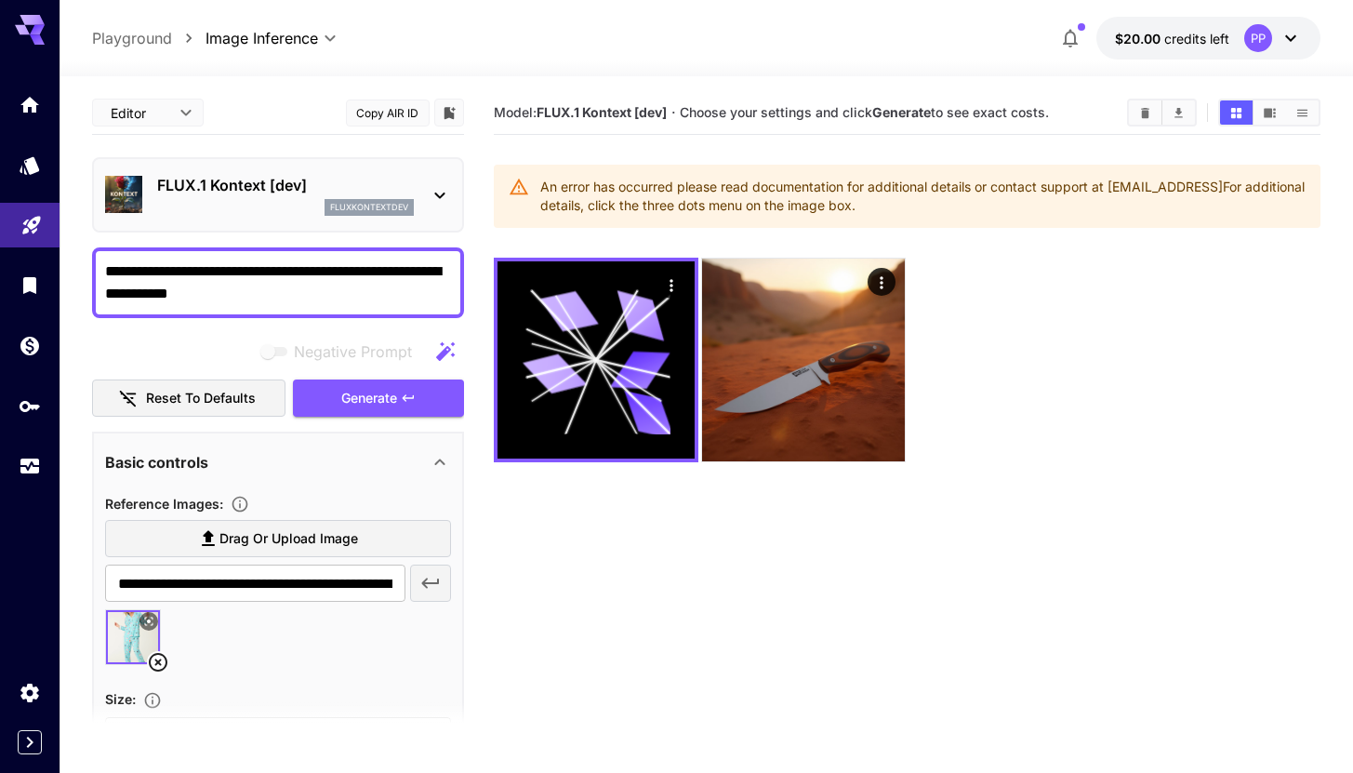
click at [289, 288] on textarea "**********" at bounding box center [278, 282] width 346 height 45
click at [145, 630] on button at bounding box center [148, 621] width 19 height 19
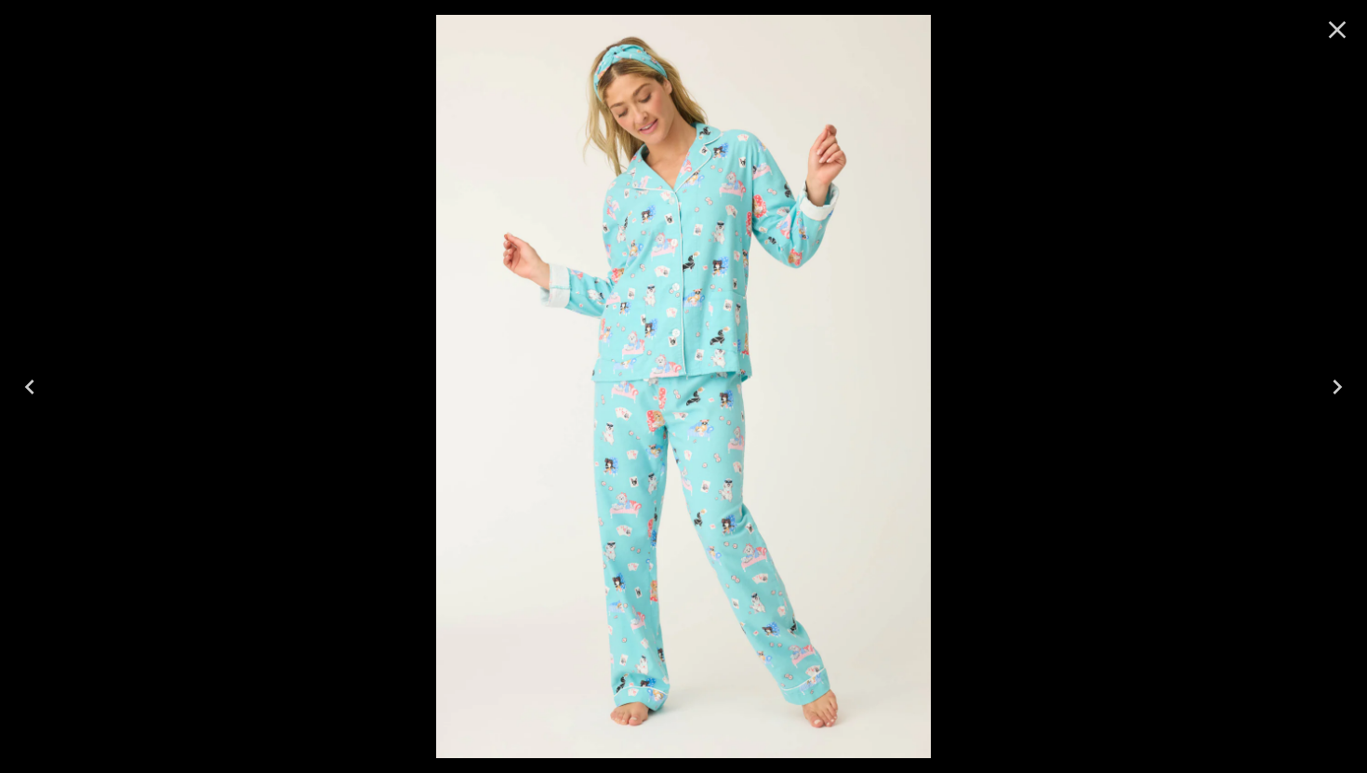
click at [666, 353] on img at bounding box center [684, 386] width 496 height 743
click at [1340, 20] on icon "Close" at bounding box center [1337, 30] width 30 height 30
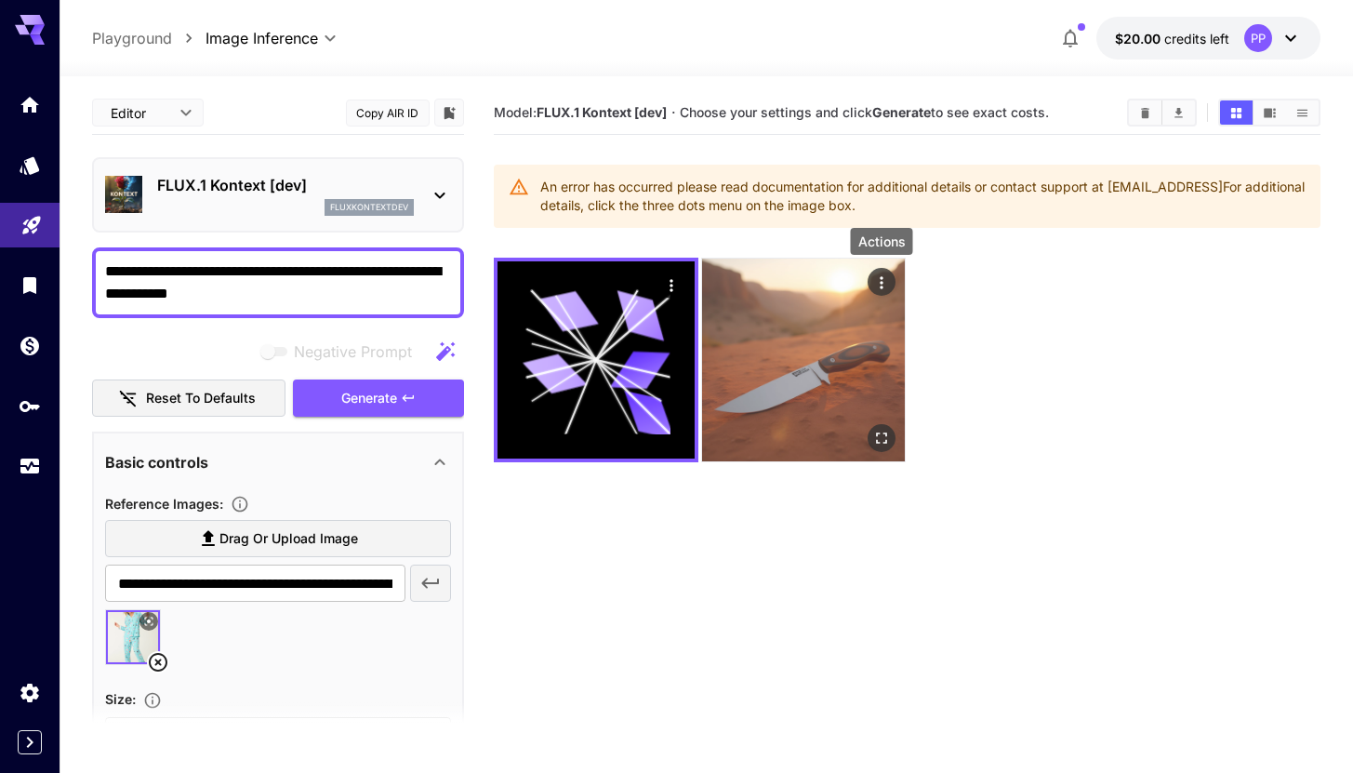
click at [876, 278] on icon "Actions" at bounding box center [881, 282] width 19 height 19
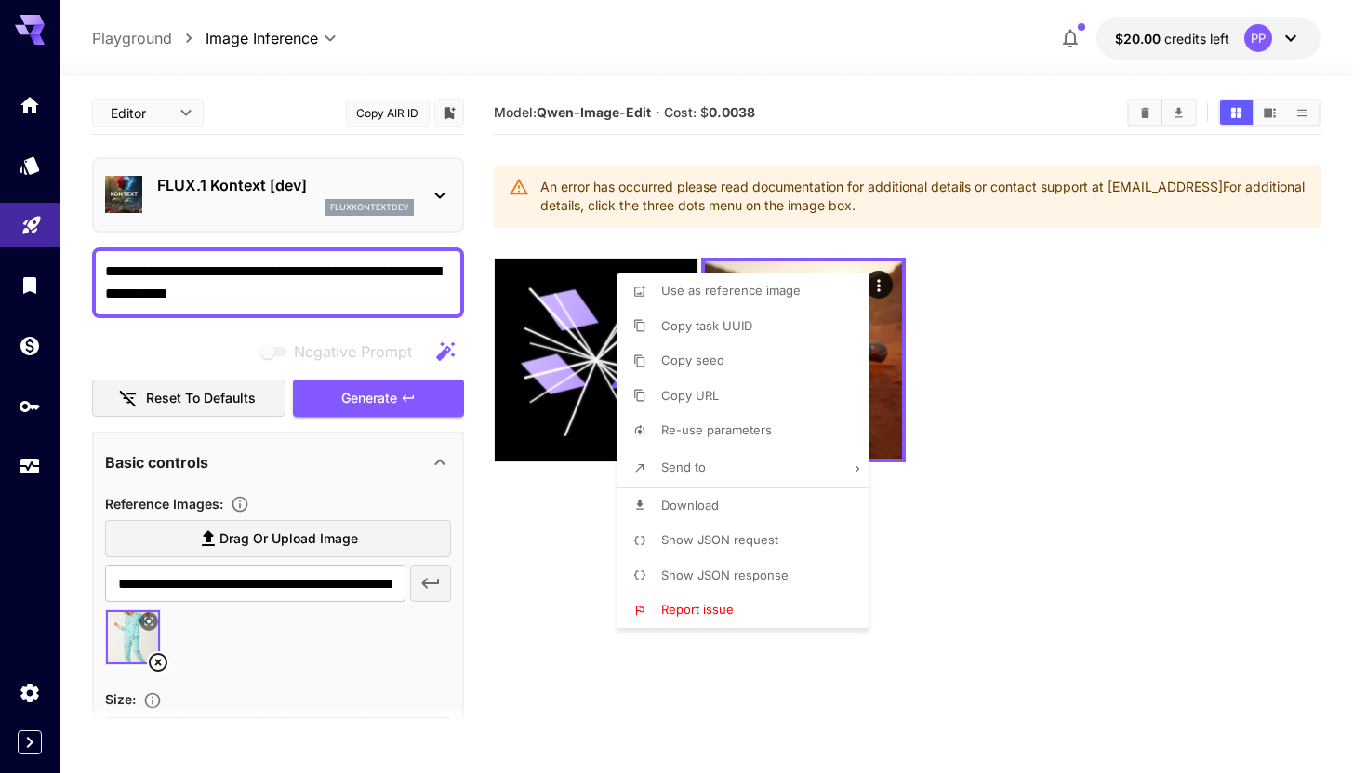
click at [1039, 475] on div at bounding box center [683, 386] width 1367 height 773
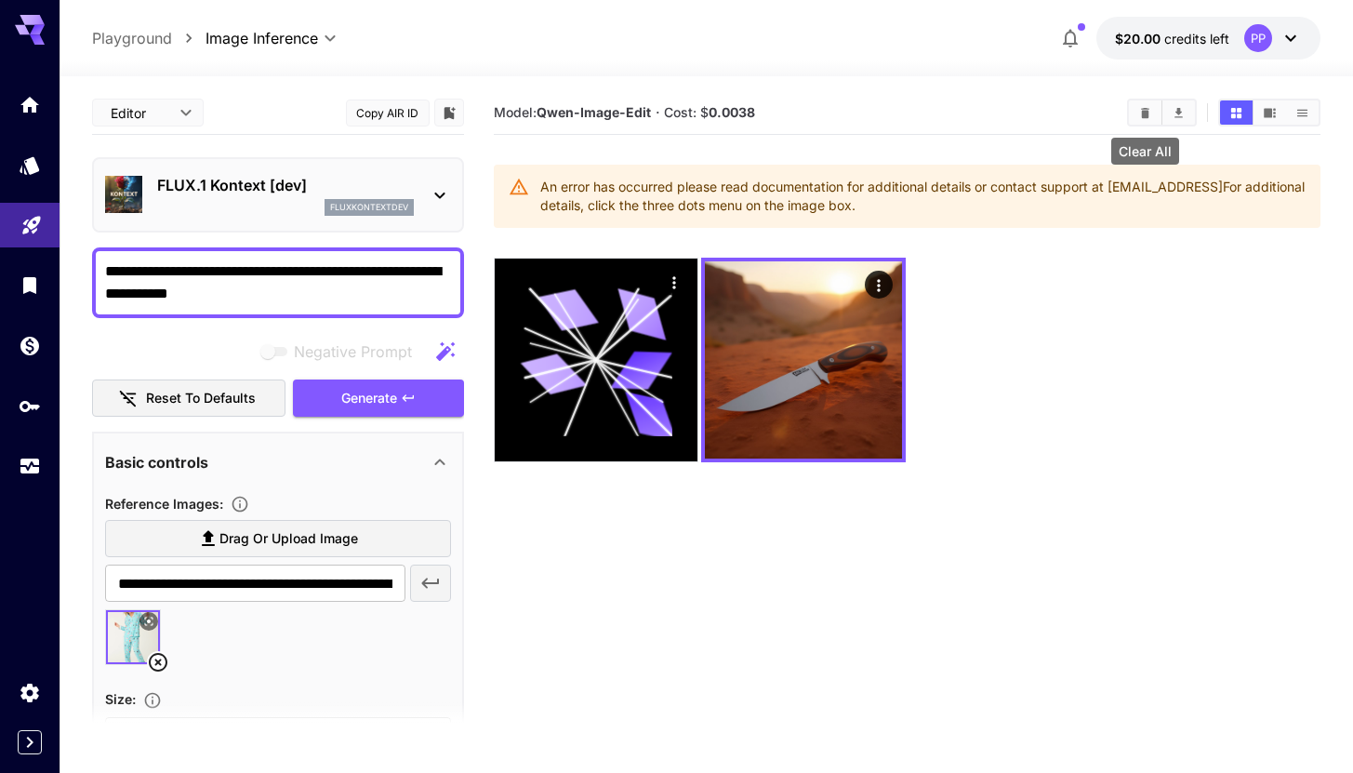
click at [1142, 108] on icon "Clear All" at bounding box center [1145, 112] width 8 height 10
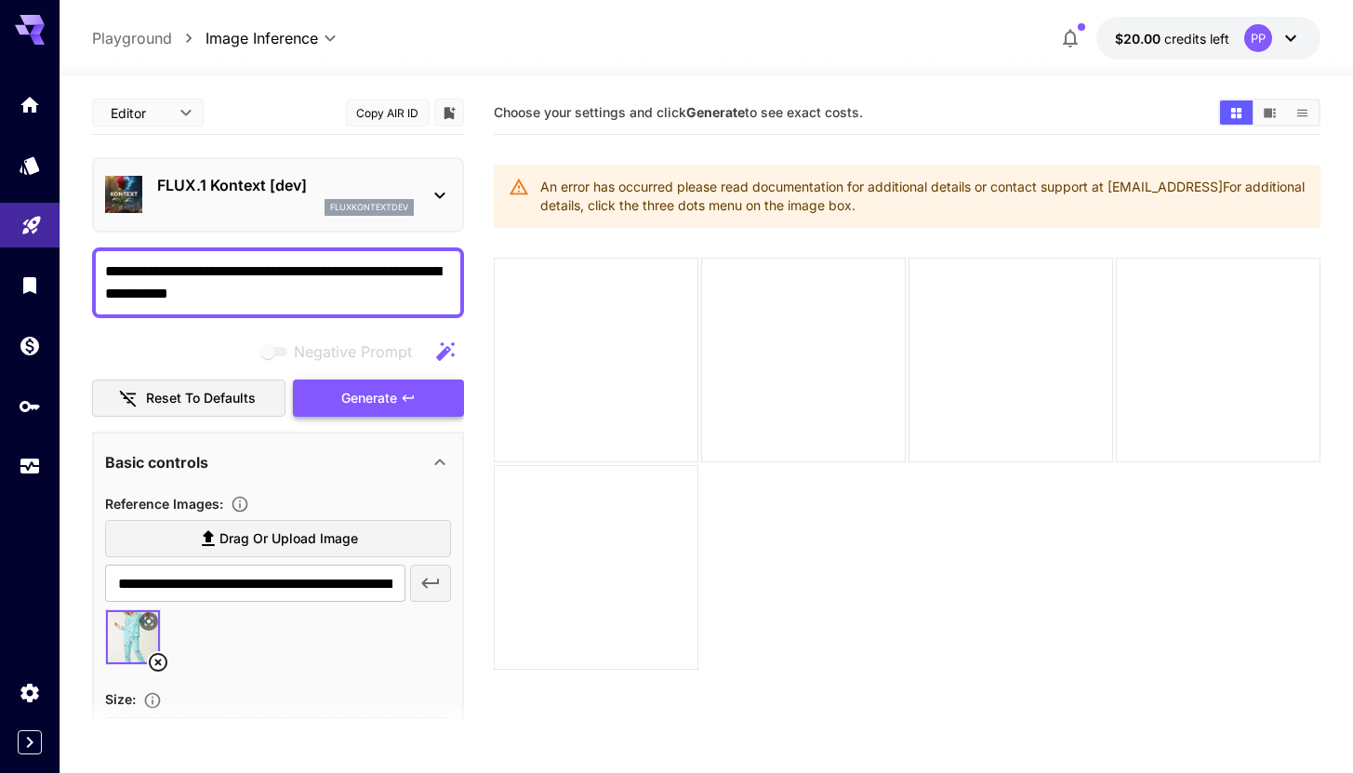
click at [352, 392] on span "Generate" at bounding box center [369, 398] width 56 height 23
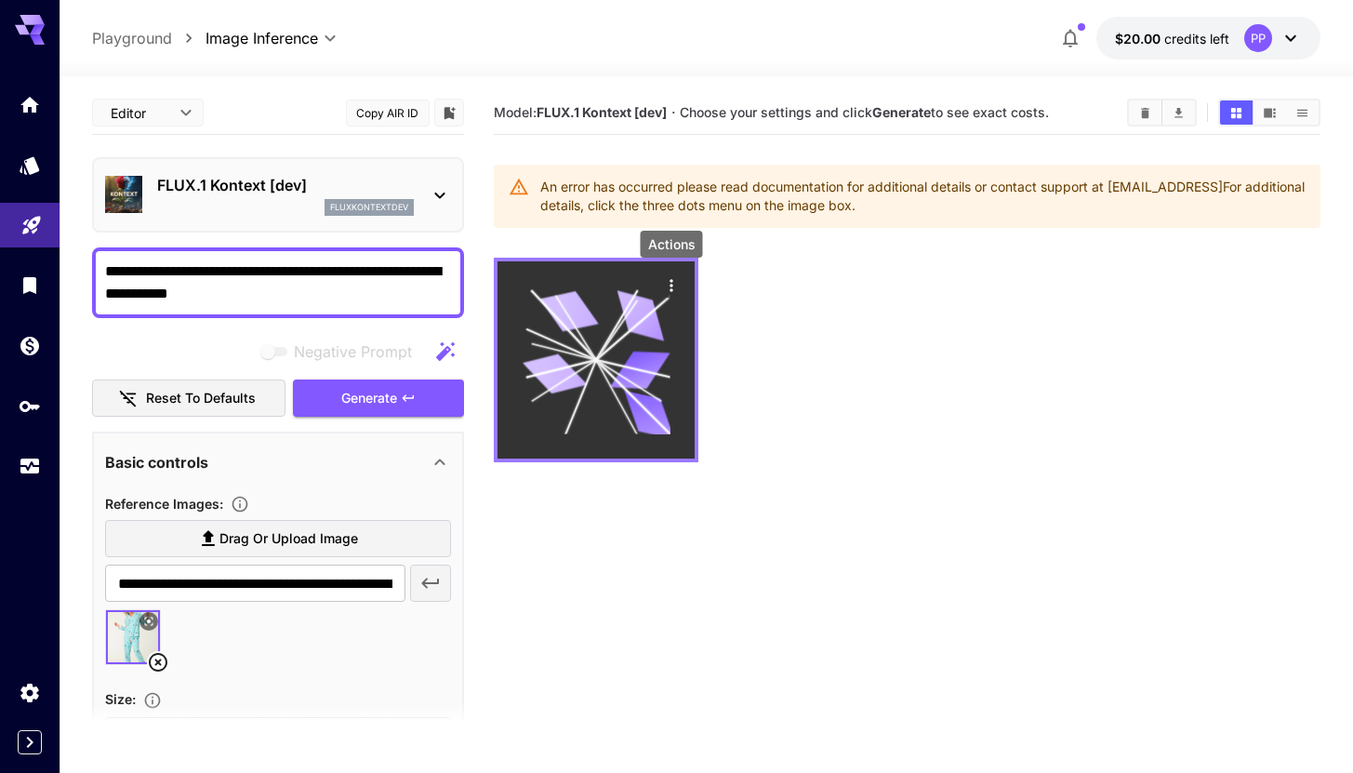
click at [670, 281] on icon "Actions" at bounding box center [671, 285] width 3 height 12
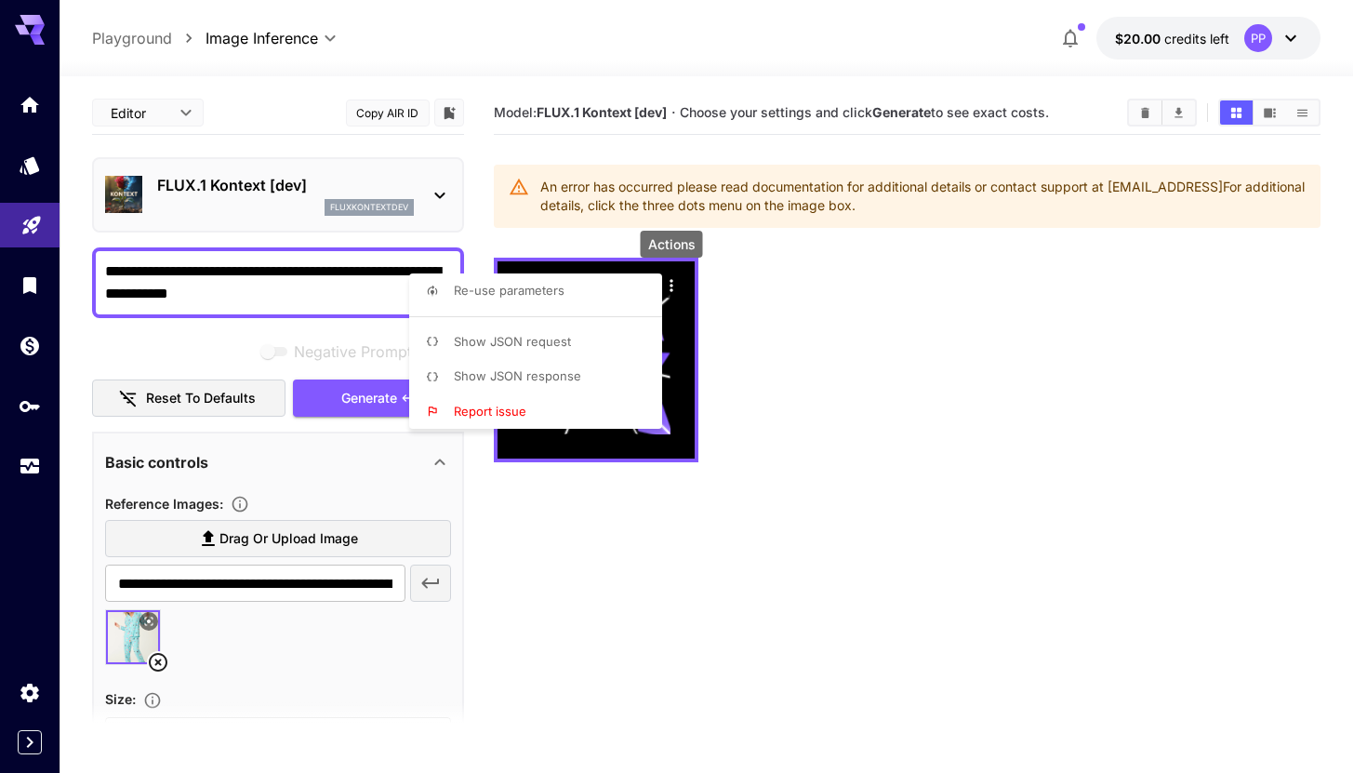
click at [530, 346] on span "Show JSON request" at bounding box center [512, 341] width 117 height 15
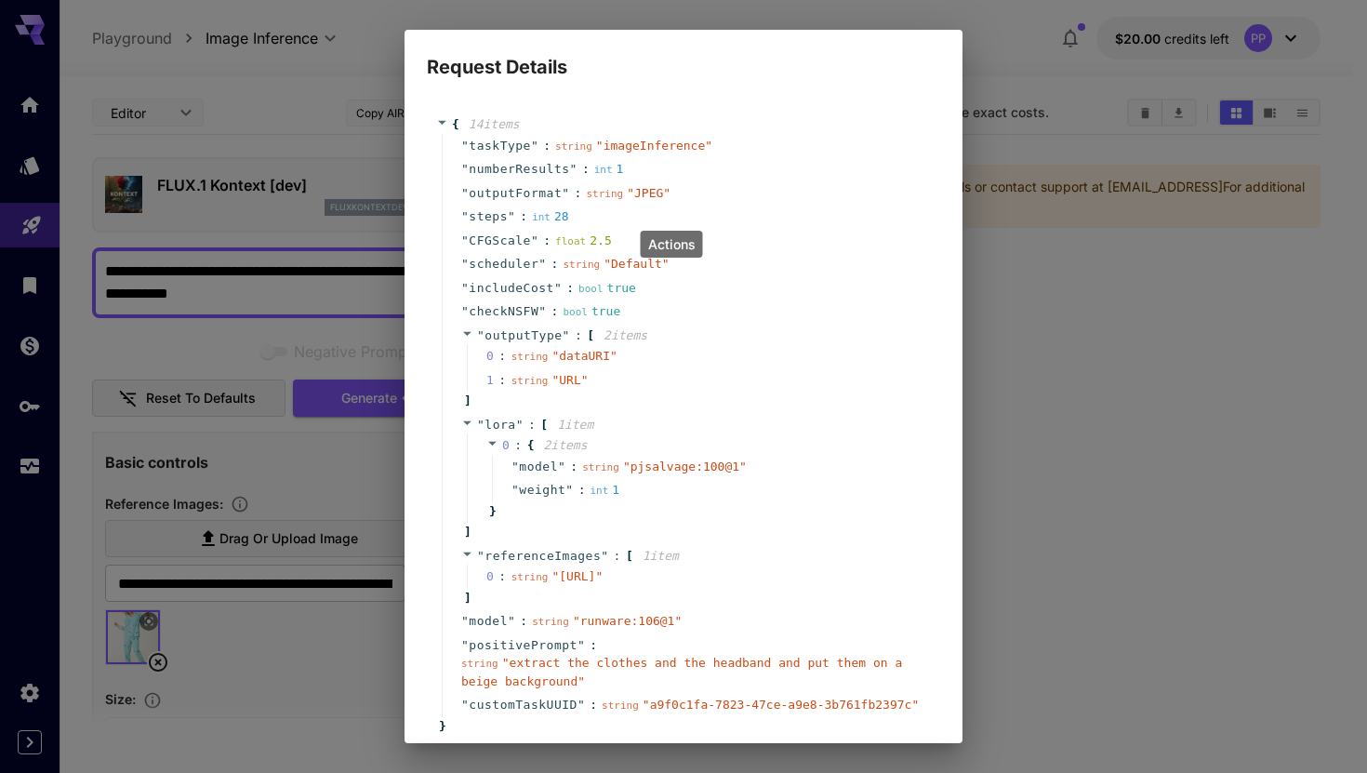
click at [1029, 234] on div "Request Details { 14 item s " taskType " : string " imageInference " " numberRe…" at bounding box center [683, 386] width 1367 height 773
click at [1048, 412] on div "Request Details { 14 item s " taskType " : string " imageInference " " numberRe…" at bounding box center [683, 386] width 1367 height 773
click at [313, 232] on div "Request Details { 14 item s " taskType " : string " imageInference " " numberRe…" at bounding box center [683, 386] width 1367 height 773
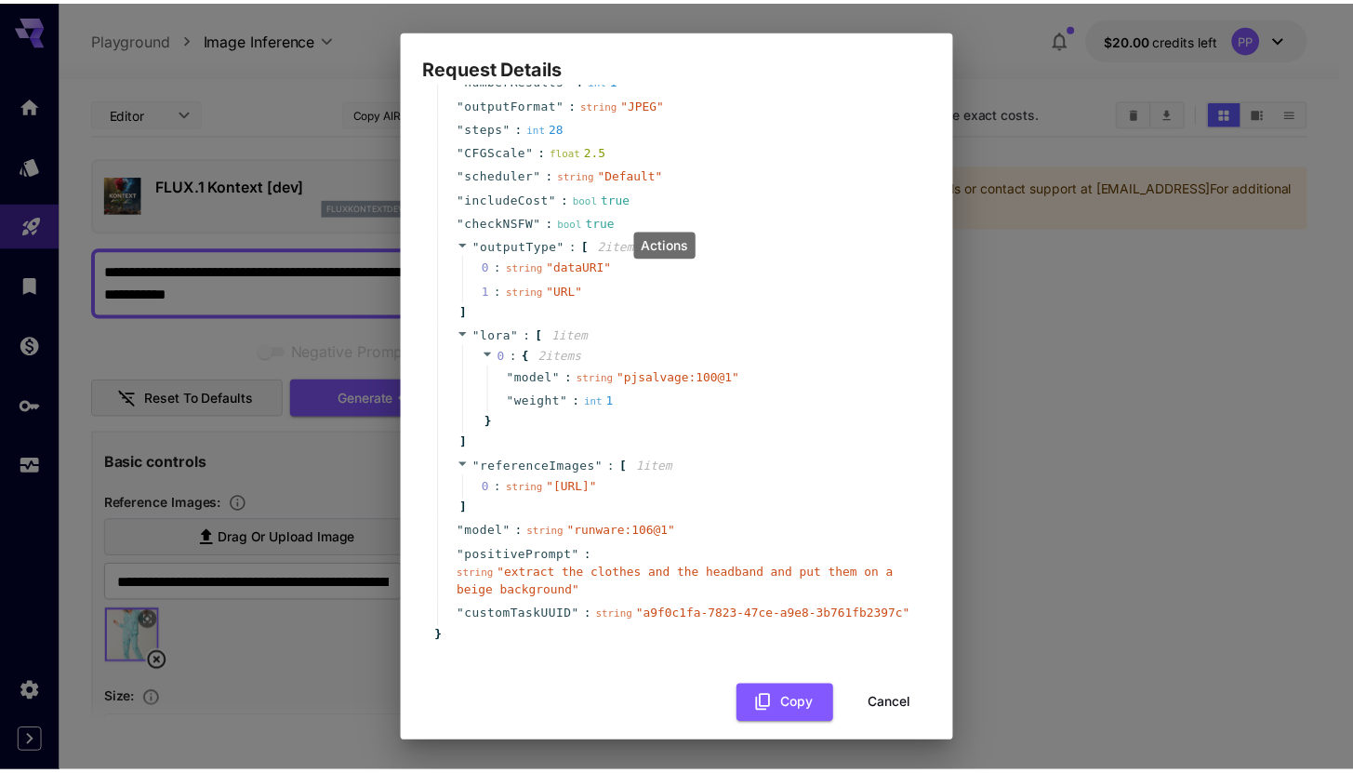
scroll to position [158, 0]
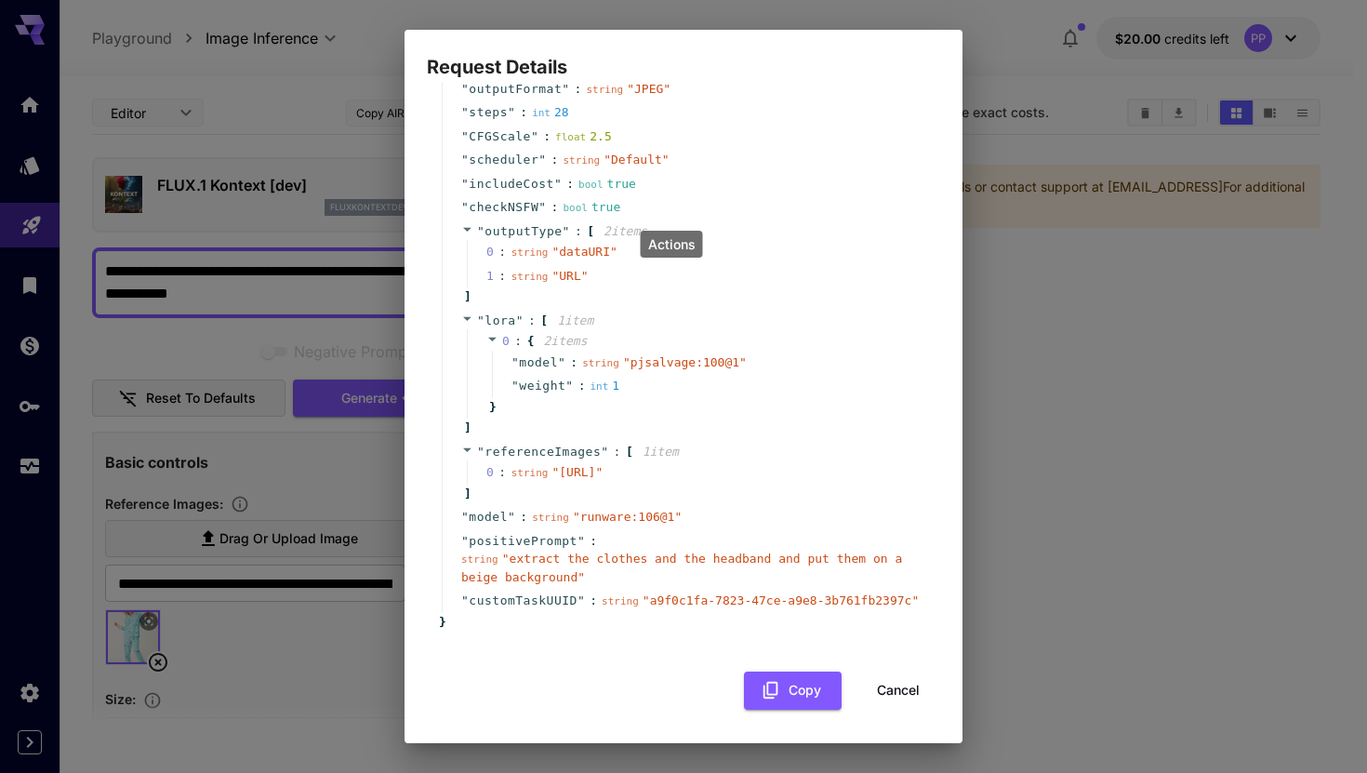
click at [898, 687] on button "Cancel" at bounding box center [898, 690] width 84 height 38
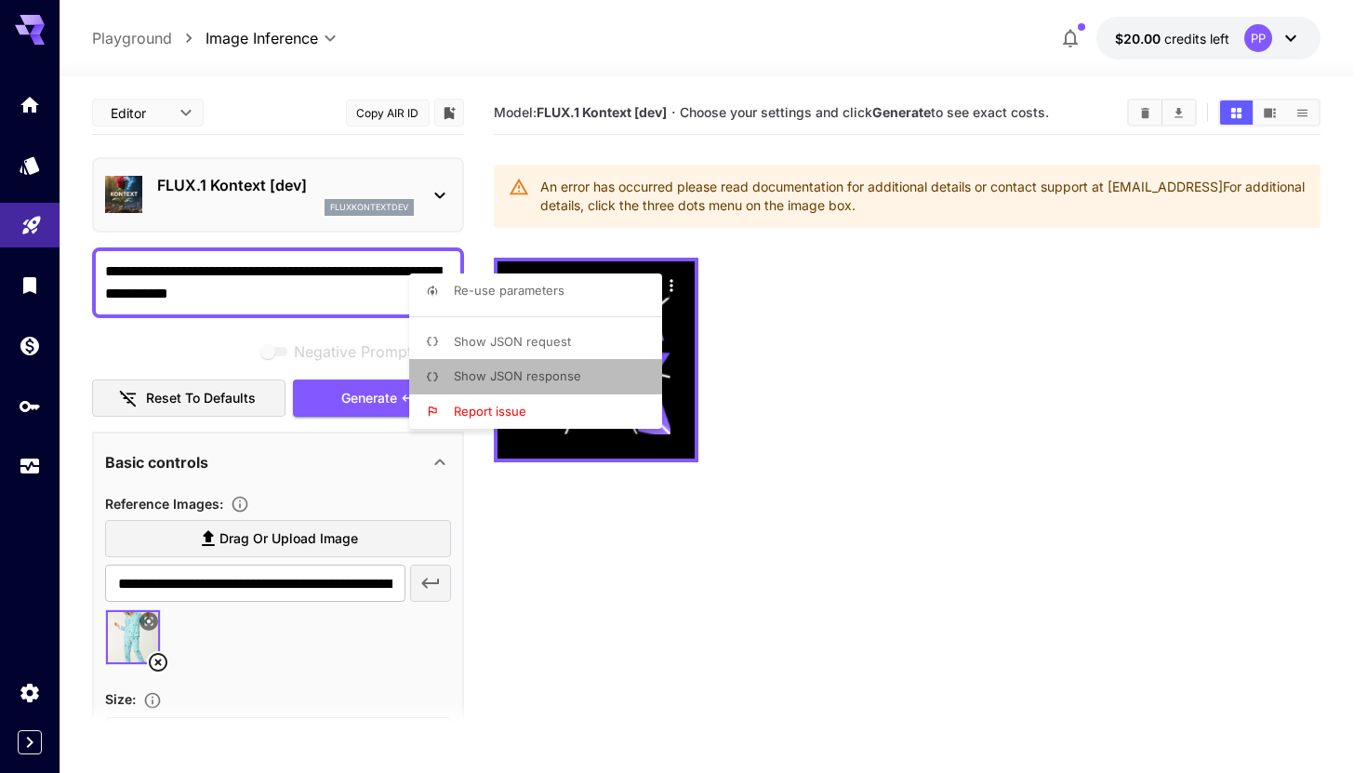
click at [558, 374] on span "Show JSON response" at bounding box center [517, 375] width 127 height 15
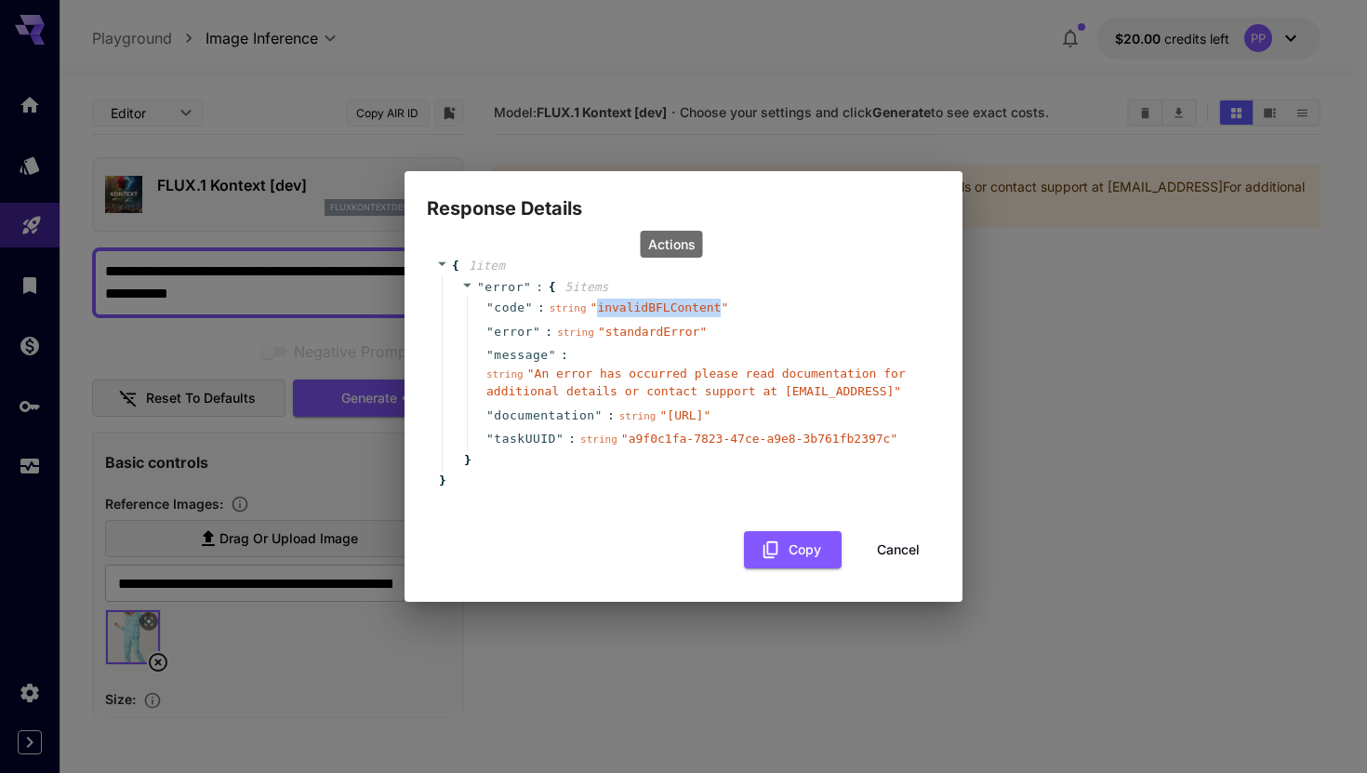
drag, startPoint x: 721, startPoint y: 298, endPoint x: 598, endPoint y: 302, distance: 122.8
click at [598, 302] on span "" invalidBFLContent "" at bounding box center [659, 307] width 139 height 14
copy span "invalidBFLContent"
click at [907, 560] on button "Cancel" at bounding box center [898, 550] width 84 height 38
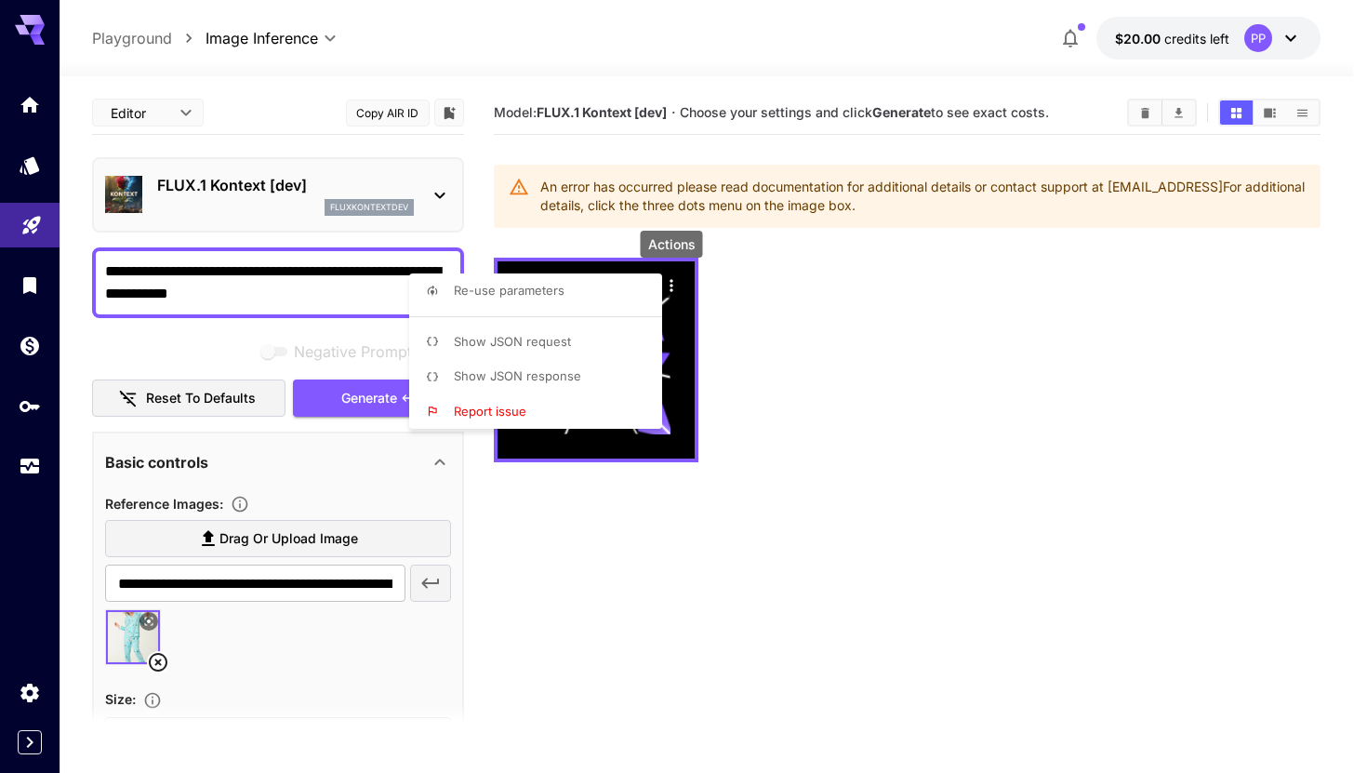
click at [907, 560] on div at bounding box center [683, 386] width 1367 height 773
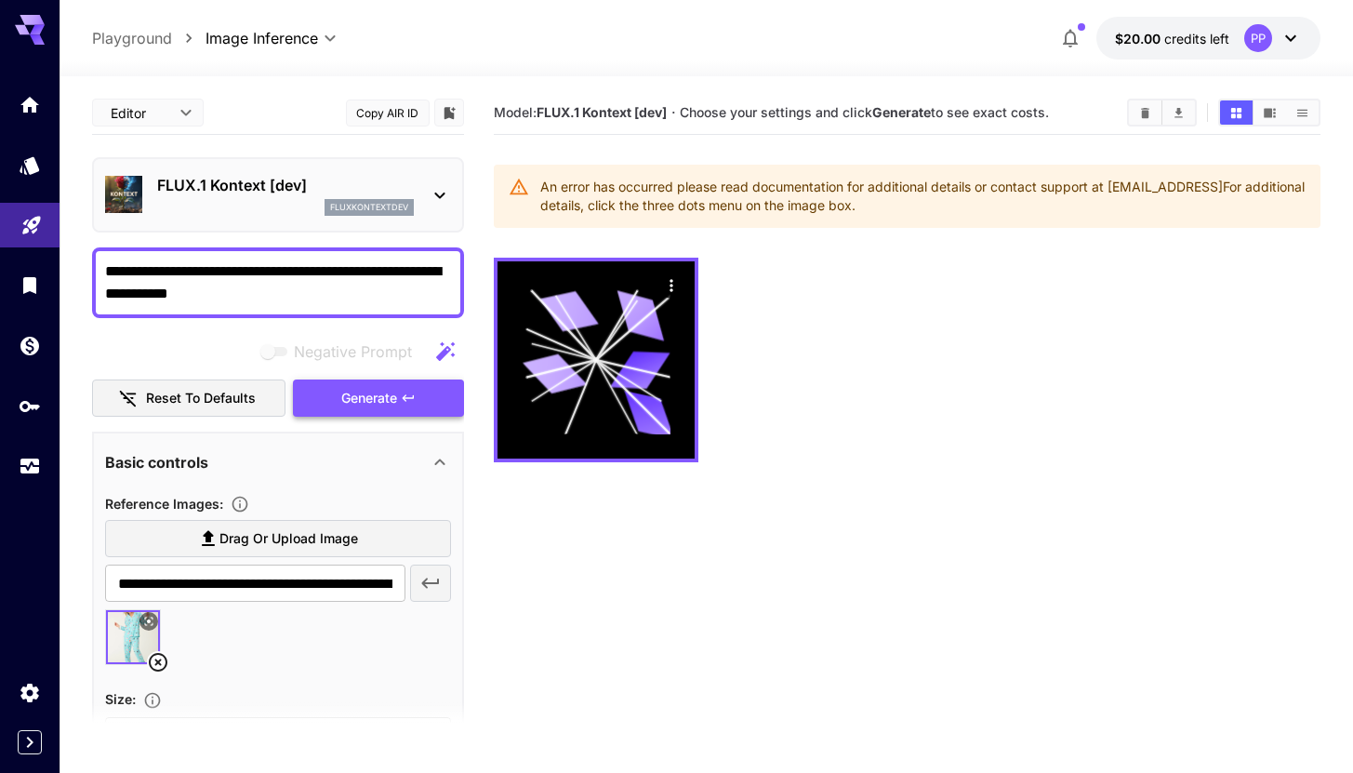
click at [402, 399] on icon "button" at bounding box center [408, 398] width 15 height 15
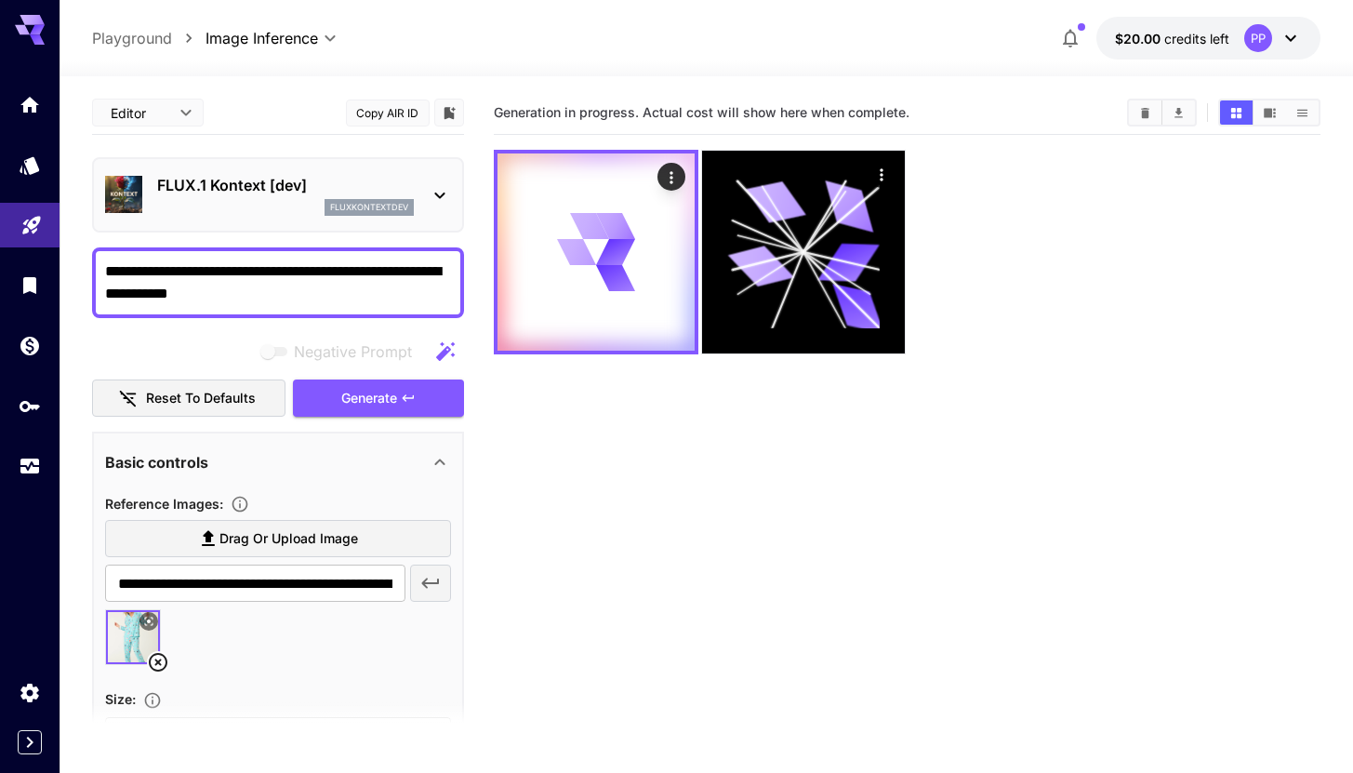
click at [1065, 268] on div at bounding box center [907, 252] width 827 height 205
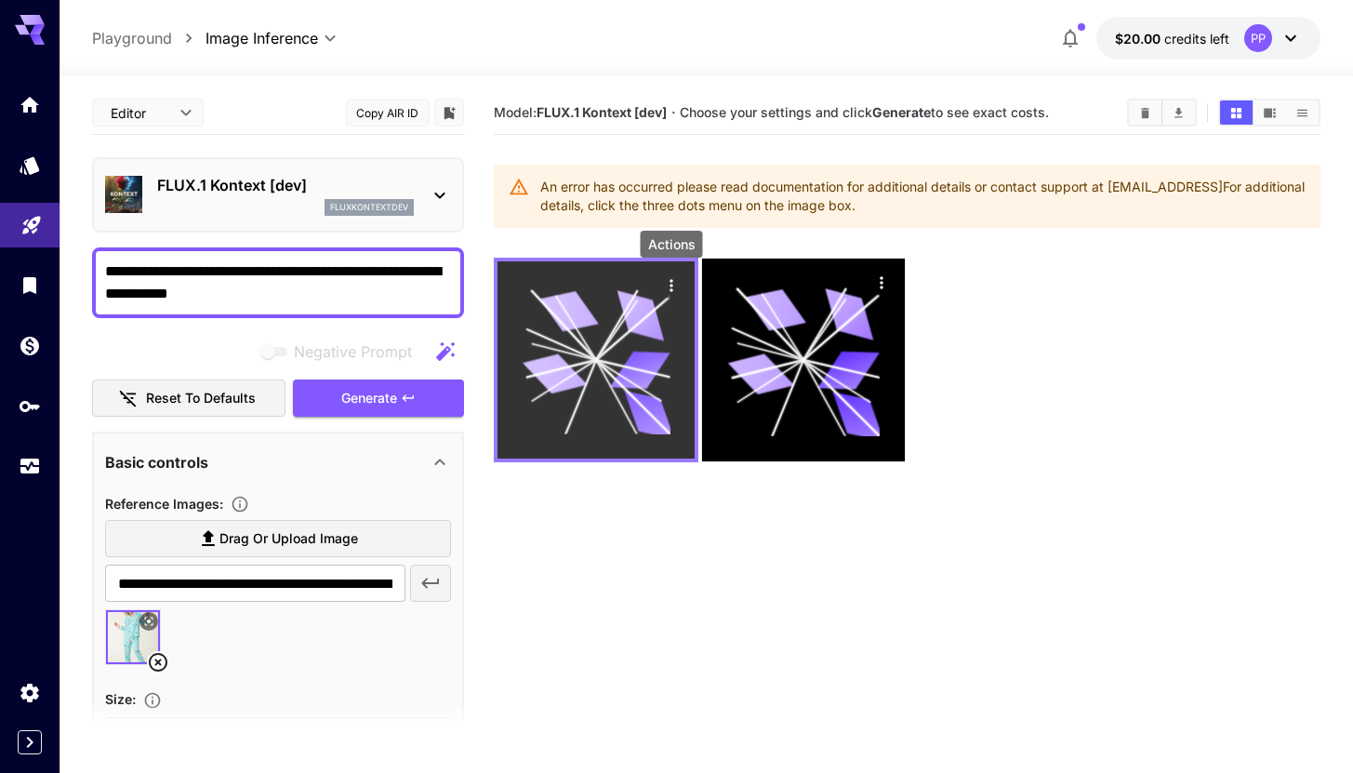
click at [667, 285] on icon "Actions" at bounding box center [671, 285] width 19 height 19
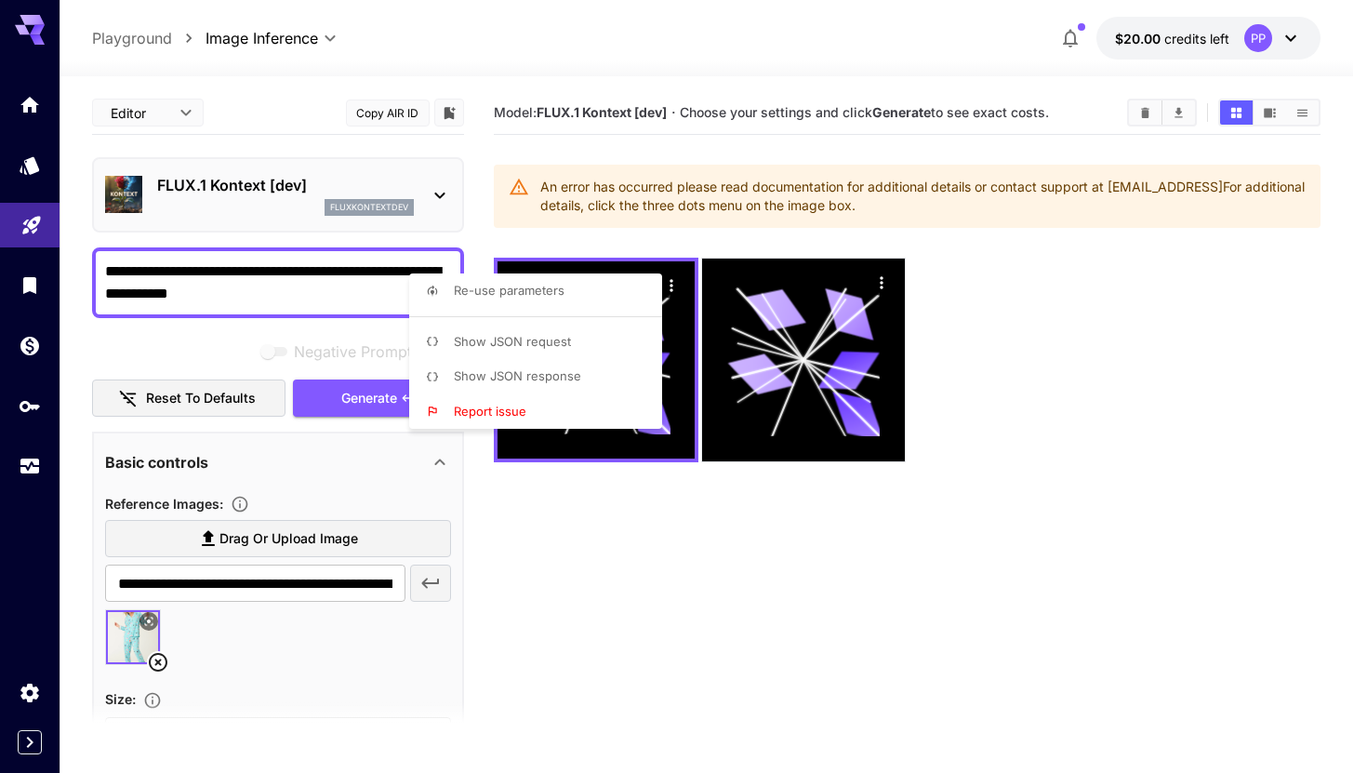
click at [986, 351] on div at bounding box center [683, 386] width 1367 height 773
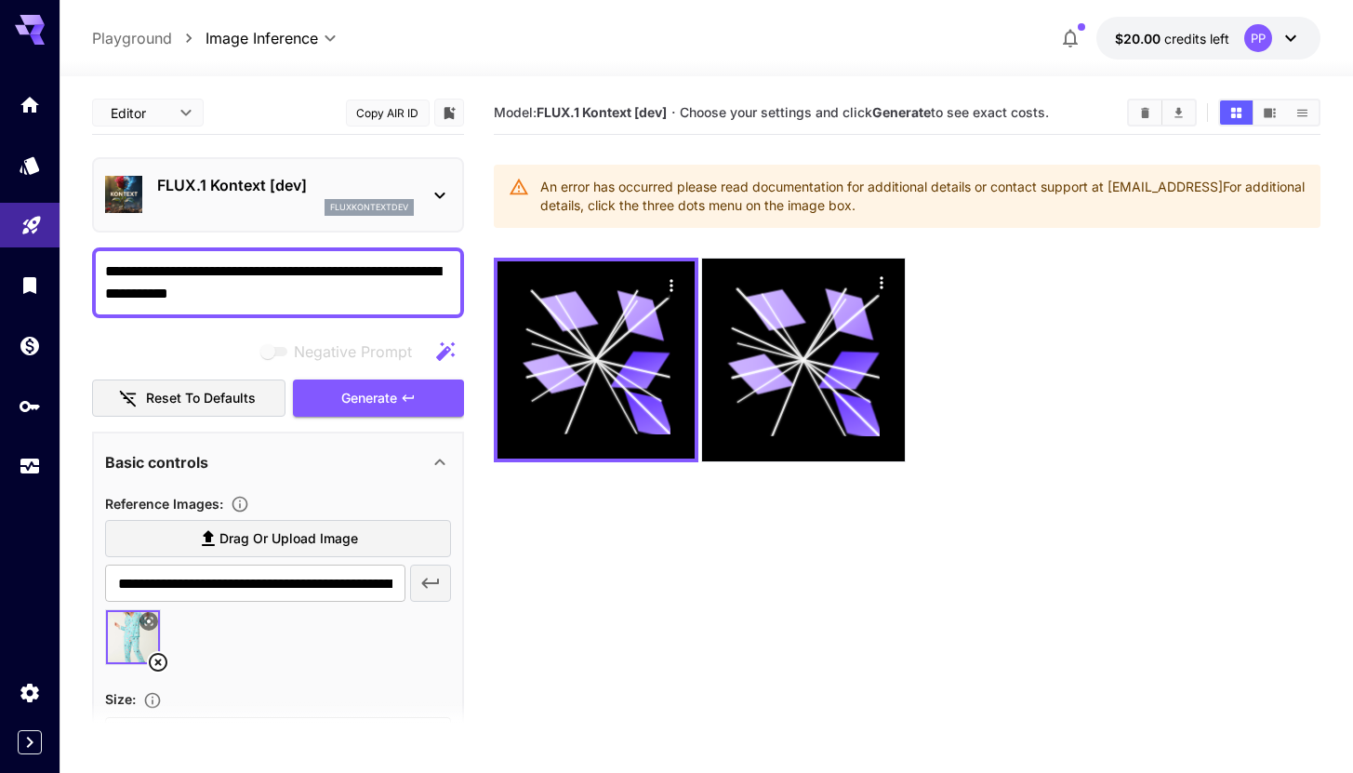
click at [986, 351] on div at bounding box center [907, 360] width 827 height 205
click at [950, 312] on div at bounding box center [907, 360] width 827 height 205
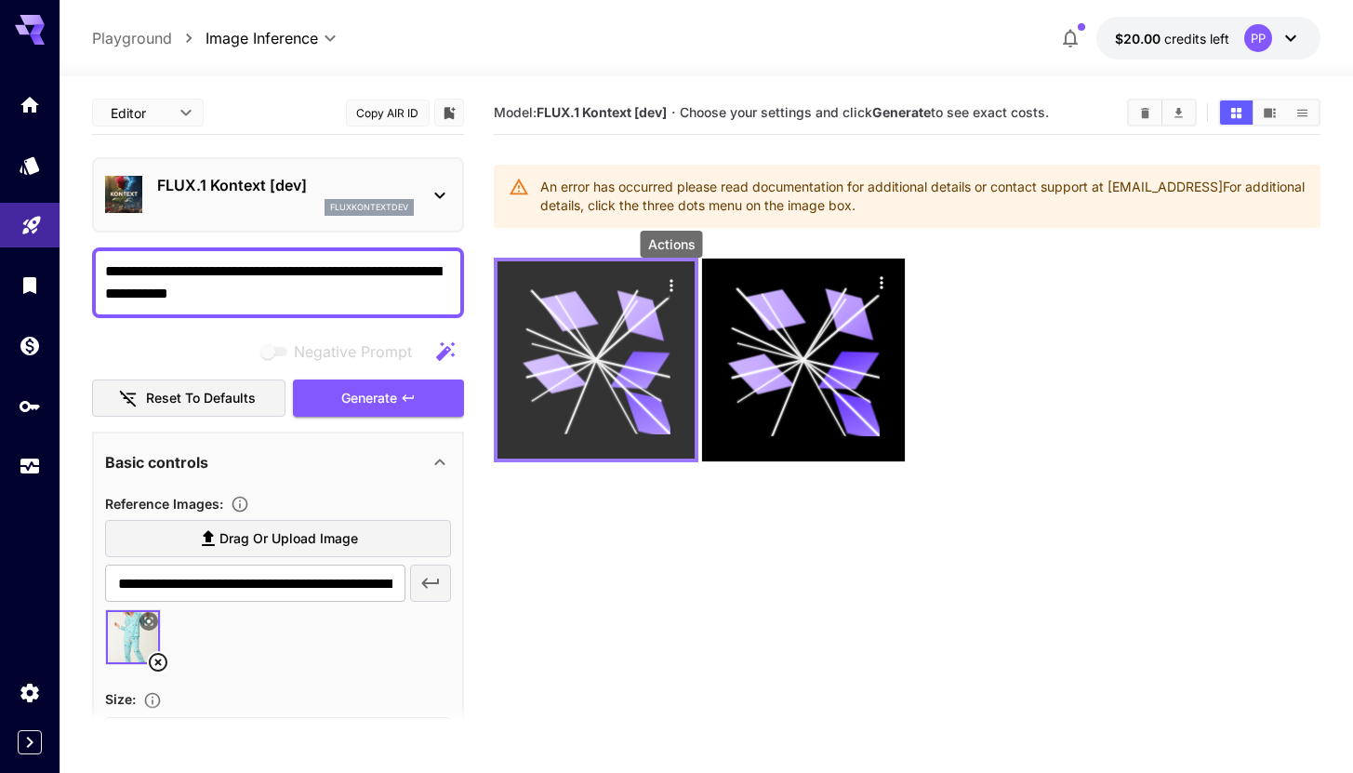
click at [668, 285] on icon "Actions" at bounding box center [671, 285] width 19 height 19
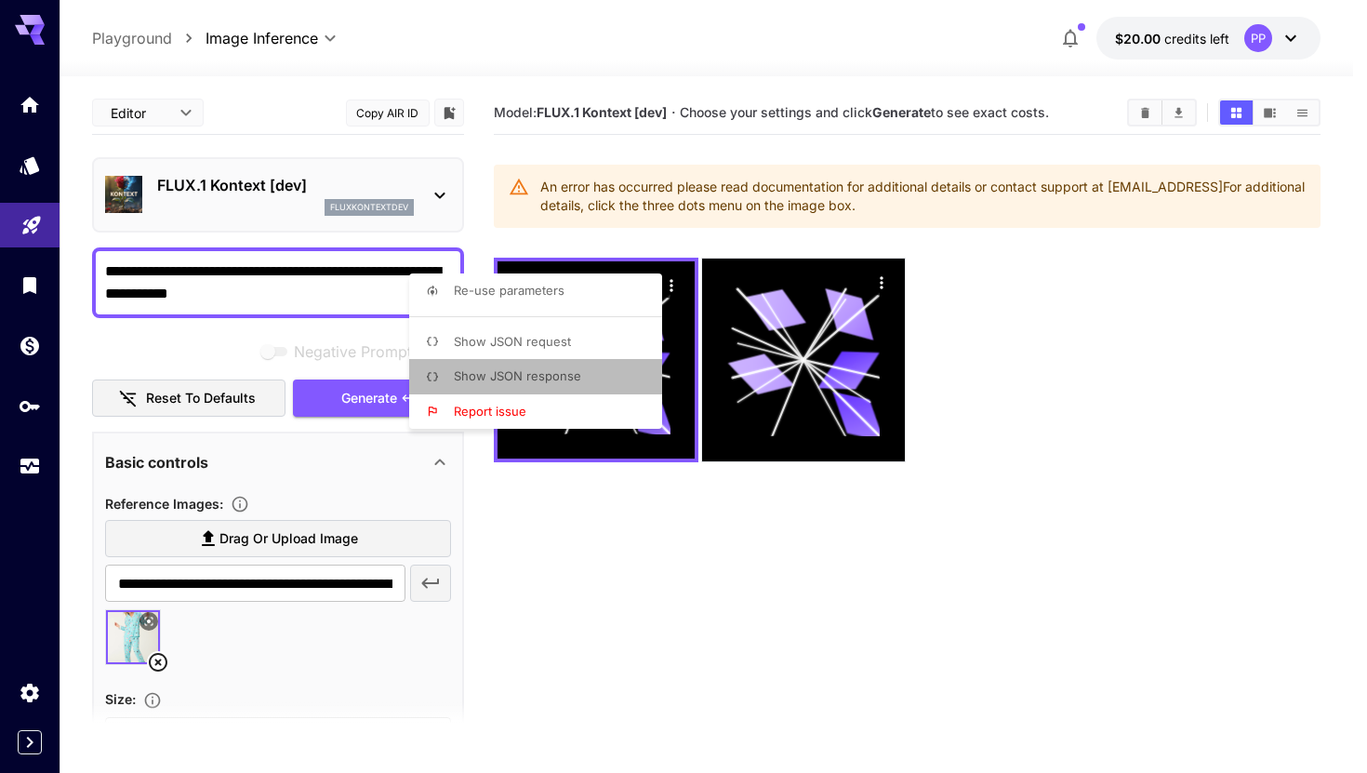
click at [530, 378] on span "Show JSON response" at bounding box center [517, 375] width 127 height 15
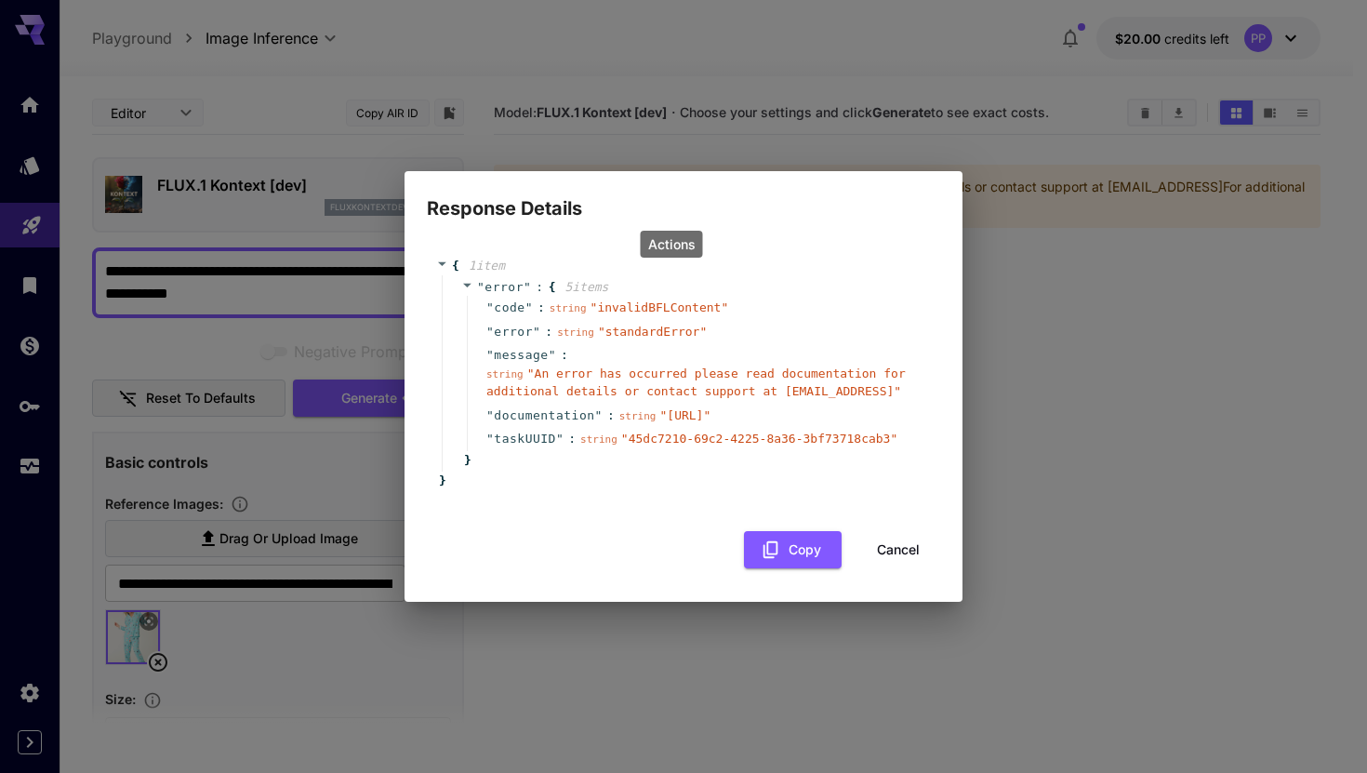
click at [598, 425] on span "" documentation "" at bounding box center [544, 415] width 116 height 19
click at [457, 490] on div "{ 1 item " error " : { 5 item s " code " : string " invalidBFLContent " " error…" at bounding box center [683, 373] width 495 height 233
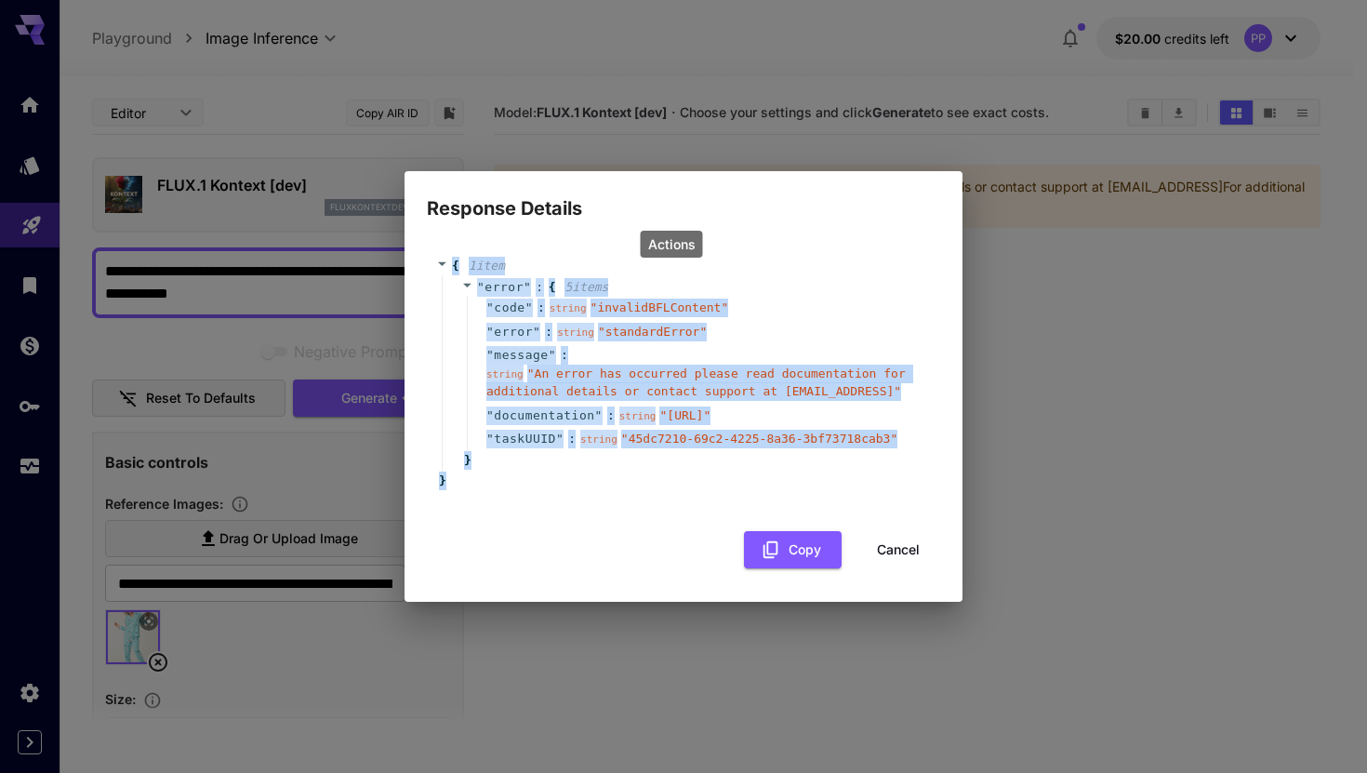
drag, startPoint x: 458, startPoint y: 489, endPoint x: 391, endPoint y: 253, distance: 245.5
click at [391, 253] on div "Response Details { 1 item " error " : { 5 item s " code " : string " invalidBFL…" at bounding box center [683, 386] width 1367 height 773
copy div "{ 1 item " error " : { 5 item s " code " : string " invalidBFLContent " " error…"
click at [573, 345] on div "" message " : string " An error has occurred please read documentation for addi…" at bounding box center [696, 373] width 459 height 60
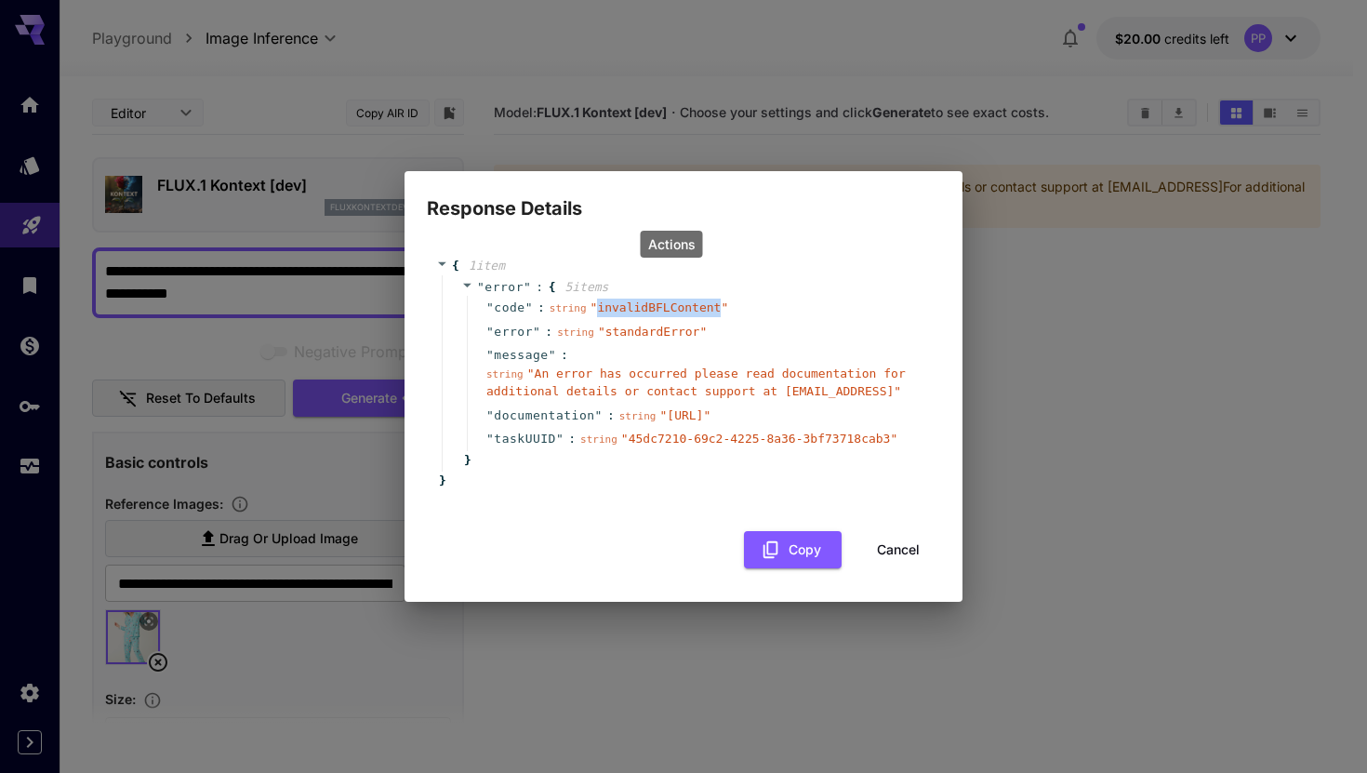
drag, startPoint x: 719, startPoint y: 298, endPoint x: 596, endPoint y: 303, distance: 122.8
click at [596, 303] on span "" invalidBFLContent "" at bounding box center [659, 307] width 139 height 14
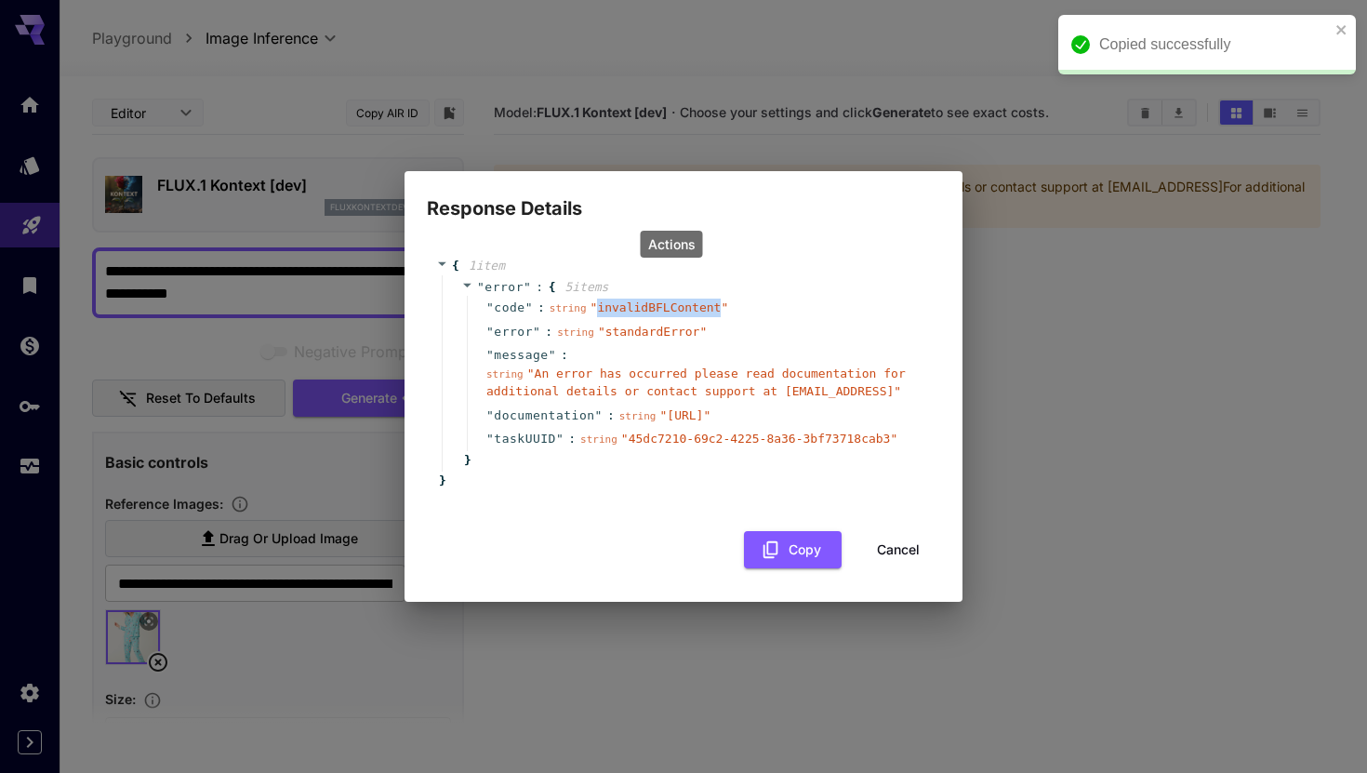
copy span "invalidBFLContent"
click at [1212, 284] on div "Response Details { 1 item " error " : { 5 item s " code " : string " invalidBFL…" at bounding box center [683, 386] width 1367 height 773
click at [1062, 418] on div "Response Details { 1 item " error " : { 5 item s " code " : string " invalidBFL…" at bounding box center [683, 386] width 1367 height 773
click at [1085, 284] on div "Response Details { 1 item " error " : { 5 item s " code " : string " invalidBFL…" at bounding box center [683, 386] width 1367 height 773
click at [894, 559] on button "Cancel" at bounding box center [898, 550] width 84 height 38
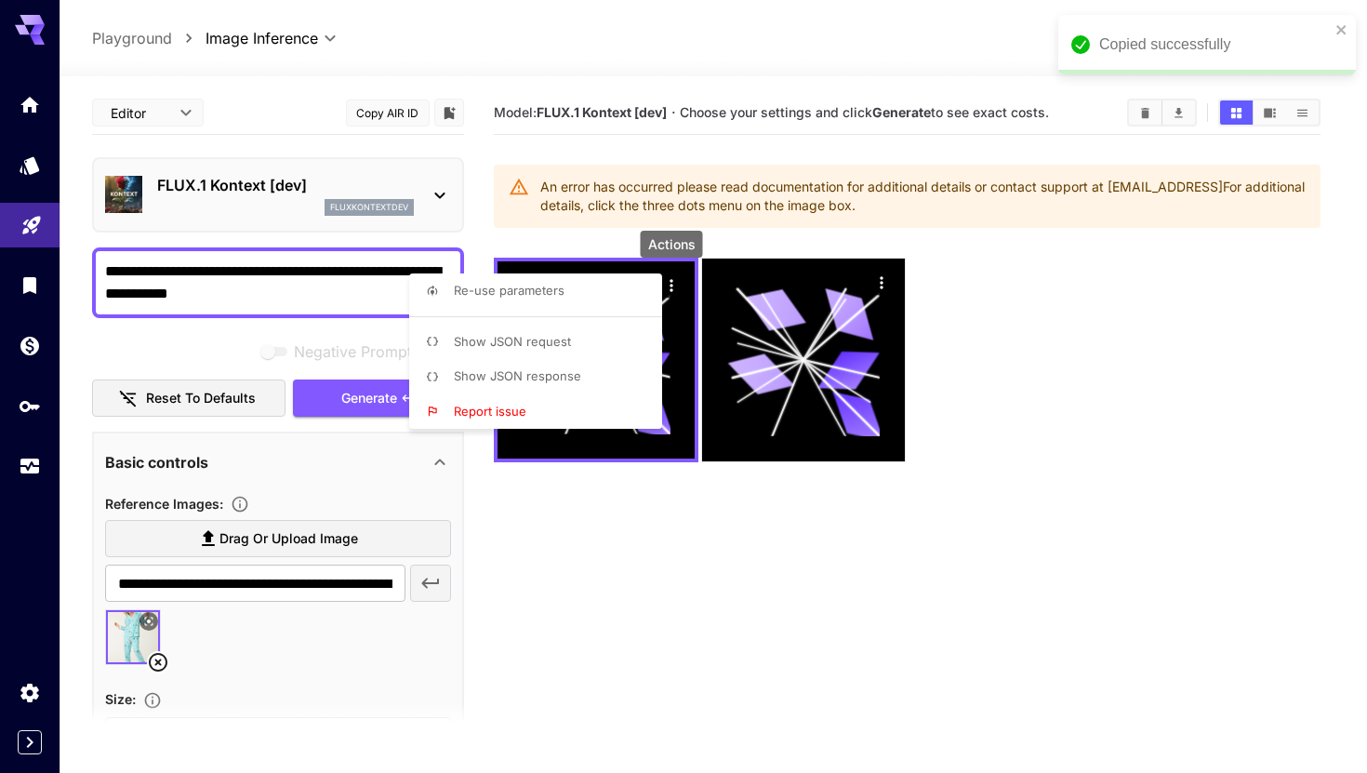
click at [1135, 461] on div at bounding box center [683, 386] width 1367 height 773
